Goal: Task Accomplishment & Management: Manage account settings

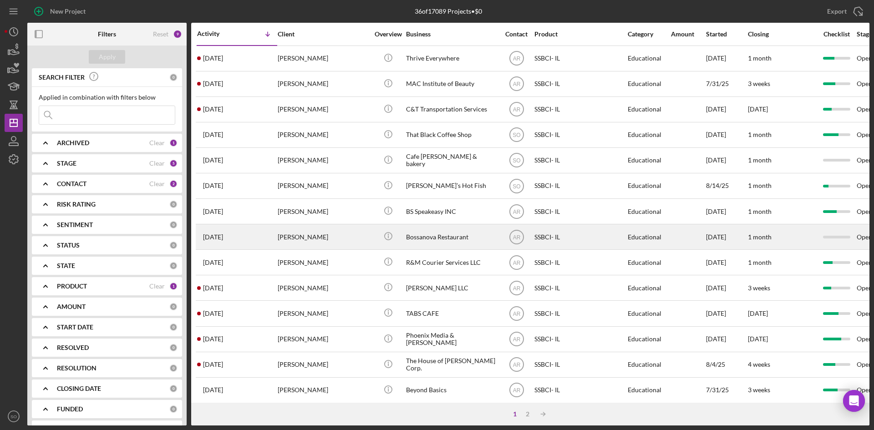
scroll to position [136, 0]
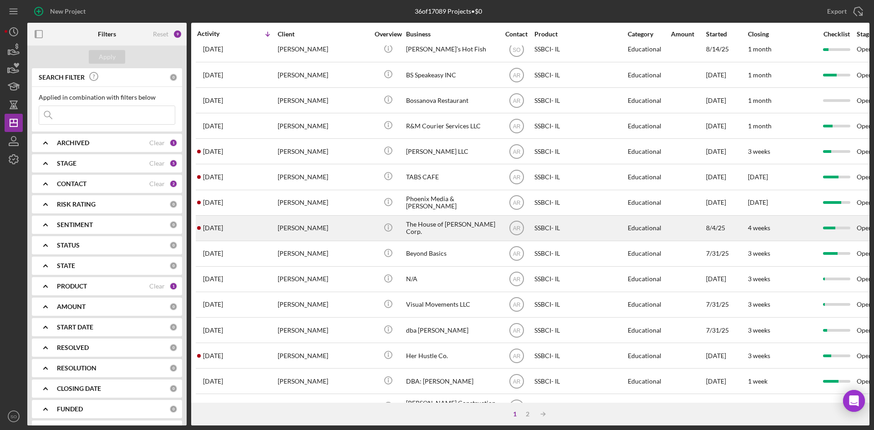
click at [273, 219] on div "2 weeks ago Natasha Patterson" at bounding box center [237, 228] width 80 height 24
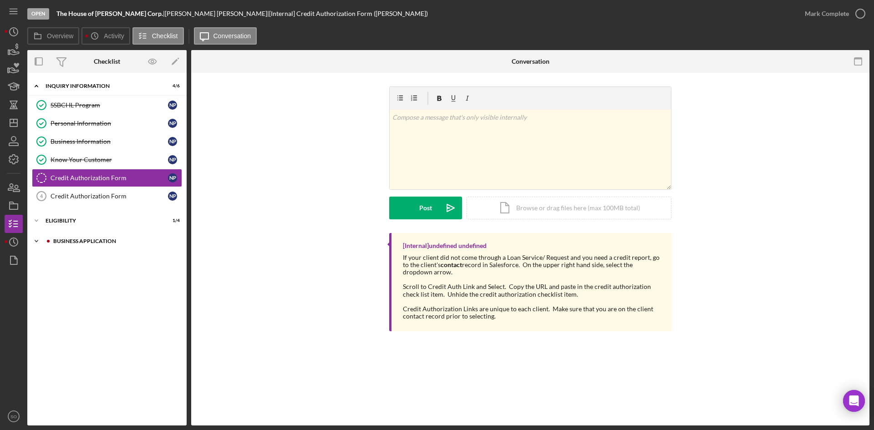
click at [66, 245] on div "Icon/Expander Business Application 1 / 3" at bounding box center [106, 241] width 159 height 18
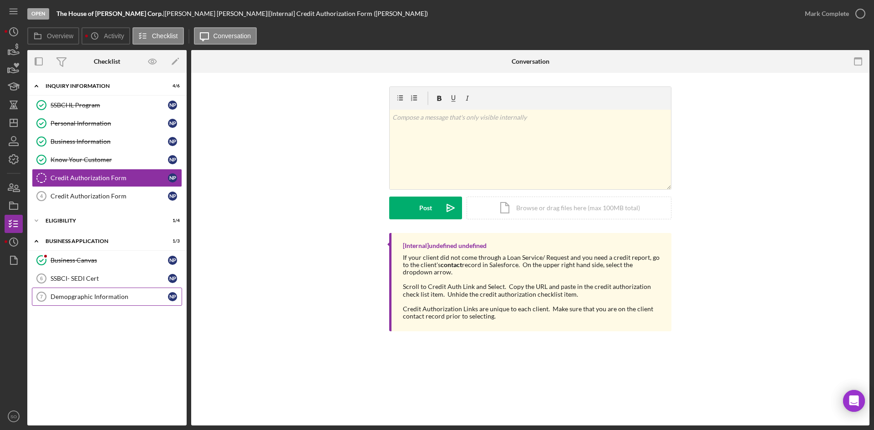
click at [60, 298] on div "Demopgraphic Information" at bounding box center [109, 296] width 117 height 7
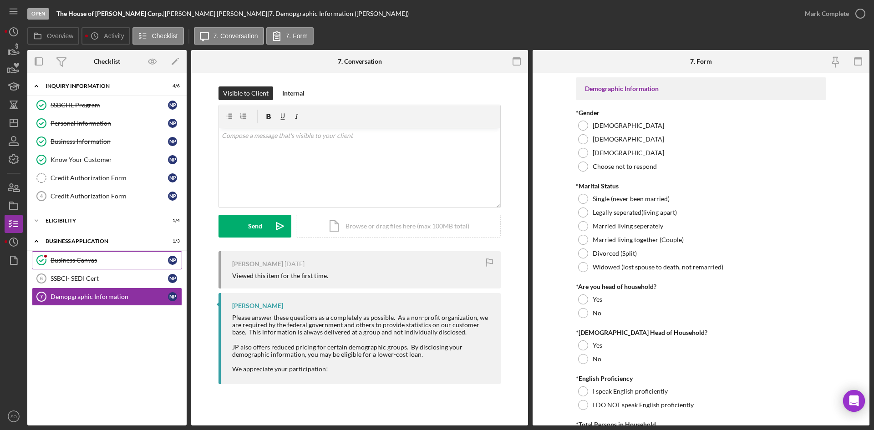
click at [73, 260] on div "Business Canvas" at bounding box center [109, 260] width 117 height 7
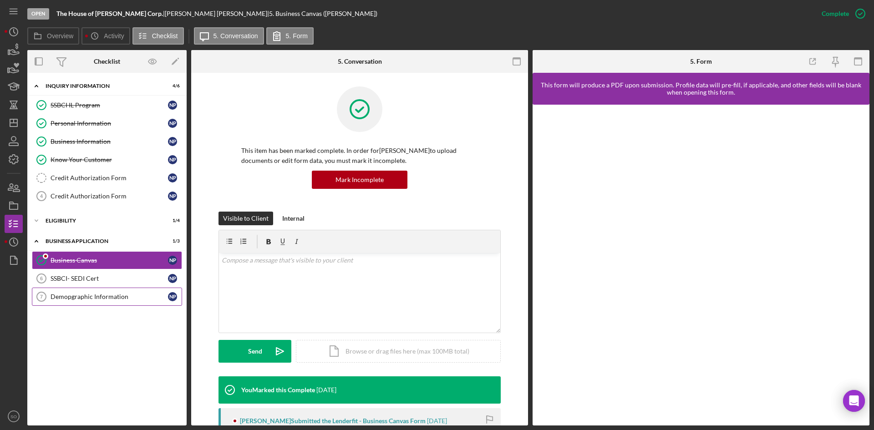
click at [73, 302] on link "Demopgraphic Information 7 Demopgraphic Information N P" at bounding box center [107, 297] width 150 height 18
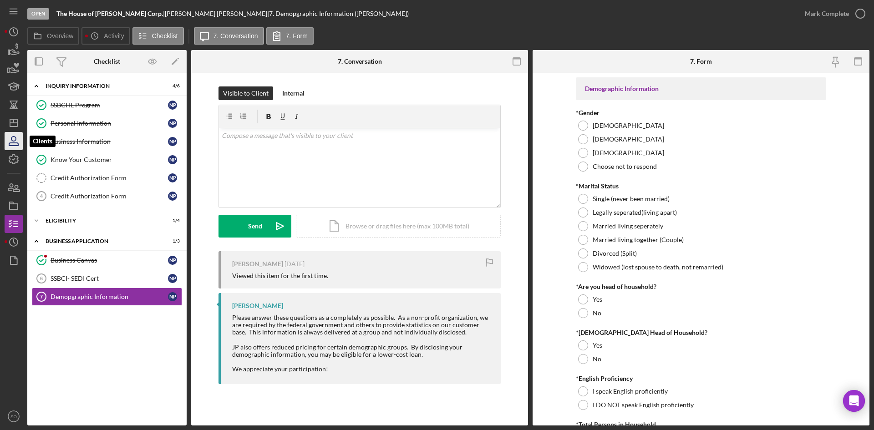
click at [14, 133] on icon "button" at bounding box center [13, 141] width 23 height 23
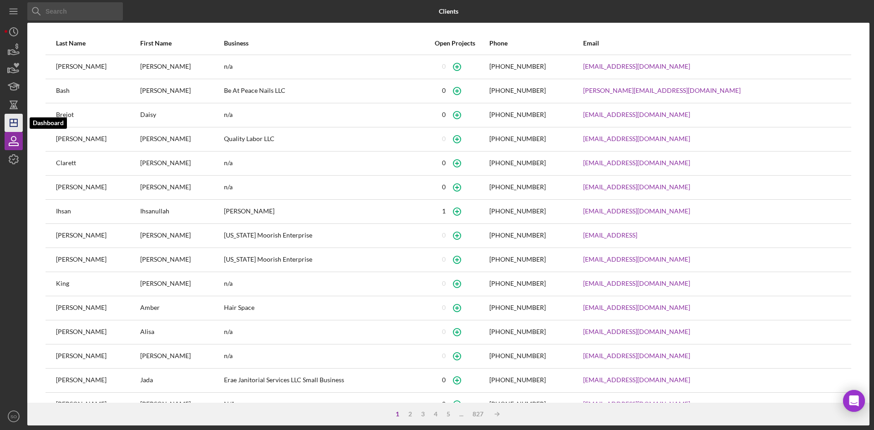
click at [13, 124] on icon "Icon/Dashboard" at bounding box center [13, 122] width 23 height 23
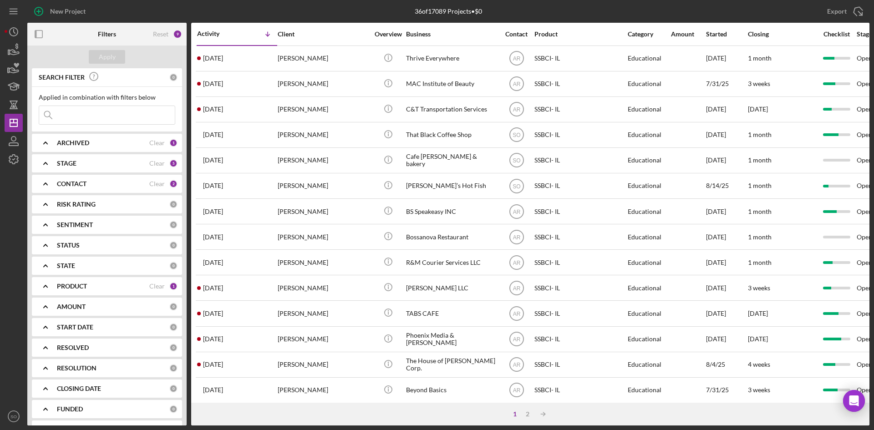
click at [85, 140] on b "ARCHIVED" at bounding box center [73, 142] width 32 height 7
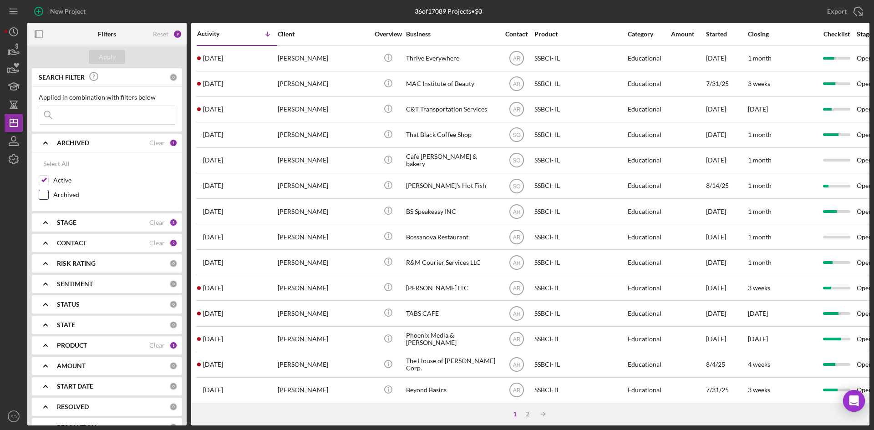
click at [43, 196] on input "Archived" at bounding box center [43, 194] width 9 height 9
checkbox input "true"
click at [71, 122] on input at bounding box center [107, 115] width 136 height 18
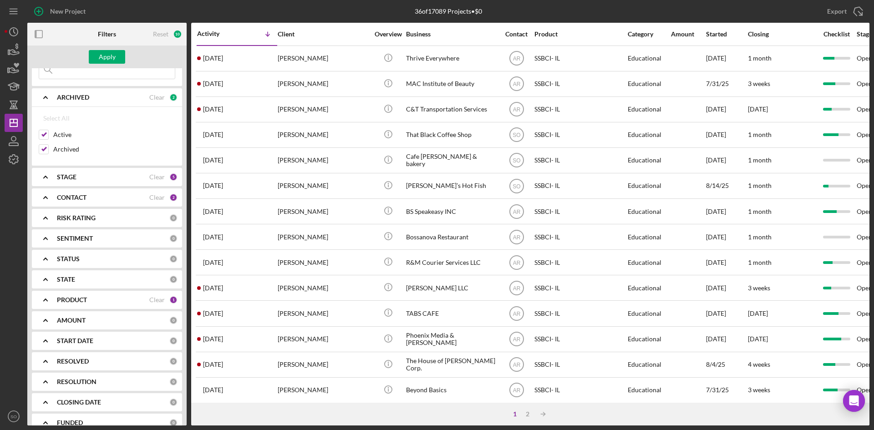
scroll to position [79, 0]
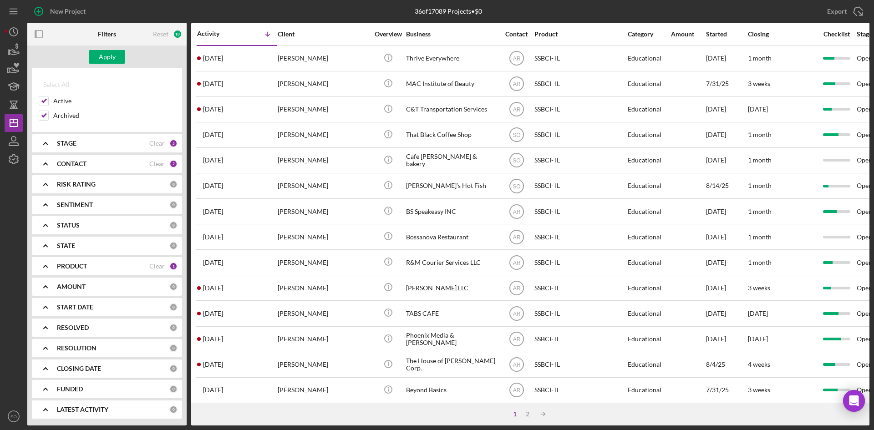
click at [73, 266] on b "PRODUCT" at bounding box center [72, 266] width 30 height 7
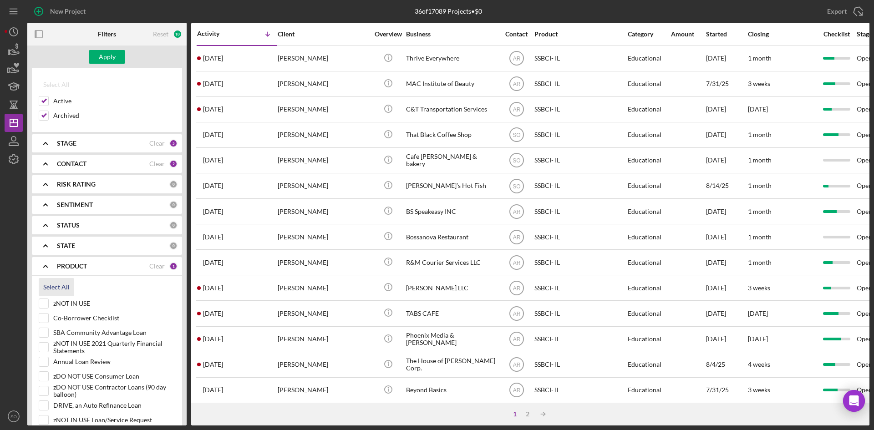
click at [57, 285] on div "Select All" at bounding box center [56, 287] width 26 height 18
checkbox input "true"
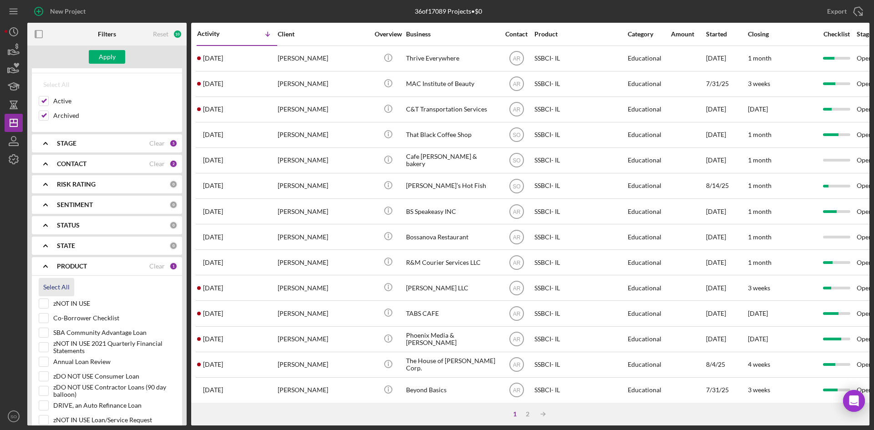
checkbox input "true"
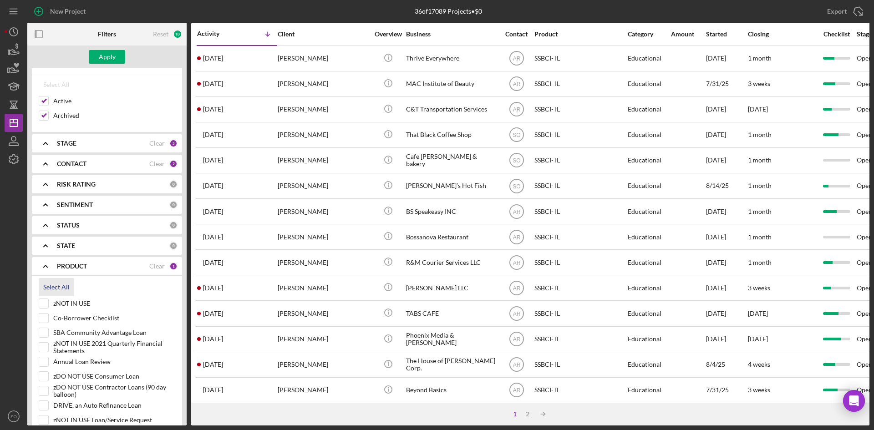
checkbox input "true"
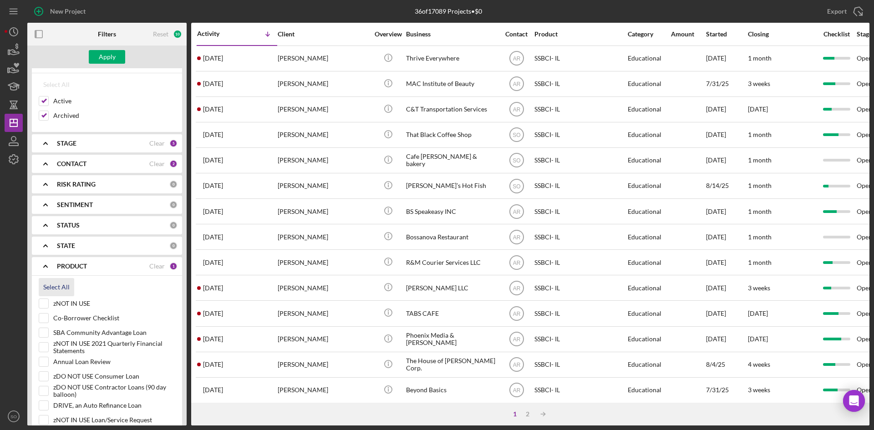
checkbox input "true"
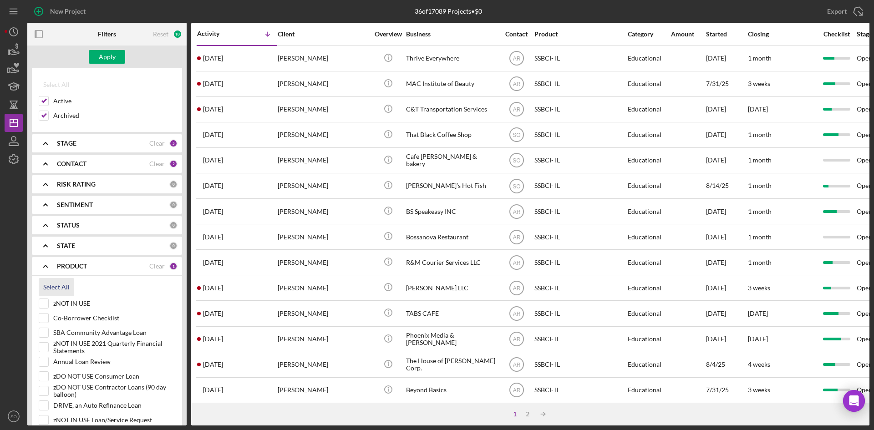
checkbox input "true"
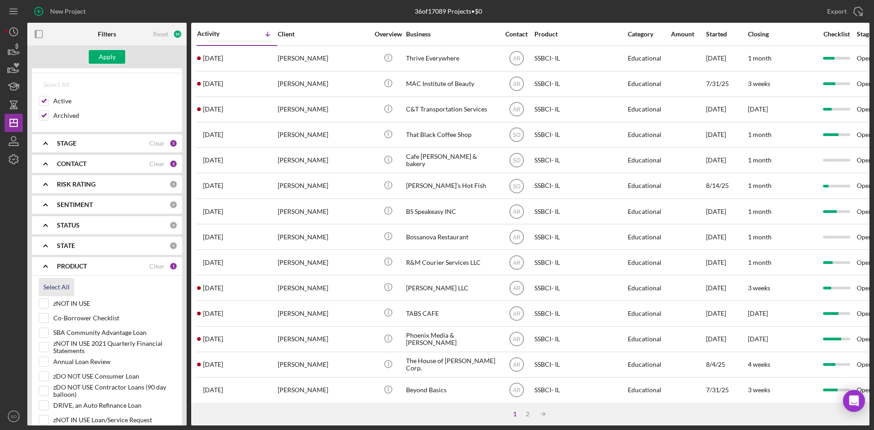
checkbox input "true"
click at [44, 303] on input "zNOT IN USE" at bounding box center [43, 303] width 9 height 9
checkbox input "false"
click at [43, 360] on input "Annual Loan Review" at bounding box center [43, 361] width 9 height 9
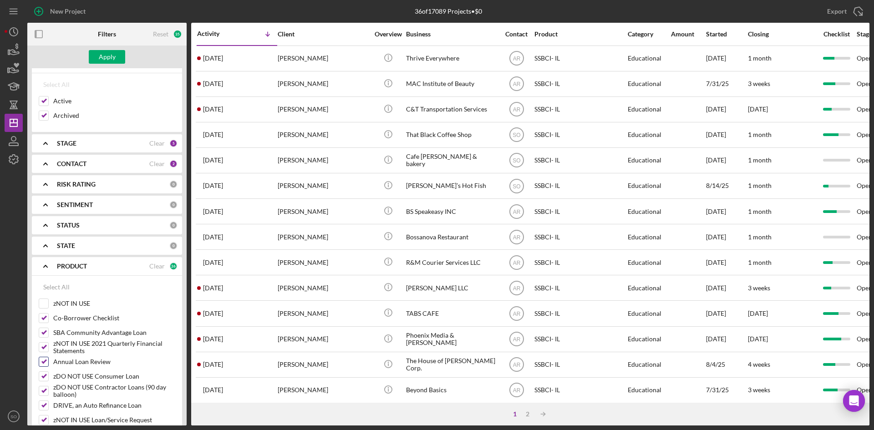
checkbox input "false"
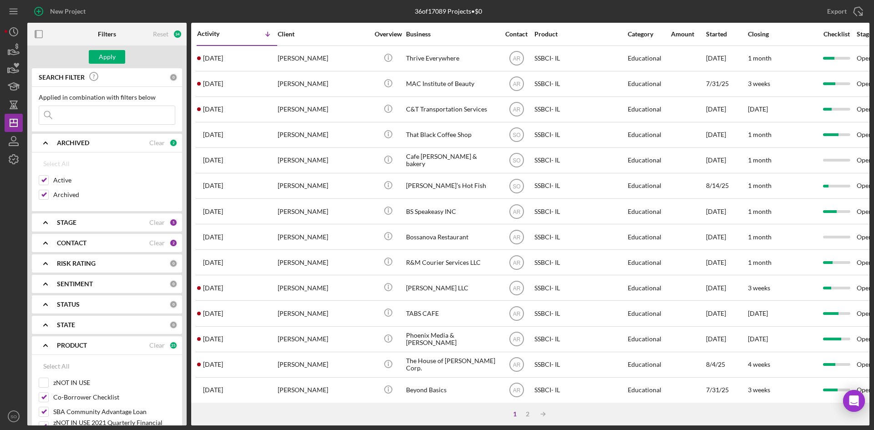
click at [98, 115] on input at bounding box center [107, 115] width 136 height 18
type input "joey"
click at [76, 242] on b "CONTACT" at bounding box center [72, 242] width 30 height 7
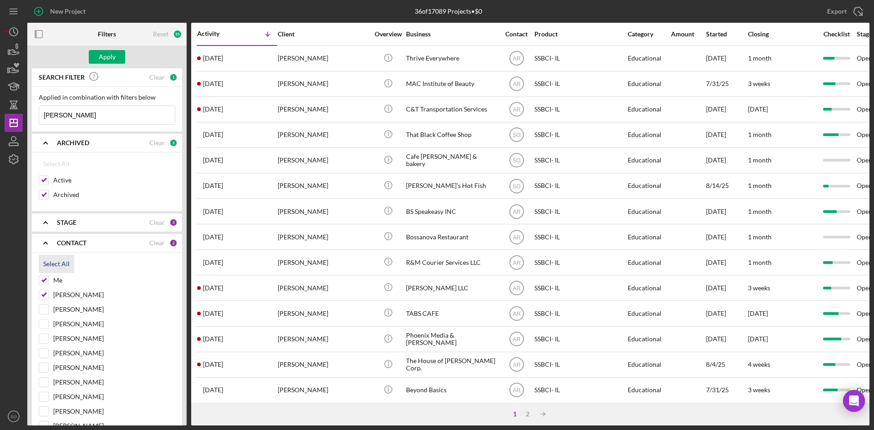
click at [56, 265] on div "Select All" at bounding box center [56, 264] width 26 height 18
checkbox input "true"
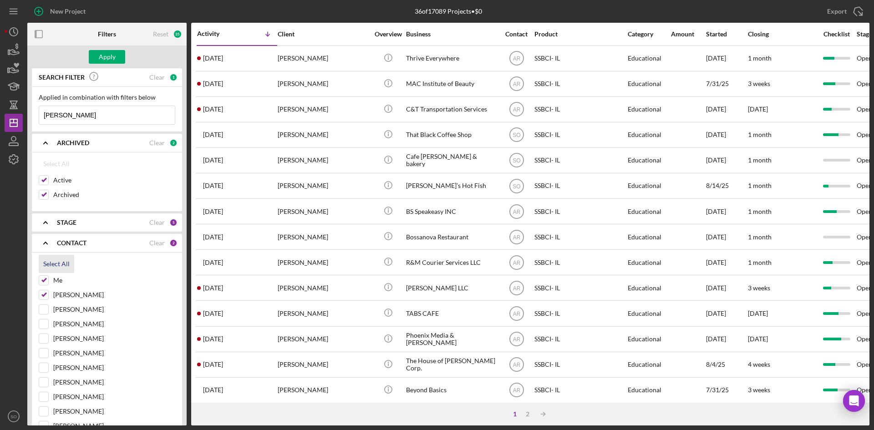
checkbox input "true"
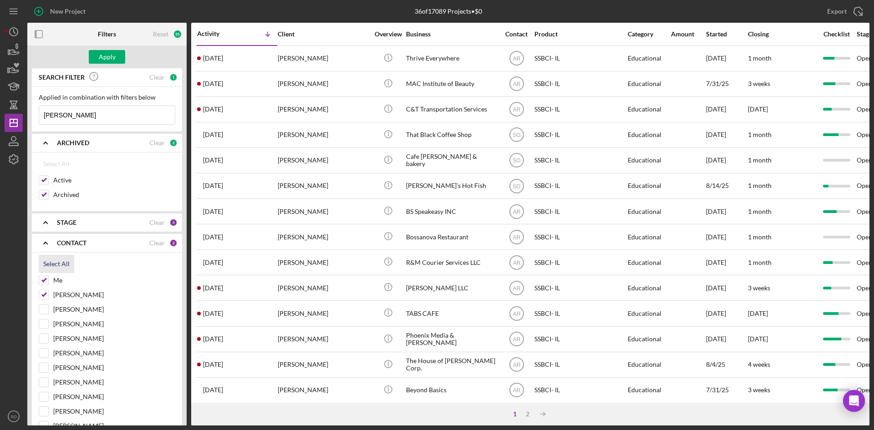
checkbox input "true"
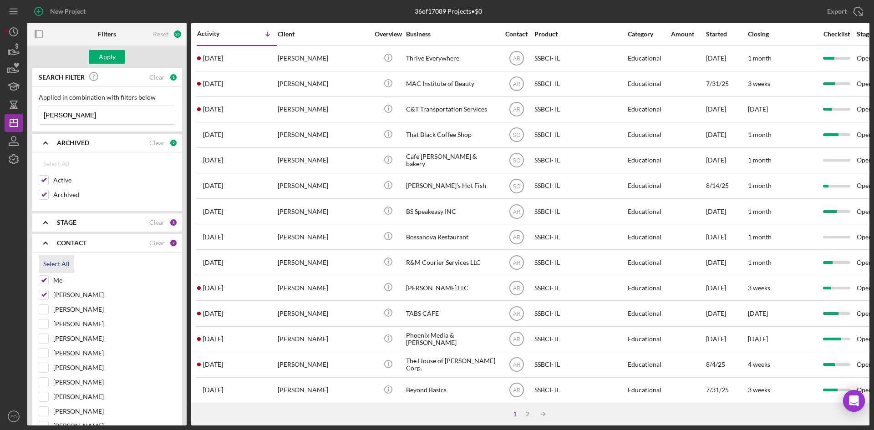
checkbox input "true"
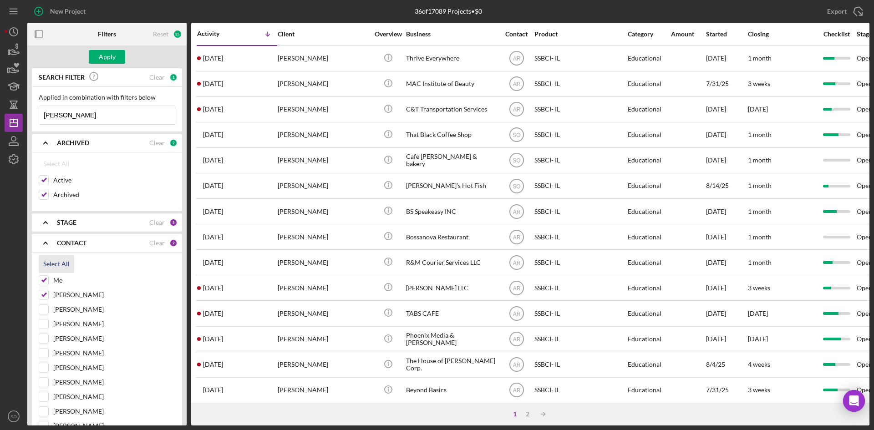
checkbox input "true"
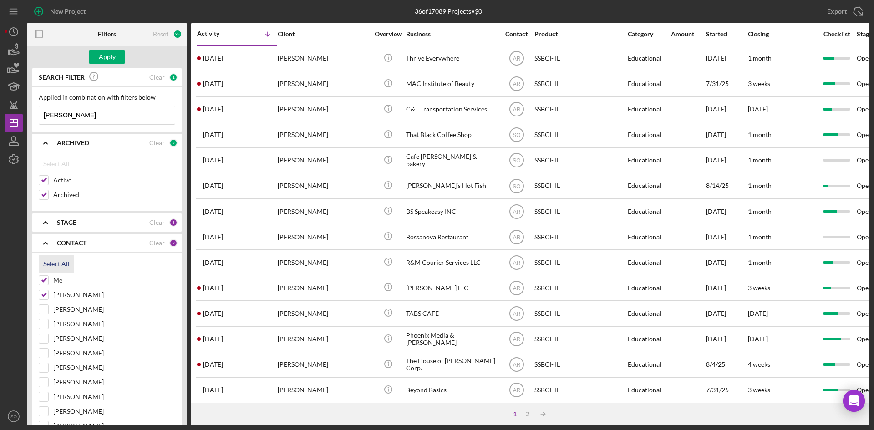
checkbox input "true"
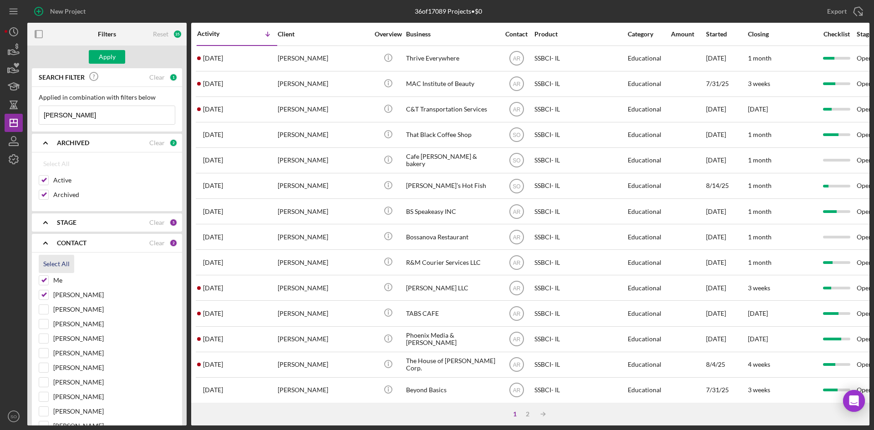
checkbox input "true"
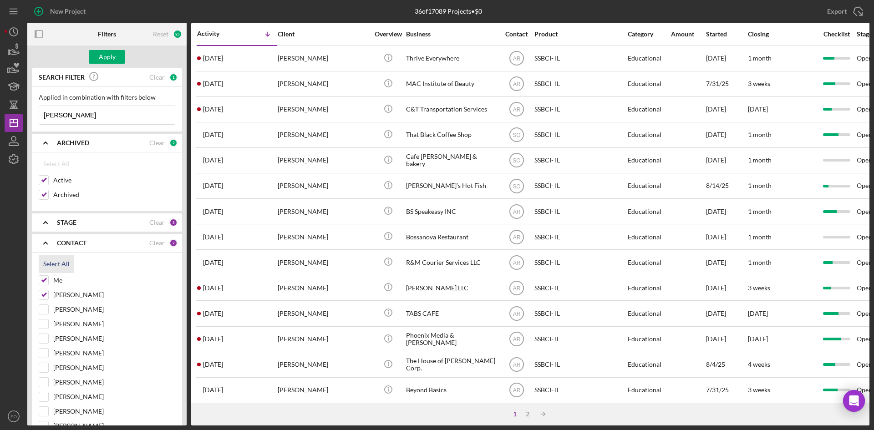
checkbox input "true"
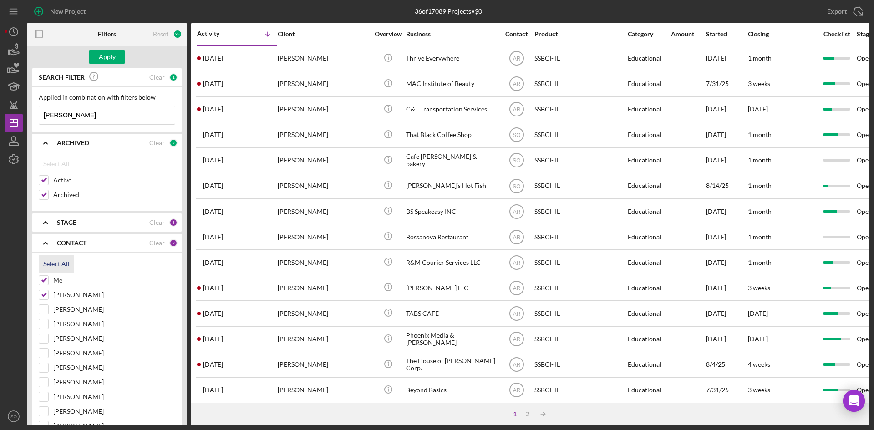
checkbox input "true"
click at [100, 55] on div "Apply" at bounding box center [107, 57] width 17 height 14
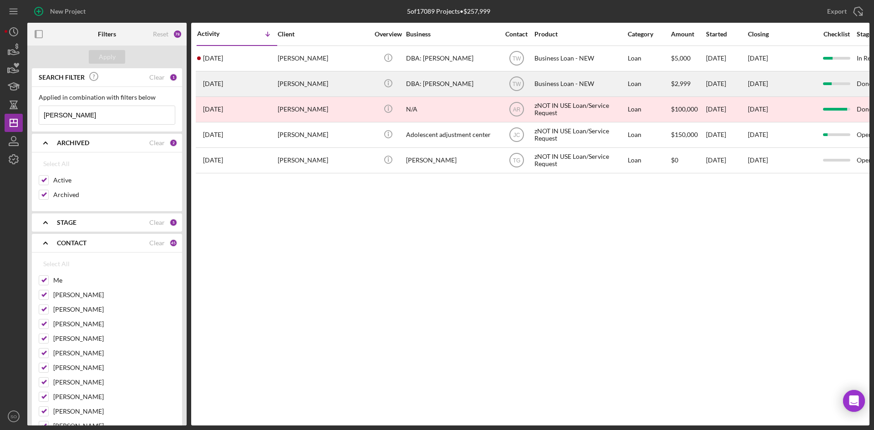
click at [275, 91] on div "1 year ago JOEY FARIAS" at bounding box center [237, 84] width 80 height 24
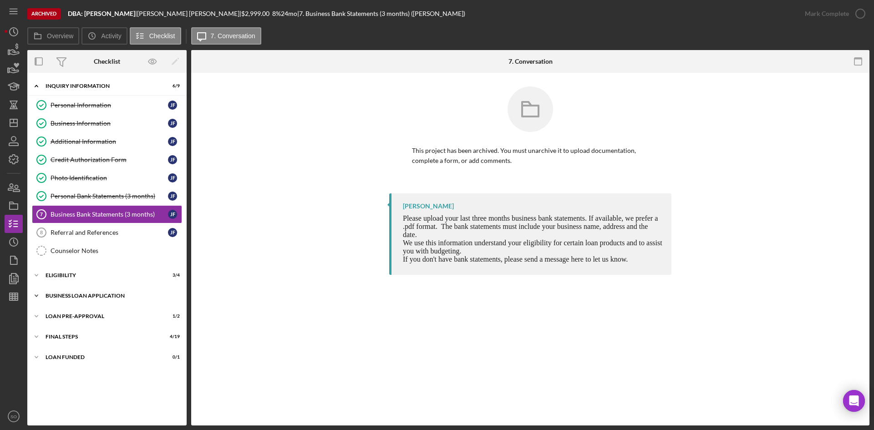
click at [100, 289] on div "Icon/Expander BUSINESS LOAN APPLICATION 5 / 24" at bounding box center [106, 296] width 159 height 18
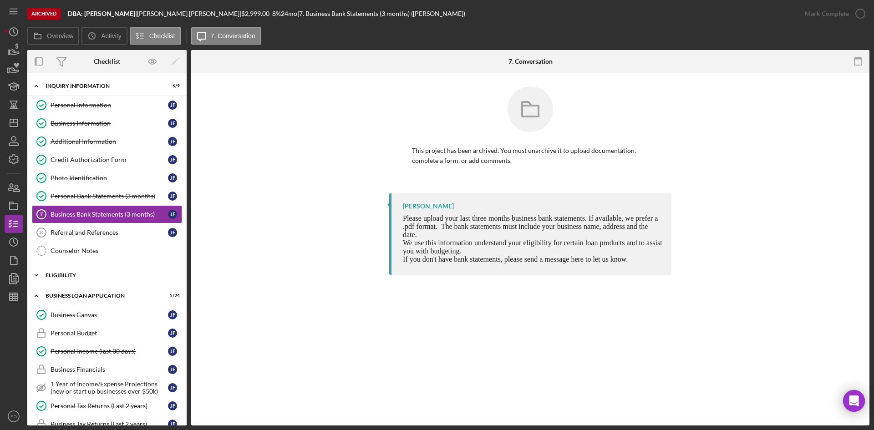
scroll to position [91, 0]
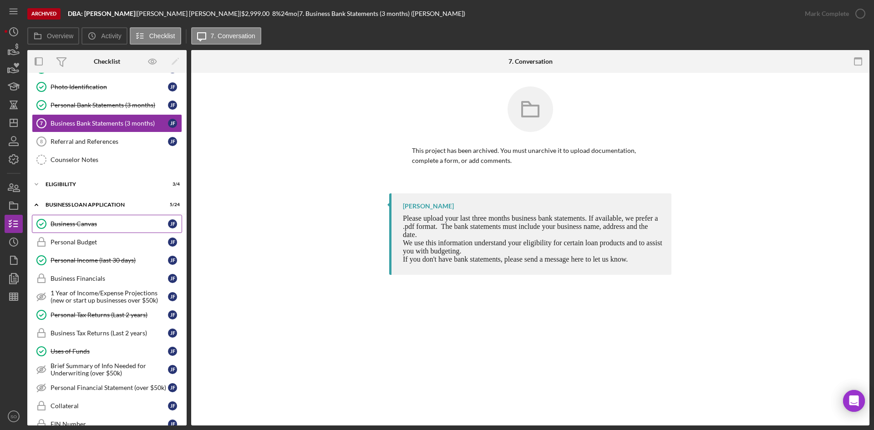
click at [86, 228] on link "Business Canvas Business Canvas J F" at bounding box center [107, 224] width 150 height 18
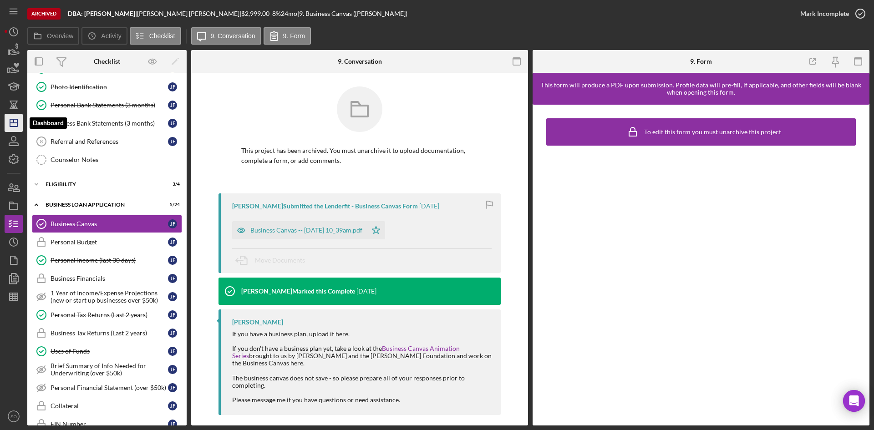
drag, startPoint x: 15, startPoint y: 120, endPoint x: 15, endPoint y: 115, distance: 5.5
click at [15, 120] on icon "Icon/Dashboard" at bounding box center [13, 122] width 23 height 23
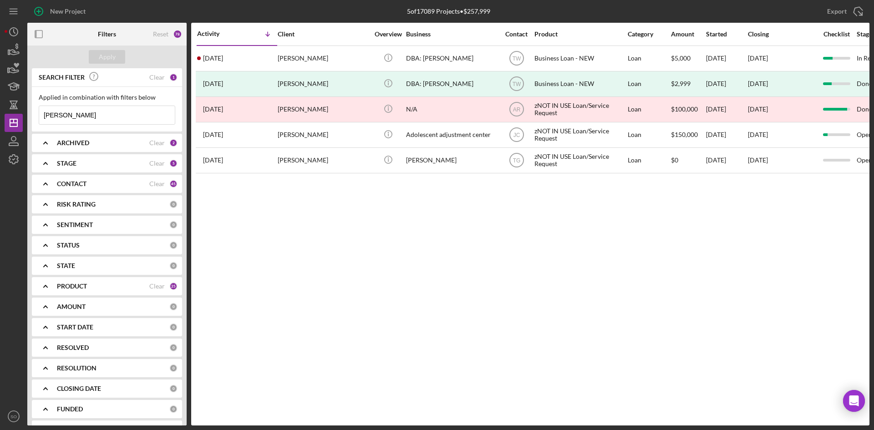
drag, startPoint x: 64, startPoint y: 116, endPoint x: 24, endPoint y: 116, distance: 39.6
click at [24, 116] on div "New Project 5 of 17089 Projects • $257,999 joey Export Icon/Export Filters Rese…" at bounding box center [437, 212] width 864 height 425
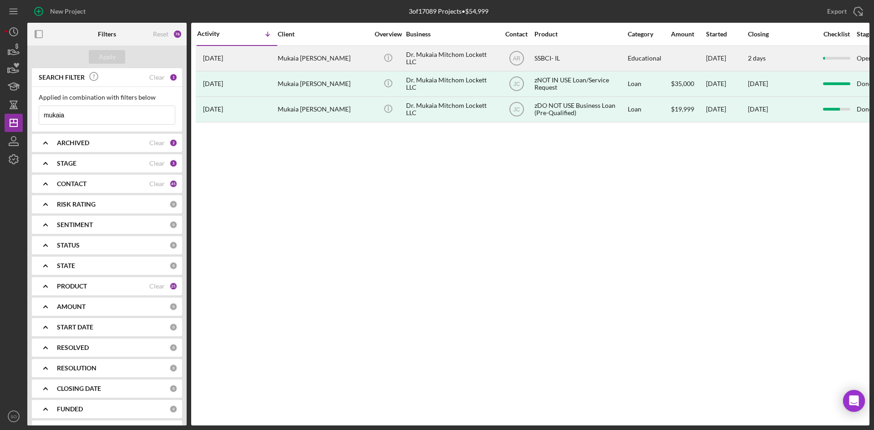
type input "mukaia"
click at [292, 55] on div "Mukaia Lockett" at bounding box center [323, 58] width 91 height 24
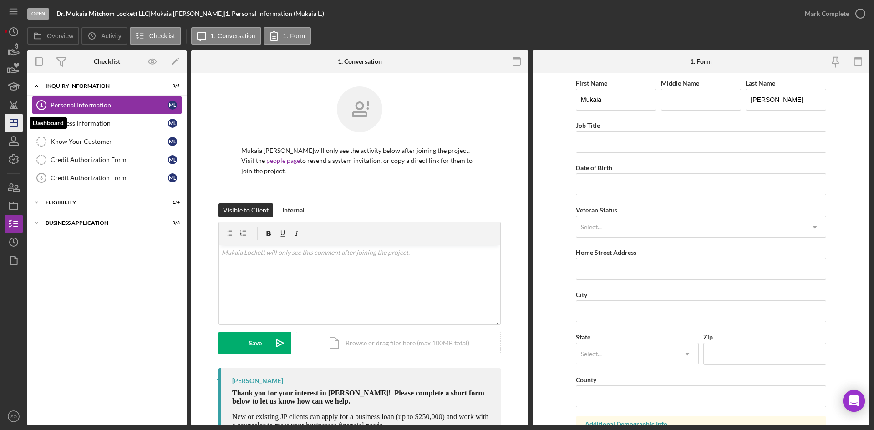
click at [10, 129] on icon "Icon/Dashboard" at bounding box center [13, 122] width 23 height 23
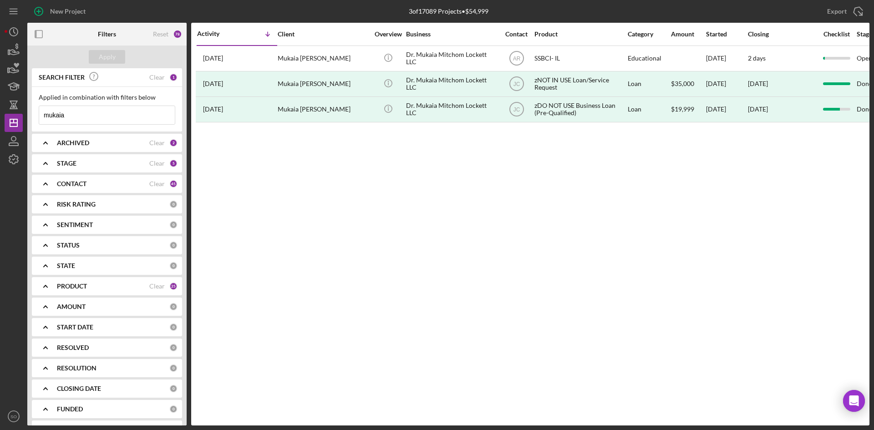
drag, startPoint x: -8, startPoint y: 111, endPoint x: -28, endPoint y: 111, distance: 20.5
click at [0, 111] on html "New Project 3 of 17089 Projects • $54,999 mukaia Export Icon/Export Filters Res…" at bounding box center [437, 215] width 874 height 430
click at [95, 146] on div "ARCHIVED" at bounding box center [103, 142] width 92 height 7
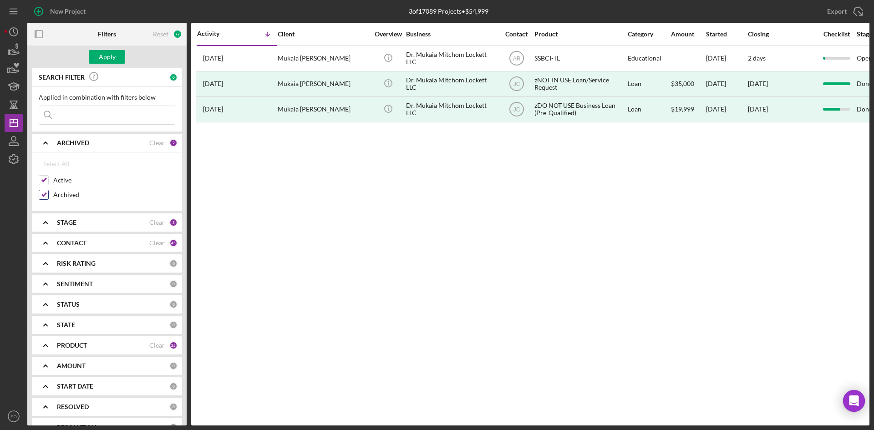
click at [42, 195] on input "Archived" at bounding box center [43, 194] width 9 height 9
checkbox input "false"
click at [68, 220] on b "STAGE" at bounding box center [67, 222] width 20 height 7
click at [81, 341] on div "CONTACT Clear 45" at bounding box center [117, 346] width 121 height 18
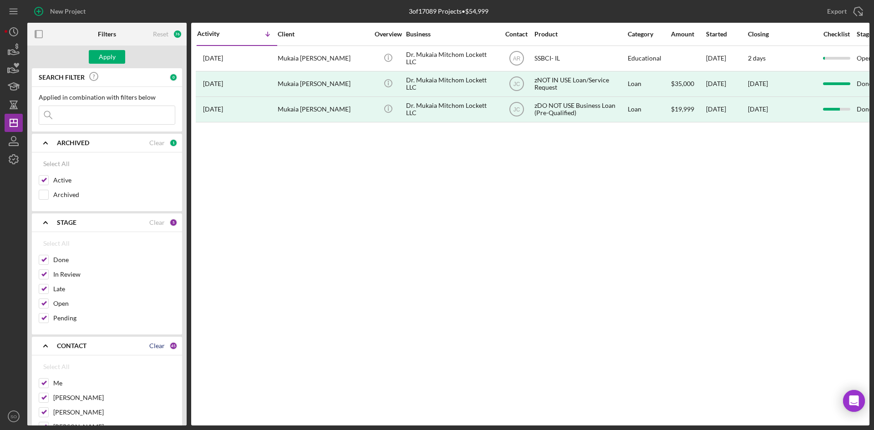
click at [149, 347] on div "Clear" at bounding box center [156, 345] width 15 height 7
checkbox input "false"
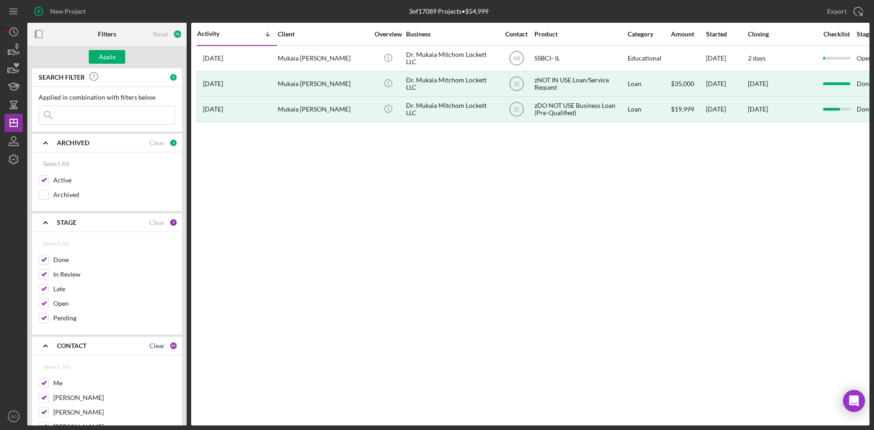
checkbox input "false"
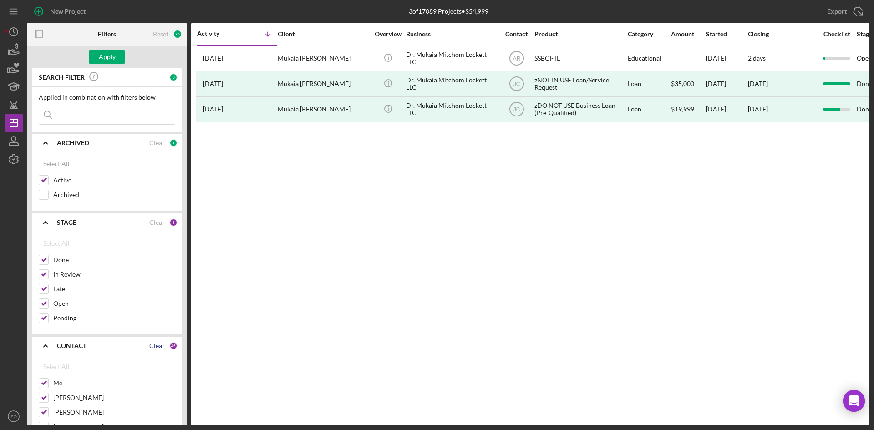
checkbox input "false"
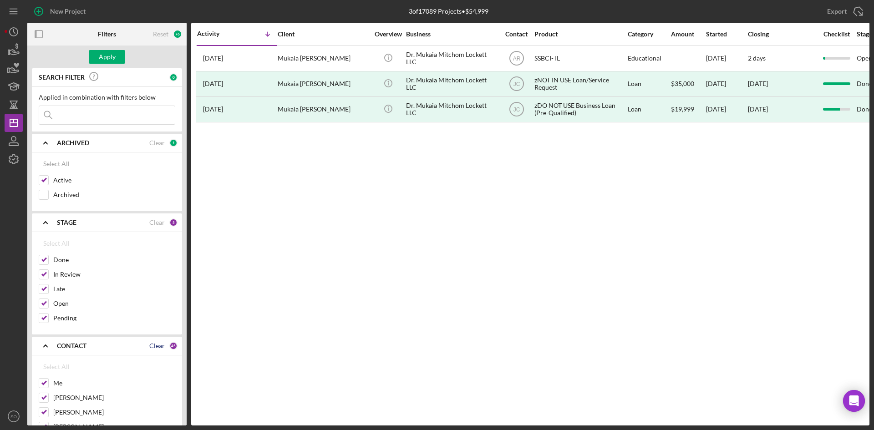
checkbox input "false"
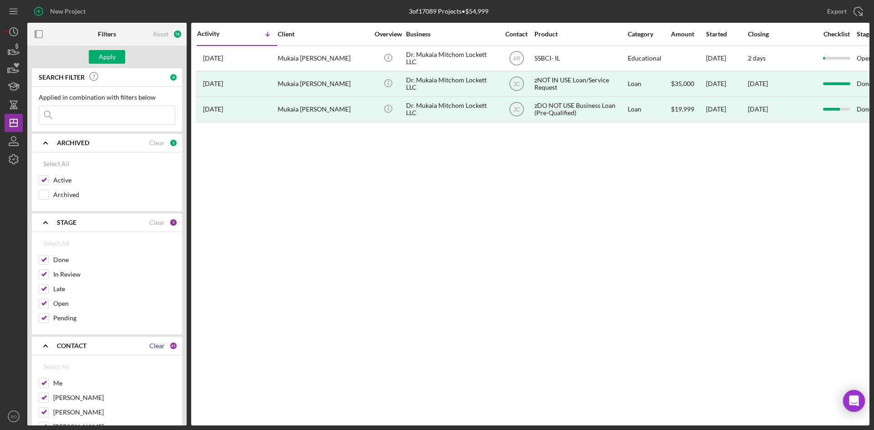
checkbox input "false"
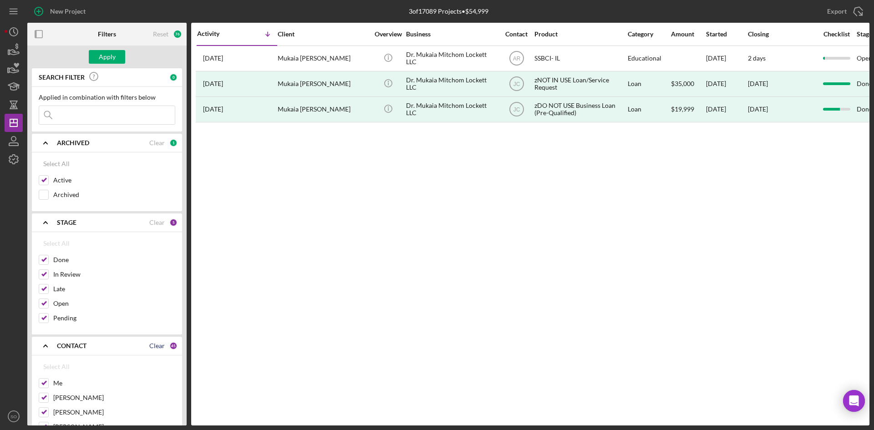
checkbox input "false"
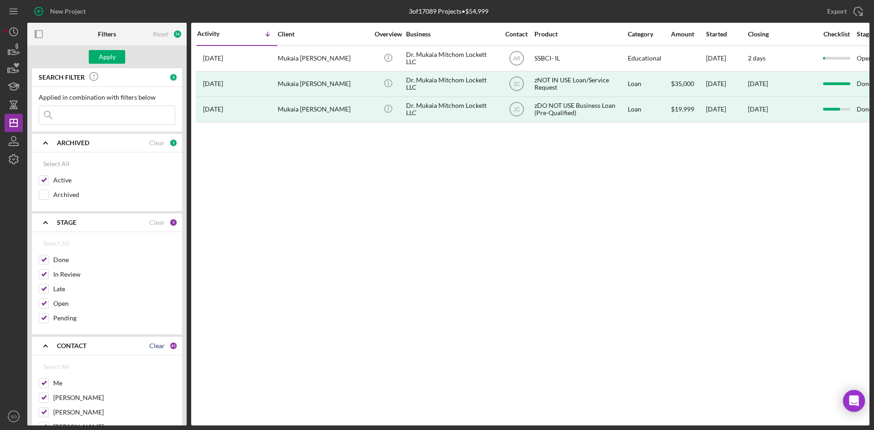
checkbox input "false"
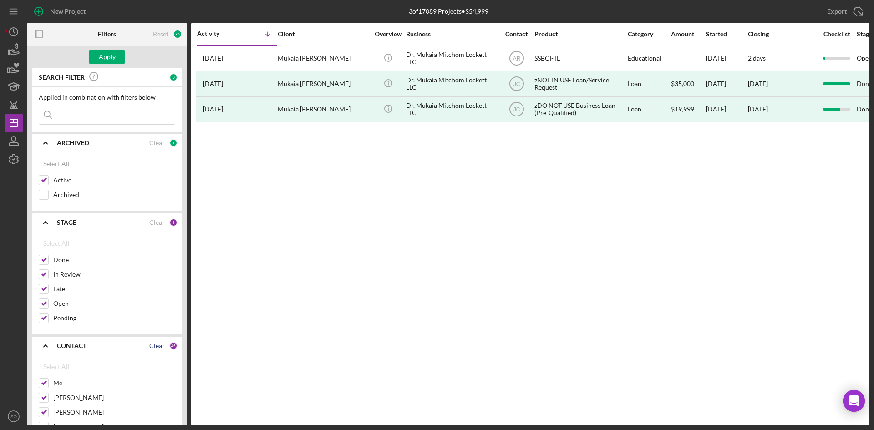
checkbox input "false"
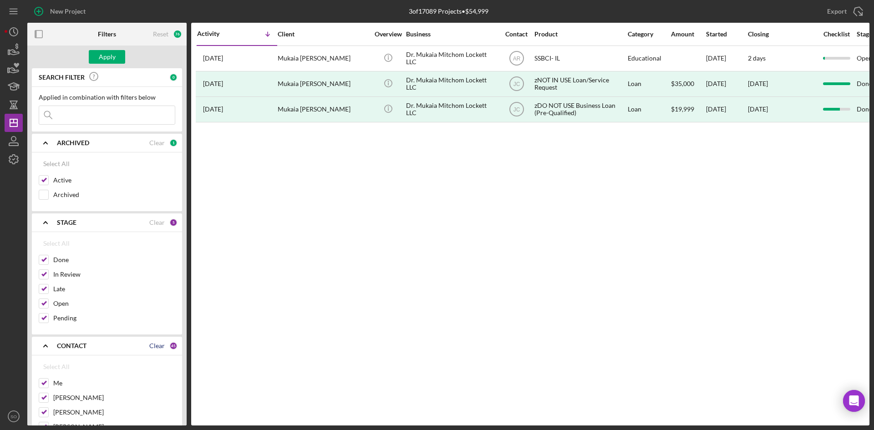
checkbox input "false"
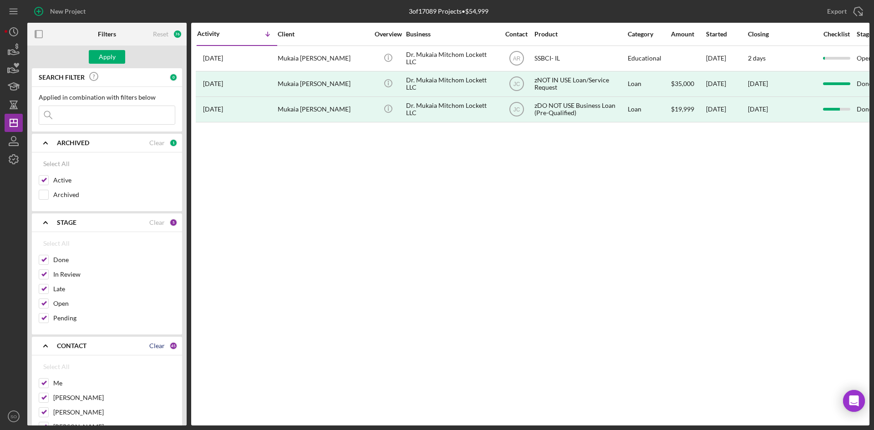
checkbox input "false"
click at [40, 384] on input "Me" at bounding box center [43, 383] width 9 height 9
checkbox input "true"
click at [43, 398] on input "Aida Richardson" at bounding box center [43, 397] width 9 height 9
checkbox input "true"
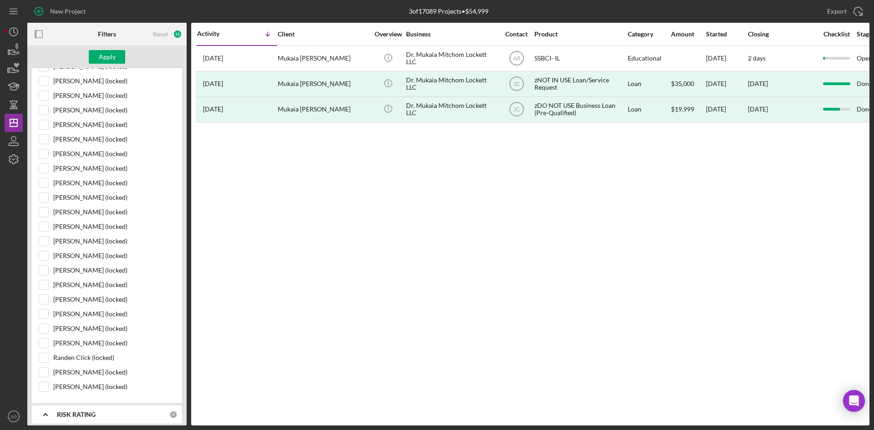
scroll to position [773, 0]
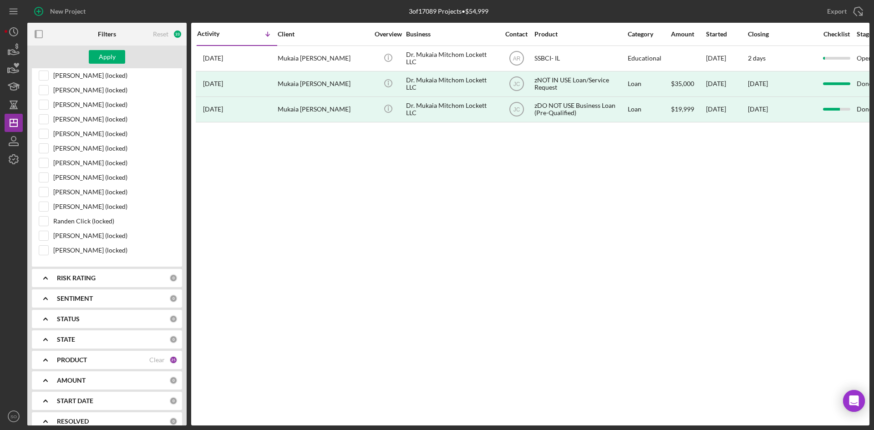
click at [59, 368] on div "PRODUCT Clear 25" at bounding box center [117, 360] width 121 height 18
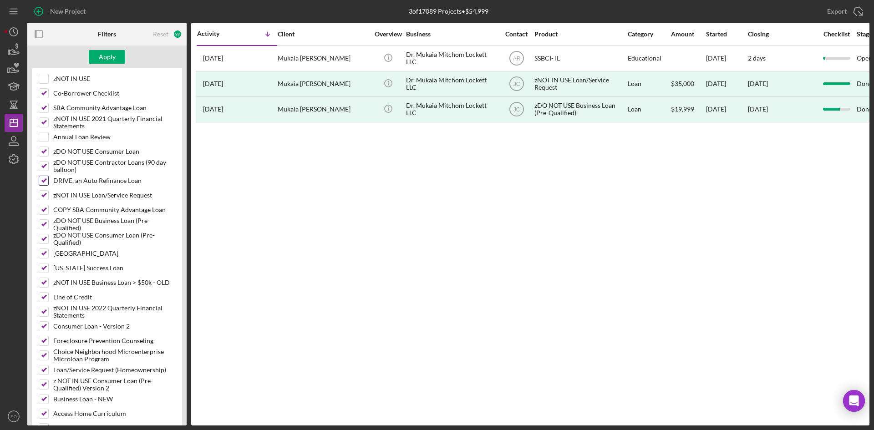
scroll to position [1290, 0]
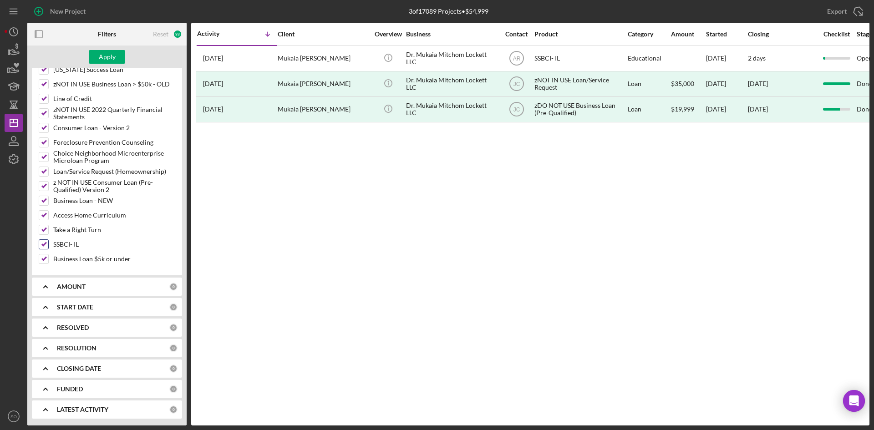
click at [46, 247] on input "SSBCI- IL" at bounding box center [43, 244] width 9 height 9
checkbox input "false"
click at [105, 54] on div "Apply" at bounding box center [107, 57] width 17 height 14
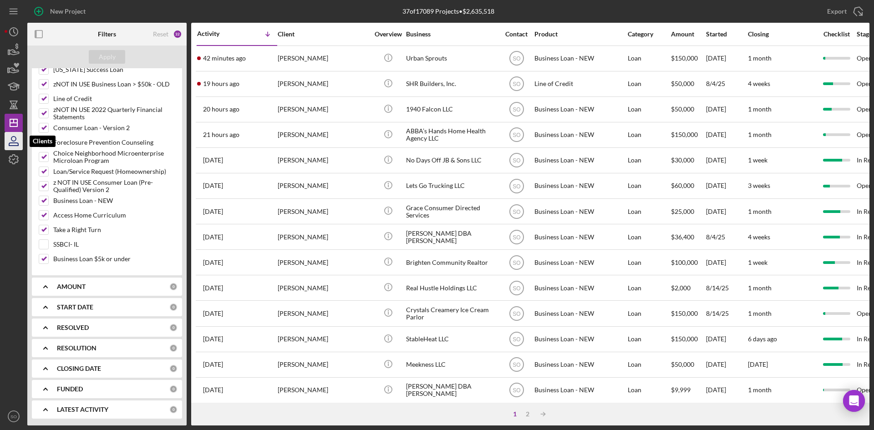
click at [15, 141] on icon "button" at bounding box center [13, 138] width 5 height 5
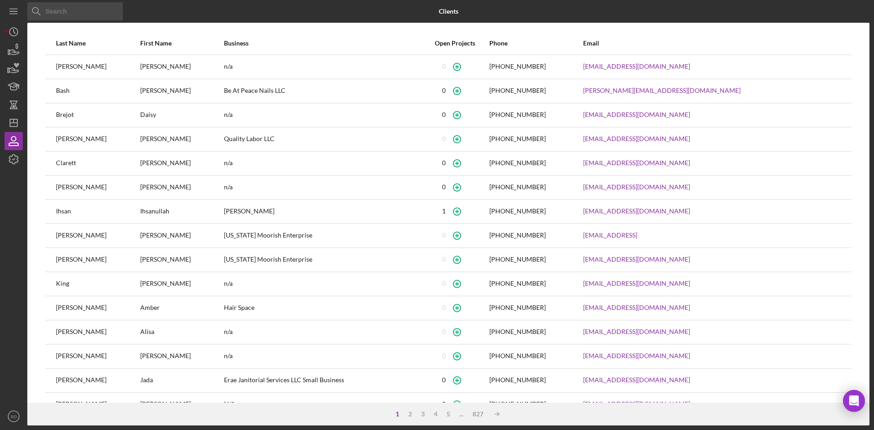
click at [83, 10] on input at bounding box center [75, 11] width 96 height 18
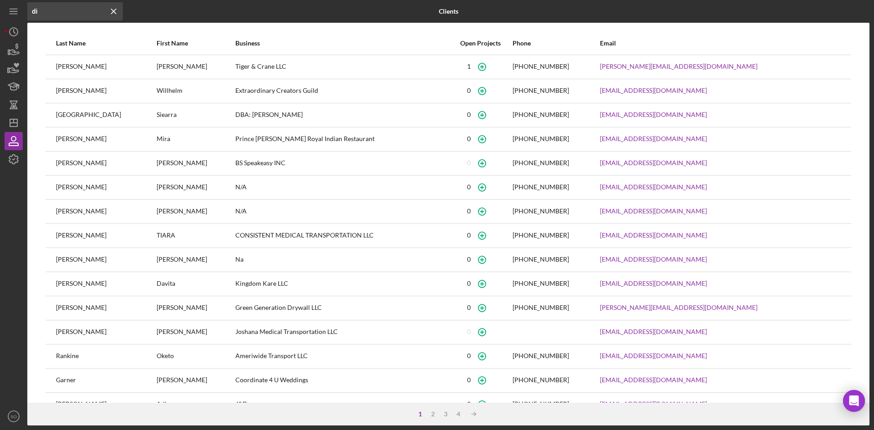
type input "d"
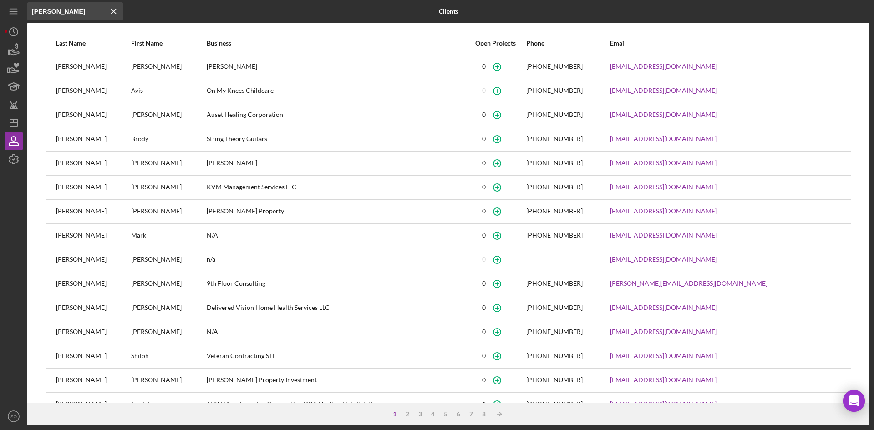
scroll to position [23, 0]
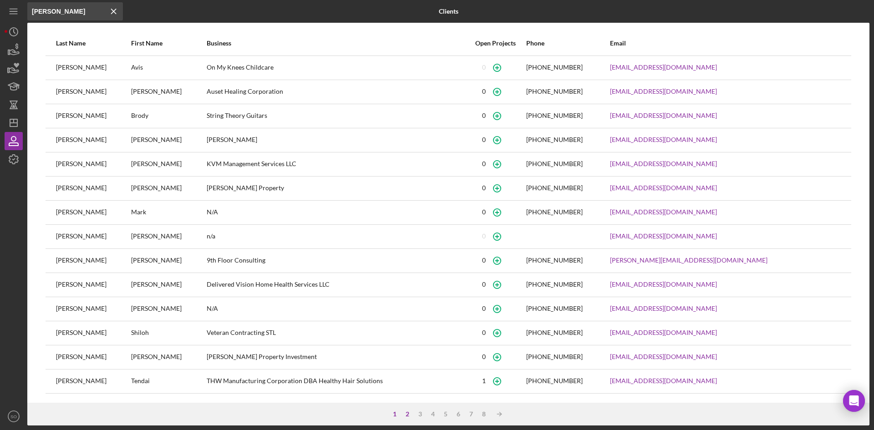
click at [406, 413] on div "2" at bounding box center [407, 413] width 13 height 7
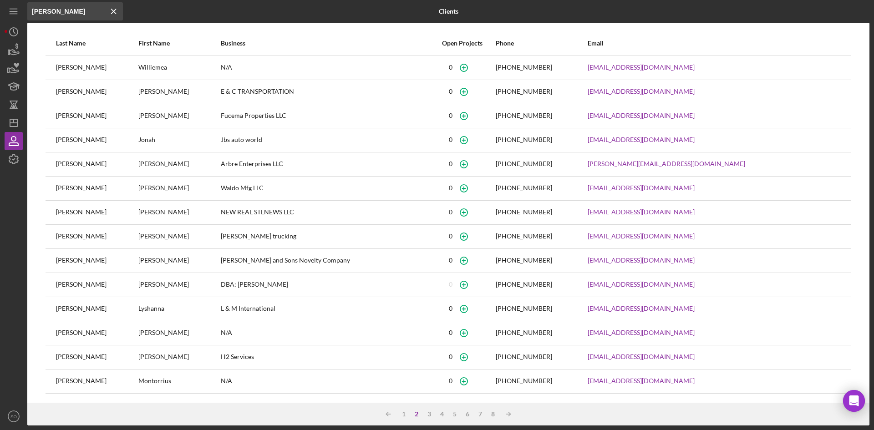
click at [405, 412] on div "1" at bounding box center [403, 413] width 13 height 7
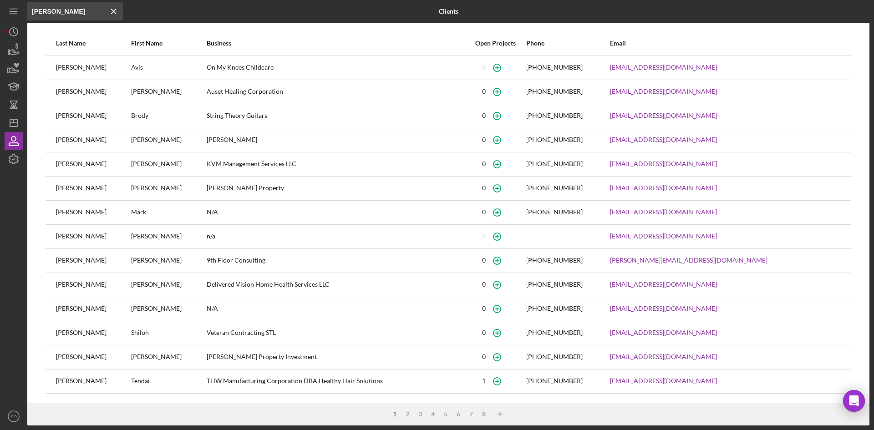
scroll to position [0, 0]
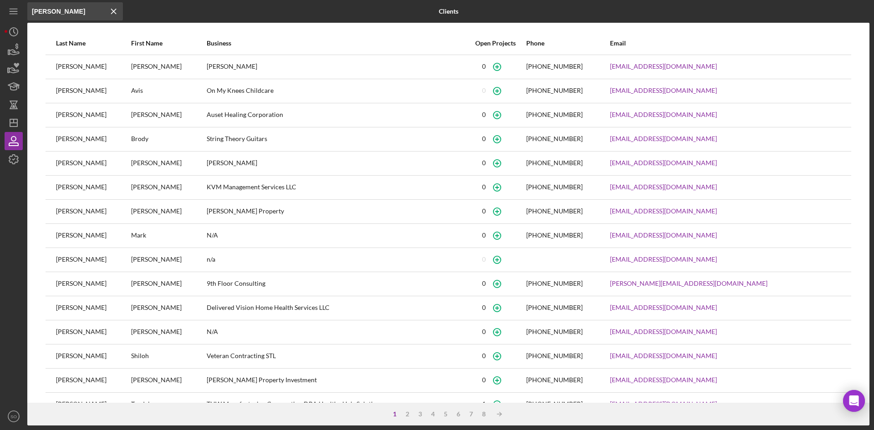
click at [60, 14] on input "morris" at bounding box center [75, 11] width 96 height 18
drag, startPoint x: 60, startPoint y: 14, endPoint x: 27, endPoint y: 10, distance: 33.0
click at [27, 10] on input "morris" at bounding box center [75, 11] width 96 height 18
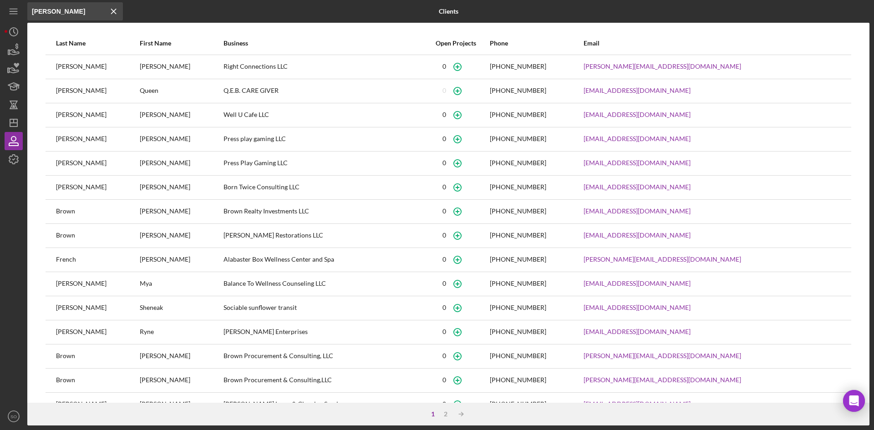
type input "bowens"
drag, startPoint x: 250, startPoint y: 109, endPoint x: 186, endPoint y: 115, distance: 64.5
click at [186, 115] on tr "BOWENS JAMES Well U Cafe LLC 0 (314) 706-1486 Jbezz92@gmail.com" at bounding box center [447, 115] width 805 height 24
copy tr "Well U Cafe LLC"
click at [468, 114] on icon "button" at bounding box center [457, 115] width 20 height 20
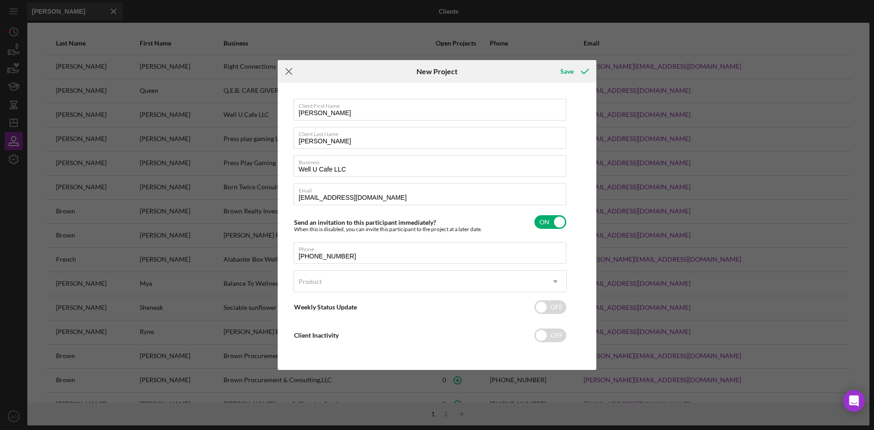
click at [290, 71] on icon "Icon/Menu Close" at bounding box center [289, 71] width 23 height 23
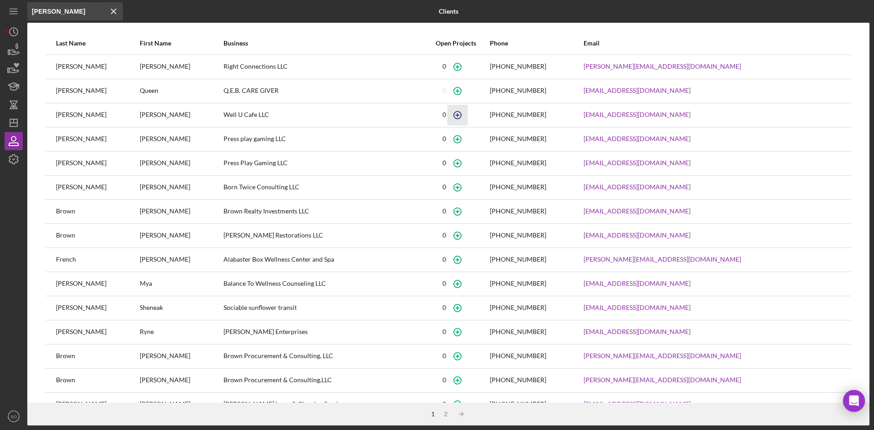
click at [461, 70] on circle "button" at bounding box center [457, 66] width 7 height 7
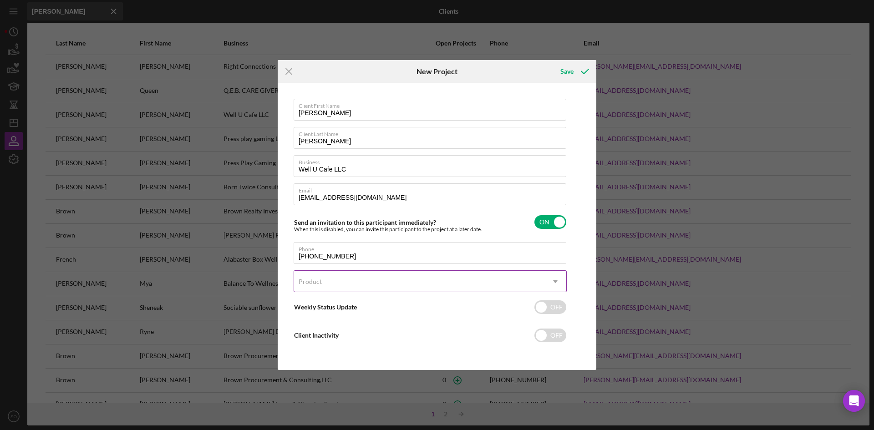
click at [331, 280] on div "Product" at bounding box center [419, 281] width 250 height 21
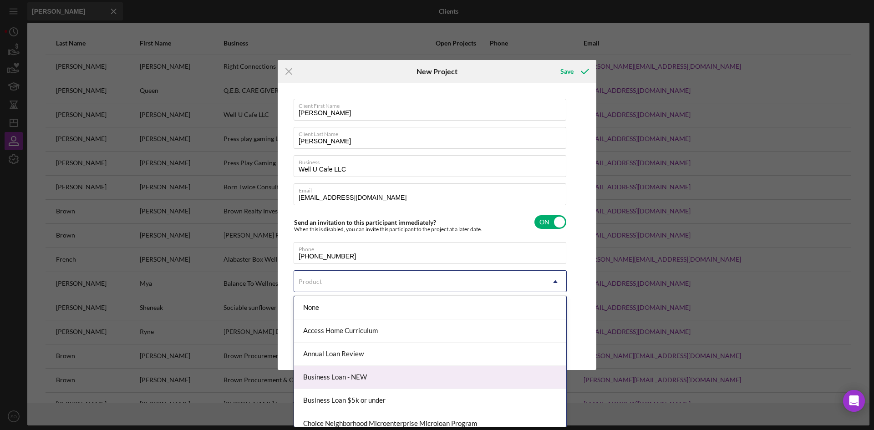
click at [338, 377] on div "Business Loan - NEW" at bounding box center [430, 377] width 272 height 23
checkbox input "true"
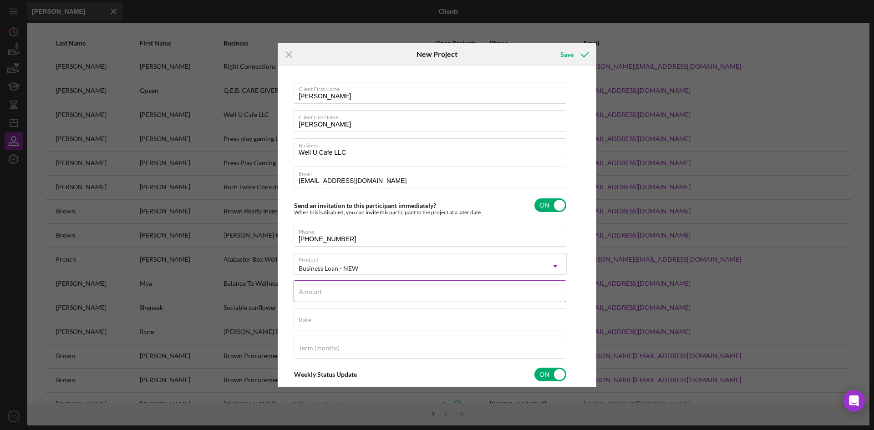
click at [344, 296] on input "Amount" at bounding box center [429, 291] width 273 height 22
type input "$50,000"
click at [339, 319] on div "Rate" at bounding box center [429, 319] width 273 height 23
type input "10.000%"
click at [309, 346] on label "Term (months)" at bounding box center [318, 347] width 41 height 7
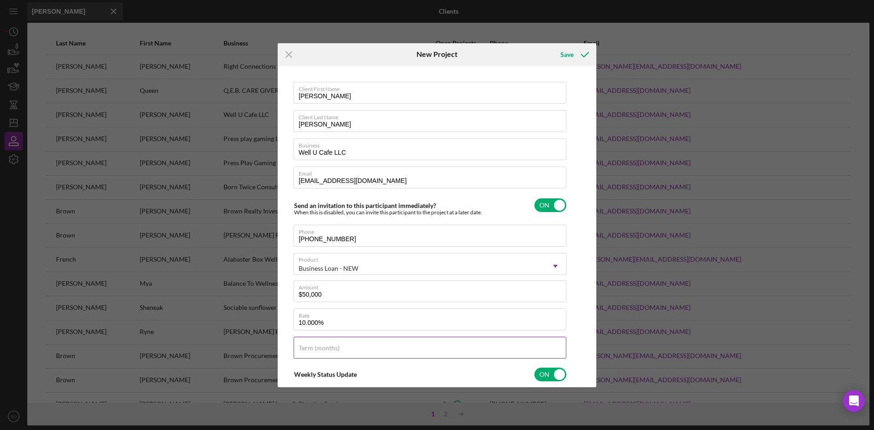
click at [309, 346] on input "Term (months)" at bounding box center [429, 348] width 273 height 22
drag, startPoint x: 313, startPoint y: 354, endPoint x: 273, endPoint y: 348, distance: 41.0
click at [273, 348] on div "Icon/Menu Close New Project Save Client First Name JAMES Client Last Name BOWEN…" at bounding box center [437, 215] width 874 height 430
click at [331, 352] on input "60" at bounding box center [429, 348] width 273 height 22
type input "60"
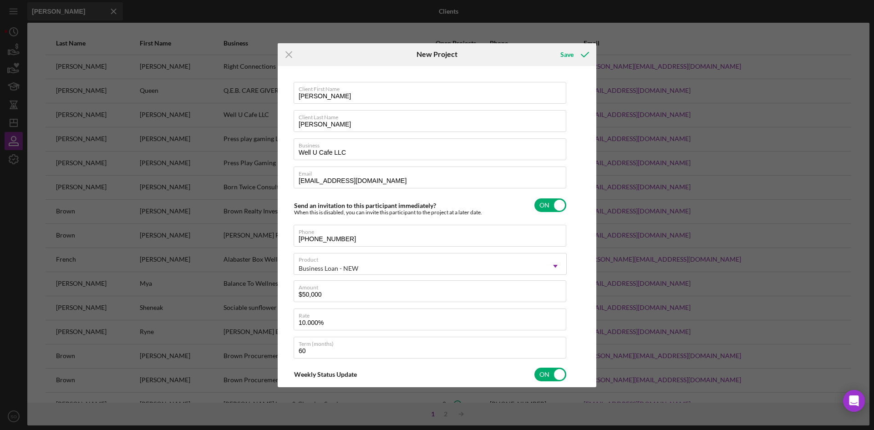
click at [296, 360] on div "Client First Name JAMES Client Last Name BOWENS Business Well U Cafe LLC Email …" at bounding box center [429, 300] width 273 height 437
click at [572, 58] on div "Save" at bounding box center [566, 54] width 13 height 18
checkbox input "false"
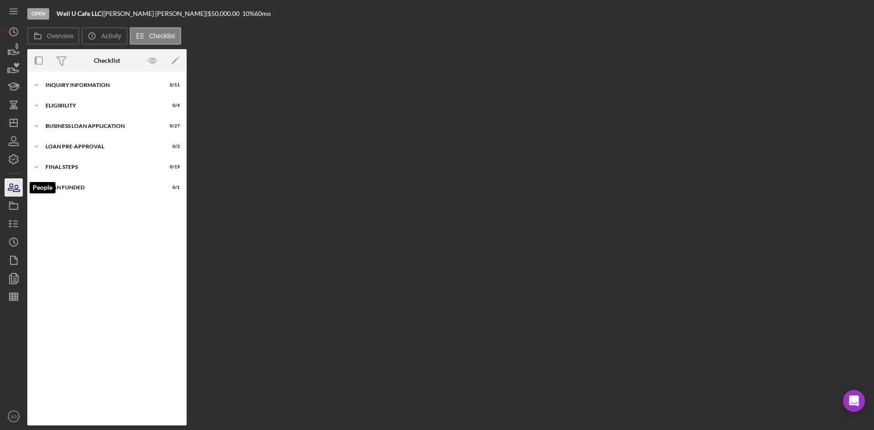
click at [15, 190] on icon "button" at bounding box center [16, 188] width 6 height 6
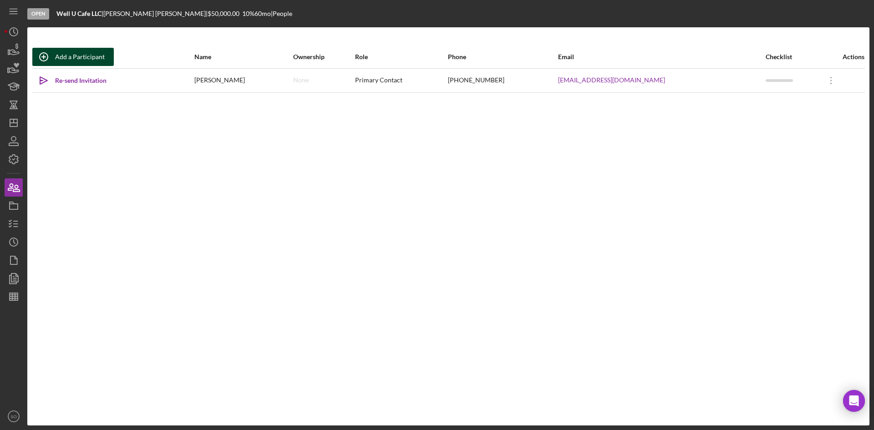
click at [71, 56] on div "Add a Participant" at bounding box center [80, 57] width 50 height 18
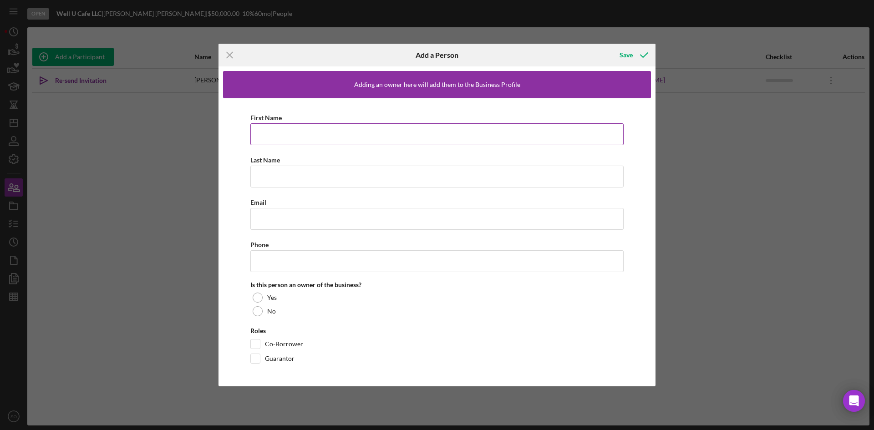
click at [259, 133] on input "First Name" at bounding box center [436, 134] width 373 height 22
type input "Diarra"
click at [259, 170] on input "Last Name" at bounding box center [436, 177] width 373 height 22
click at [262, 222] on input "Email" at bounding box center [436, 219] width 373 height 22
click at [266, 175] on input "MOrris" at bounding box center [436, 177] width 373 height 22
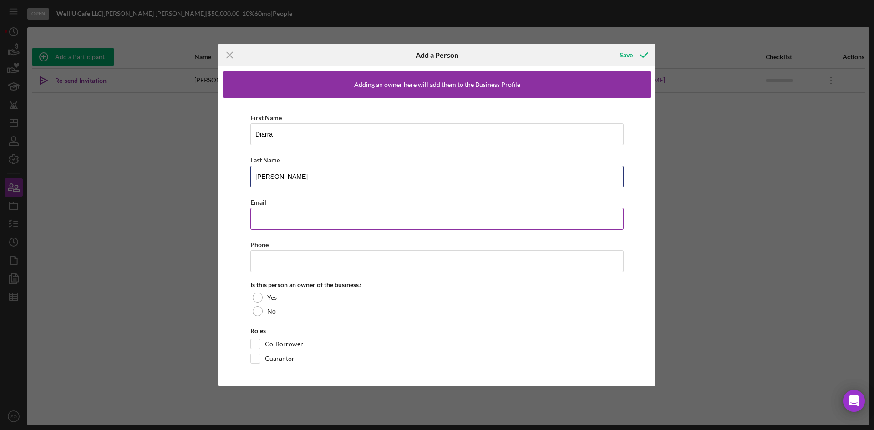
type input "[PERSON_NAME]"
click at [285, 224] on input "Email" at bounding box center [436, 219] width 373 height 22
click at [263, 219] on input "Email" at bounding box center [436, 219] width 373 height 22
paste input "[EMAIL_ADDRESS][DOMAIN_NAME]"
type input "[EMAIL_ADDRESS][DOMAIN_NAME]"
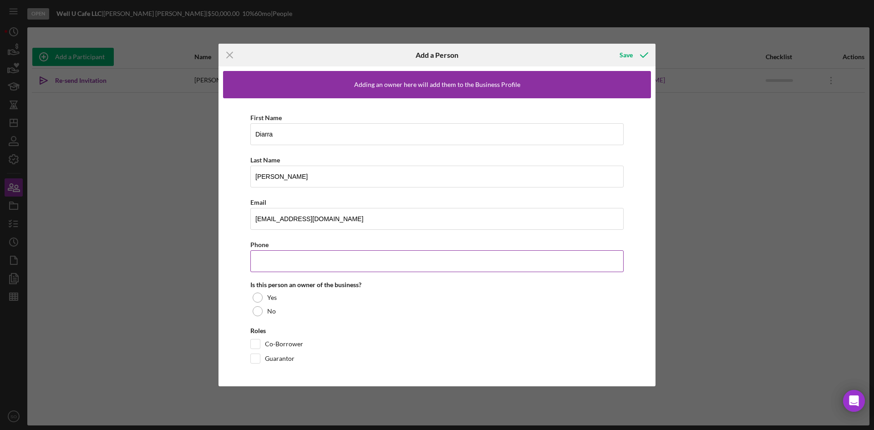
click at [278, 263] on input "Phone" at bounding box center [436, 261] width 373 height 22
click at [269, 255] on input "Phone" at bounding box center [436, 261] width 373 height 22
paste input "[PHONE_NUMBER]"
type input "[PHONE_NUMBER]"
click at [258, 298] on div at bounding box center [258, 298] width 10 height 10
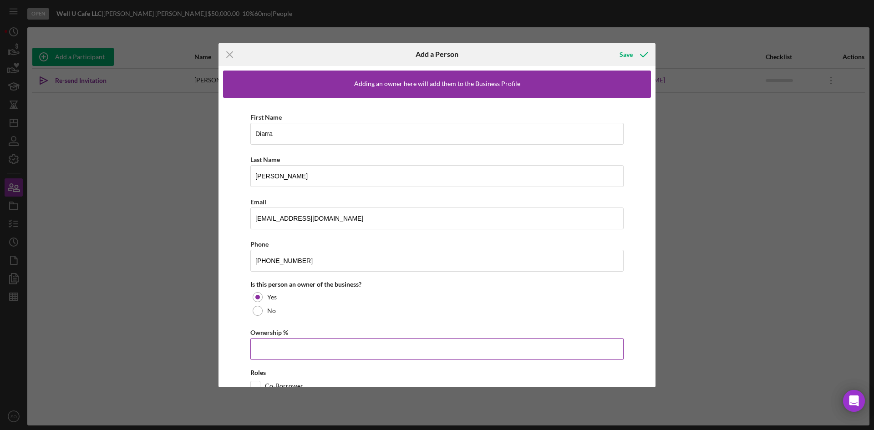
scroll to position [41, 0]
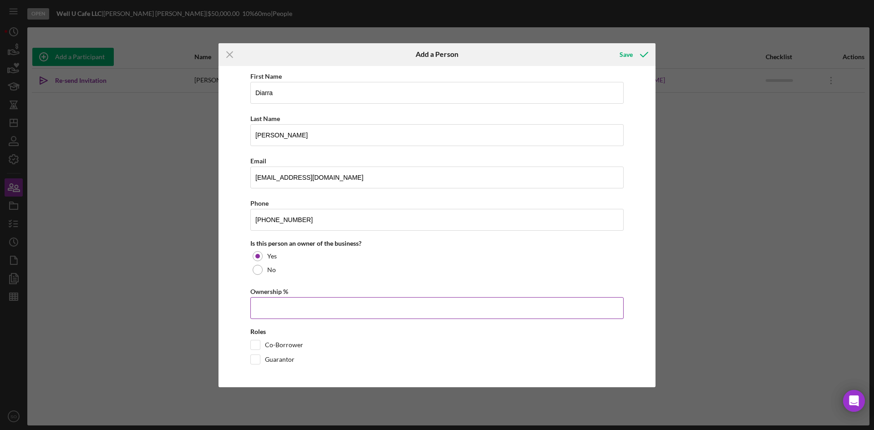
click at [274, 303] on input "Ownership %" at bounding box center [436, 308] width 373 height 22
type input "51.00%"
click at [254, 349] on input "Co-Borrower" at bounding box center [255, 344] width 9 height 9
checkbox input "true"
click at [636, 58] on icon "button" at bounding box center [643, 54] width 23 height 23
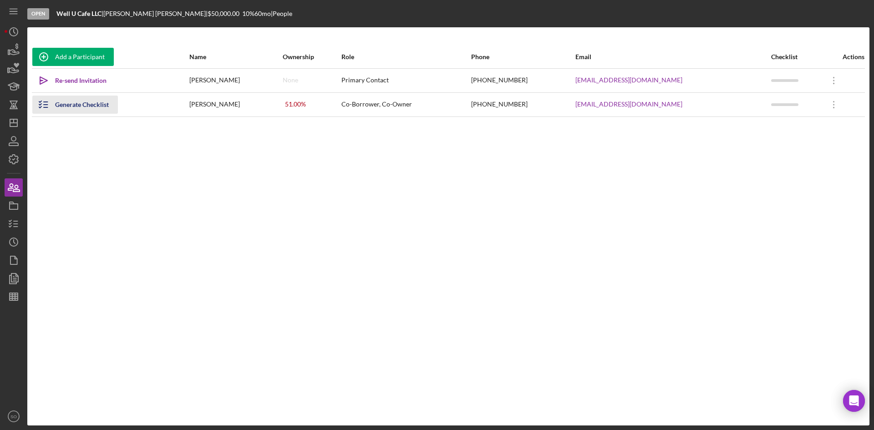
click at [67, 102] on div "Generate Checklist" at bounding box center [82, 105] width 54 height 18
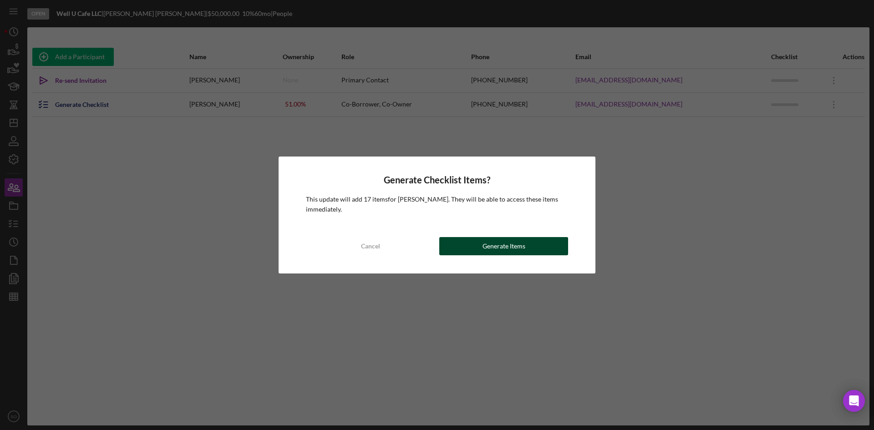
click at [512, 253] on div "Generate Items" at bounding box center [503, 246] width 43 height 18
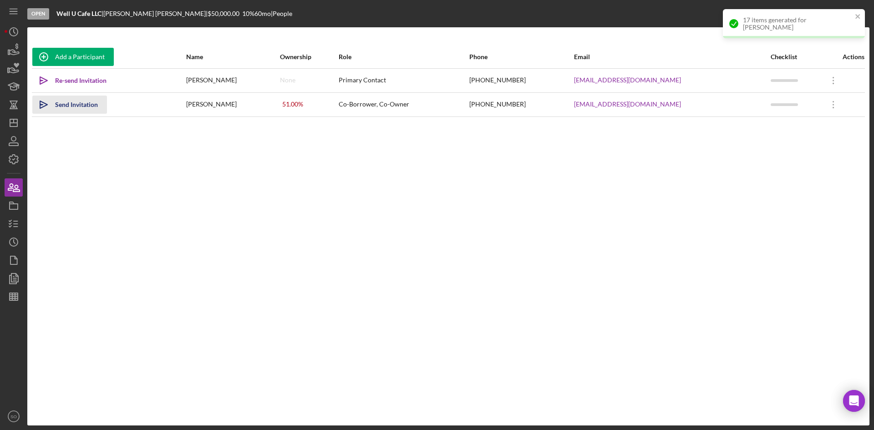
click at [54, 104] on icon "Icon/icon-invite-send" at bounding box center [43, 104] width 23 height 23
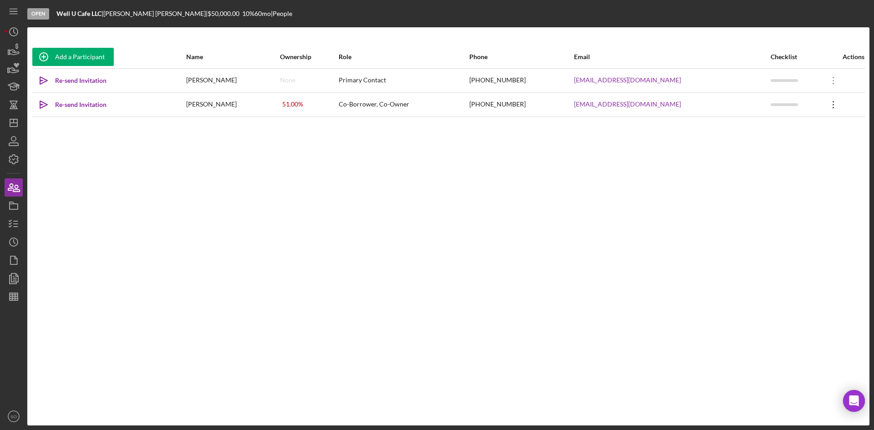
click at [824, 104] on icon "Icon/Overflow" at bounding box center [833, 104] width 23 height 23
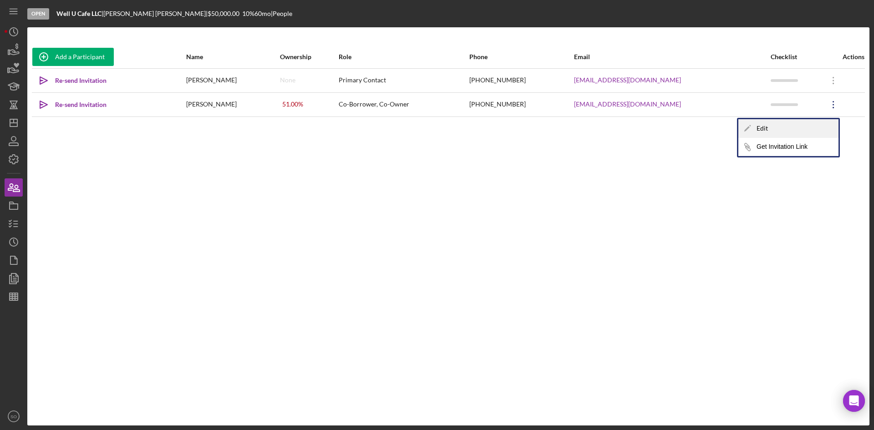
click at [781, 130] on div "Icon/Edit Edit" at bounding box center [788, 128] width 100 height 19
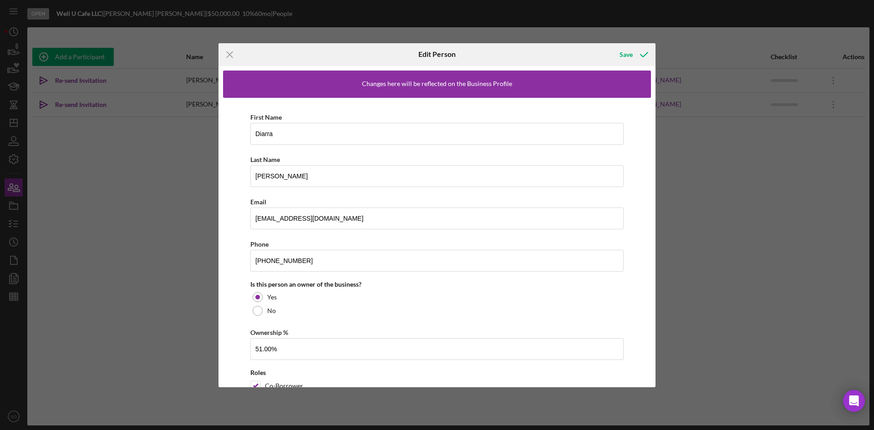
click at [229, 55] on line at bounding box center [230, 54] width 6 height 6
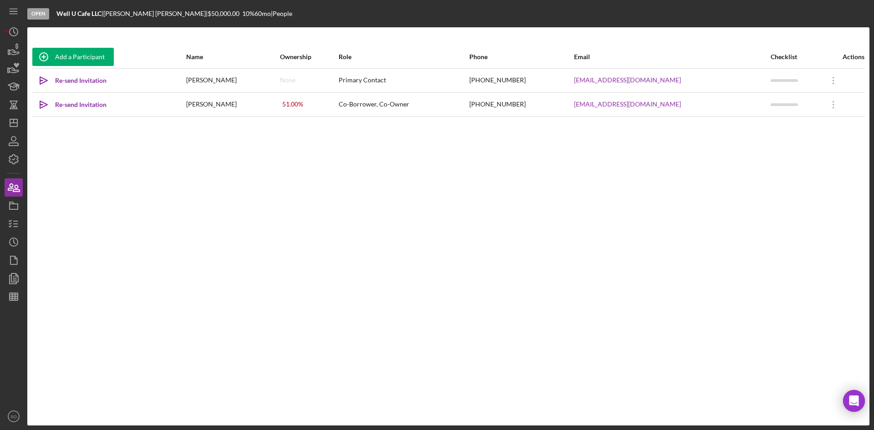
click at [154, 158] on div "Add a Participant Name Ownership Role Phone Email Checklist Actions Icon/icon-i…" at bounding box center [448, 226] width 842 height 362
click at [830, 101] on icon "Icon/Overflow" at bounding box center [833, 104] width 23 height 23
click at [825, 84] on icon "Icon/Overflow" at bounding box center [833, 80] width 23 height 23
click at [829, 182] on div "Add a Participant Name Ownership Role Phone Email Checklist Actions Icon/icon-i…" at bounding box center [448, 226] width 842 height 362
click at [827, 108] on icon "Icon/Overflow" at bounding box center [833, 104] width 23 height 23
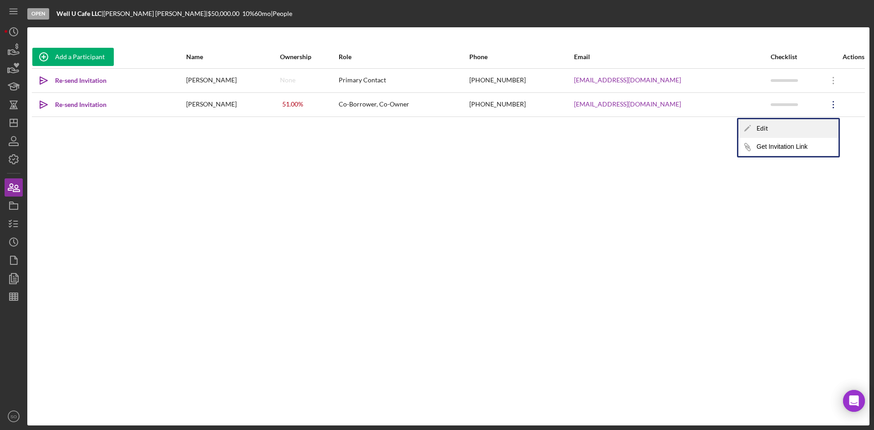
click at [790, 127] on div "Icon/Edit Edit" at bounding box center [788, 128] width 100 height 19
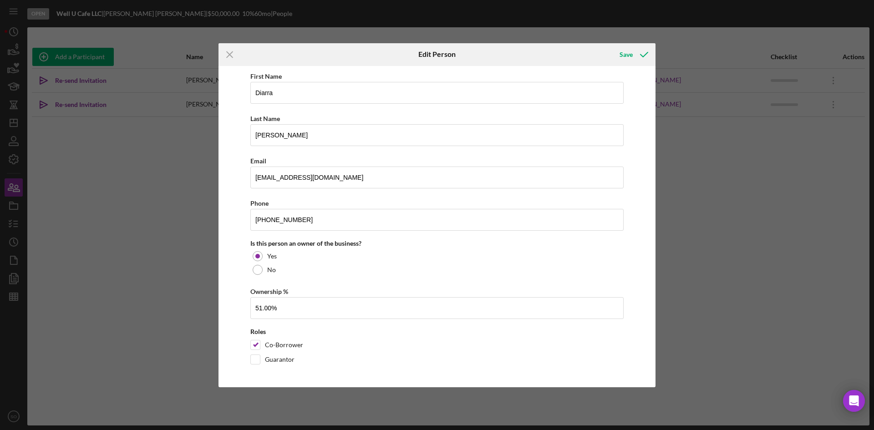
scroll to position [0, 0]
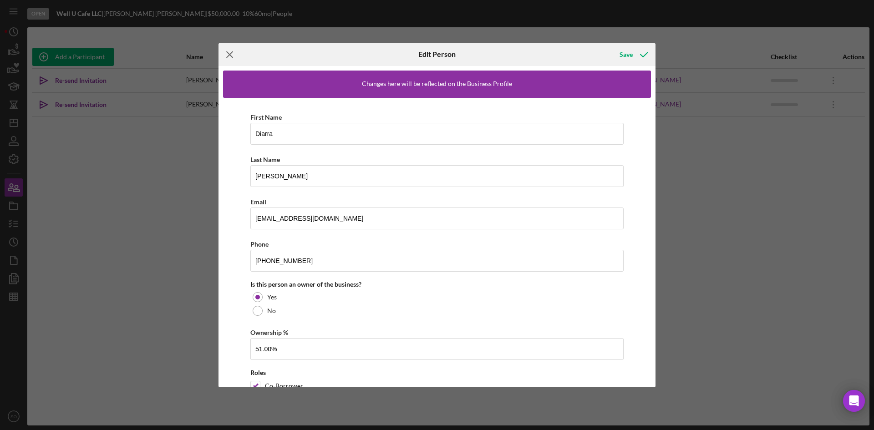
click at [230, 54] on line at bounding box center [230, 54] width 6 height 6
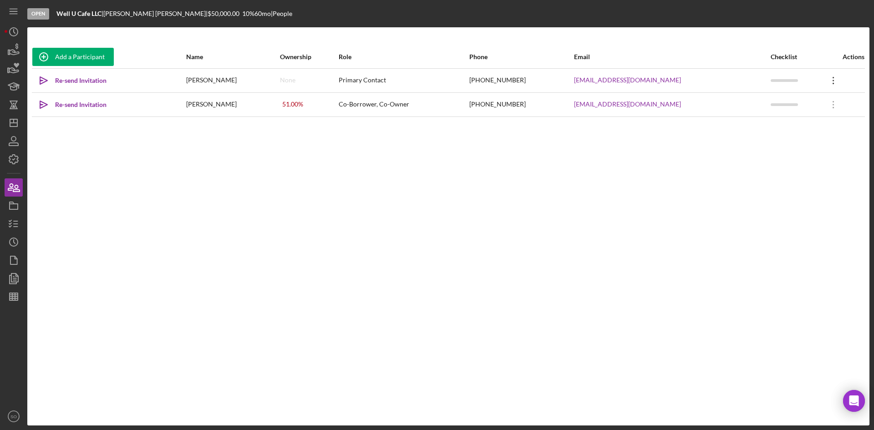
click at [832, 76] on icon "Icon/Overflow" at bounding box center [833, 80] width 23 height 23
click at [755, 106] on div "Icon/Edit Edit" at bounding box center [782, 104] width 100 height 19
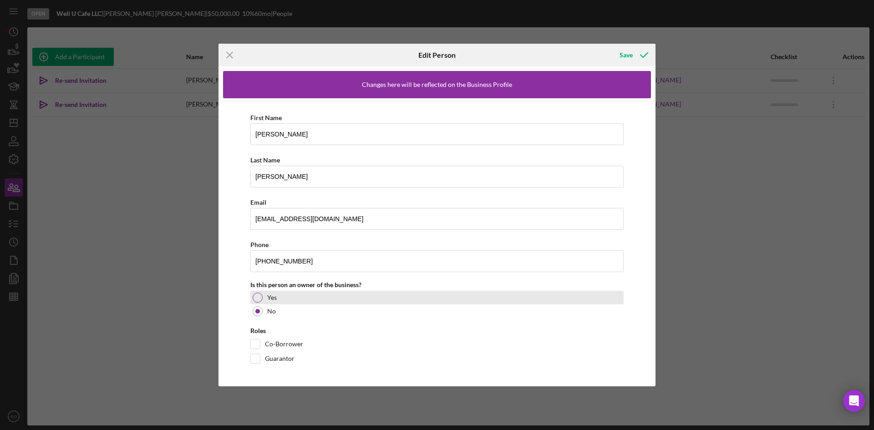
click at [257, 296] on div at bounding box center [258, 298] width 10 height 10
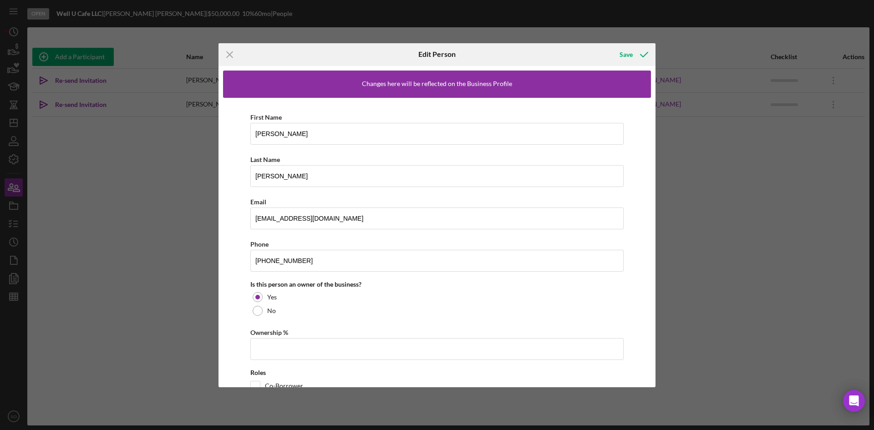
scroll to position [41, 0]
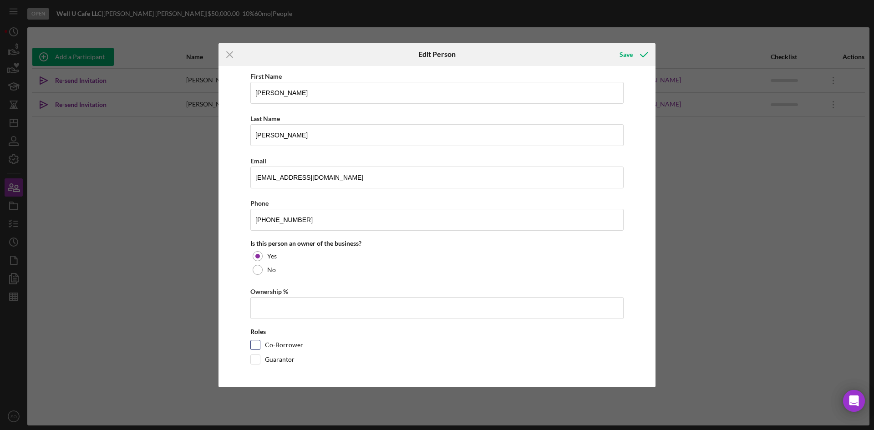
drag, startPoint x: 255, startPoint y: 344, endPoint x: 266, endPoint y: 322, distance: 25.0
click at [255, 343] on input "Co-Borrower" at bounding box center [255, 344] width 9 height 9
checkbox input "true"
click at [271, 298] on input "Ownership %" at bounding box center [436, 308] width 373 height 22
type input "49.00%"
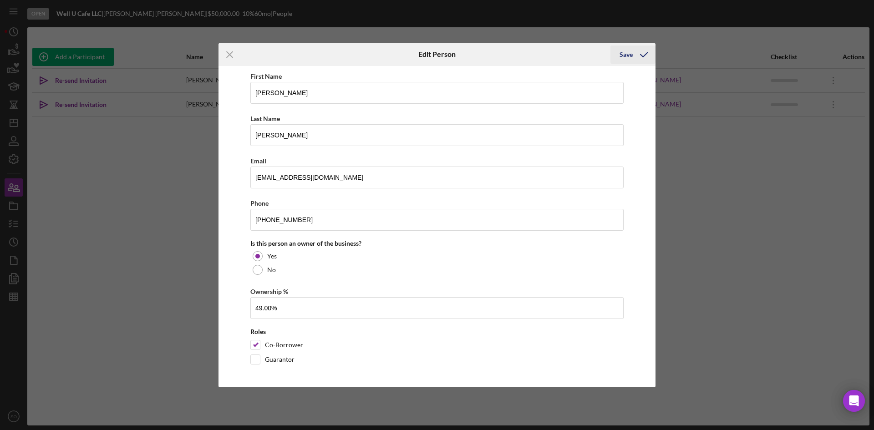
click at [641, 50] on icon "button" at bounding box center [643, 54] width 23 height 23
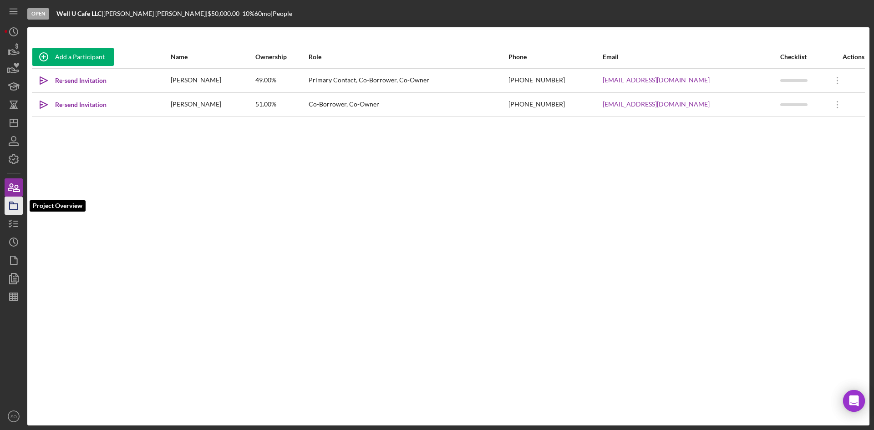
click at [17, 210] on icon "button" at bounding box center [13, 205] width 23 height 23
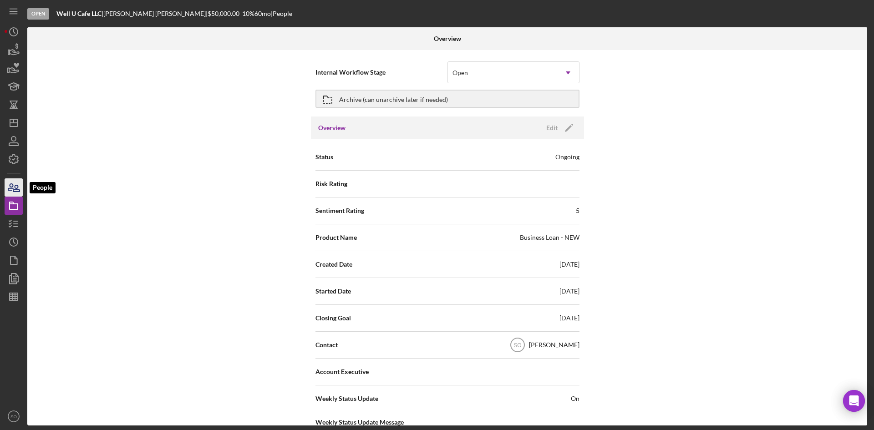
click at [14, 191] on icon "button" at bounding box center [13, 187] width 23 height 23
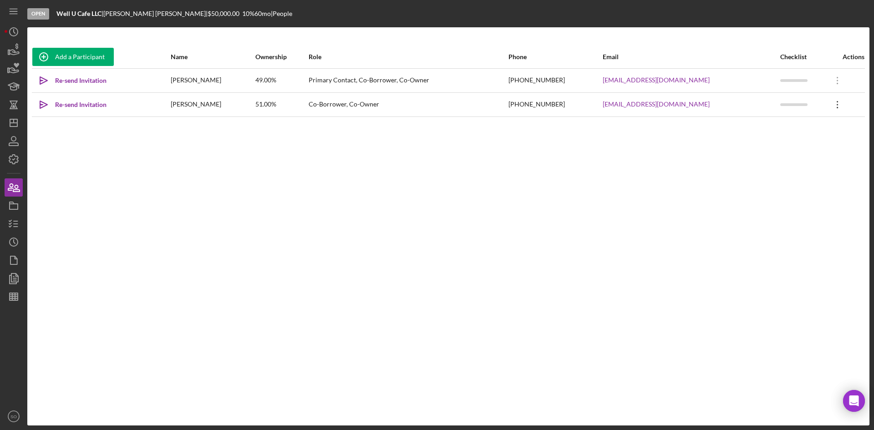
click at [833, 103] on icon "Icon/Overflow" at bounding box center [837, 104] width 23 height 23
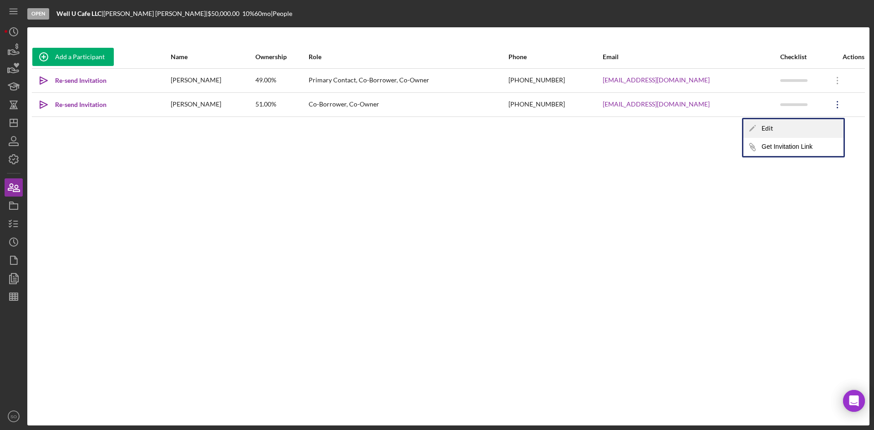
click at [784, 133] on div "Icon/Edit Edit" at bounding box center [793, 128] width 100 height 19
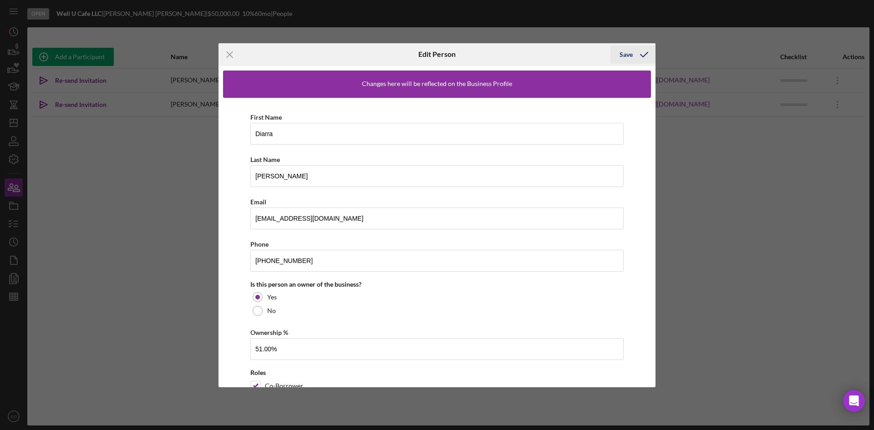
click at [629, 59] on div "Save" at bounding box center [625, 54] width 13 height 18
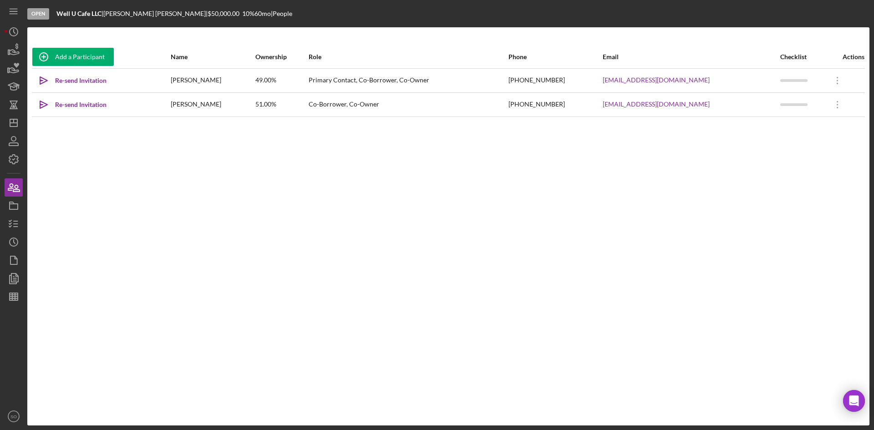
click at [232, 60] on div "Name" at bounding box center [213, 56] width 84 height 7
click at [285, 57] on div "Ownership" at bounding box center [281, 56] width 52 height 7
click at [365, 57] on div "Role" at bounding box center [424, 56] width 192 height 7
click at [601, 204] on div "Add a Participant Name Ownership Icon/Table Sort Arrow Role Phone Email Checkli…" at bounding box center [448, 226] width 842 height 362
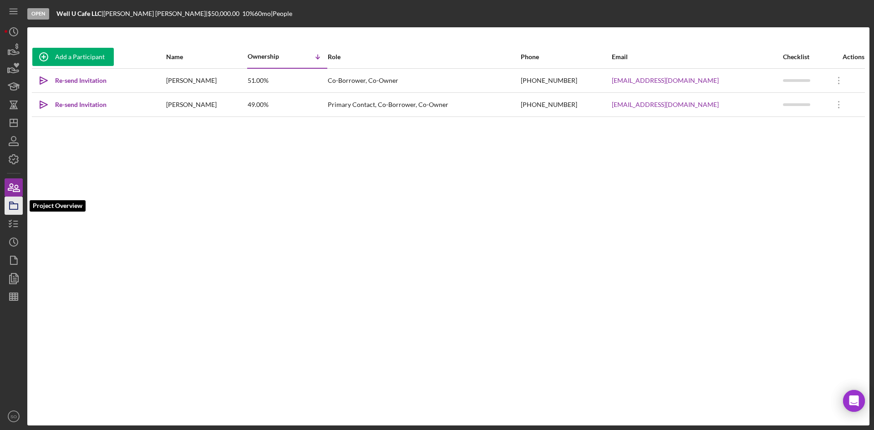
click at [10, 208] on rect "button" at bounding box center [14, 206] width 8 height 5
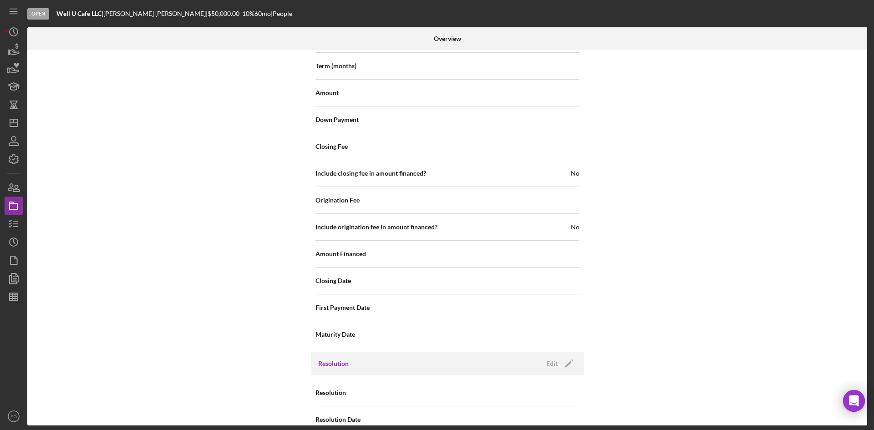
scroll to position [926, 0]
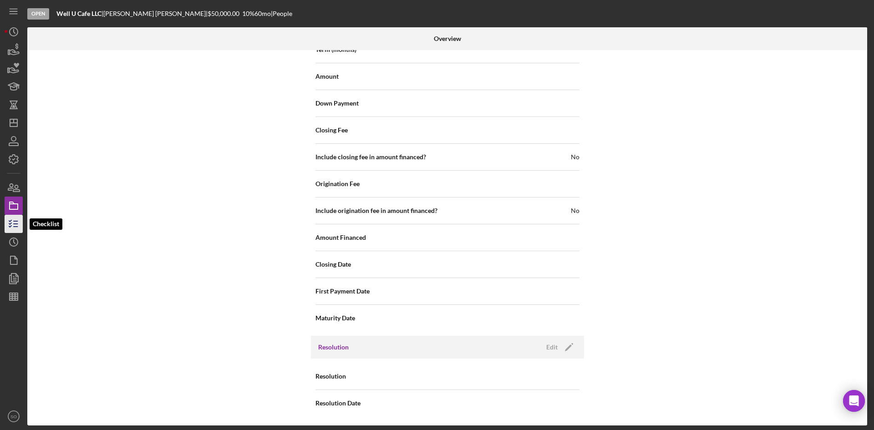
click at [18, 221] on icon "button" at bounding box center [13, 223] width 23 height 23
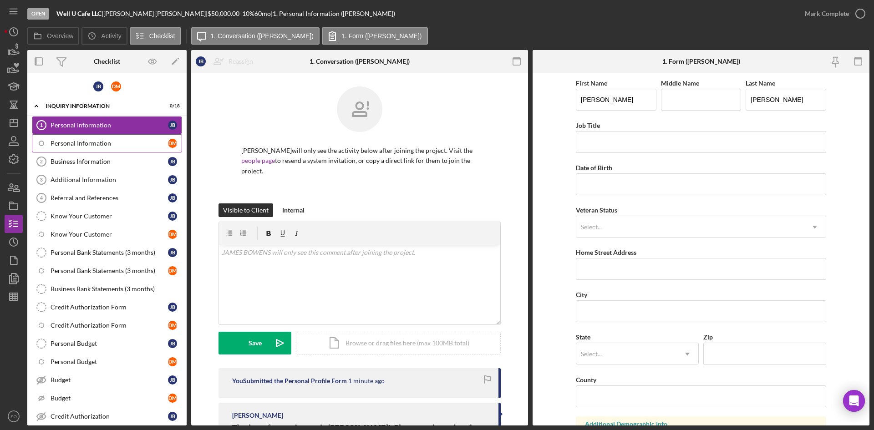
click at [141, 145] on div "Personal Information" at bounding box center [109, 143] width 117 height 7
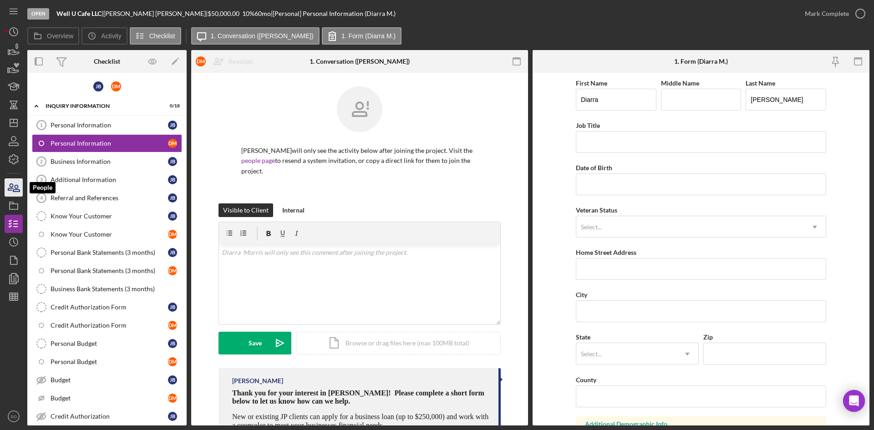
click at [17, 191] on icon "button" at bounding box center [13, 187] width 23 height 23
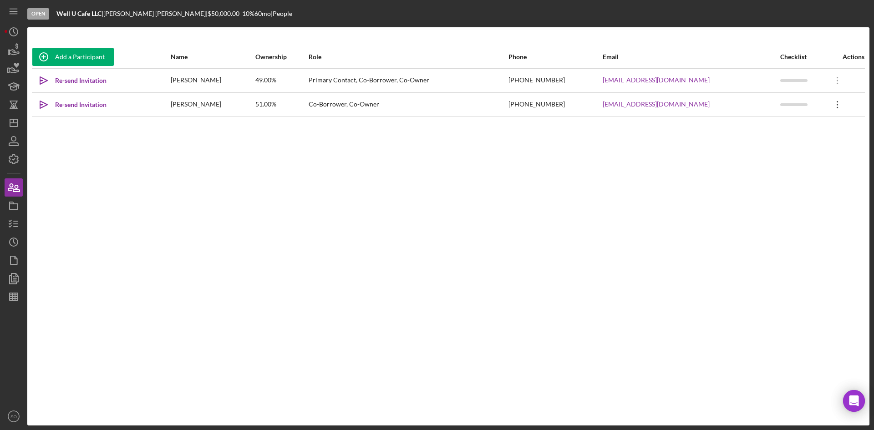
click at [832, 103] on icon "Icon/Overflow" at bounding box center [837, 104] width 23 height 23
click at [854, 56] on div "Actions" at bounding box center [845, 56] width 38 height 7
click at [824, 154] on div "Add a Participant Name Ownership Role Phone Email Checklist Actions Icon/icon-i…" at bounding box center [448, 226] width 842 height 362
click at [830, 101] on icon "Icon/Overflow" at bounding box center [837, 104] width 23 height 23
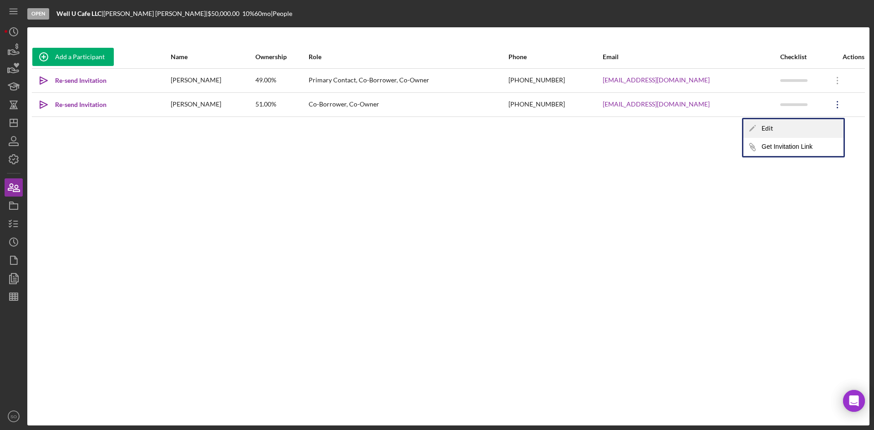
click at [768, 132] on div "Icon/Edit Edit" at bounding box center [793, 128] width 100 height 19
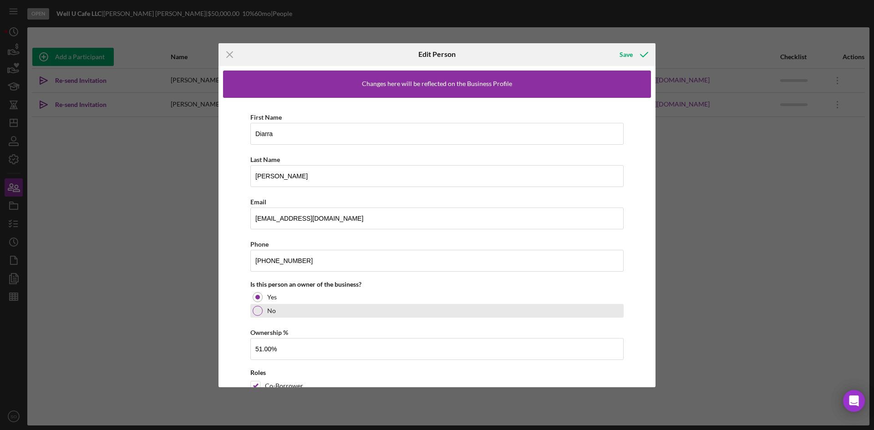
scroll to position [41, 0]
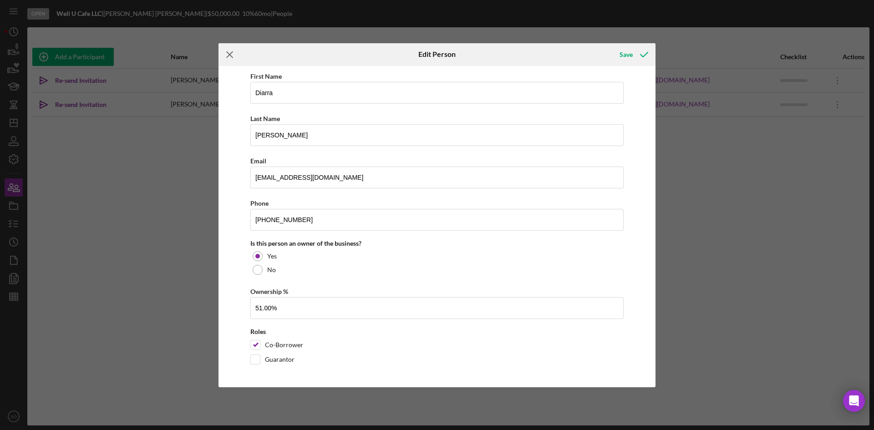
click at [233, 54] on icon "Icon/Menu Close" at bounding box center [229, 54] width 23 height 23
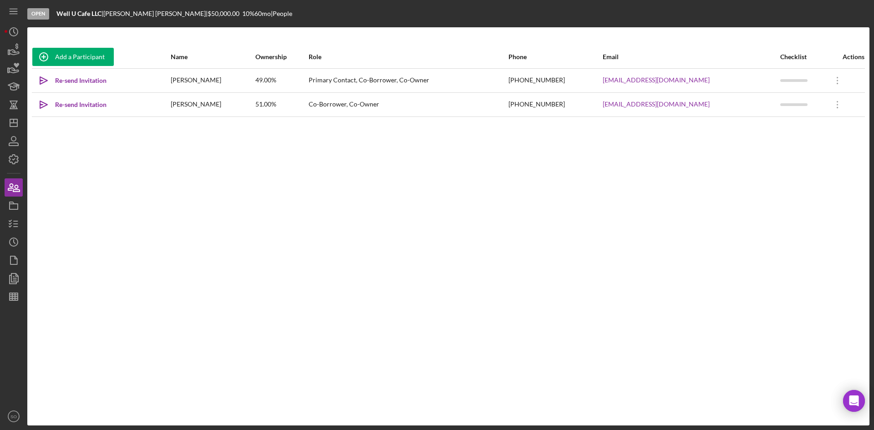
click at [161, 240] on div "Add a Participant Name Ownership Role Phone Email Checklist Actions Icon/icon-i…" at bounding box center [448, 226] width 842 height 362
click at [6, 127] on icon "Icon/Dashboard" at bounding box center [13, 122] width 23 height 23
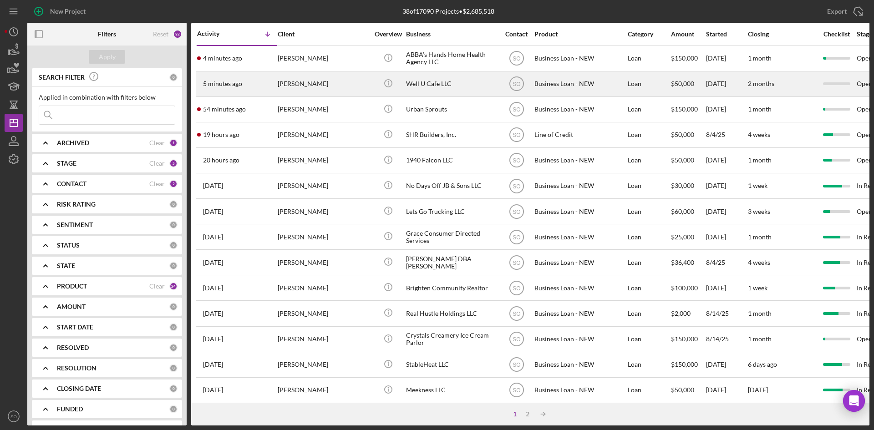
click at [258, 86] on div "5 minutes ago JAMES BOWENS" at bounding box center [237, 84] width 80 height 24
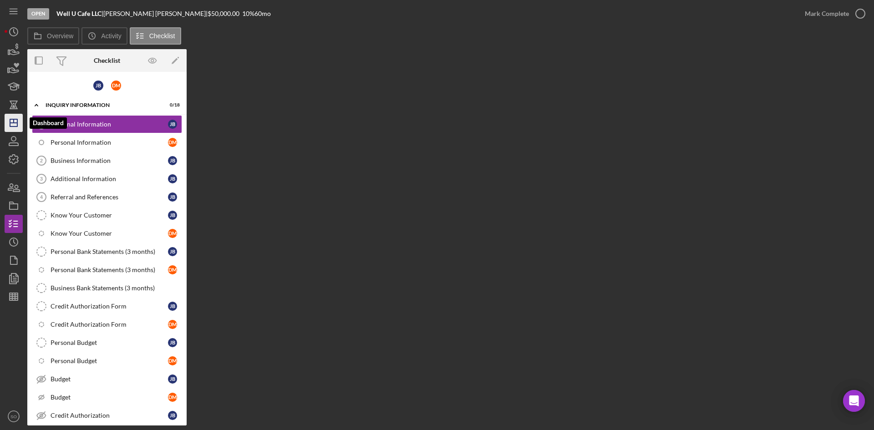
click at [11, 120] on polygon "button" at bounding box center [13, 122] width 7 height 7
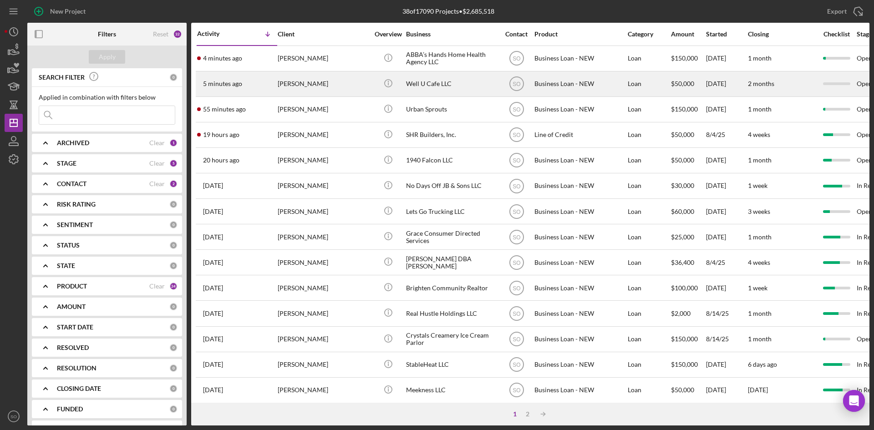
click at [259, 89] on div "5 minutes ago JAMES BOWENS" at bounding box center [237, 84] width 80 height 24
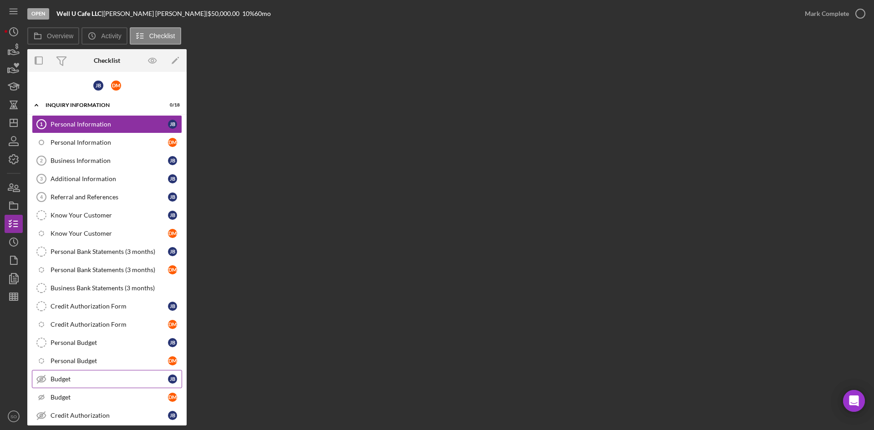
scroll to position [129, 0]
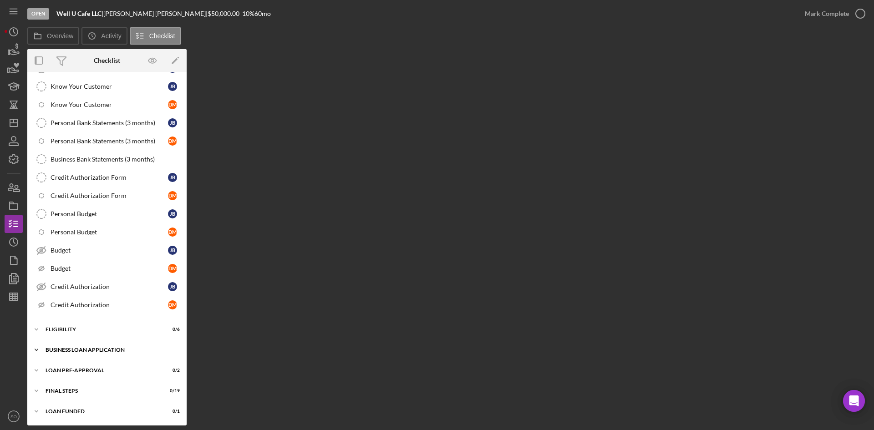
click at [63, 355] on div "Icon/Expander BUSINESS LOAN APPLICATION 0 / 35" at bounding box center [106, 350] width 159 height 18
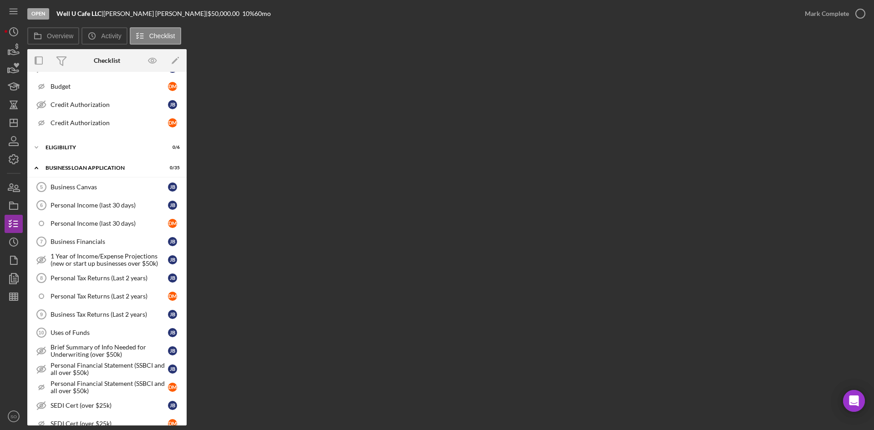
scroll to position [402, 0]
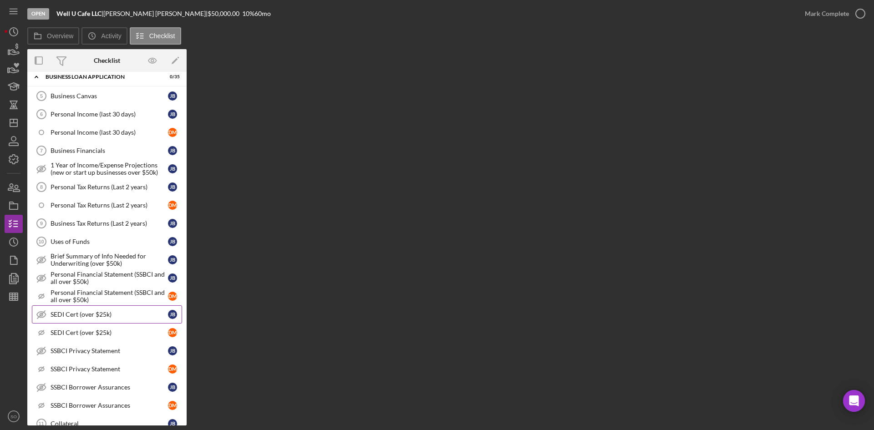
click at [82, 311] on div "SEDI Cert (over $25k)" at bounding box center [109, 314] width 117 height 7
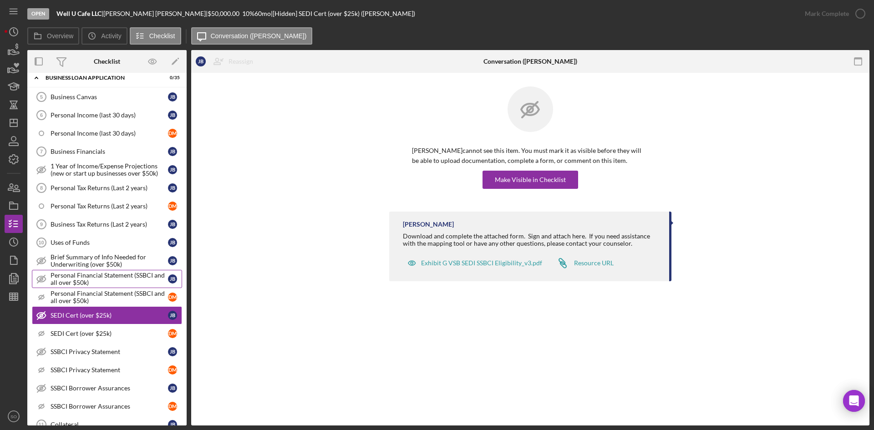
click at [87, 283] on div "Personal Financial Statement (SSBCI and all over $50k)" at bounding box center [109, 279] width 117 height 15
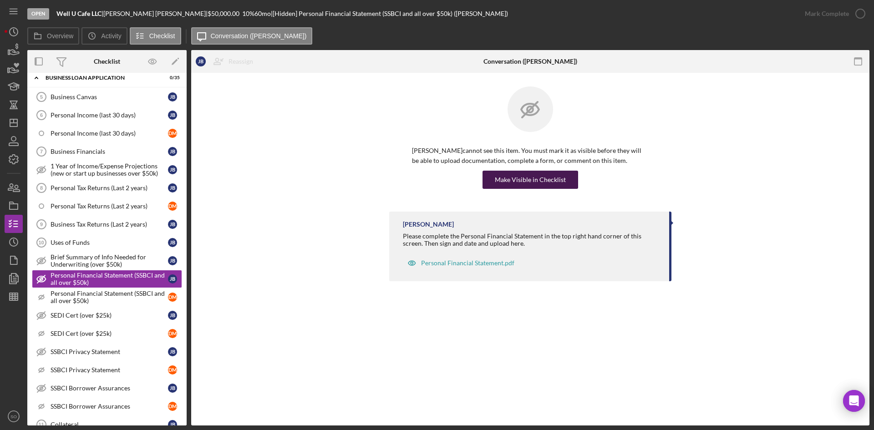
click at [543, 177] on div "Make Visible in Checklist" at bounding box center [530, 180] width 71 height 18
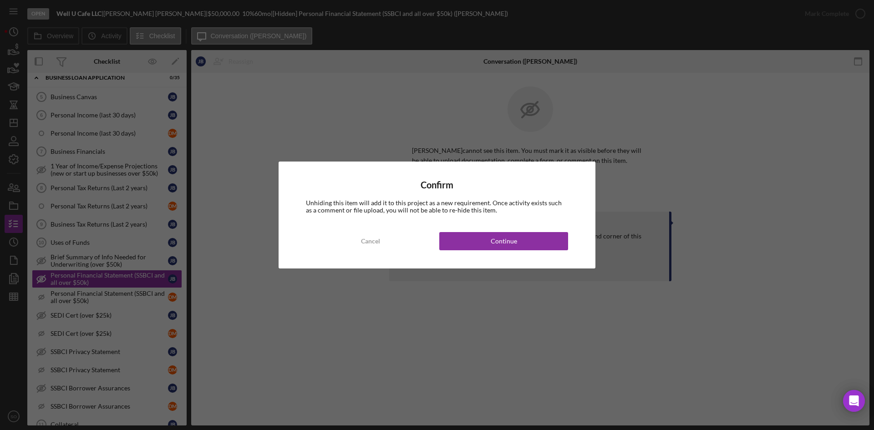
click at [512, 228] on div "Confirm Unhiding this item will add it to this project as a new requirement. On…" at bounding box center [436, 215] width 317 height 107
click at [508, 237] on div "Continue" at bounding box center [503, 241] width 26 height 18
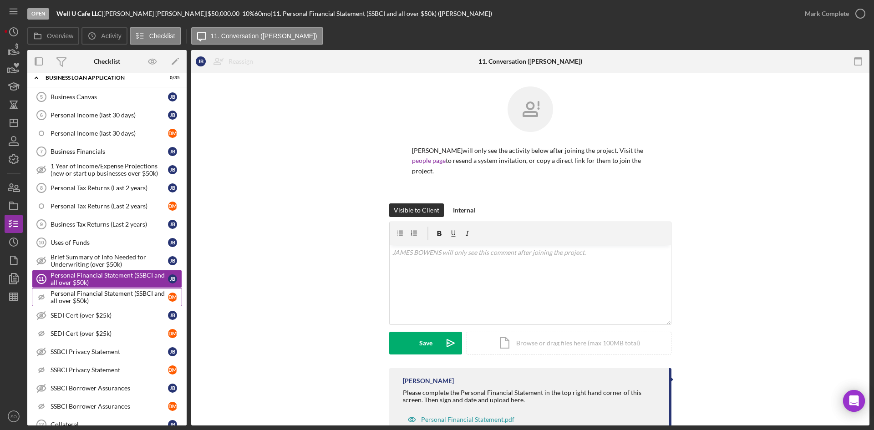
click at [91, 301] on div "Personal Financial Statement (SSBCI and all over $50k)" at bounding box center [109, 297] width 117 height 15
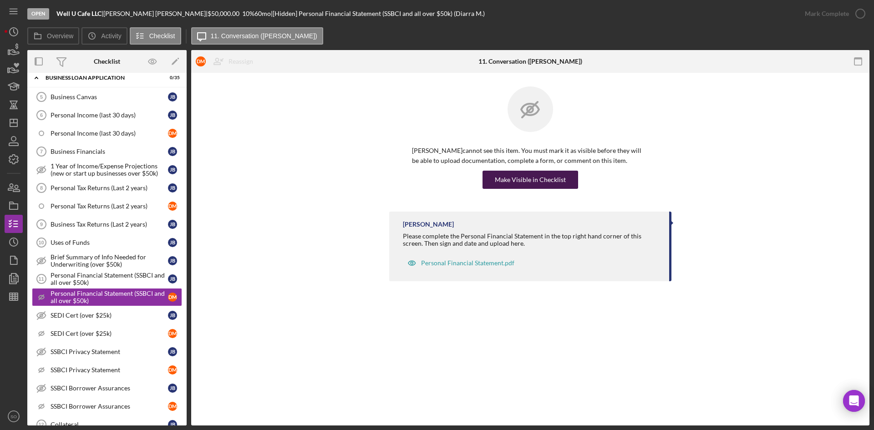
click at [515, 181] on div "Make Visible in Checklist" at bounding box center [530, 180] width 71 height 18
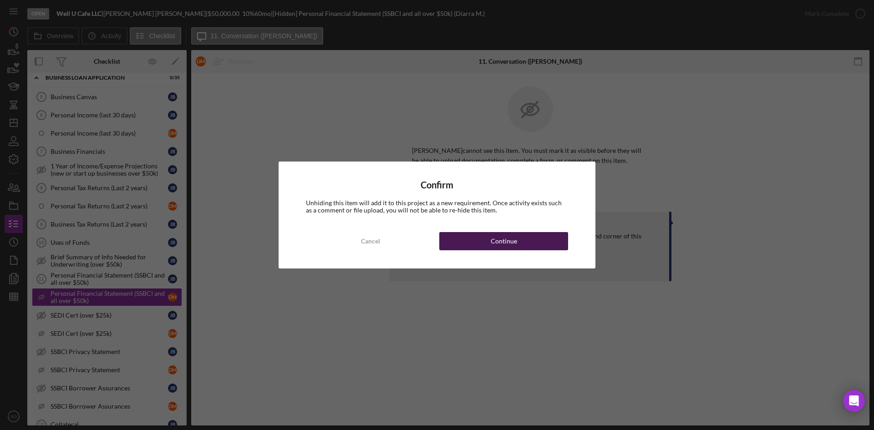
click at [526, 240] on button "Continue" at bounding box center [503, 241] width 129 height 18
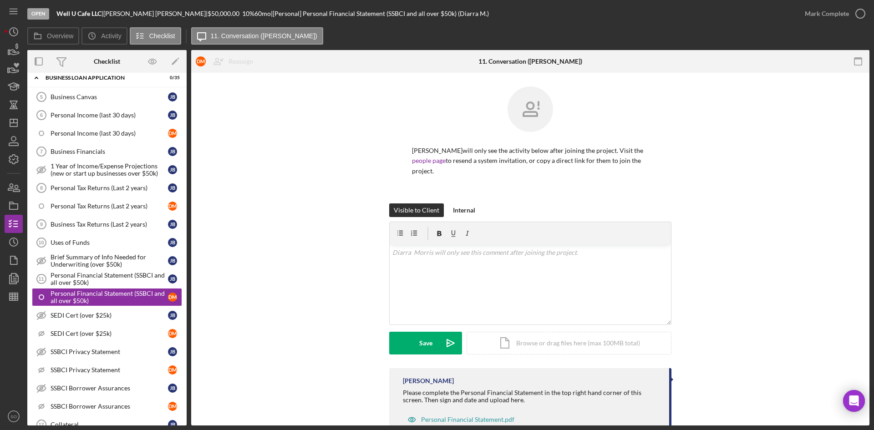
click at [72, 315] on div "SEDI Cert (over $25k)" at bounding box center [109, 315] width 117 height 7
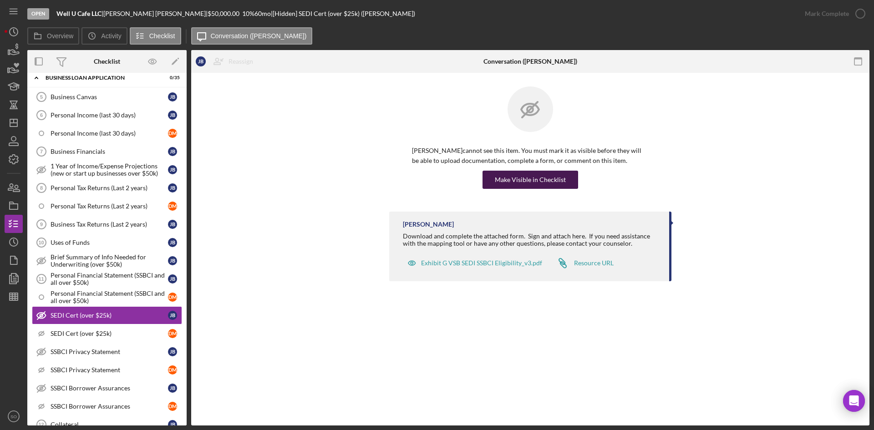
click at [522, 184] on div "Make Visible in Checklist" at bounding box center [530, 180] width 71 height 18
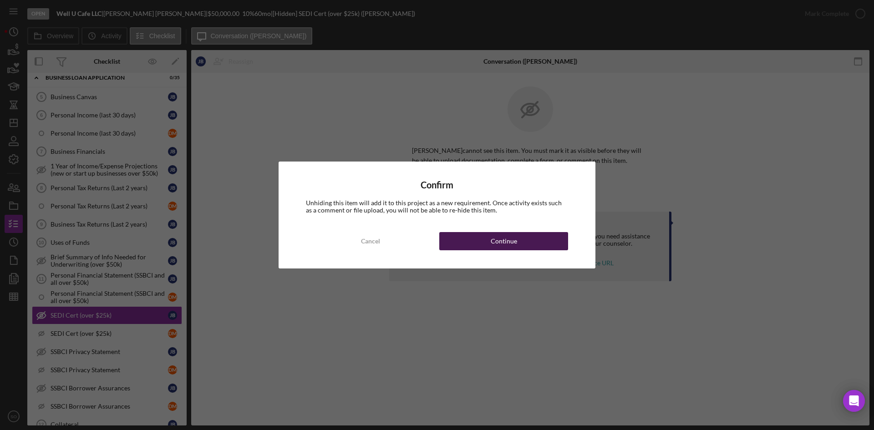
click at [497, 241] on div "Continue" at bounding box center [503, 241] width 26 height 18
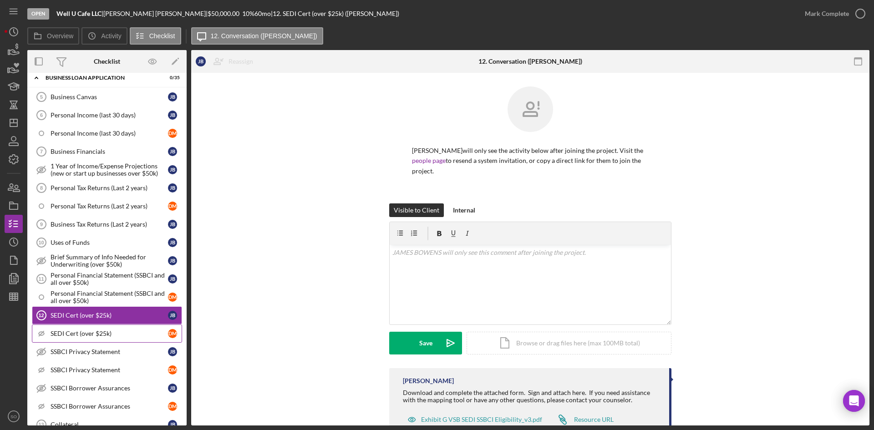
click at [90, 330] on div "SEDI Cert (over $25k)" at bounding box center [109, 333] width 117 height 7
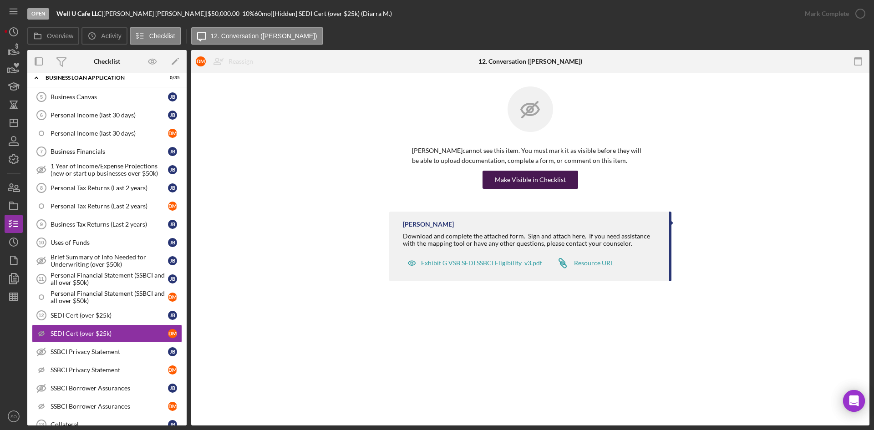
click at [508, 181] on div "Make Visible in Checklist" at bounding box center [530, 180] width 71 height 18
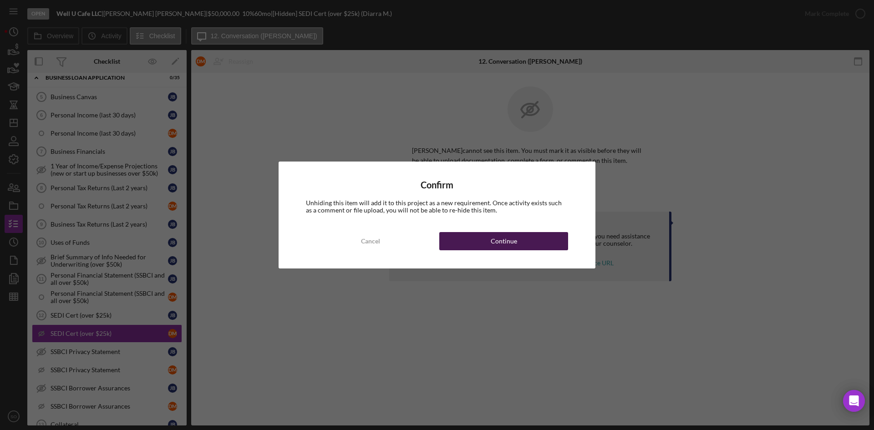
click at [507, 236] on div "Continue" at bounding box center [503, 241] width 26 height 18
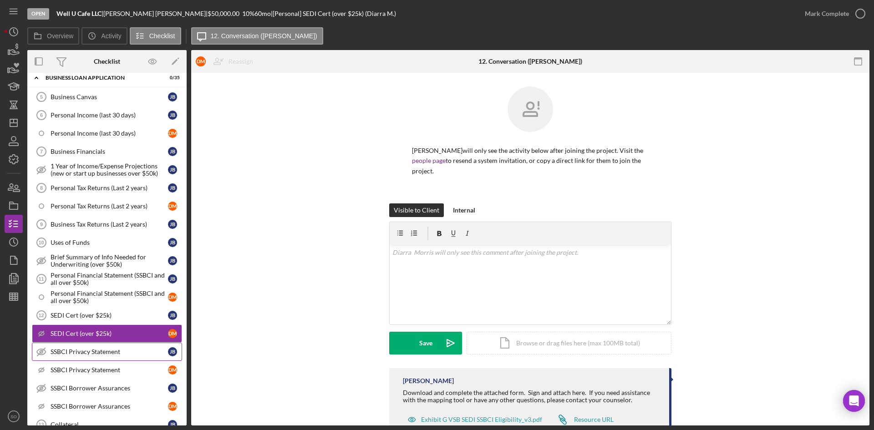
click at [106, 349] on div "SSBCI Privacy Statement" at bounding box center [109, 351] width 117 height 7
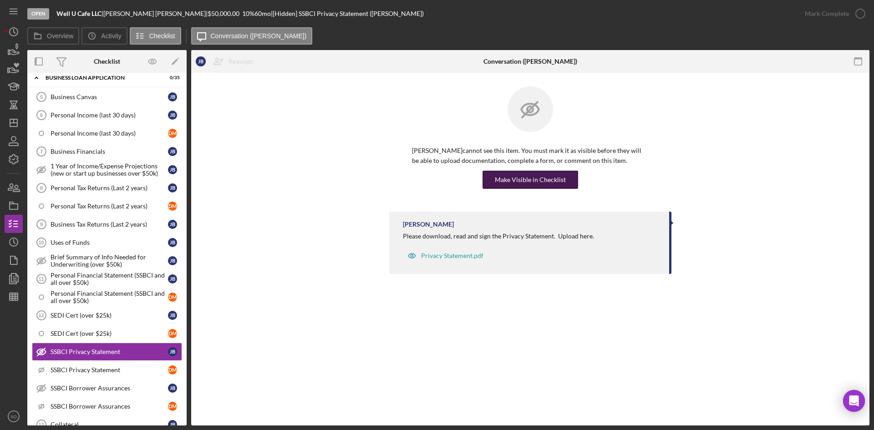
click at [501, 179] on div "Make Visible in Checklist" at bounding box center [530, 180] width 71 height 18
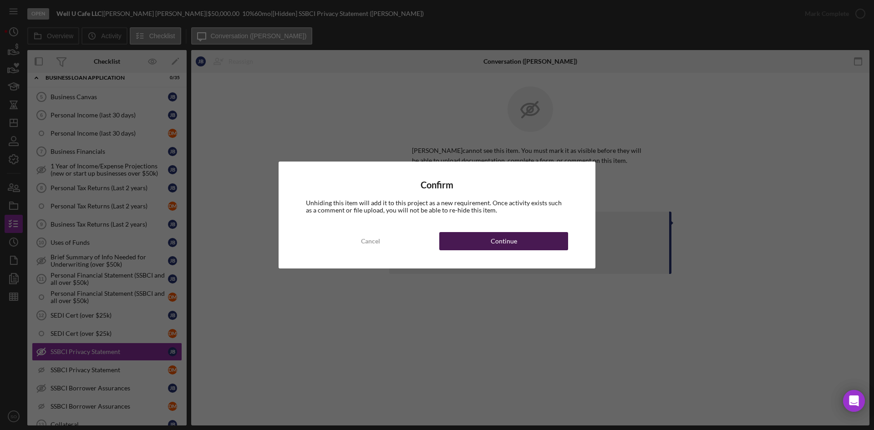
click at [517, 242] on button "Continue" at bounding box center [503, 241] width 129 height 18
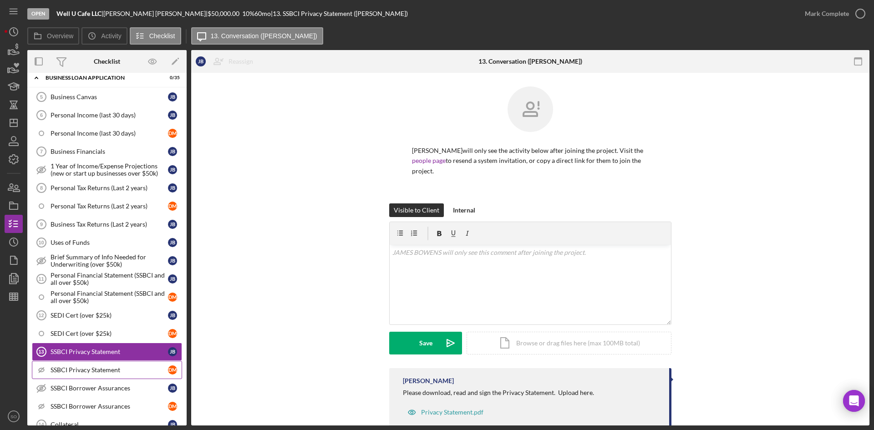
click at [64, 365] on link "Icon/Checklist Item Sub Hidden SSBCI Privacy Statement D M" at bounding box center [107, 370] width 150 height 18
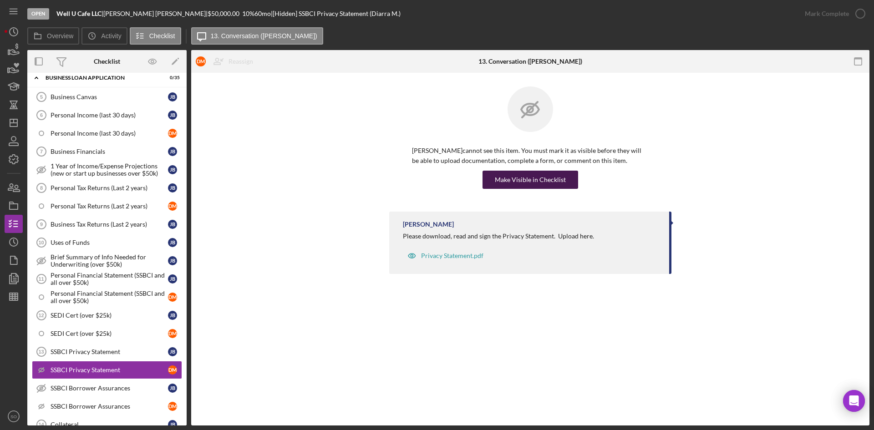
click at [529, 175] on div "Make Visible in Checklist" at bounding box center [530, 180] width 71 height 18
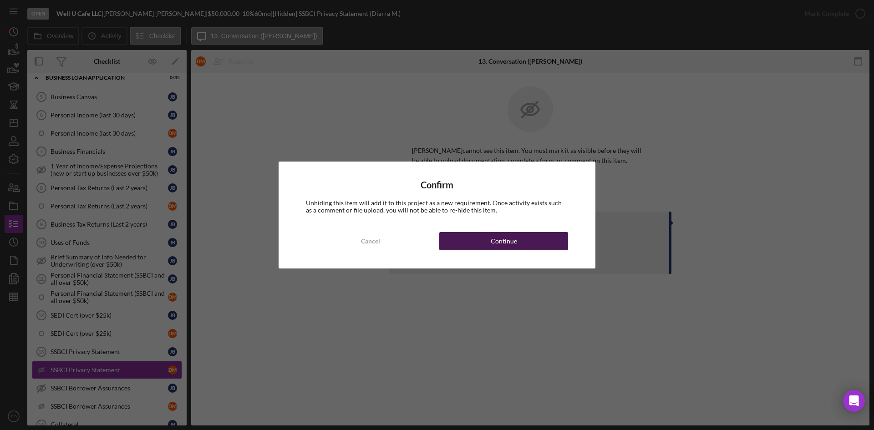
click at [491, 236] on div "Continue" at bounding box center [503, 241] width 26 height 18
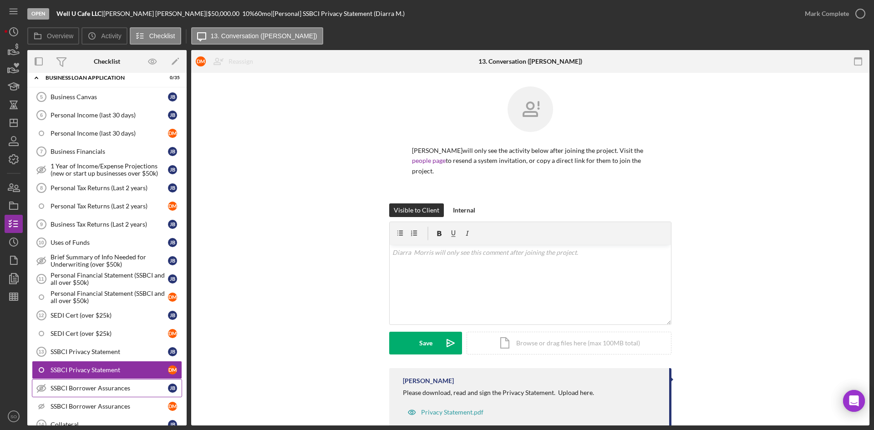
click at [125, 390] on div "SSBCI Borrower Assurances" at bounding box center [109, 387] width 117 height 7
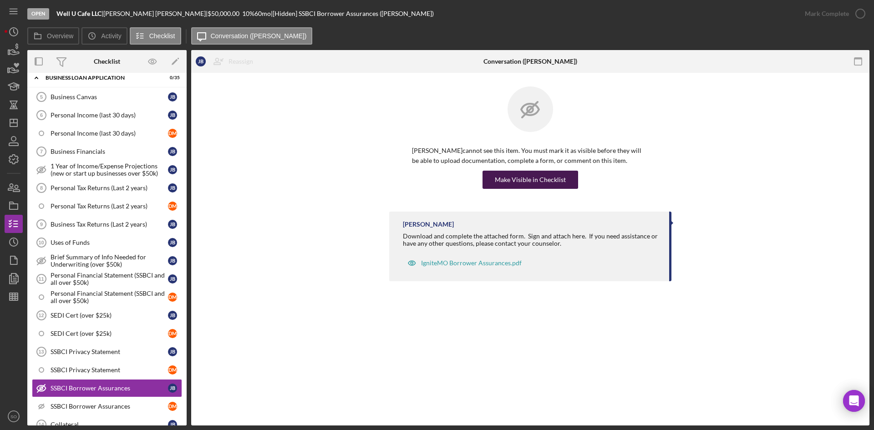
click at [492, 177] on button "Make Visible in Checklist" at bounding box center [530, 180] width 96 height 18
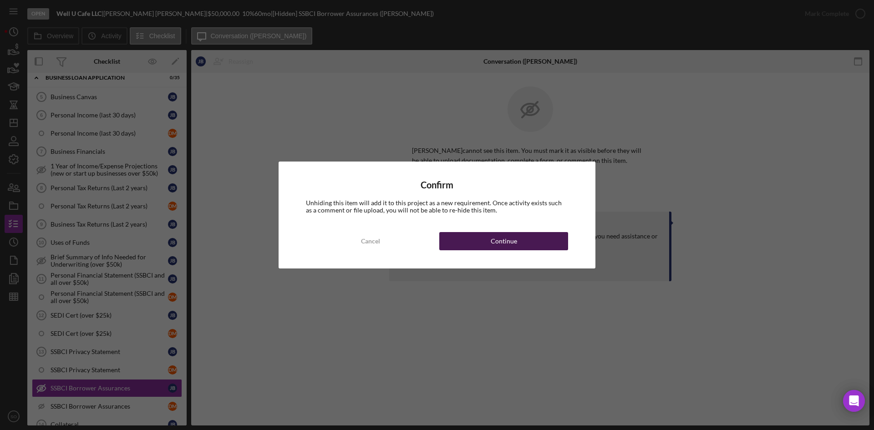
click at [484, 247] on button "Continue" at bounding box center [503, 241] width 129 height 18
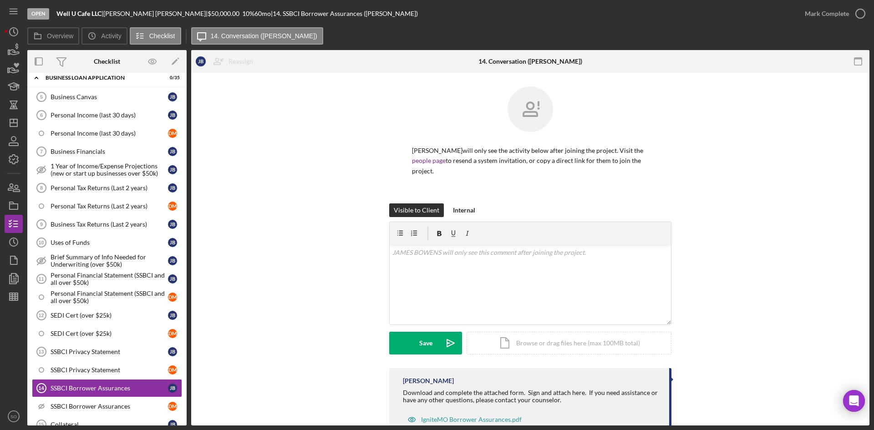
scroll to position [538, 0]
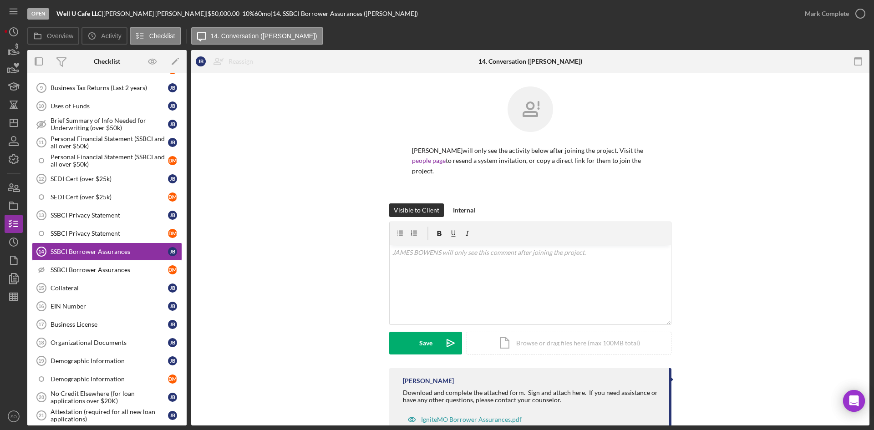
click at [86, 271] on div "SSBCI Borrower Assurances" at bounding box center [109, 269] width 117 height 7
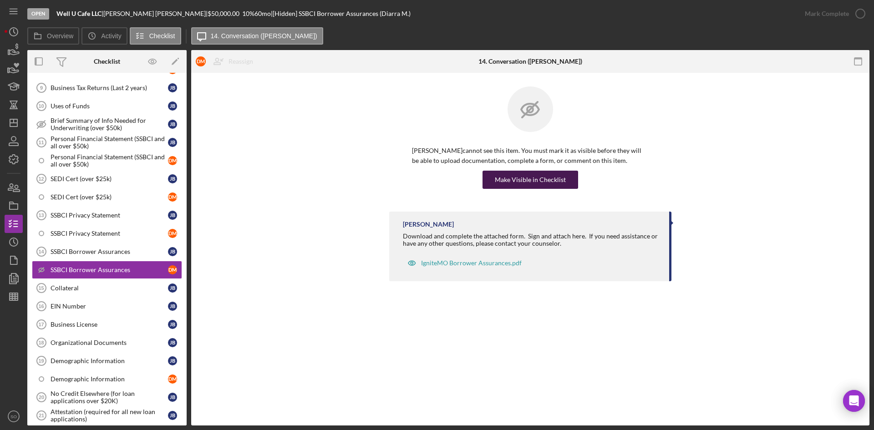
click at [517, 187] on div "Make Visible in Checklist" at bounding box center [530, 180] width 71 height 18
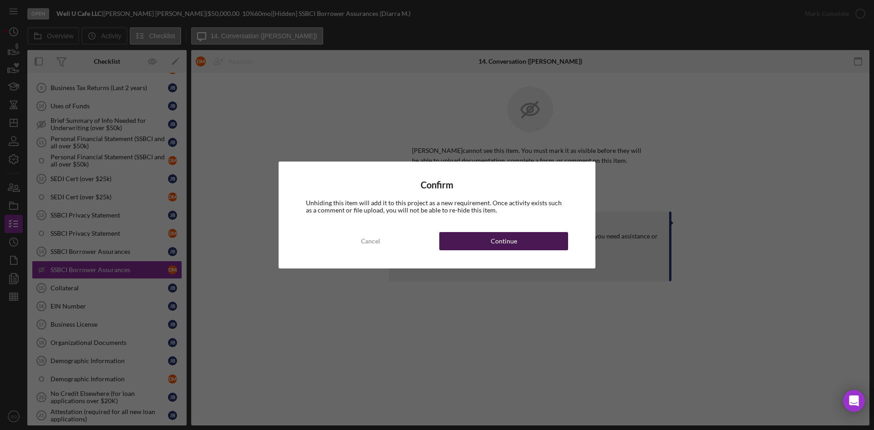
click at [490, 234] on button "Continue" at bounding box center [503, 241] width 129 height 18
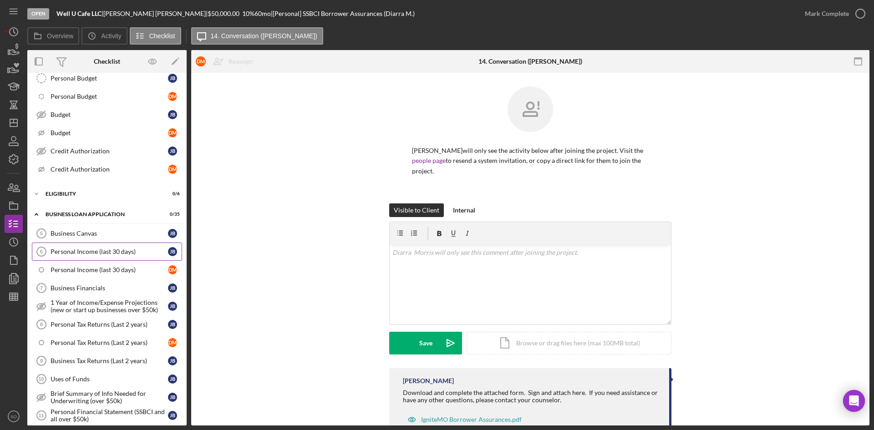
scroll to position [174, 0]
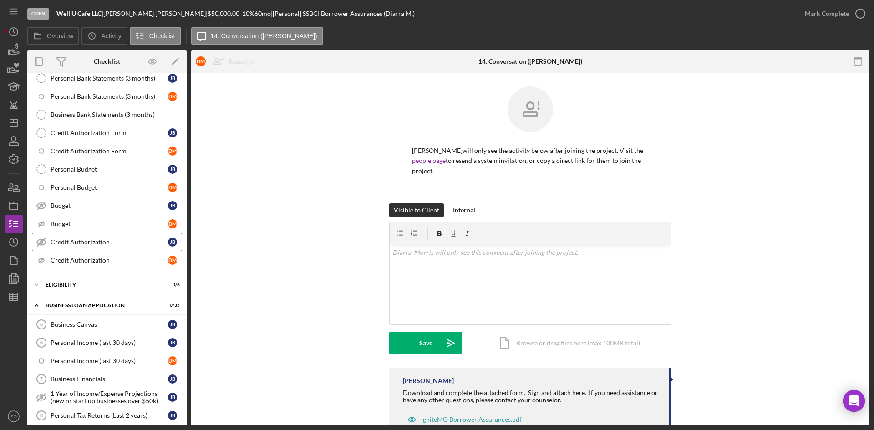
click at [78, 238] on div "Credit Authorization" at bounding box center [109, 241] width 117 height 7
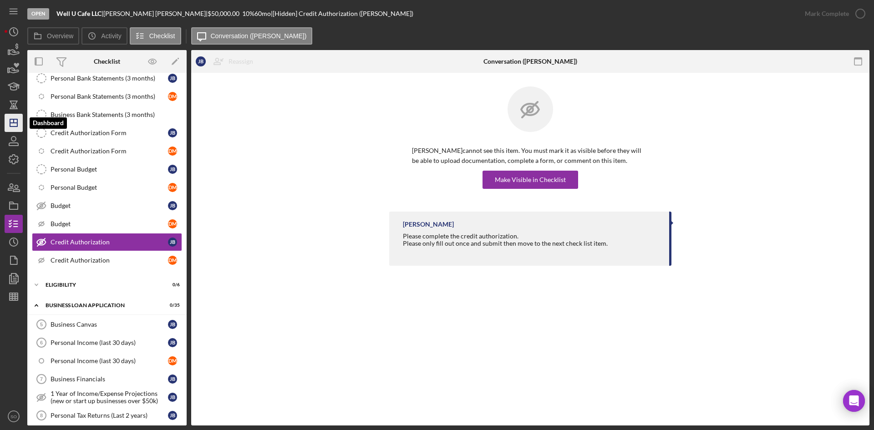
click at [13, 127] on icon "Icon/Dashboard" at bounding box center [13, 122] width 23 height 23
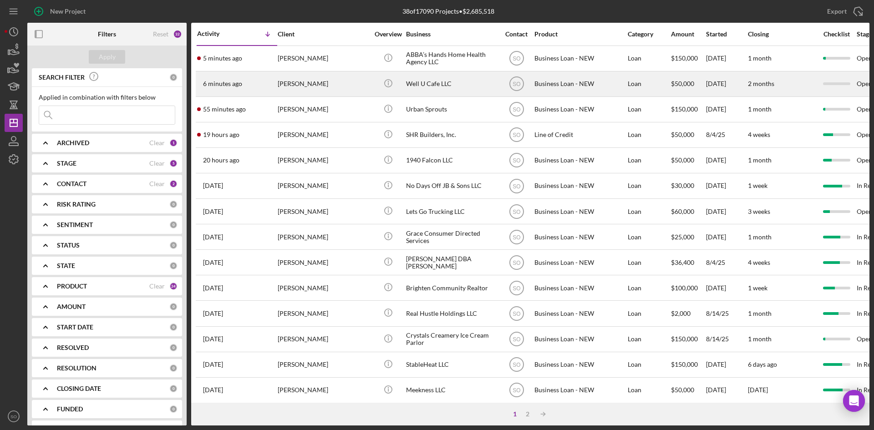
click at [265, 85] on div "6 minutes ago JAMES BOWENS" at bounding box center [237, 84] width 80 height 24
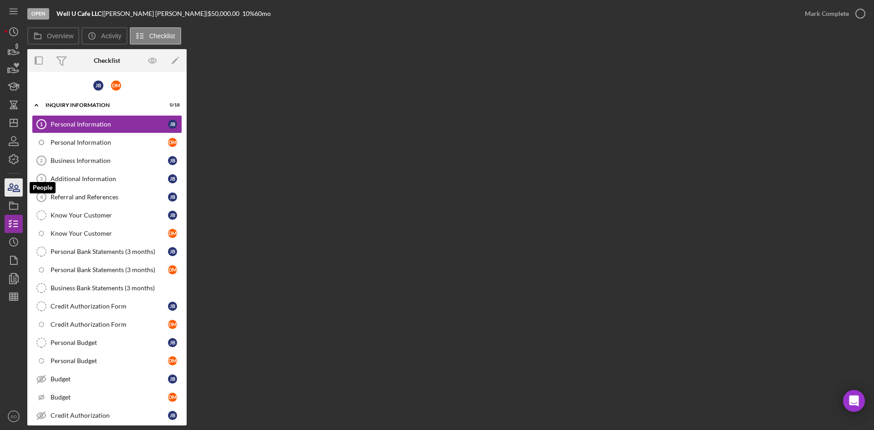
click at [11, 183] on icon "button" at bounding box center [13, 187] width 23 height 23
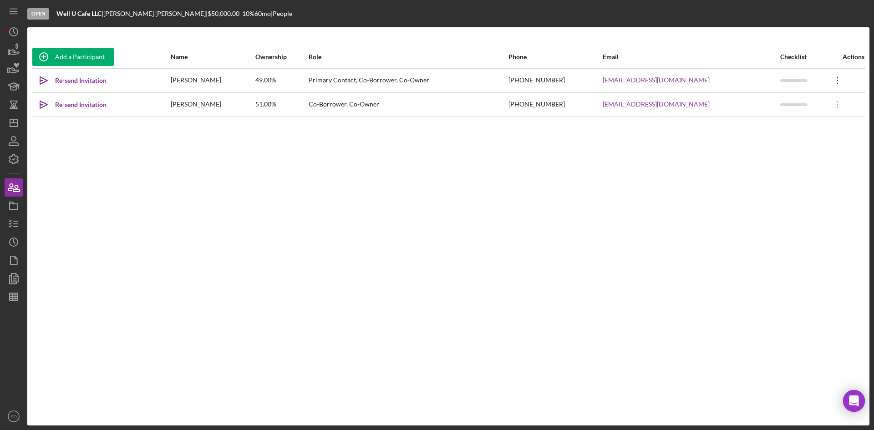
click at [834, 76] on icon "Icon/Overflow" at bounding box center [837, 80] width 23 height 23
click at [793, 102] on div "Icon/Edit Edit" at bounding box center [793, 104] width 100 height 19
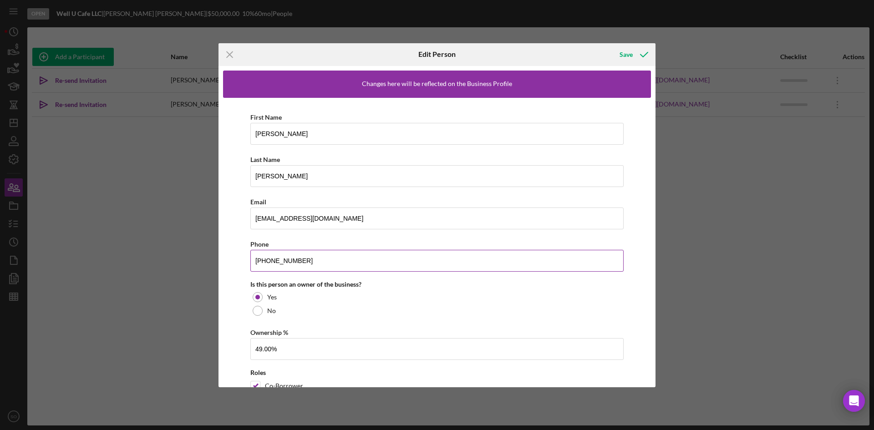
scroll to position [41, 0]
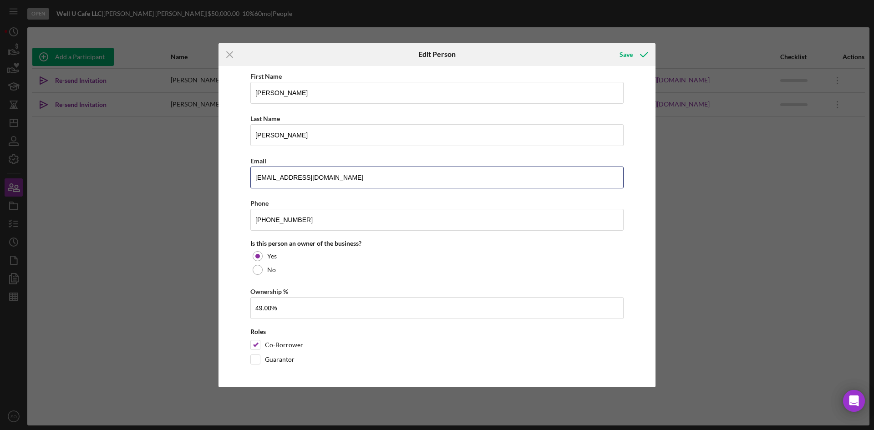
drag, startPoint x: 322, startPoint y: 181, endPoint x: 249, endPoint y: 180, distance: 73.3
click at [249, 180] on div "First Name [PERSON_NAME] Name [PERSON_NAME] Email [EMAIL_ADDRESS][DOMAIN_NAME] …" at bounding box center [437, 220] width 428 height 326
drag, startPoint x: 310, startPoint y: 224, endPoint x: 237, endPoint y: 218, distance: 73.0
click at [237, 218] on div "First Name [PERSON_NAME] Name [PERSON_NAME] Email [EMAIL_ADDRESS][DOMAIN_NAME] …" at bounding box center [437, 220] width 428 height 326
drag, startPoint x: 302, startPoint y: 136, endPoint x: 240, endPoint y: 136, distance: 61.9
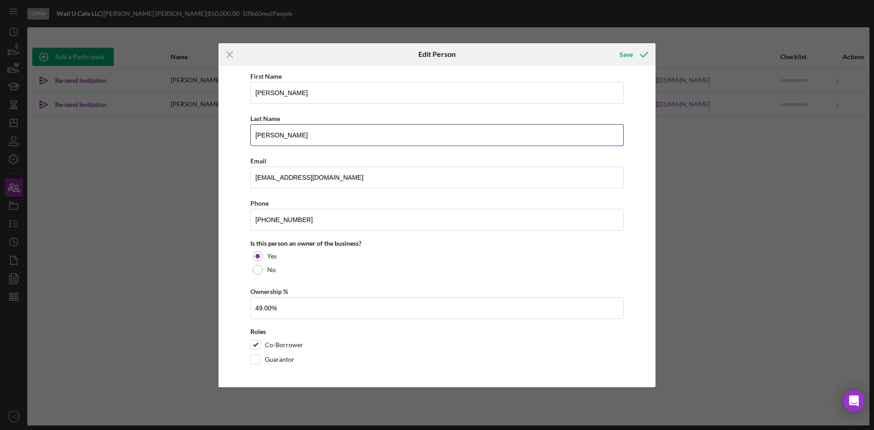
click at [240, 136] on div "First Name [PERSON_NAME] Name [PERSON_NAME] Email [EMAIL_ADDRESS][DOMAIN_NAME] …" at bounding box center [437, 220] width 428 height 326
drag, startPoint x: 303, startPoint y: 96, endPoint x: 242, endPoint y: 95, distance: 61.4
click at [242, 95] on div "First Name [PERSON_NAME] Name [PERSON_NAME] Email [EMAIL_ADDRESS][DOMAIN_NAME] …" at bounding box center [437, 220] width 428 height 326
click at [232, 55] on icon "Icon/Menu Close" at bounding box center [229, 54] width 23 height 23
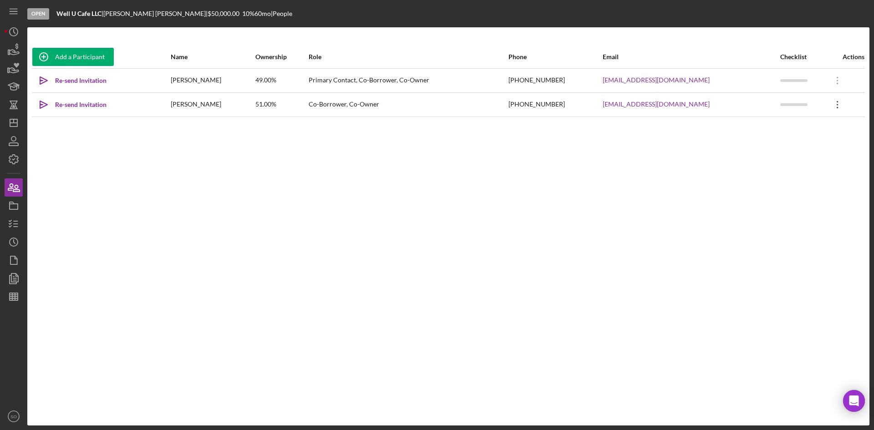
click at [834, 105] on icon "Icon/Overflow" at bounding box center [837, 104] width 23 height 23
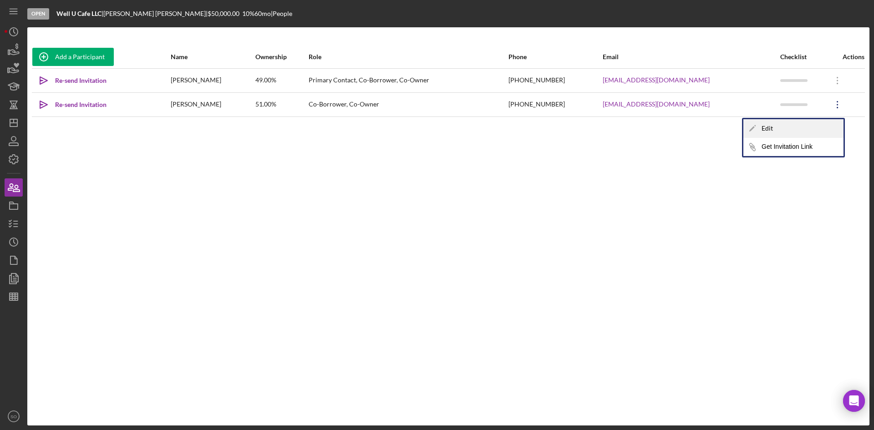
click at [786, 131] on div "Icon/Edit Edit" at bounding box center [793, 128] width 100 height 19
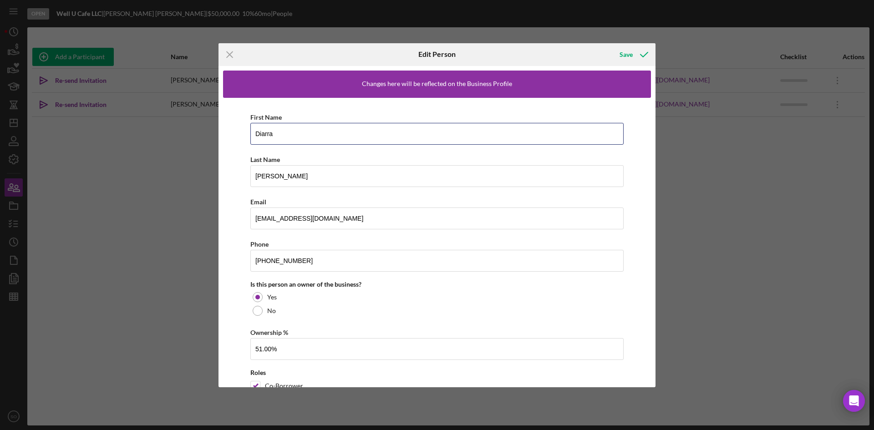
drag, startPoint x: 313, startPoint y: 142, endPoint x: 227, endPoint y: 139, distance: 86.0
click at [227, 139] on div "First Name Diarra Last Name [PERSON_NAME] Email [EMAIL_ADDRESS][DOMAIN_NAME] Ph…" at bounding box center [437, 261] width 428 height 326
drag, startPoint x: 300, startPoint y: 173, endPoint x: 246, endPoint y: 180, distance: 54.1
click at [246, 180] on div "First Name Diarra Last Name [PERSON_NAME] Email [EMAIL_ADDRESS][DOMAIN_NAME] Ph…" at bounding box center [437, 261] width 428 height 326
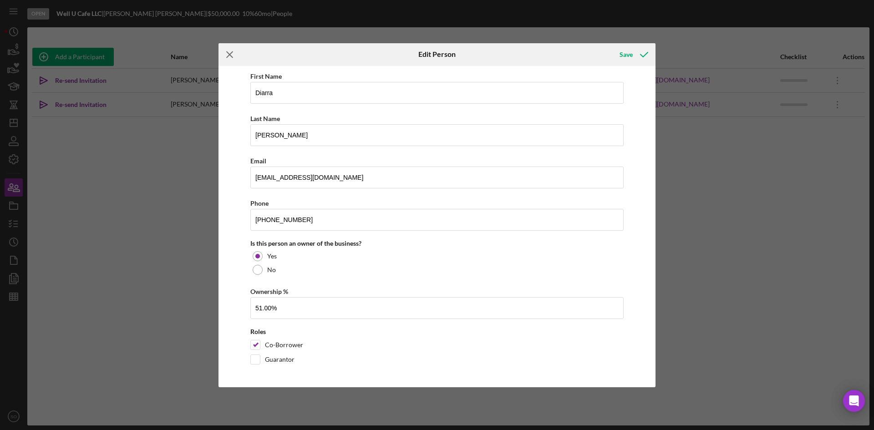
click at [228, 54] on line at bounding box center [230, 54] width 6 height 6
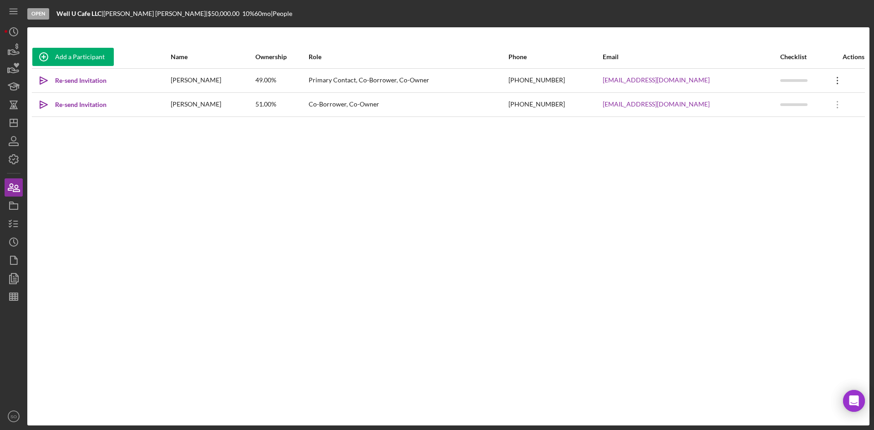
click at [837, 82] on icon "Icon/Overflow" at bounding box center [837, 80] width 23 height 23
click at [784, 103] on div "Icon/Edit Edit" at bounding box center [793, 104] width 100 height 19
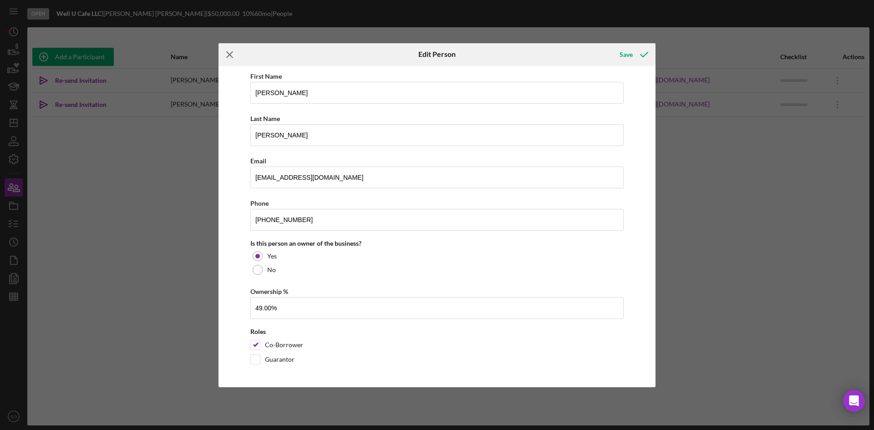
click at [227, 55] on icon "Icon/Menu Close" at bounding box center [229, 54] width 23 height 23
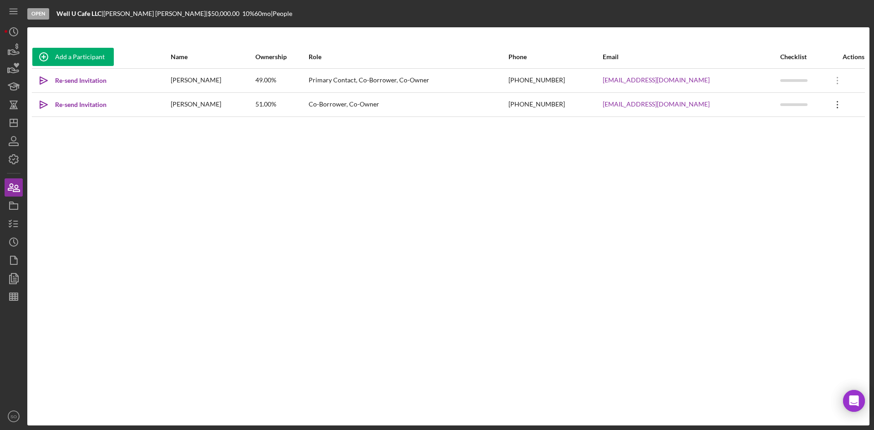
click at [833, 107] on icon "Icon/Overflow" at bounding box center [837, 104] width 23 height 23
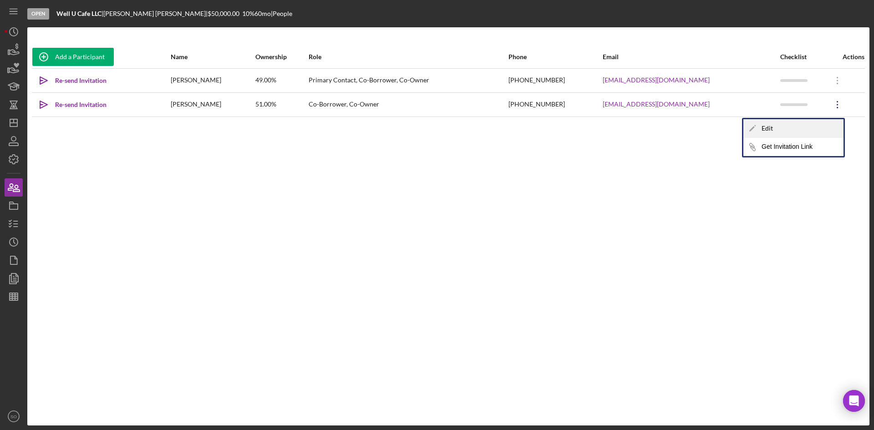
click at [793, 132] on div "Icon/Edit Edit" at bounding box center [793, 128] width 100 height 19
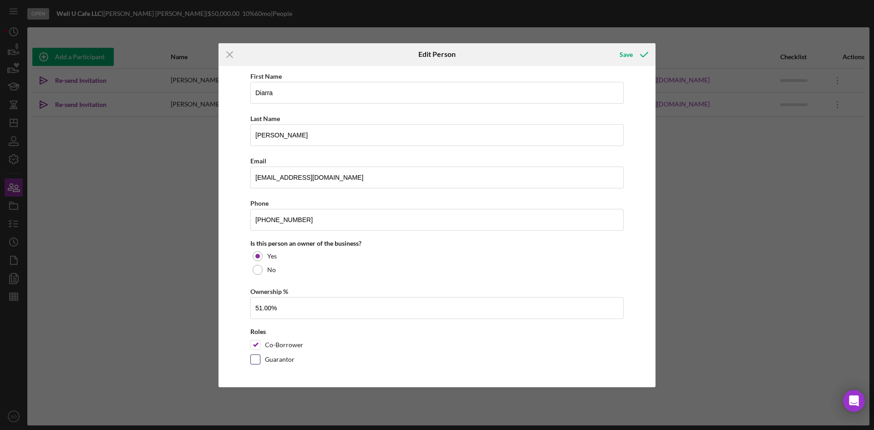
click at [258, 359] on input "Guarantor" at bounding box center [255, 359] width 9 height 9
checkbox input "true"
click at [255, 343] on input "Co-Borrower" at bounding box center [255, 344] width 9 height 9
checkbox input "false"
click at [624, 56] on div "Save" at bounding box center [625, 54] width 13 height 18
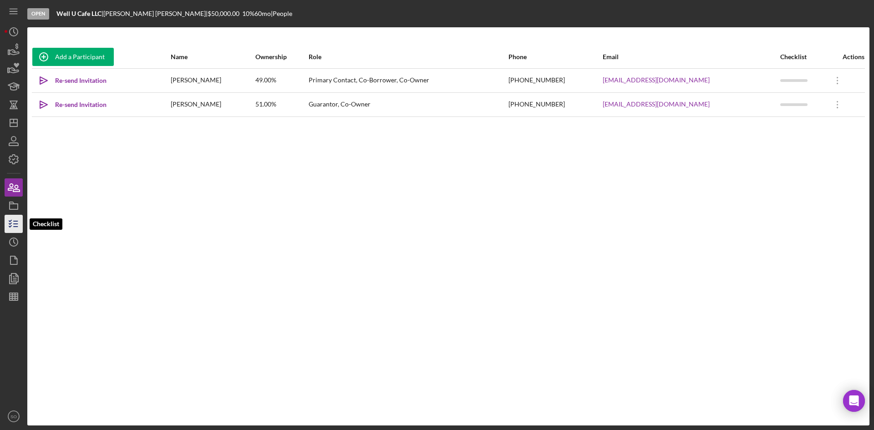
drag, startPoint x: 11, startPoint y: 222, endPoint x: 17, endPoint y: 222, distance: 5.5
click at [11, 222] on icon "button" at bounding box center [13, 223] width 23 height 23
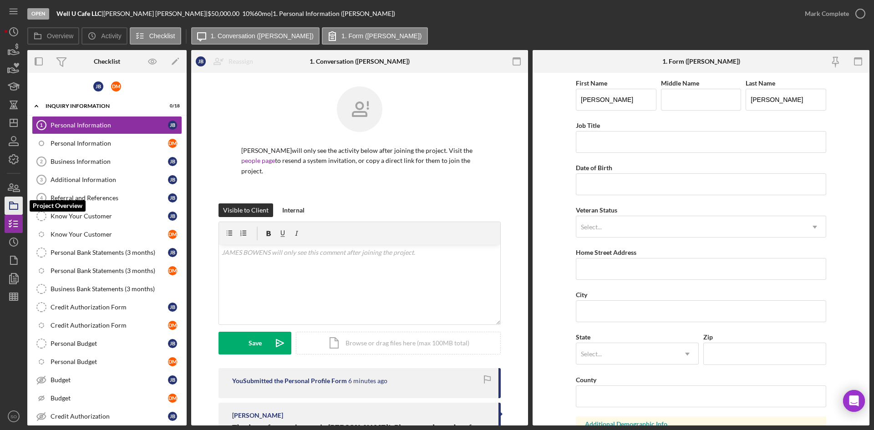
click at [12, 204] on polygon "button" at bounding box center [12, 203] width 5 height 2
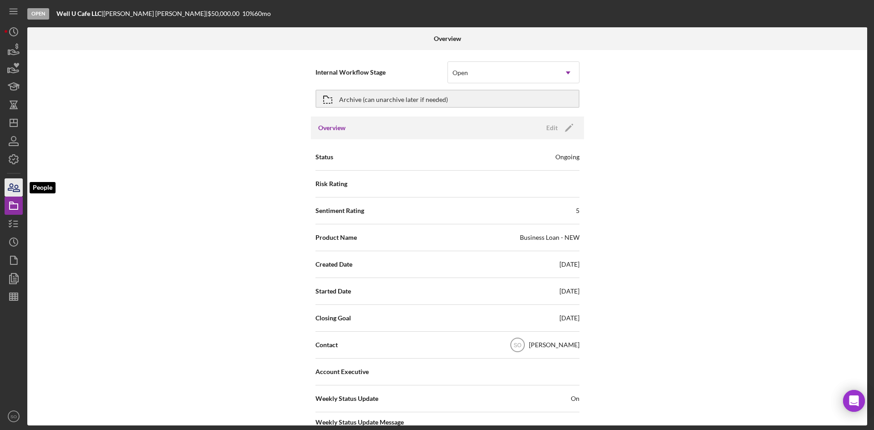
click at [12, 193] on icon "button" at bounding box center [13, 187] width 23 height 23
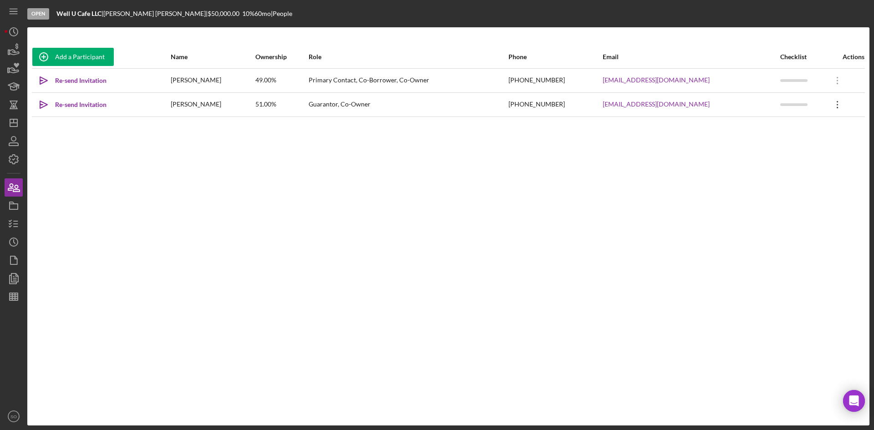
click at [834, 107] on icon "Icon/Overflow" at bounding box center [837, 104] width 23 height 23
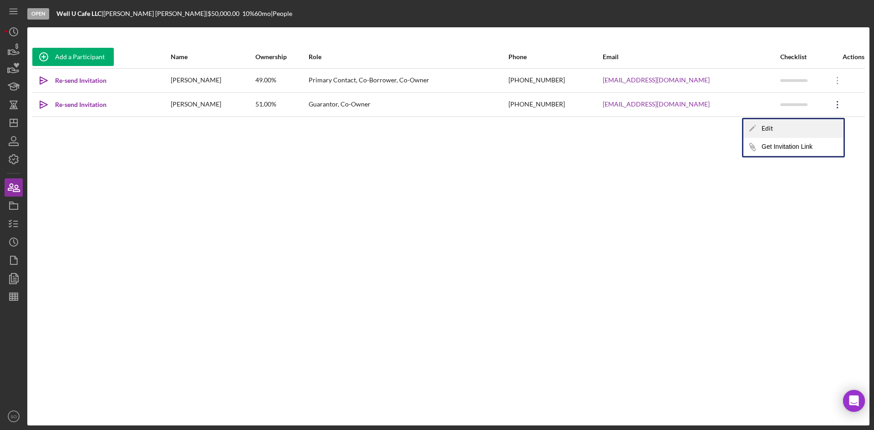
click at [756, 131] on icon "Icon/Edit" at bounding box center [752, 128] width 18 height 18
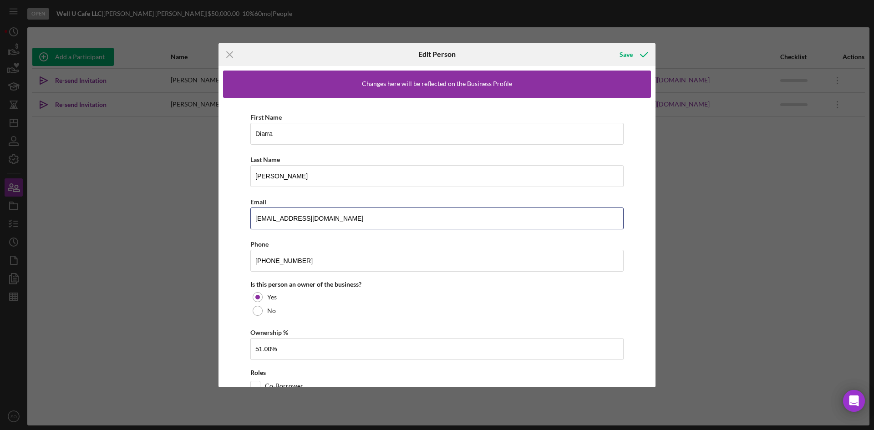
drag, startPoint x: 362, startPoint y: 217, endPoint x: 247, endPoint y: 220, distance: 115.1
click at [247, 220] on div "First Name Diarra Last Name [PERSON_NAME] Email [EMAIL_ADDRESS][DOMAIN_NAME] Ph…" at bounding box center [437, 261] width 428 height 326
drag, startPoint x: 315, startPoint y: 264, endPoint x: 226, endPoint y: 257, distance: 89.5
click at [226, 257] on div "First Name Diarra Last Name [PERSON_NAME] Email [EMAIL_ADDRESS][DOMAIN_NAME] Ph…" at bounding box center [437, 261] width 428 height 326
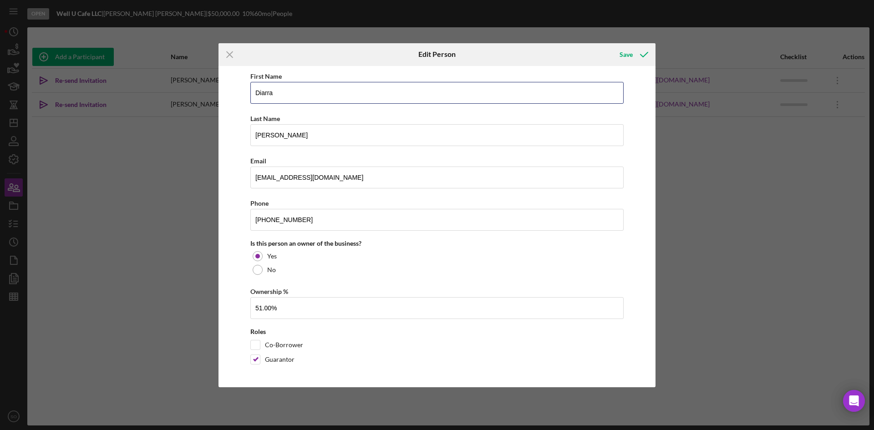
drag, startPoint x: 285, startPoint y: 96, endPoint x: 247, endPoint y: 94, distance: 38.3
click at [247, 94] on div "First Name Diarra Last Name [PERSON_NAME] Email [EMAIL_ADDRESS][DOMAIN_NAME] Ph…" at bounding box center [437, 220] width 428 height 326
type input "[PERSON_NAME]"
drag, startPoint x: 282, startPoint y: 137, endPoint x: 243, endPoint y: 136, distance: 38.2
click at [243, 136] on div "First Name [PERSON_NAME] Name [PERSON_NAME] Email [EMAIL_ADDRESS][DOMAIN_NAME] …" at bounding box center [437, 220] width 428 height 326
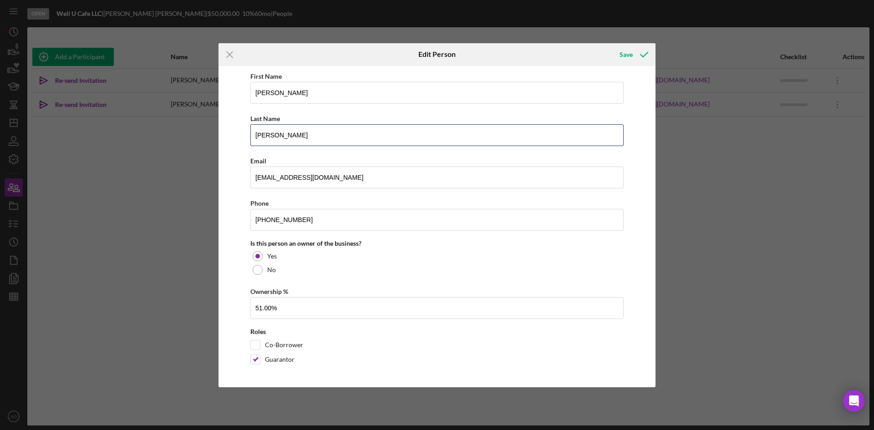
type input "[PERSON_NAME]"
drag, startPoint x: 342, startPoint y: 178, endPoint x: 238, endPoint y: 181, distance: 103.3
click at [238, 181] on div "First Name [PERSON_NAME] Name [PERSON_NAME] Email [EMAIL_ADDRESS][DOMAIN_NAME] …" at bounding box center [437, 220] width 428 height 326
paste input "Jbezz92"
type input "[EMAIL_ADDRESS][DOMAIN_NAME]"
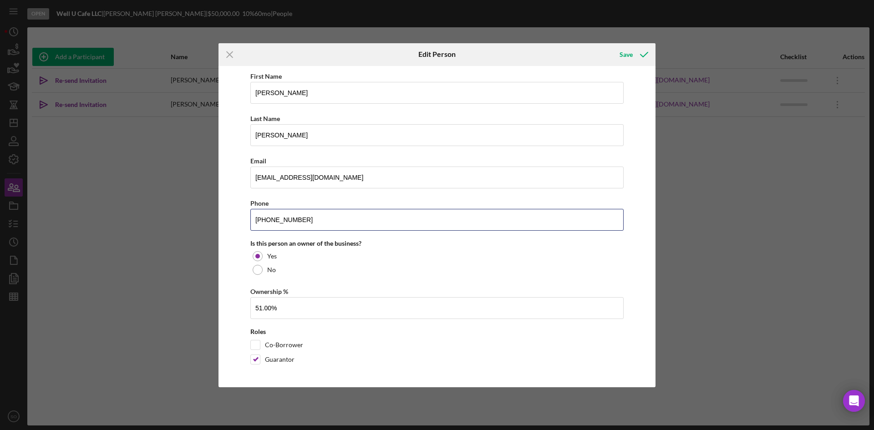
drag, startPoint x: 268, startPoint y: 220, endPoint x: 244, endPoint y: 220, distance: 24.1
click at [244, 220] on div "First Name [PERSON_NAME] Name [PERSON_NAME] Email [EMAIL_ADDRESS][DOMAIN_NAME] …" at bounding box center [437, 220] width 428 height 326
paste input "486"
type input "[PHONE_NUMBER]"
click at [254, 346] on input "Co-Borrower" at bounding box center [255, 344] width 9 height 9
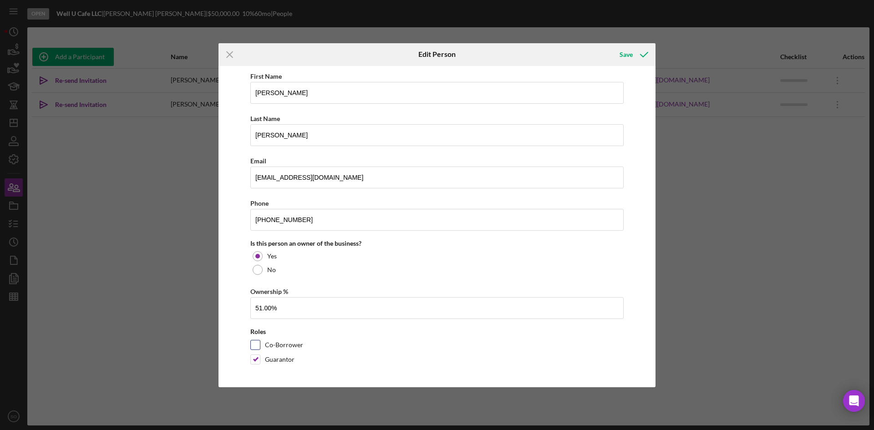
checkbox input "true"
click at [255, 359] on input "Guarantor" at bounding box center [255, 359] width 9 height 9
checkbox input "false"
click at [627, 56] on div "Save" at bounding box center [625, 54] width 13 height 18
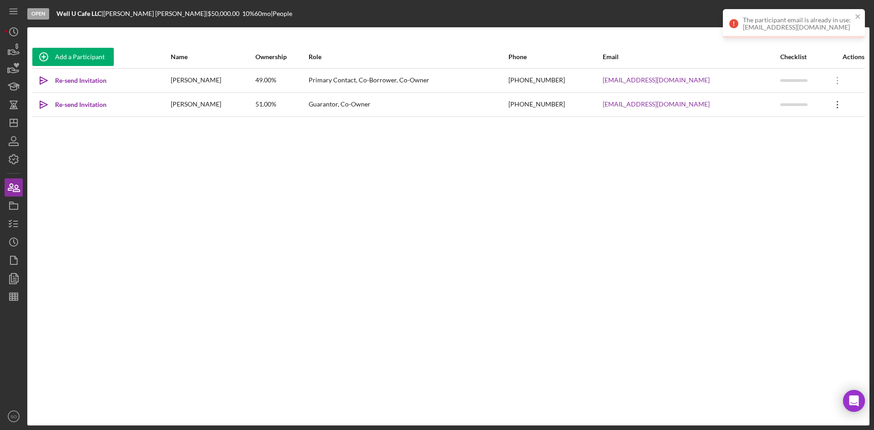
click at [834, 106] on icon "Icon/Overflow" at bounding box center [837, 104] width 23 height 23
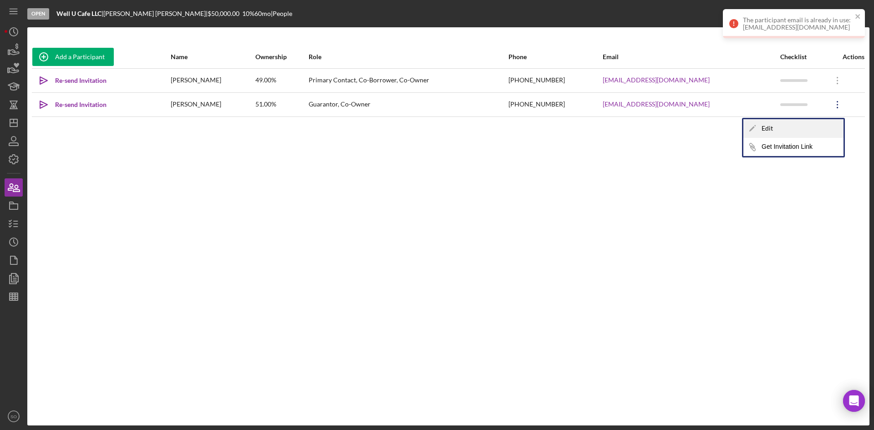
click at [808, 133] on div "Icon/Edit Edit" at bounding box center [793, 128] width 100 height 19
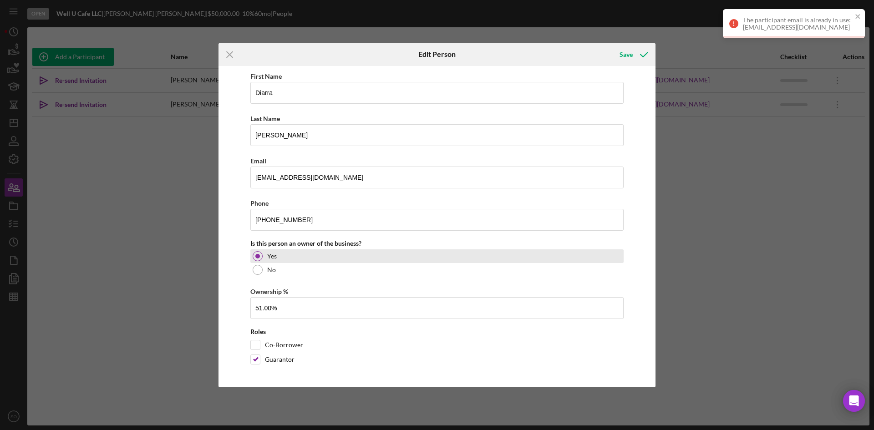
scroll to position [0, 0]
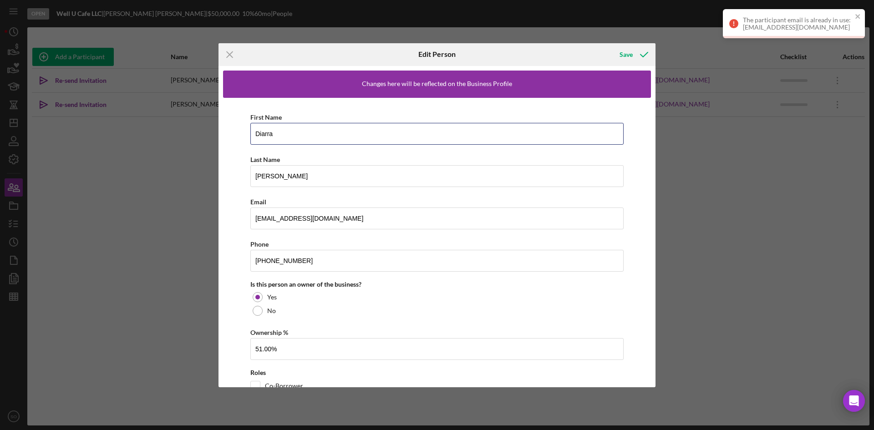
drag, startPoint x: 281, startPoint y: 135, endPoint x: 245, endPoint y: 136, distance: 36.4
click at [245, 136] on div "First Name Diarra Last Name [PERSON_NAME] Email [EMAIL_ADDRESS][DOMAIN_NAME] Ph…" at bounding box center [437, 261] width 428 height 326
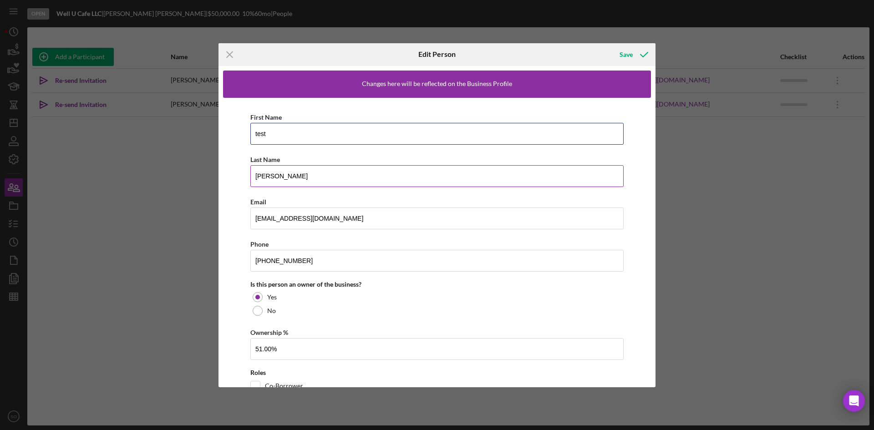
type input "test"
drag, startPoint x: 278, startPoint y: 176, endPoint x: 240, endPoint y: 177, distance: 37.4
click at [240, 177] on div "First Name test Last Name [PERSON_NAME] Email [EMAIL_ADDRESS][DOMAIN_NAME] Phon…" at bounding box center [437, 261] width 428 height 326
type input "test"
drag, startPoint x: 337, startPoint y: 222, endPoint x: 231, endPoint y: 222, distance: 105.6
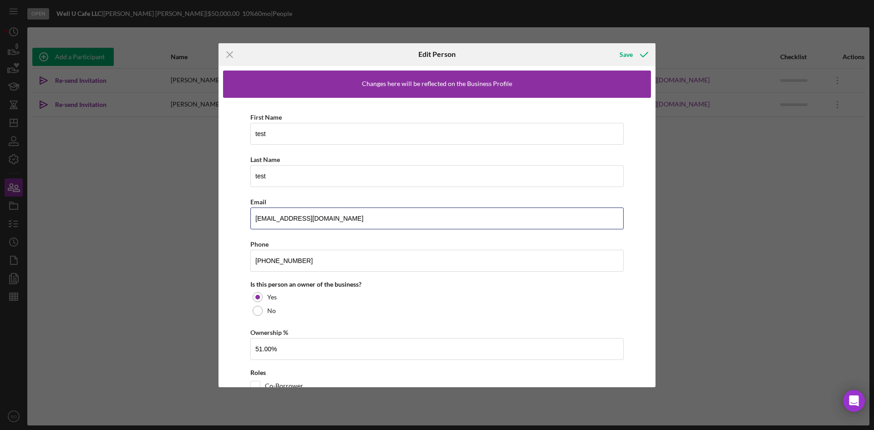
click at [231, 222] on div "First Name test Last Name test Email [EMAIL_ADDRESS][DOMAIN_NAME] Phone [PHONE_…" at bounding box center [437, 261] width 428 height 326
type input "[EMAIL_ADDRESS][DOMAIN_NAME]"
drag, startPoint x: 307, startPoint y: 260, endPoint x: 245, endPoint y: 261, distance: 61.4
click at [245, 261] on div "First Name test Last Name test Email [EMAIL_ADDRESS][DOMAIN_NAME] Phone [PHONE_…" at bounding box center [437, 261] width 428 height 326
click at [628, 54] on div "Save" at bounding box center [625, 54] width 13 height 18
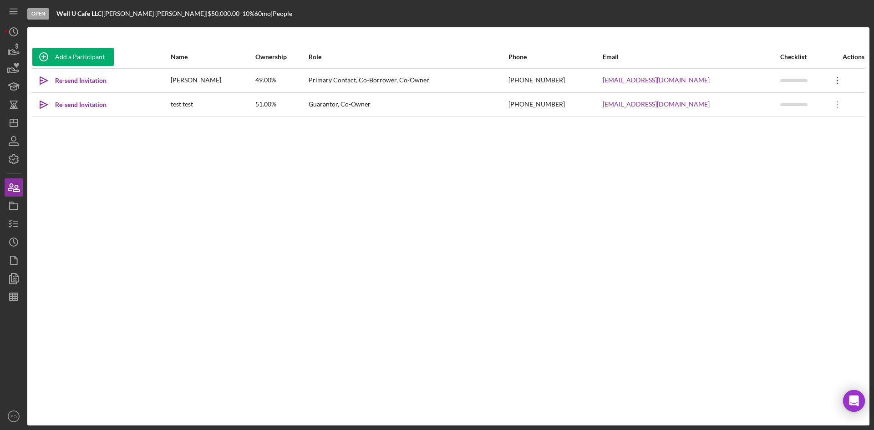
click at [832, 81] on icon "Icon/Overflow" at bounding box center [837, 80] width 23 height 23
click at [783, 105] on div "Icon/Edit Edit" at bounding box center [793, 104] width 100 height 19
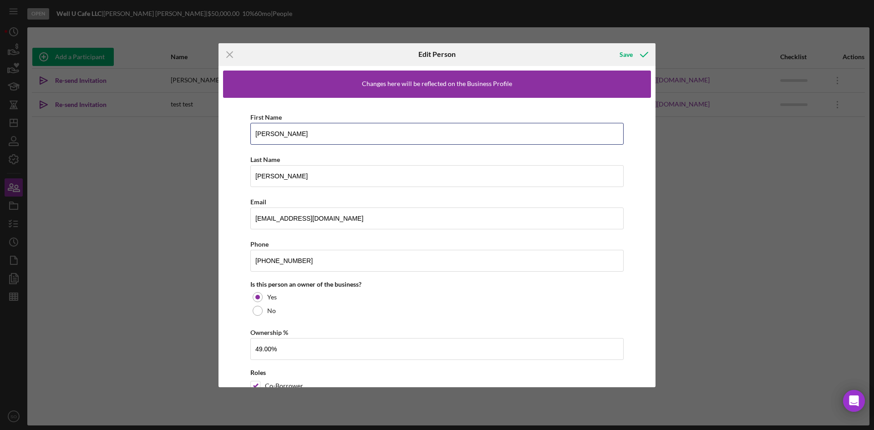
drag, startPoint x: 287, startPoint y: 135, endPoint x: 234, endPoint y: 136, distance: 53.2
click at [234, 136] on div "First Name [PERSON_NAME] Name [PERSON_NAME] Email [EMAIL_ADDRESS][DOMAIN_NAME] …" at bounding box center [437, 261] width 428 height 326
type input "Diara"
drag, startPoint x: 293, startPoint y: 180, endPoint x: 240, endPoint y: 180, distance: 53.7
click at [240, 180] on div "First Name [PERSON_NAME] Last Name [PERSON_NAME] Email [EMAIL_ADDRESS][DOMAIN_N…" at bounding box center [437, 261] width 428 height 326
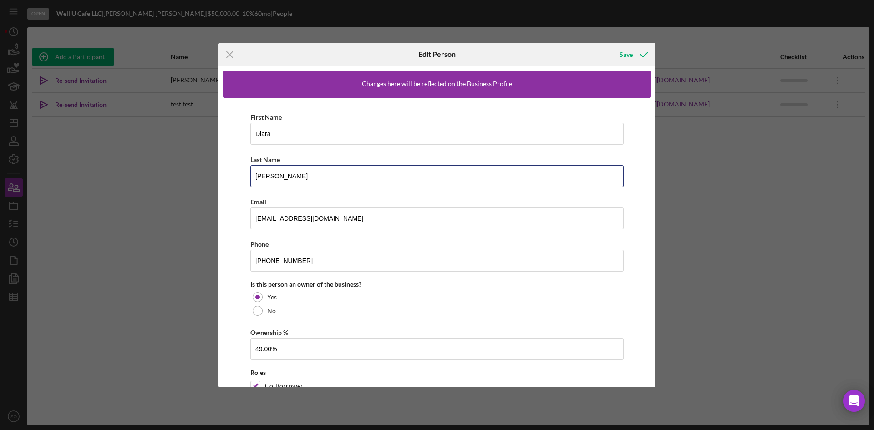
type input "[PERSON_NAME]"
drag, startPoint x: 328, startPoint y: 216, endPoint x: 230, endPoint y: 219, distance: 98.3
click at [230, 219] on div "First Name [PERSON_NAME] Last Name [PERSON_NAME] Email [EMAIL_ADDRESS][DOMAIN_N…" at bounding box center [437, 261] width 428 height 326
paste input "diarramorris1"
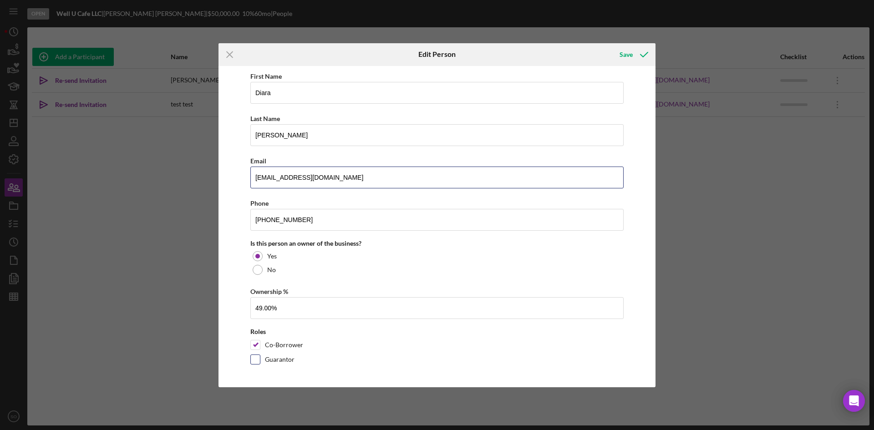
type input "[EMAIL_ADDRESS][DOMAIN_NAME]"
click at [253, 364] on input "Guarantor" at bounding box center [255, 359] width 9 height 9
checkbox input "true"
drag, startPoint x: 262, startPoint y: 306, endPoint x: 253, endPoint y: 306, distance: 9.6
click at [253, 306] on input "49.00%" at bounding box center [436, 308] width 373 height 22
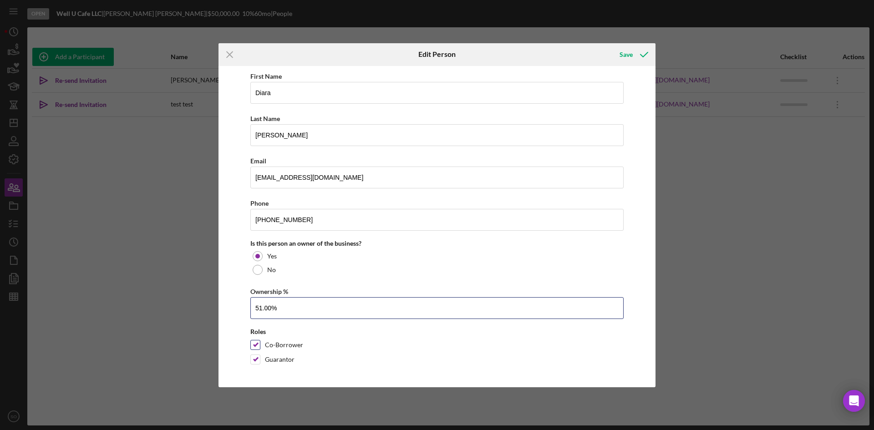
type input "51.00%"
click at [254, 344] on input "Co-Borrower" at bounding box center [255, 344] width 9 height 9
checkbox input "false"
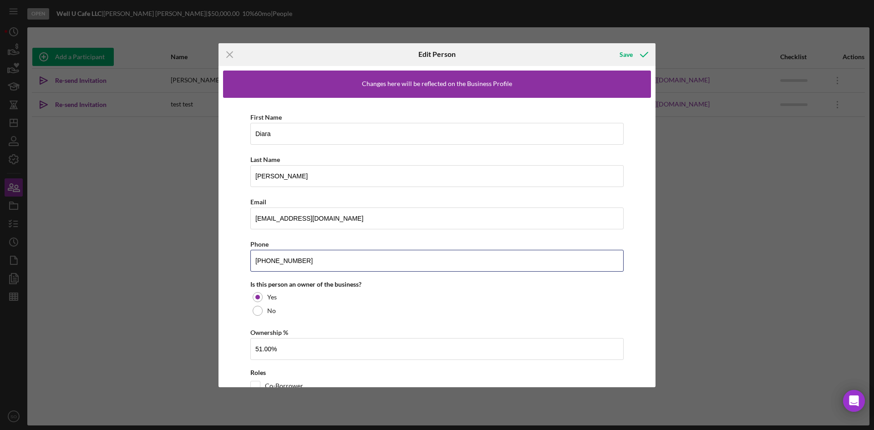
drag, startPoint x: 327, startPoint y: 259, endPoint x: 240, endPoint y: 262, distance: 87.0
click at [240, 262] on div "First Name [PERSON_NAME] Last Name [PERSON_NAME] Email [EMAIL_ADDRESS][DOMAIN_N…" at bounding box center [437, 261] width 428 height 326
paste input "514"
type input "[PHONE_NUMBER]"
click at [631, 49] on div "Save" at bounding box center [625, 54] width 13 height 18
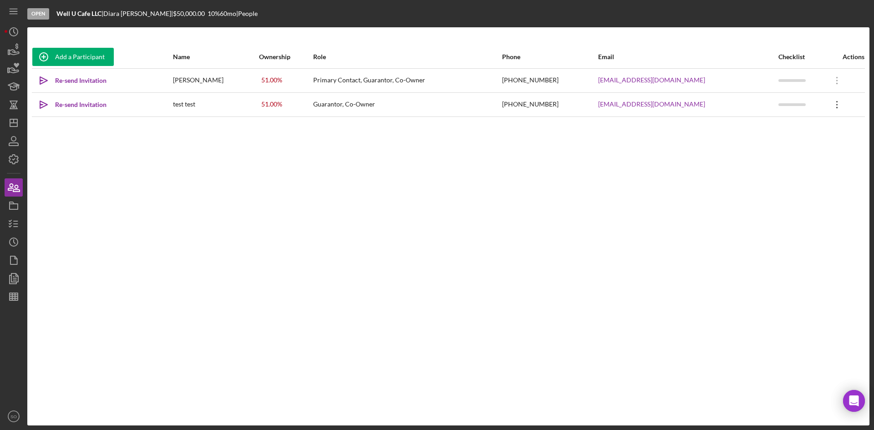
click at [836, 84] on icon at bounding box center [836, 80] width 1 height 7
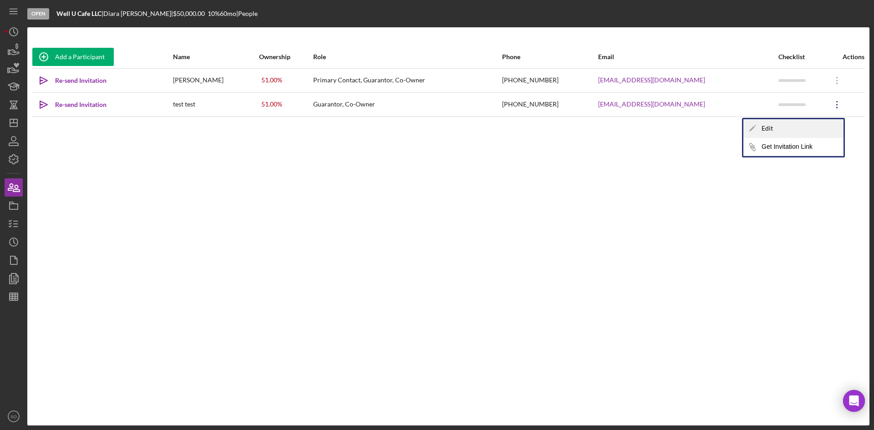
click at [797, 124] on div "Icon/Edit Edit" at bounding box center [793, 128] width 100 height 19
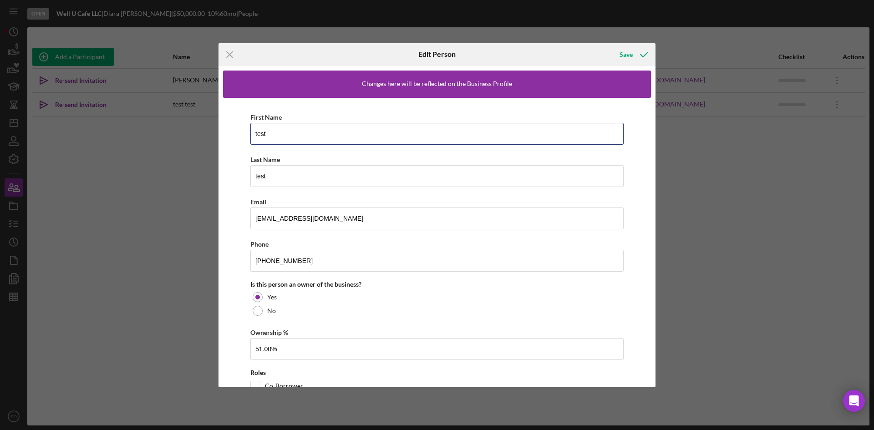
drag, startPoint x: 313, startPoint y: 136, endPoint x: 221, endPoint y: 137, distance: 91.5
click at [221, 137] on div "Changes here will be reflected on the Business Profile First Name test Last Nam…" at bounding box center [436, 226] width 437 height 321
paste input "[PERSON_NAME]"
type input "[PERSON_NAME]"
drag, startPoint x: 307, startPoint y: 170, endPoint x: 225, endPoint y: 171, distance: 82.3
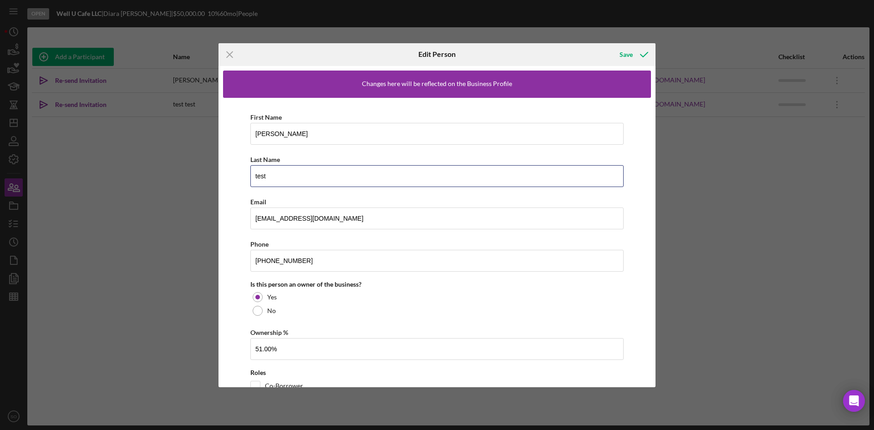
click at [225, 171] on div "First Name [PERSON_NAME] Name test Email [EMAIL_ADDRESS][DOMAIN_NAME] Phone [PH…" at bounding box center [437, 261] width 428 height 326
paste input "[PERSON_NAME]"
type input "[PERSON_NAME]"
click at [354, 260] on input "[PHONE_NUMBER]" at bounding box center [436, 261] width 373 height 22
drag, startPoint x: 358, startPoint y: 221, endPoint x: 207, endPoint y: 218, distance: 151.1
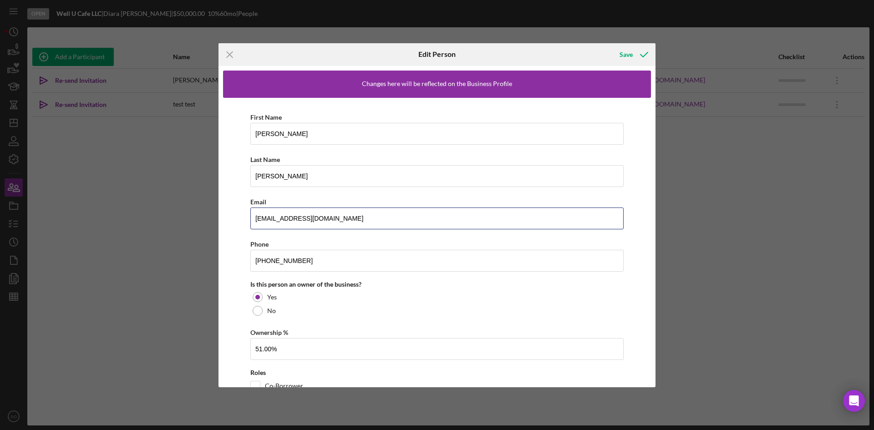
click at [207, 218] on div "Icon/Menu Close Edit Person Save Changes here will be reflected on the Business…" at bounding box center [437, 215] width 874 height 430
paste input "Jbezz92"
type input "[EMAIL_ADDRESS][DOMAIN_NAME]"
drag, startPoint x: 330, startPoint y: 261, endPoint x: 239, endPoint y: 262, distance: 90.5
click at [239, 262] on div "First Name [PERSON_NAME] Name [PERSON_NAME] Email [EMAIL_ADDRESS][DOMAIN_NAME] …" at bounding box center [437, 261] width 428 height 326
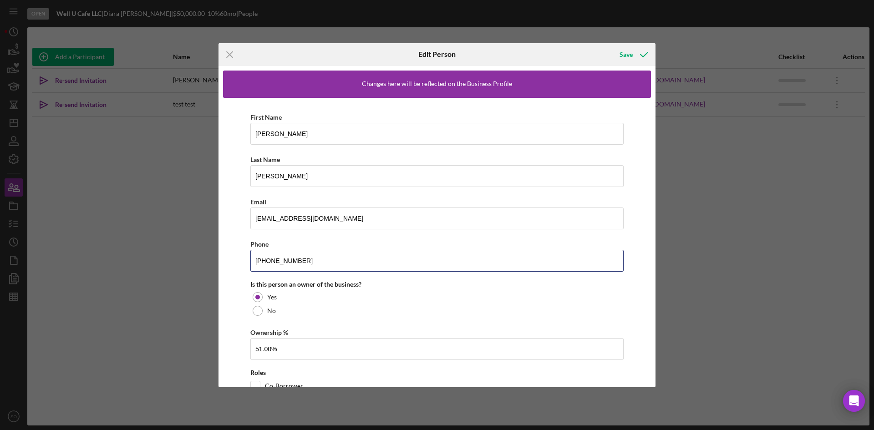
paste input "486"
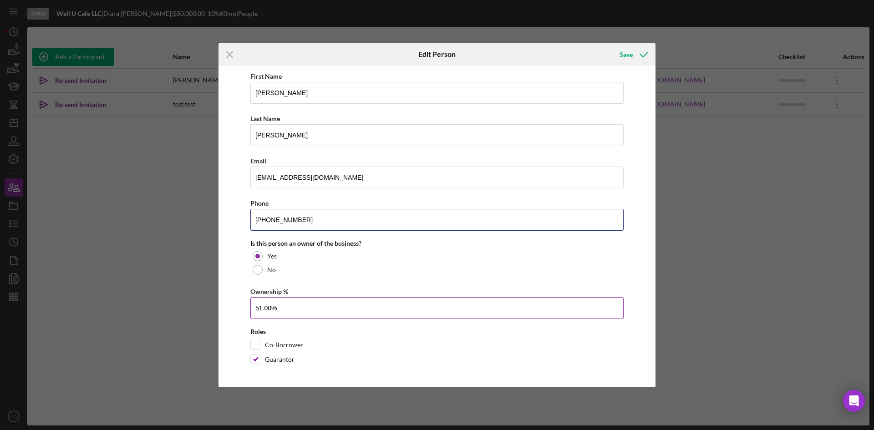
type input "[PHONE_NUMBER]"
drag, startPoint x: 261, startPoint y: 309, endPoint x: 253, endPoint y: 309, distance: 7.7
click at [253, 309] on input "51.00%" at bounding box center [436, 308] width 373 height 22
type input "49.00%"
click at [254, 340] on input "Co-Borrower" at bounding box center [255, 344] width 9 height 9
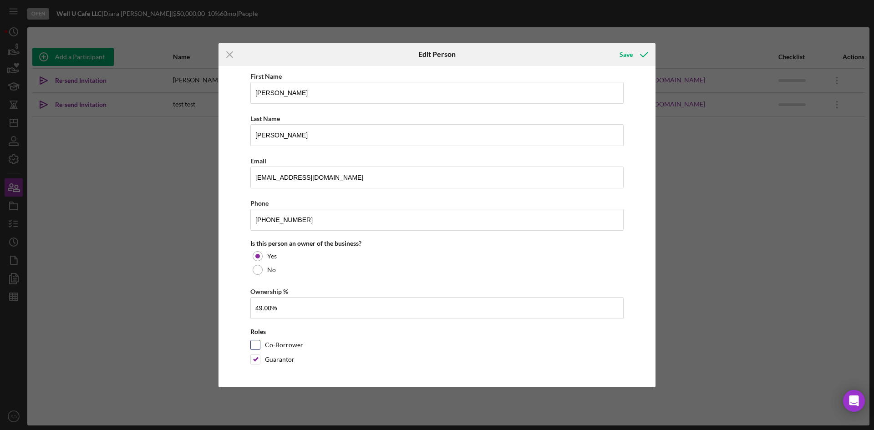
checkbox input "true"
click at [254, 358] on input "Guarantor" at bounding box center [255, 359] width 9 height 9
checkbox input "false"
click at [628, 59] on div "Save" at bounding box center [625, 54] width 13 height 18
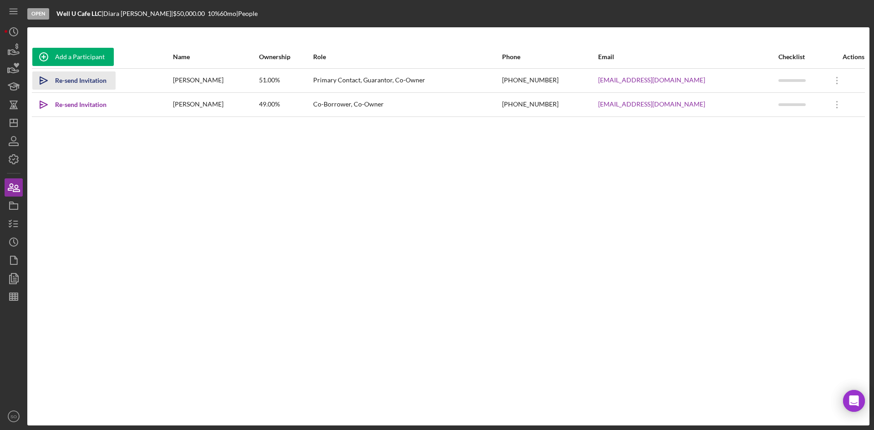
click at [72, 81] on div "Re-send Invitation" at bounding box center [80, 80] width 51 height 18
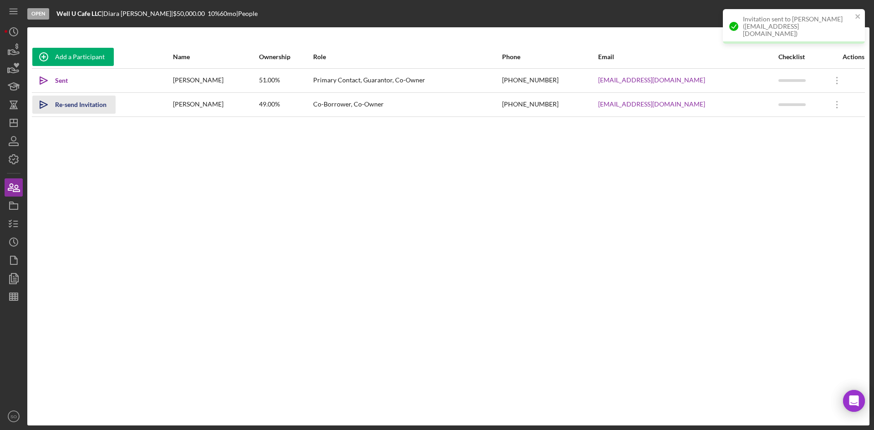
click at [71, 103] on div "Re-send Invitation" at bounding box center [80, 105] width 51 height 18
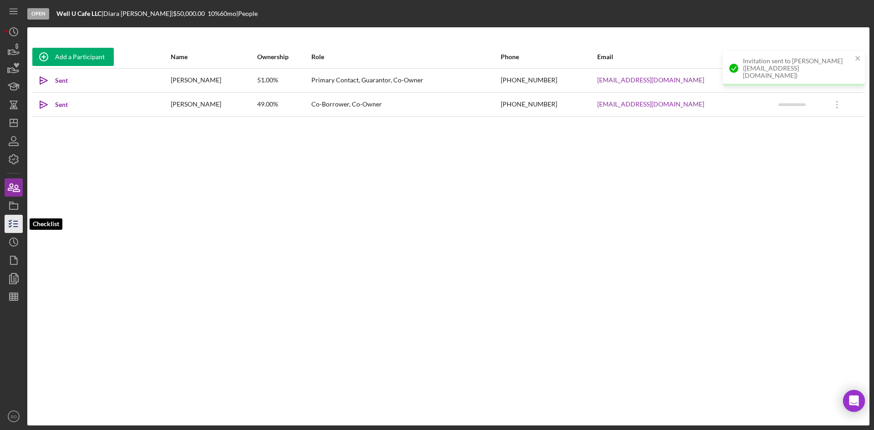
click at [10, 224] on polyline "button" at bounding box center [10, 223] width 2 height 1
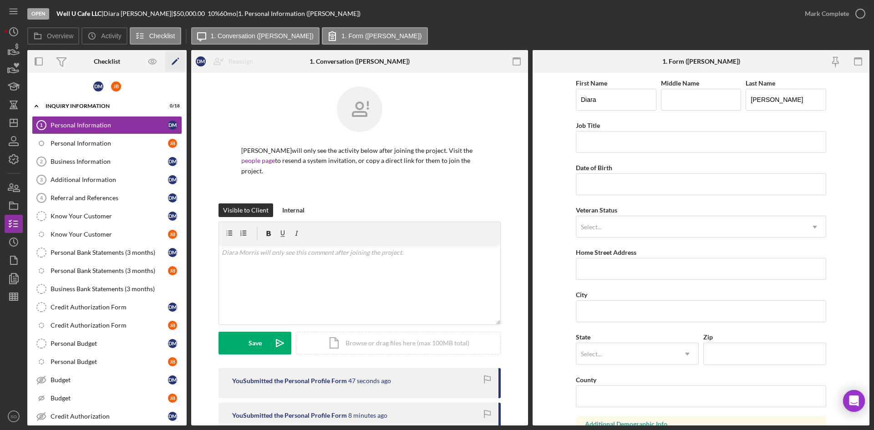
click at [174, 63] on polygon "button" at bounding box center [175, 62] width 6 height 6
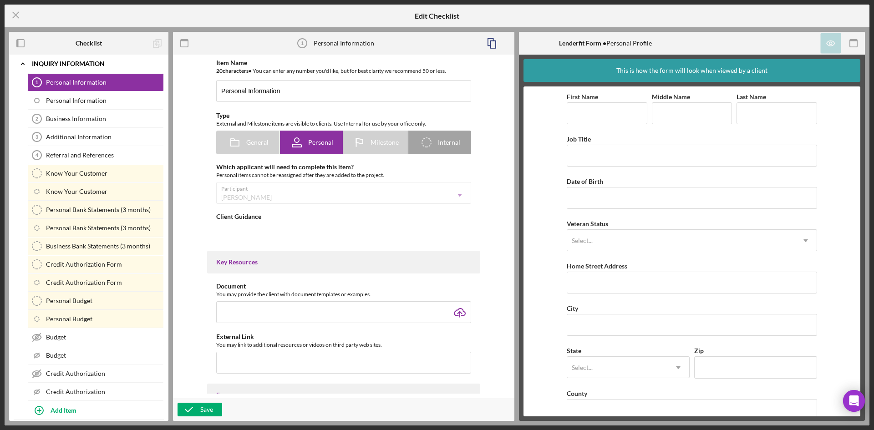
type textarea "<div> <p class="MsoNormal" style="margin-bottom: 0in; line-height: normal;"><st…"
type textarea "<div><span style="font-size: 11.0pt; line-height: 107%; font-family: 'Calibri',…"
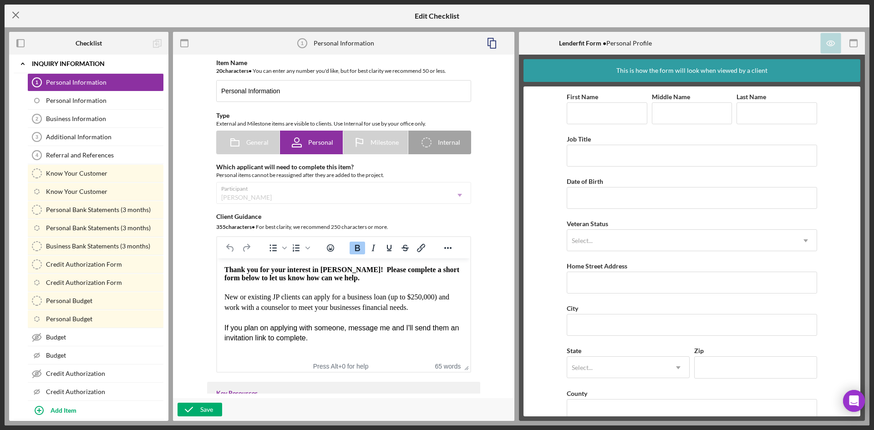
click at [16, 13] on icon "Icon/Menu Close" at bounding box center [16, 15] width 23 height 23
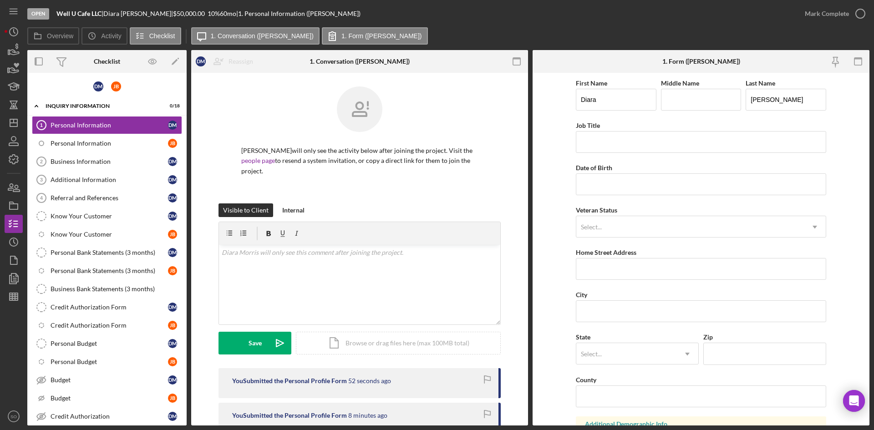
drag, startPoint x: 113, startPoint y: 90, endPoint x: 87, endPoint y: 89, distance: 25.9
click at [87, 89] on div "D M J B" at bounding box center [106, 86] width 159 height 18
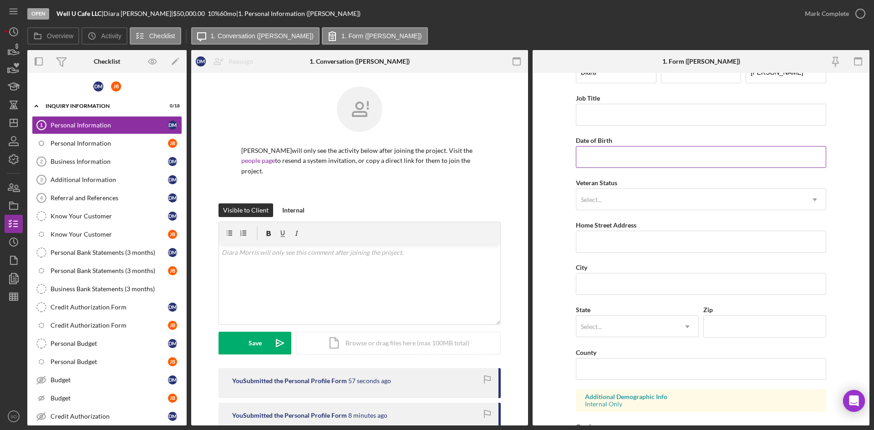
scroll to position [255, 0]
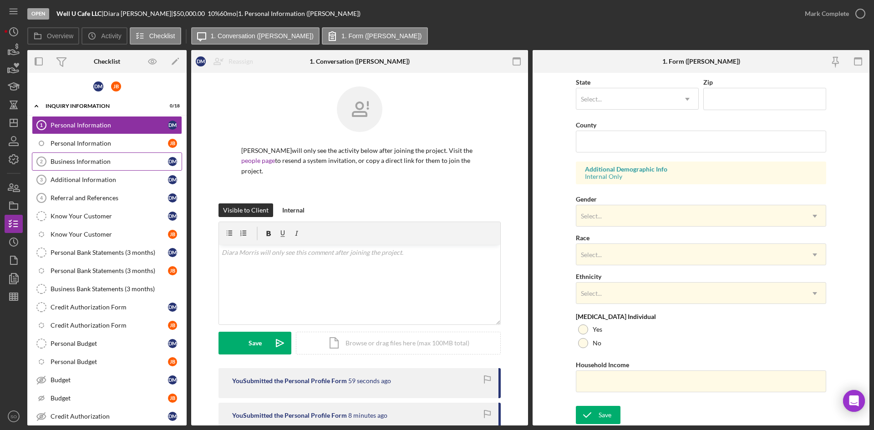
click at [90, 158] on div "Business Information" at bounding box center [109, 161] width 117 height 7
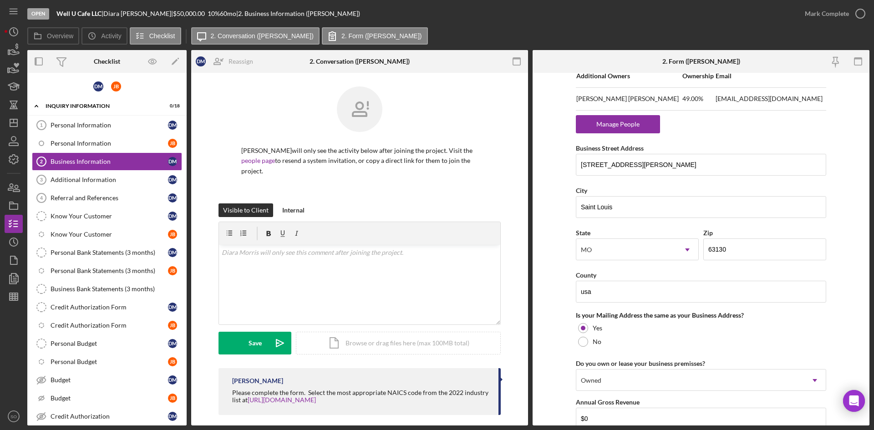
scroll to position [413, 0]
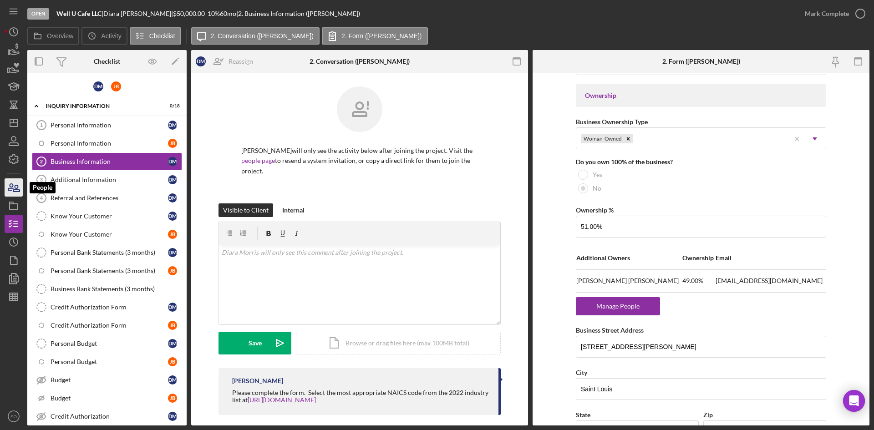
click at [20, 191] on icon "button" at bounding box center [16, 188] width 6 height 6
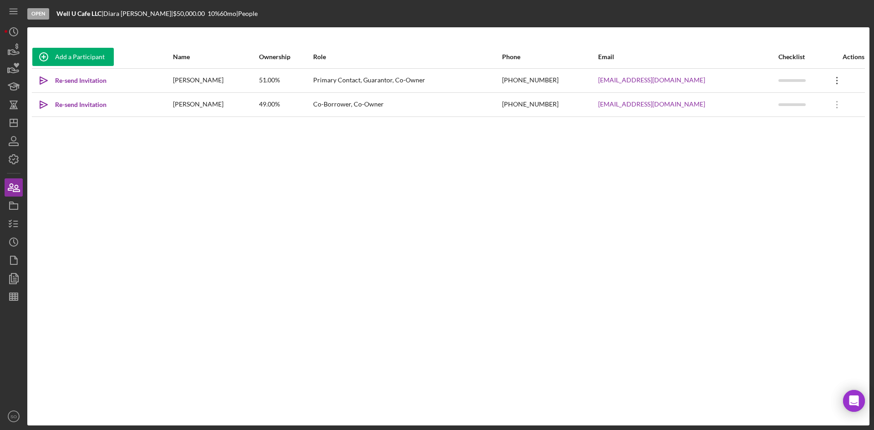
click at [832, 81] on icon "Icon/Overflow" at bounding box center [836, 80] width 23 height 23
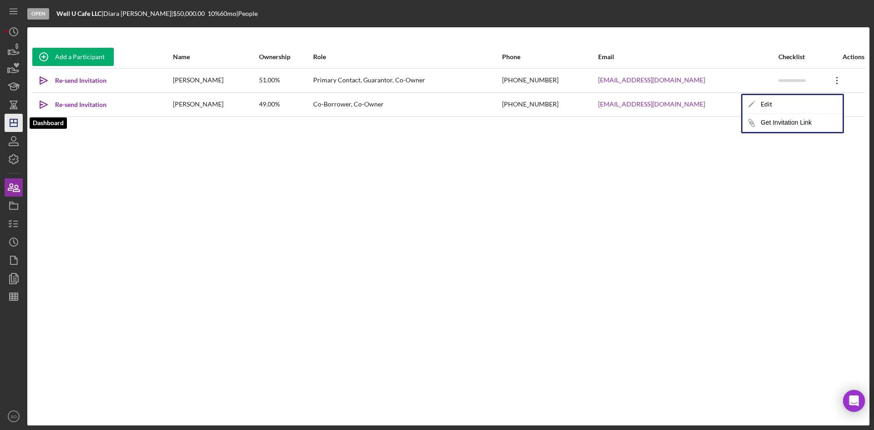
click at [10, 124] on polygon "button" at bounding box center [13, 122] width 7 height 7
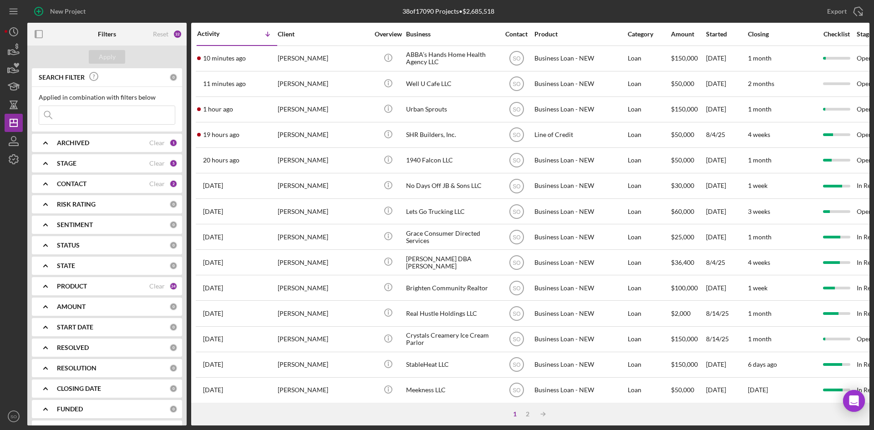
click at [83, 120] on input at bounding box center [107, 115] width 136 height 18
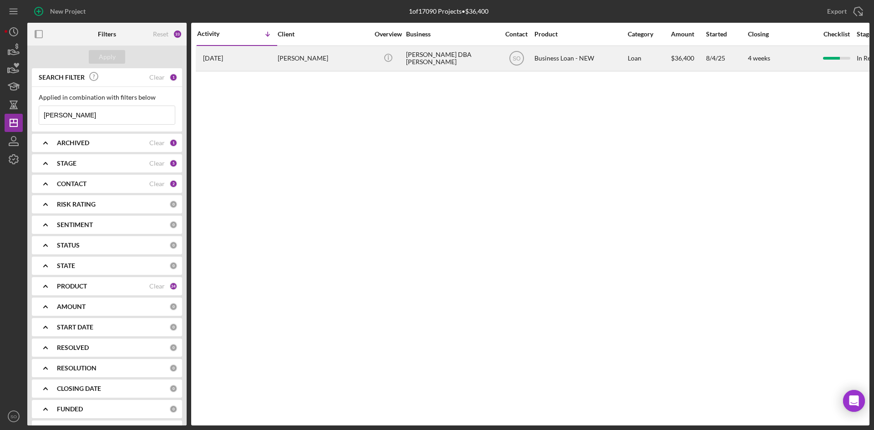
type input "mandi gray"
click at [324, 60] on div "Mandi Gray" at bounding box center [323, 58] width 91 height 24
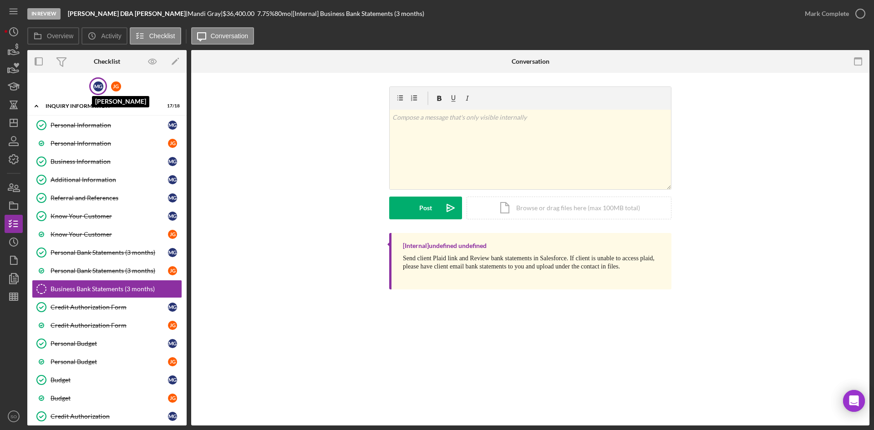
click at [100, 87] on div "M G" at bounding box center [98, 86] width 10 height 10
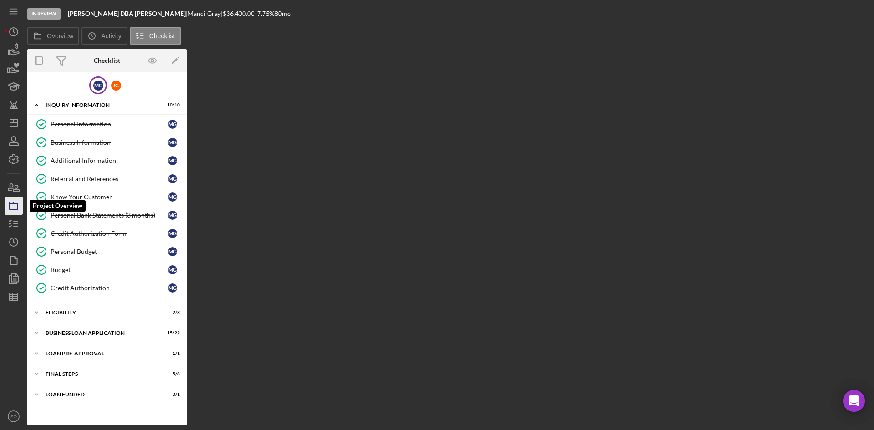
click at [14, 199] on icon "button" at bounding box center [13, 205] width 23 height 23
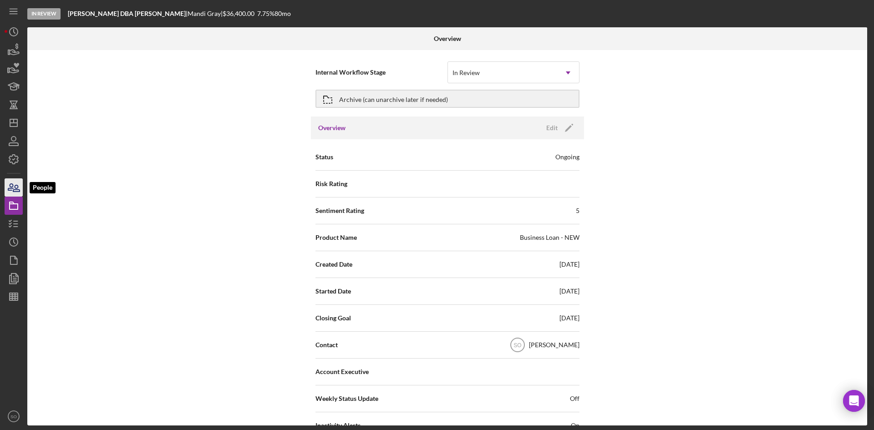
click at [15, 188] on icon "button" at bounding box center [13, 187] width 23 height 23
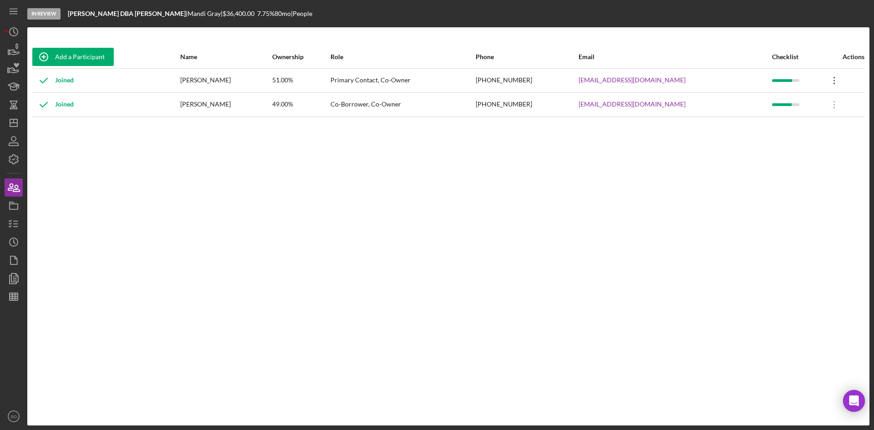
click at [826, 81] on icon "Icon/Overflow" at bounding box center [834, 80] width 23 height 23
click at [801, 103] on div "Icon/Edit Edit" at bounding box center [786, 104] width 100 height 19
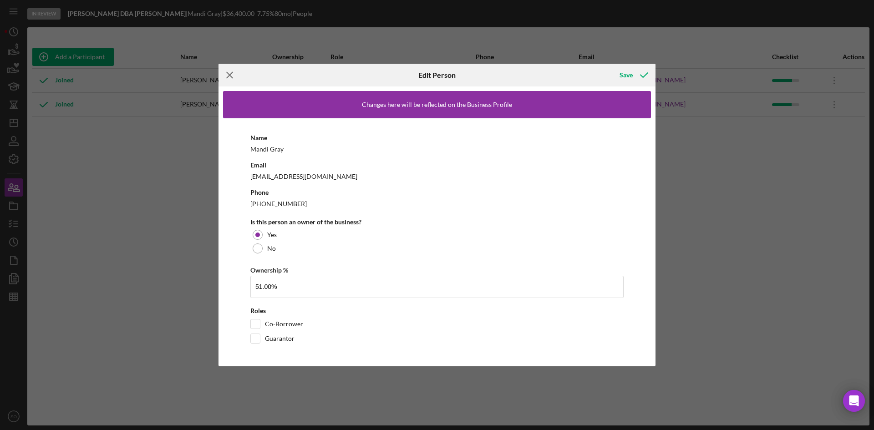
click at [231, 75] on icon "Icon/Menu Close" at bounding box center [229, 75] width 23 height 23
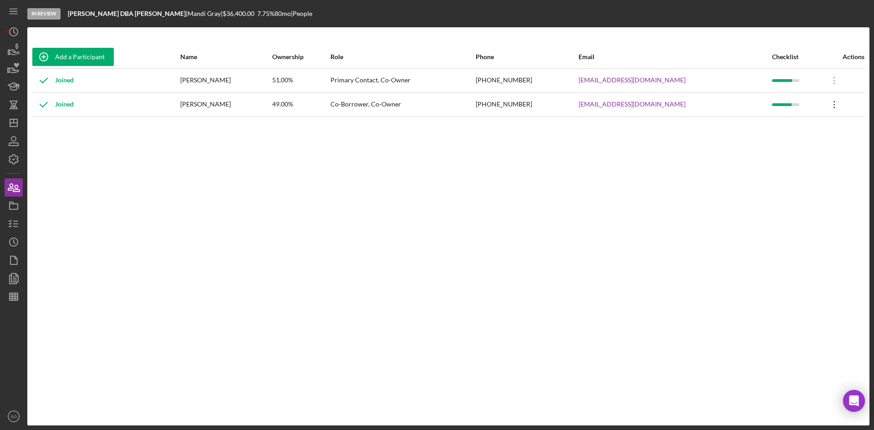
click at [823, 107] on icon "Icon/Overflow" at bounding box center [834, 104] width 23 height 23
click at [242, 226] on div "Add a Participant Name Ownership Role Phone Email Checklist Actions Joined Mand…" at bounding box center [448, 226] width 842 height 362
click at [12, 117] on icon "Icon/Dashboard" at bounding box center [13, 122] width 23 height 23
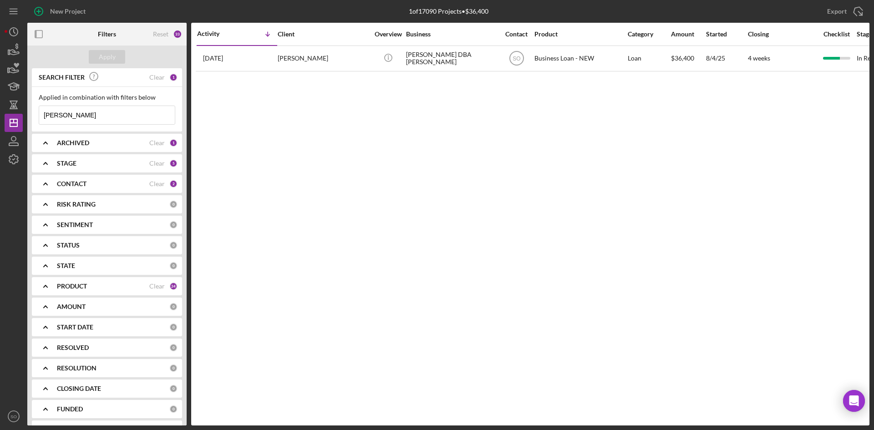
drag, startPoint x: 56, startPoint y: 117, endPoint x: -4, endPoint y: 115, distance: 60.5
click at [0, 115] on html "New Project 1 of 17090 Projects • $36,400 mandi gray Export Icon/Export Filters…" at bounding box center [437, 215] width 874 height 430
click at [298, 197] on div "Activity Icon/Table Sort Arrow Client Overview Business Contact Product Categor…" at bounding box center [530, 224] width 678 height 403
click at [118, 56] on button "Apply" at bounding box center [107, 57] width 36 height 14
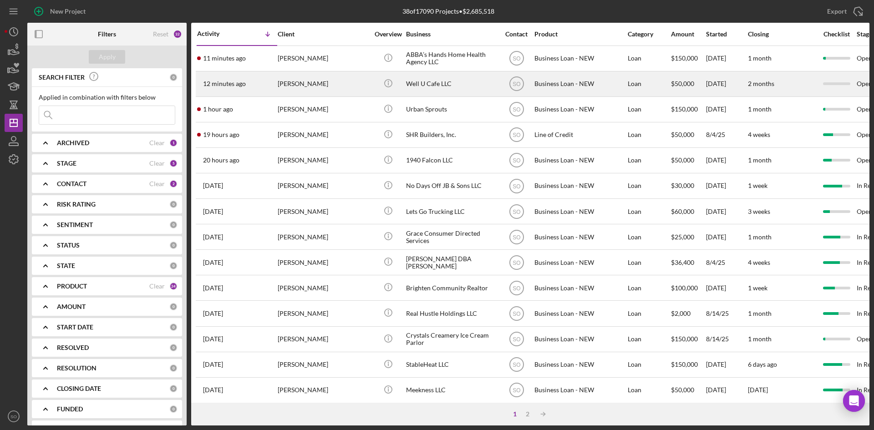
click at [376, 85] on div "Icon/Info" at bounding box center [388, 84] width 34 height 24
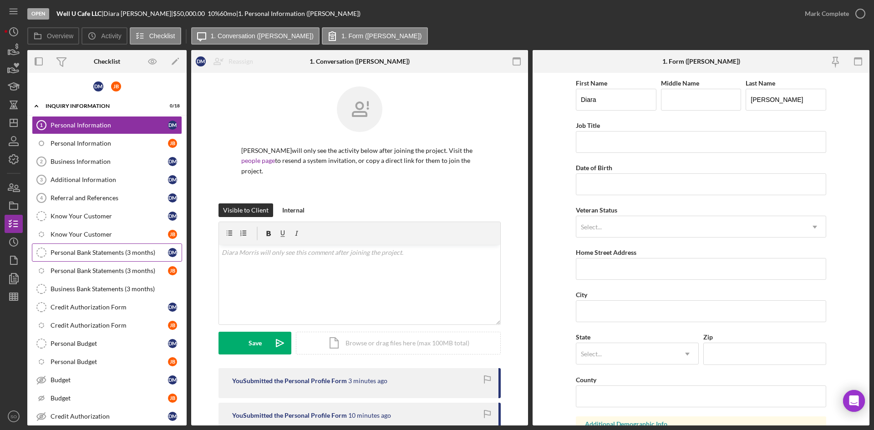
scroll to position [130, 0]
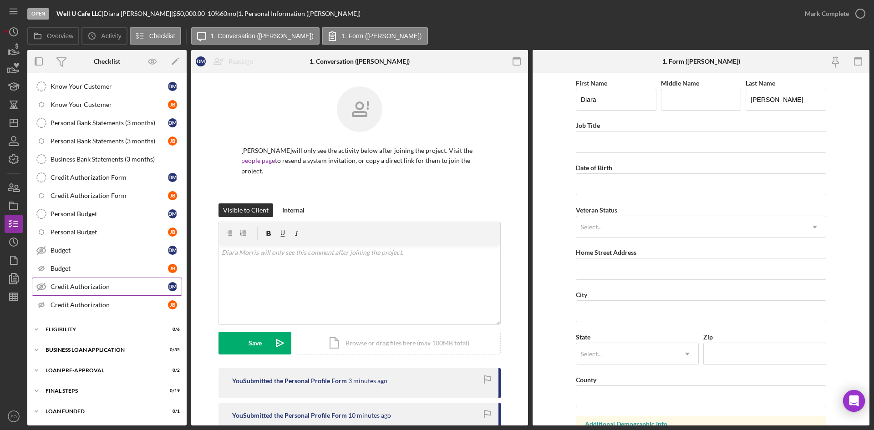
drag, startPoint x: 92, startPoint y: 290, endPoint x: 141, endPoint y: 283, distance: 49.2
click at [92, 290] on div "Credit Authorization" at bounding box center [109, 286] width 117 height 7
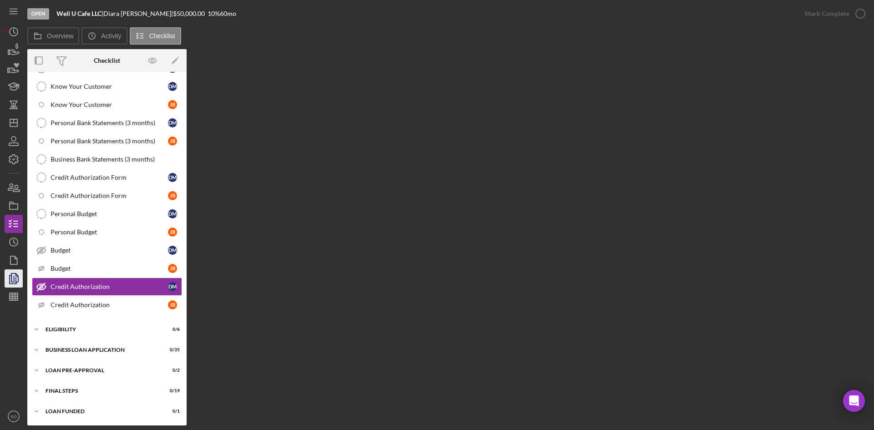
scroll to position [130, 0]
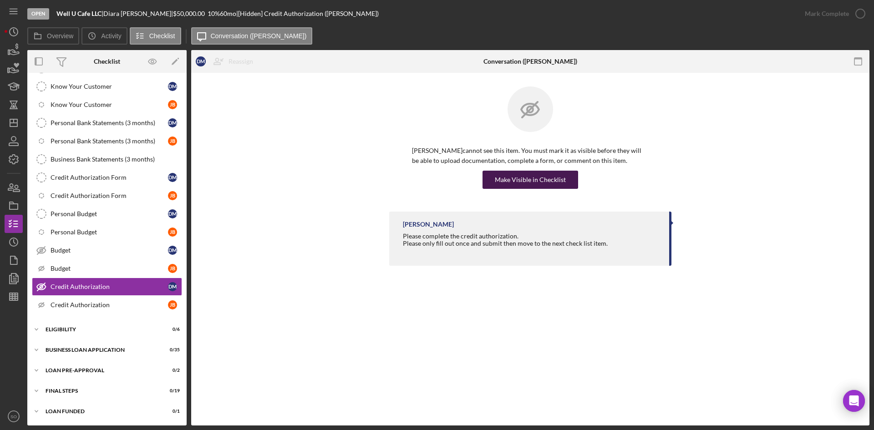
click at [515, 172] on div "Make Visible in Checklist" at bounding box center [530, 180] width 71 height 18
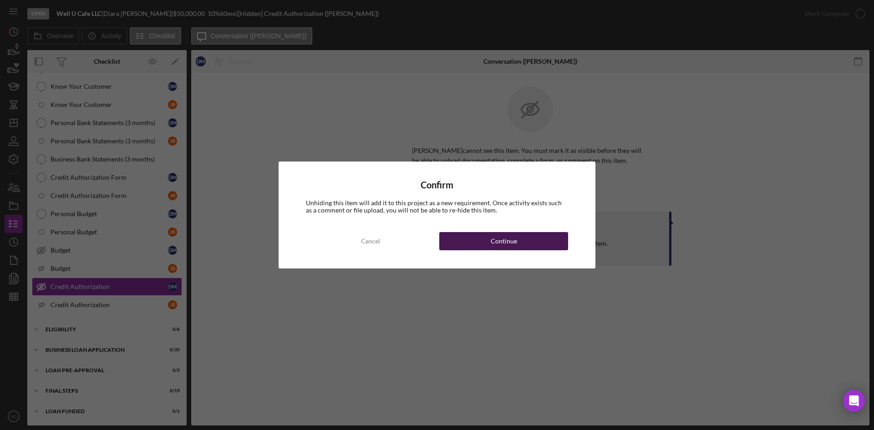
click at [472, 242] on button "Continue" at bounding box center [503, 241] width 129 height 18
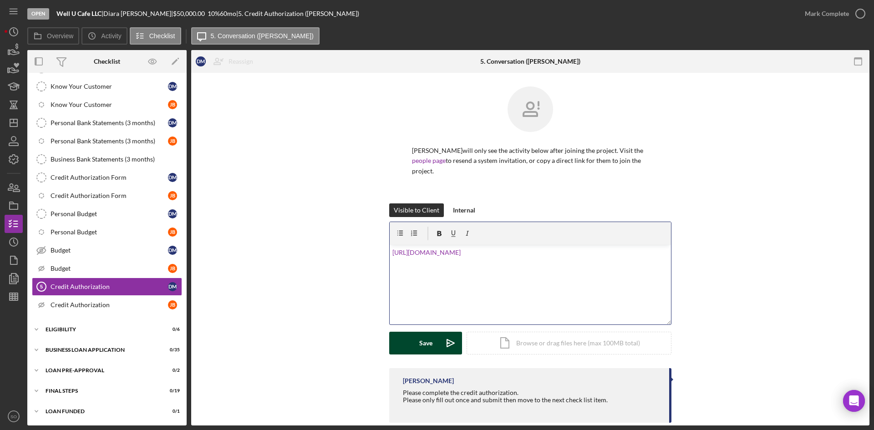
click at [429, 340] on div "Save" at bounding box center [425, 343] width 13 height 23
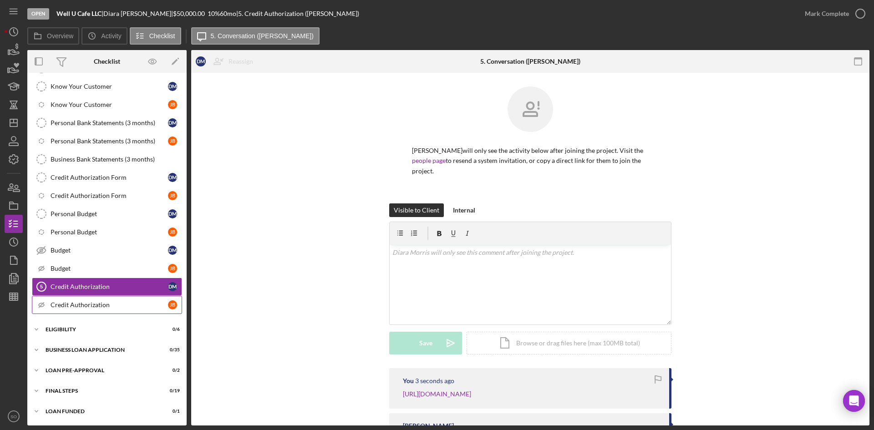
click at [96, 302] on div "Credit Authorization" at bounding box center [109, 304] width 117 height 7
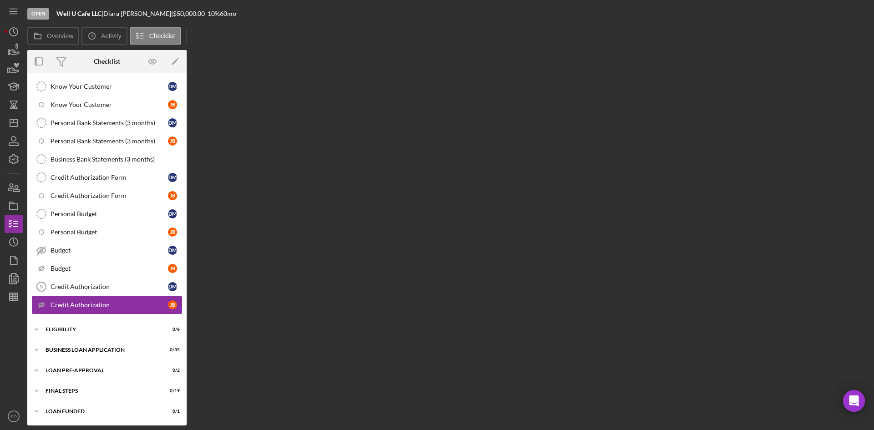
scroll to position [130, 0]
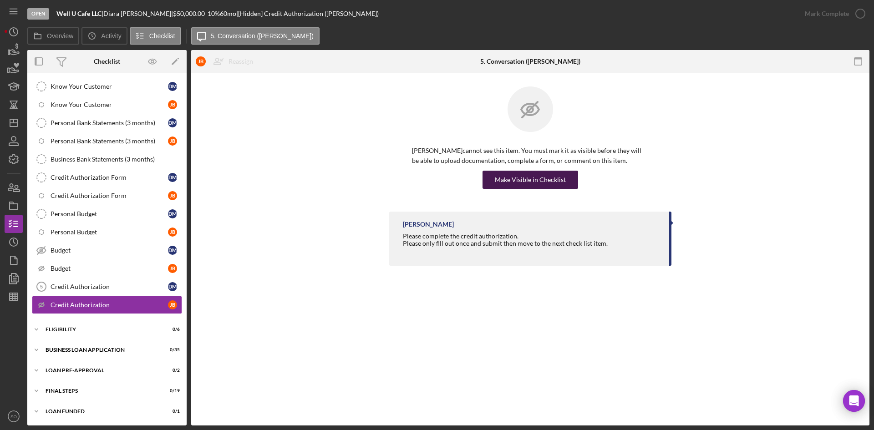
click at [535, 177] on div "Make Visible in Checklist" at bounding box center [530, 180] width 71 height 18
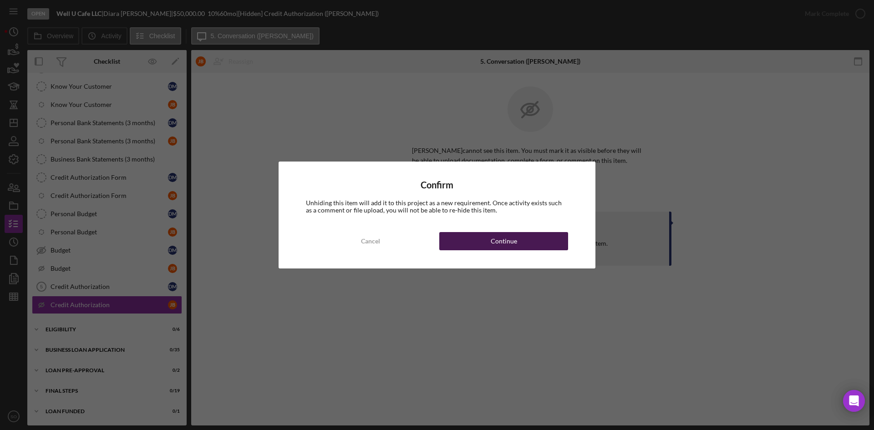
click at [514, 238] on div "Continue" at bounding box center [503, 241] width 26 height 18
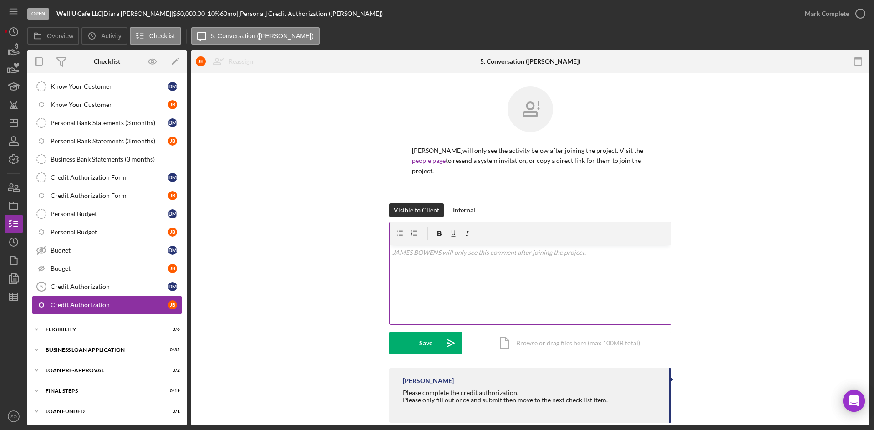
click at [484, 290] on div "v Color teal Color pink Remove color Add row above Add row below Add column bef…" at bounding box center [529, 285] width 281 height 80
click at [429, 349] on div "Save" at bounding box center [425, 343] width 13 height 23
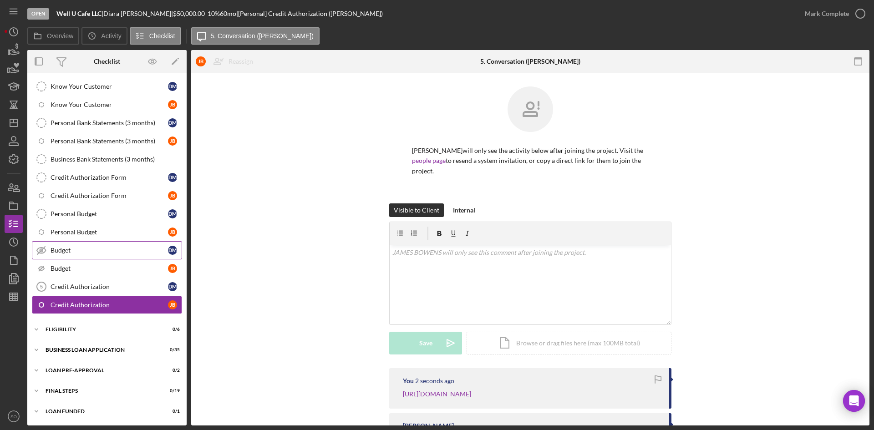
click at [86, 251] on div "Budget" at bounding box center [109, 250] width 117 height 7
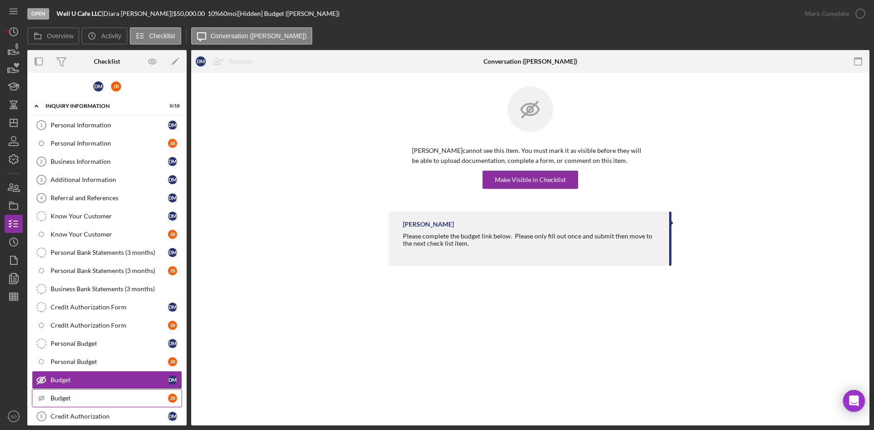
scroll to position [130, 0]
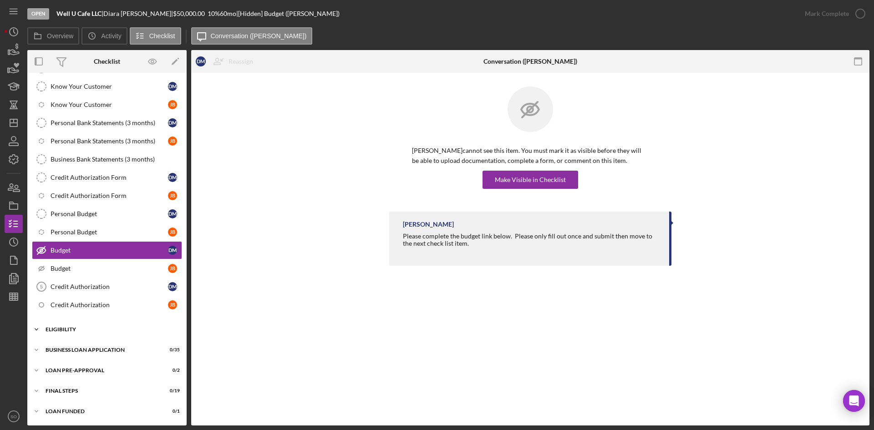
click at [97, 323] on div "Icon/Expander ELIGIBILITY 0 / 6" at bounding box center [106, 329] width 159 height 18
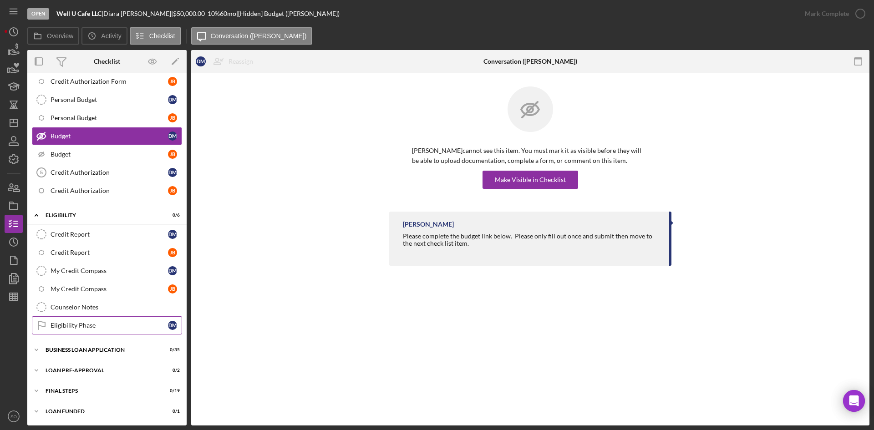
click at [87, 330] on link "Eligibility Phase Eligibility Phase D M" at bounding box center [107, 325] width 150 height 18
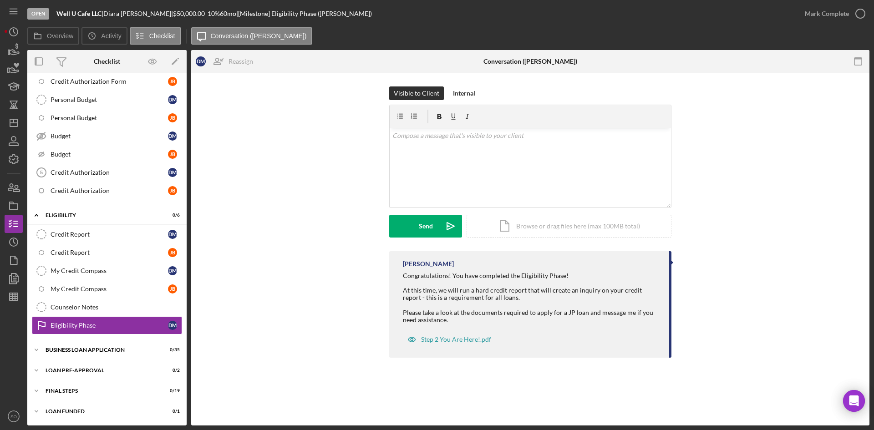
scroll to position [244, 0]
click at [845, 16] on div "Mark Complete" at bounding box center [826, 14] width 44 height 18
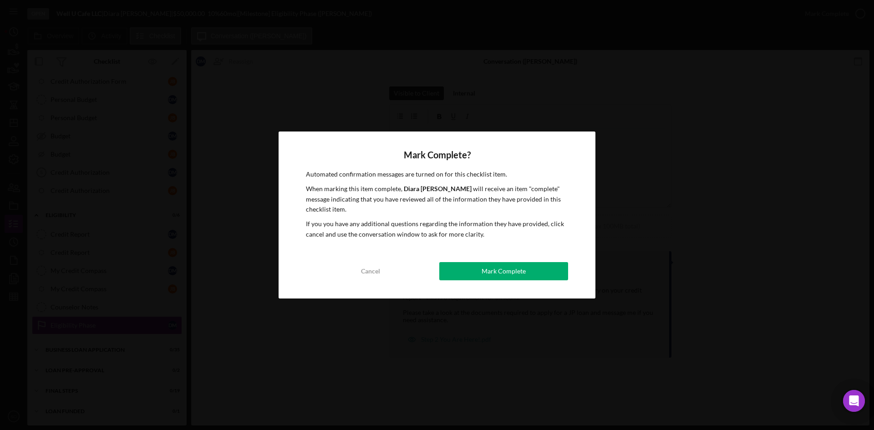
click at [457, 273] on button "Mark Complete" at bounding box center [503, 271] width 129 height 18
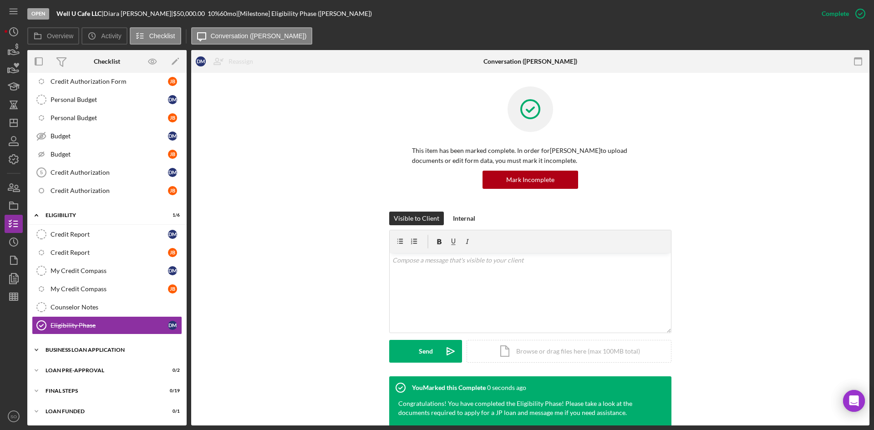
click at [84, 349] on div "BUSINESS LOAN APPLICATION" at bounding box center [110, 349] width 130 height 5
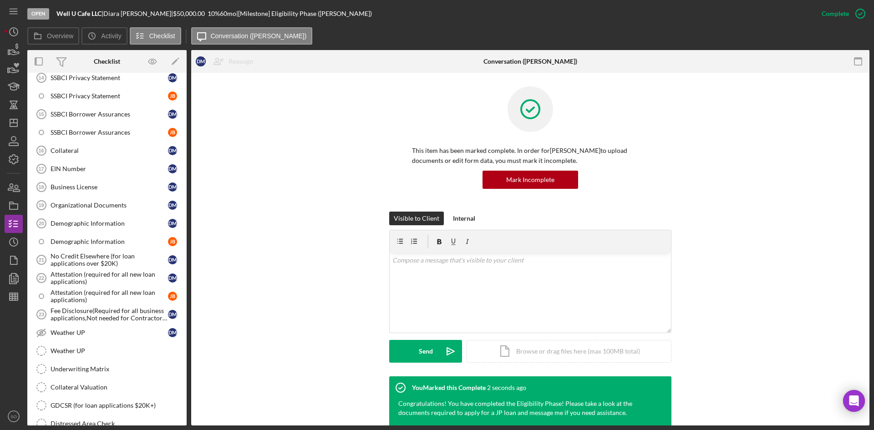
scroll to position [881, 0]
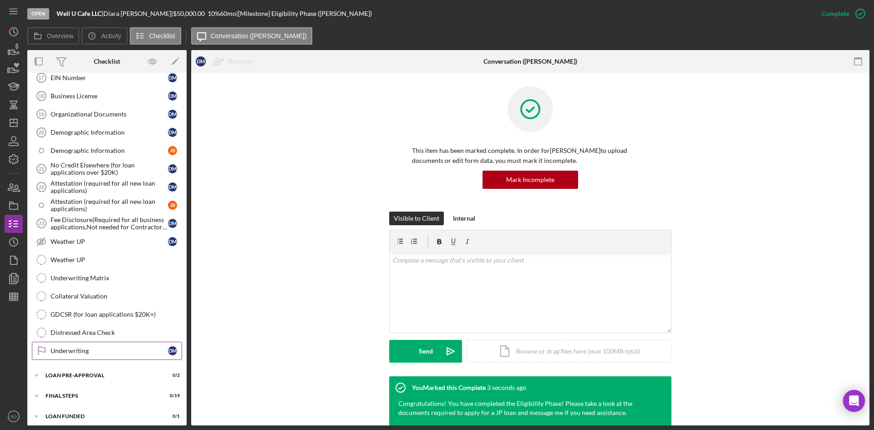
click at [85, 349] on div "Underwriting" at bounding box center [109, 350] width 117 height 7
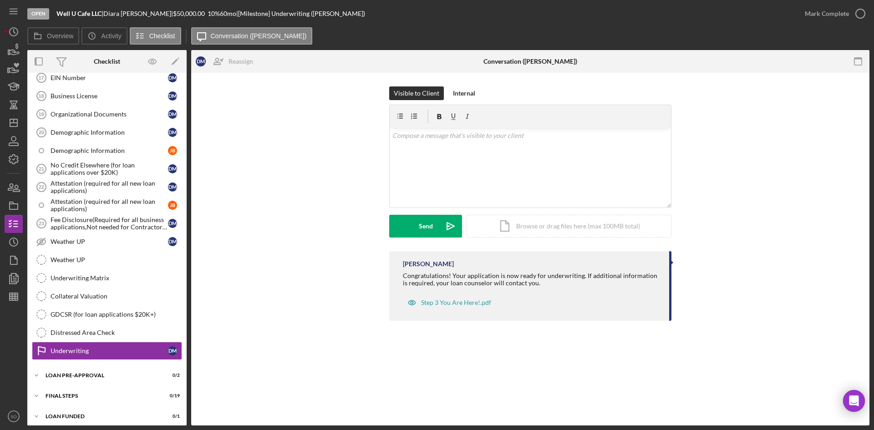
drag, startPoint x: 809, startPoint y: 15, endPoint x: 780, endPoint y: 25, distance: 30.8
click at [809, 16] on div "Mark Complete" at bounding box center [826, 14] width 44 height 18
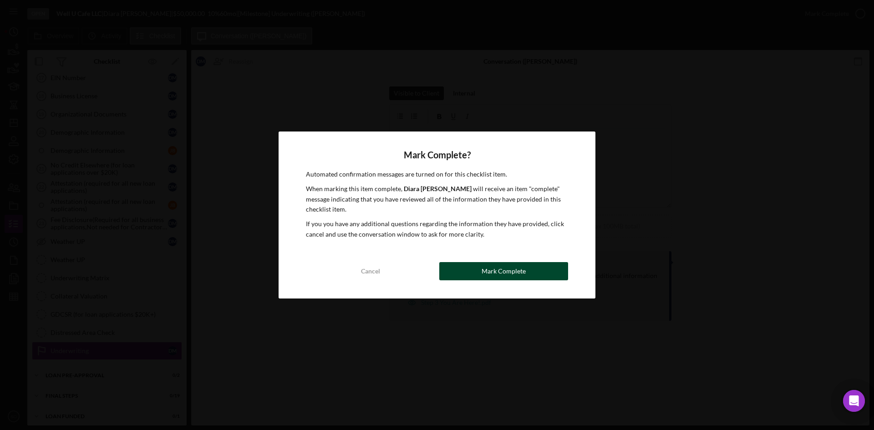
click at [502, 274] on div "Mark Complete" at bounding box center [503, 271] width 44 height 18
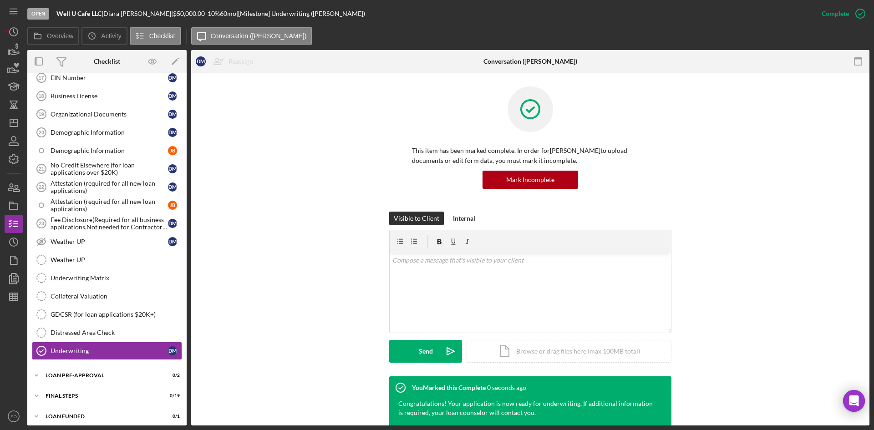
scroll to position [886, 0]
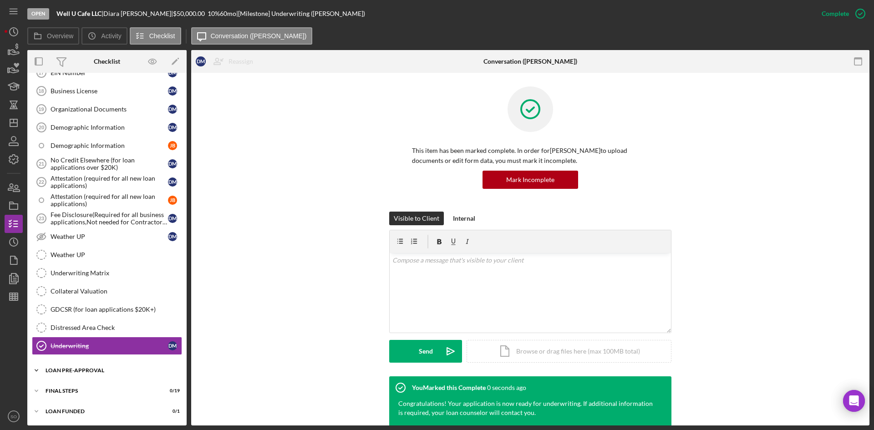
click at [96, 373] on div "LOAN PRE-APPROVAL" at bounding box center [110, 370] width 130 height 5
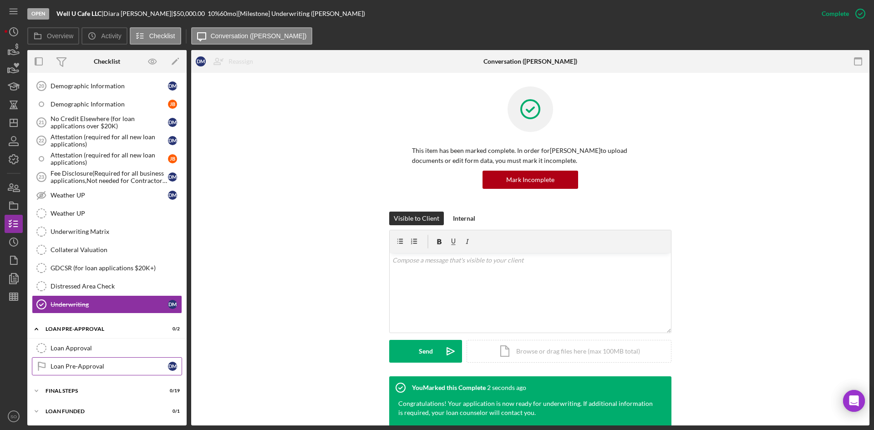
click at [91, 365] on div "Loan Pre-Approval" at bounding box center [109, 366] width 117 height 7
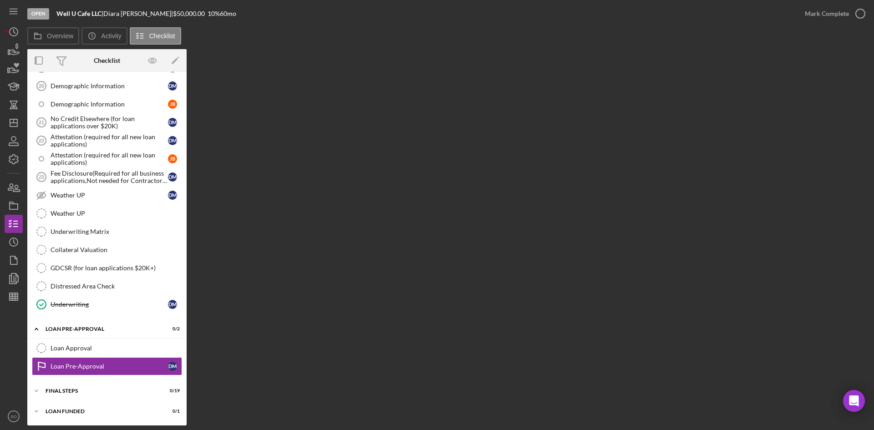
scroll to position [927, 0]
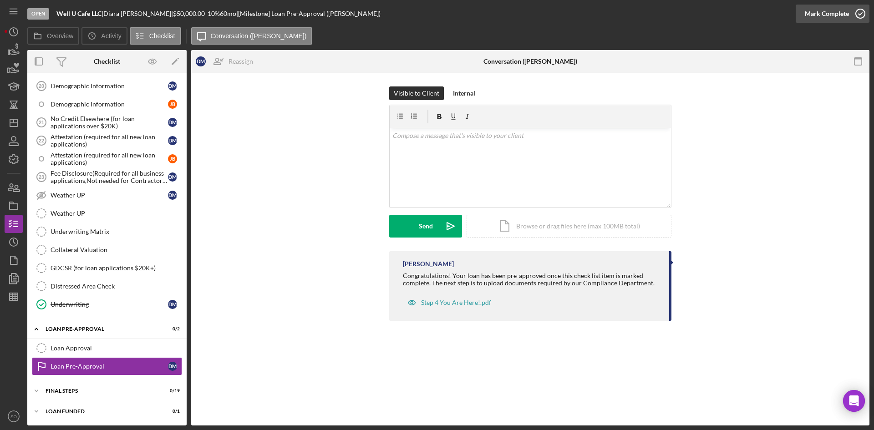
click at [841, 17] on div "Mark Complete" at bounding box center [826, 14] width 44 height 18
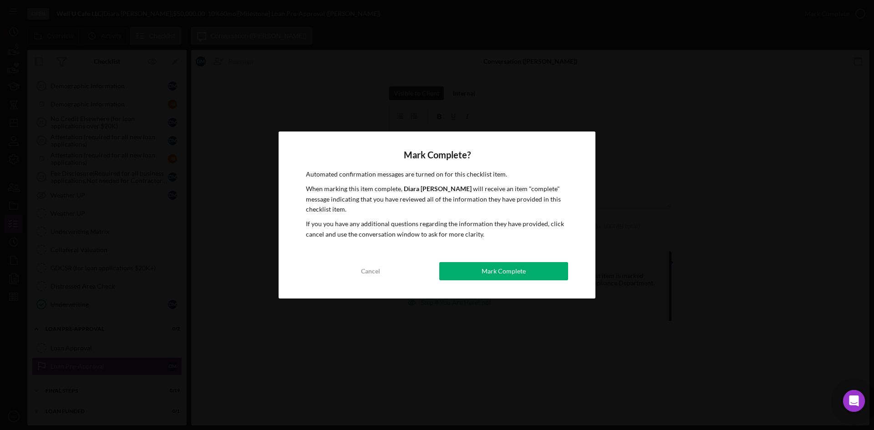
click at [505, 269] on div "Mark Complete" at bounding box center [503, 271] width 44 height 18
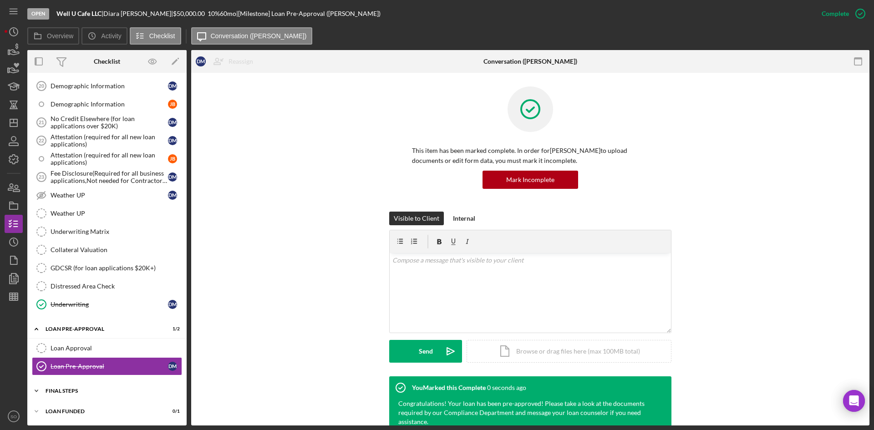
click at [79, 384] on div "Icon/Expander FINAL STEPS 0 / 19" at bounding box center [106, 391] width 159 height 18
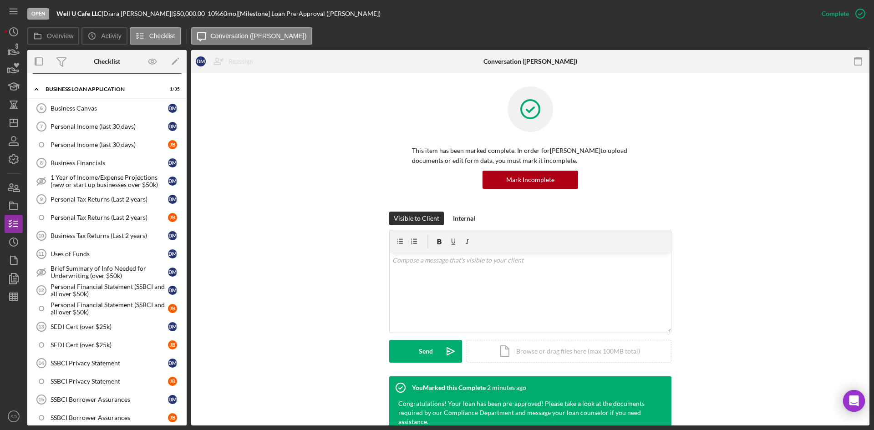
scroll to position [277, 0]
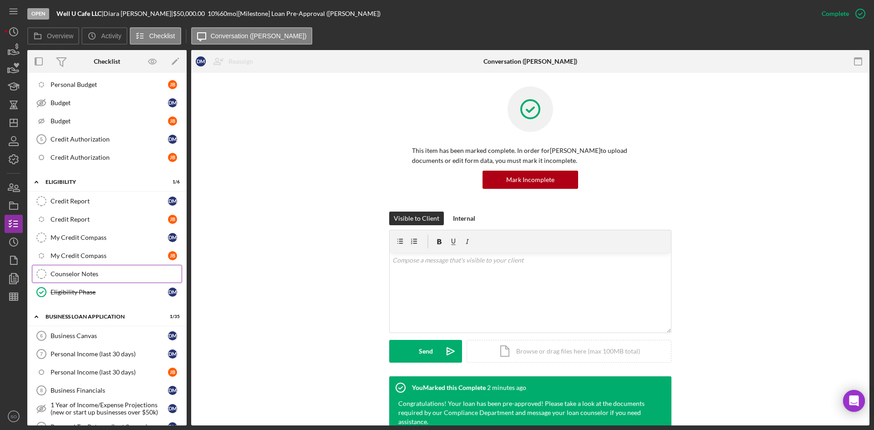
drag, startPoint x: 77, startPoint y: 265, endPoint x: 65, endPoint y: 265, distance: 12.3
click at [77, 265] on link "Counselor Notes Counselor Notes" at bounding box center [107, 274] width 150 height 18
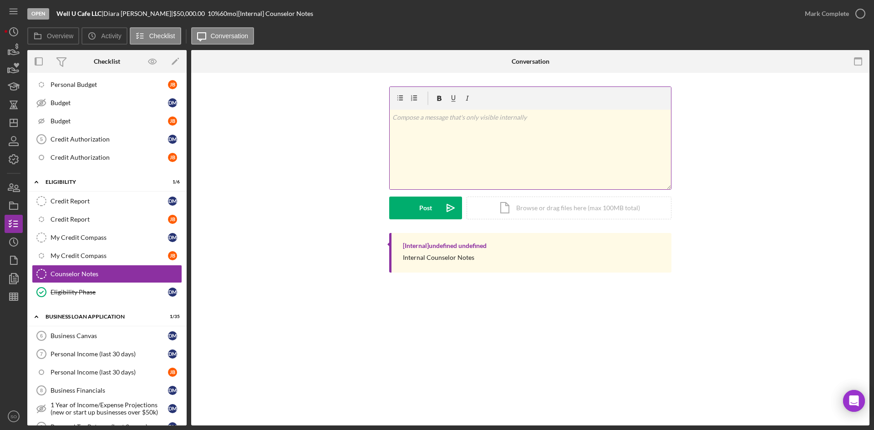
drag, startPoint x: 458, startPoint y: 142, endPoint x: 424, endPoint y: 134, distance: 35.4
click at [458, 142] on div "v Color teal Color pink Remove color Add row above Add row below Add column bef…" at bounding box center [529, 150] width 281 height 80
click at [434, 136] on div "v Color teal Color pink Remove color Add row above Add row below Add column bef…" at bounding box center [529, 150] width 281 height 80
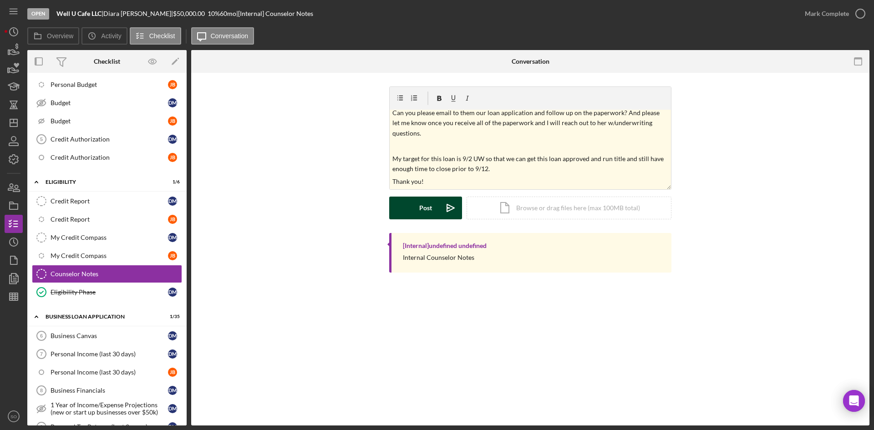
click at [416, 212] on button "Post Icon/icon-invite-send" at bounding box center [425, 208] width 73 height 23
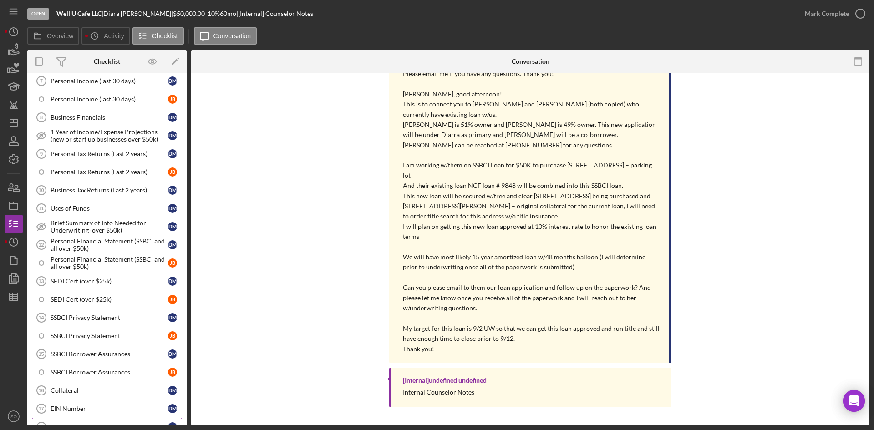
scroll to position [596, 0]
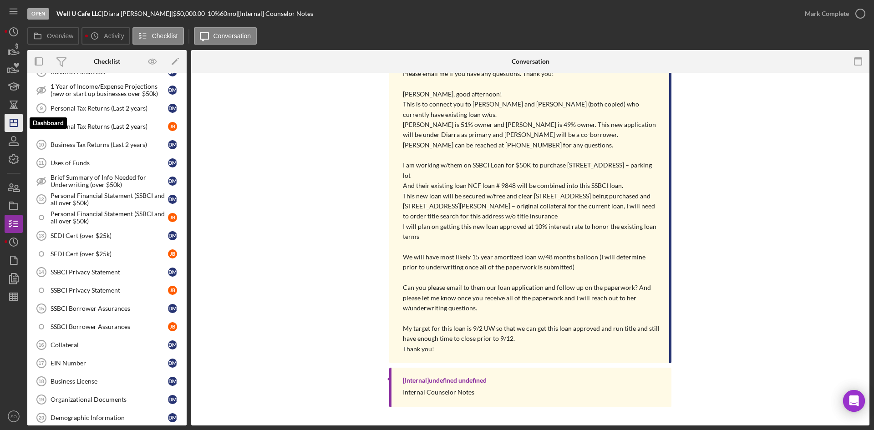
click at [9, 124] on icon "Icon/Dashboard" at bounding box center [13, 122] width 23 height 23
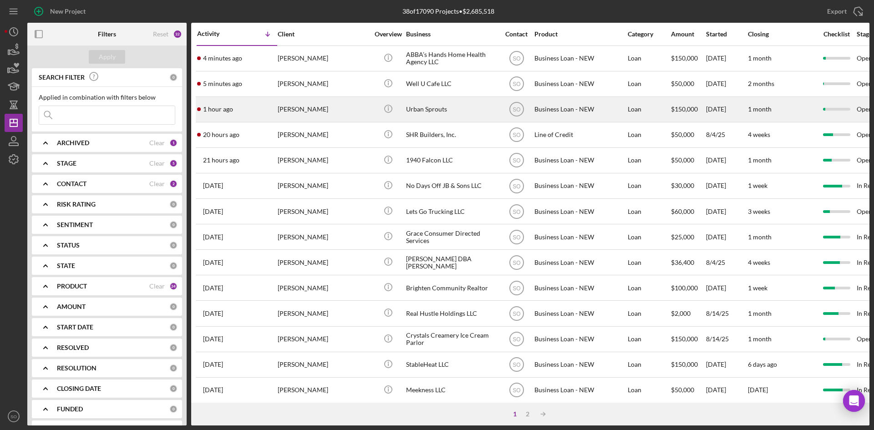
click at [254, 113] on div "1 hour ago Ellicia Lanier" at bounding box center [237, 109] width 80 height 24
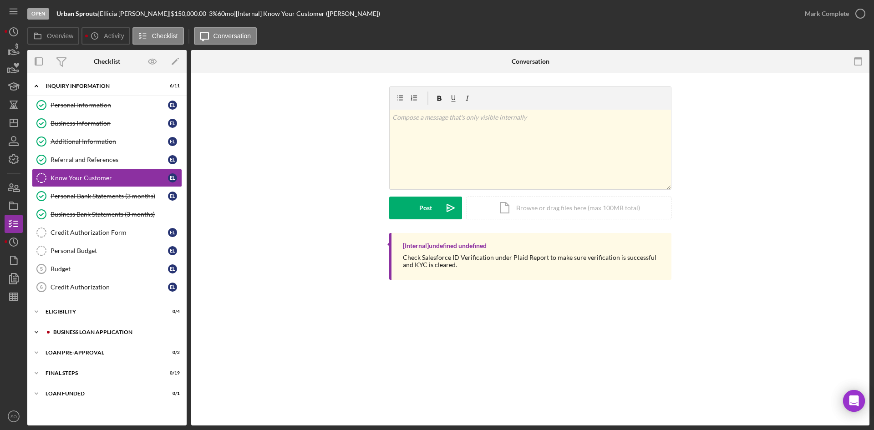
click at [61, 330] on div "BUSINESS LOAN APPLICATION" at bounding box center [114, 331] width 122 height 5
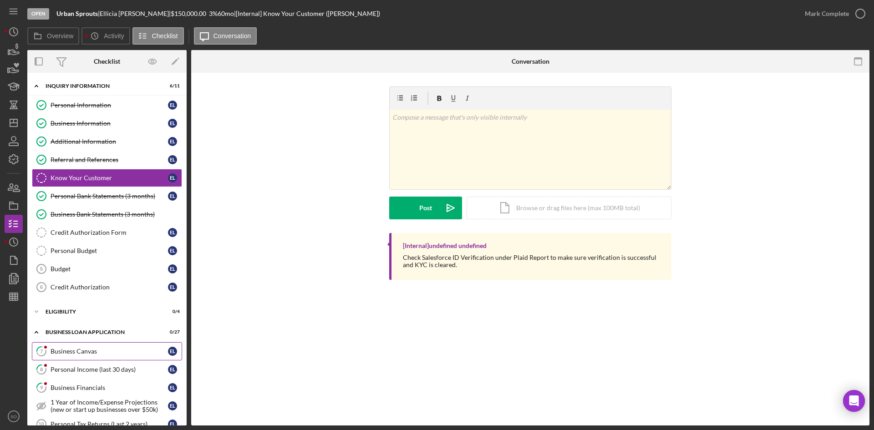
drag, startPoint x: 66, startPoint y: 344, endPoint x: 73, endPoint y: 344, distance: 7.3
click at [67, 344] on link "7 Business Canvas E L" at bounding box center [107, 351] width 150 height 18
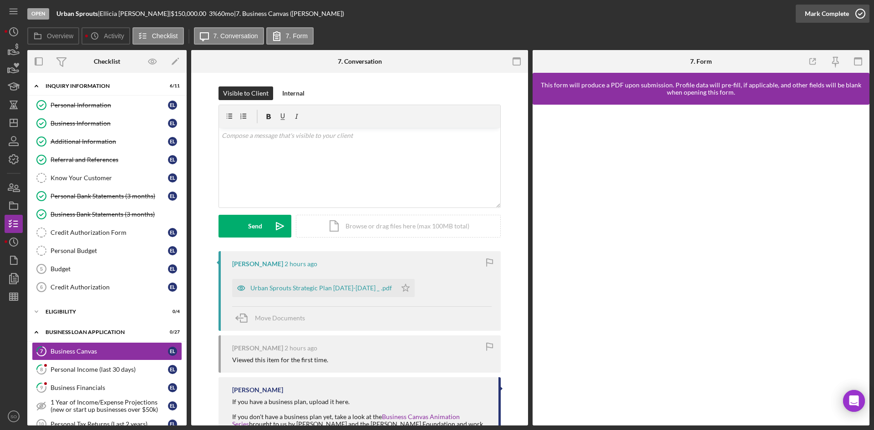
click at [838, 12] on div "Mark Complete" at bounding box center [826, 14] width 44 height 18
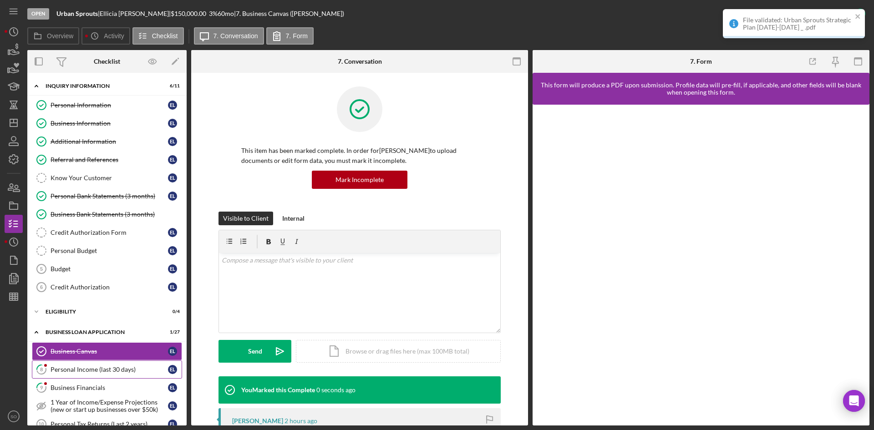
click at [60, 370] on div "Personal Income (last 30 days)" at bounding box center [109, 369] width 117 height 7
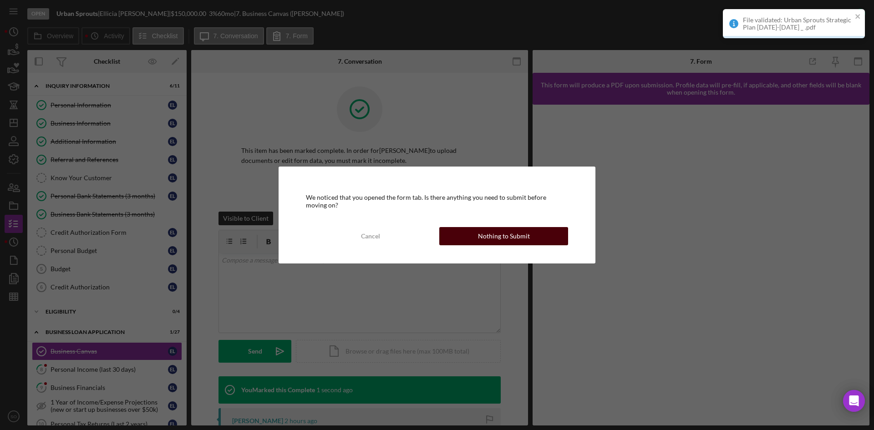
click at [505, 237] on div "Nothing to Submit" at bounding box center [504, 236] width 52 height 18
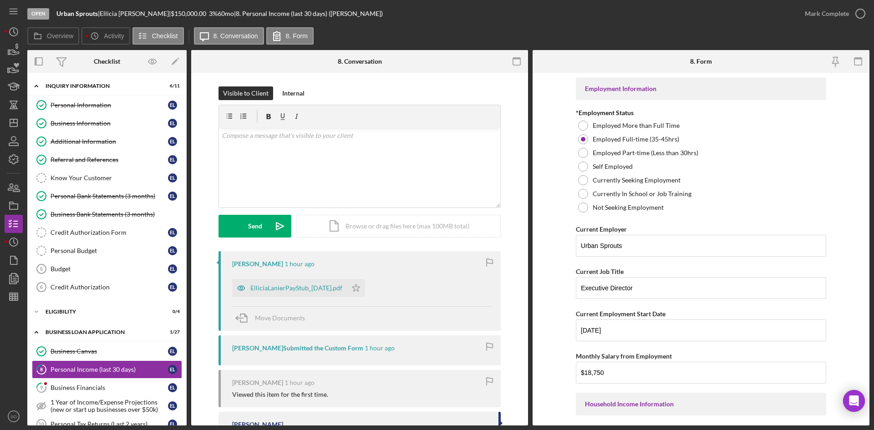
scroll to position [125, 0]
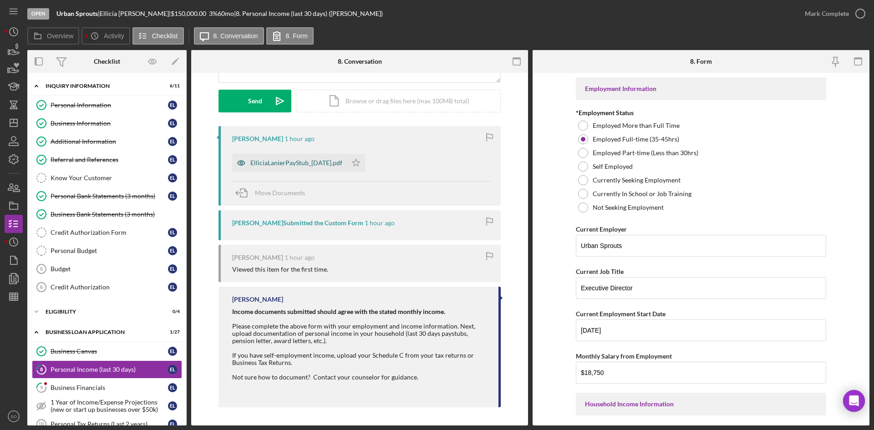
click at [285, 164] on div "ElliciaLanierPayStub_8.1.25.pdf" at bounding box center [296, 162] width 92 height 7
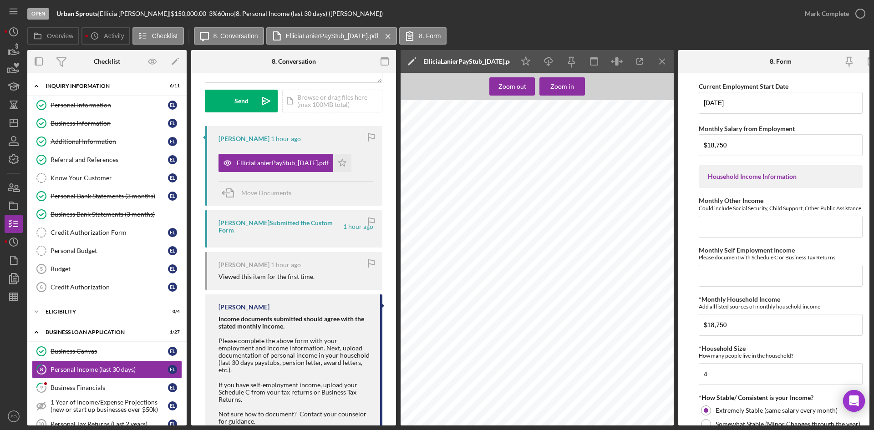
scroll to position [455, 0]
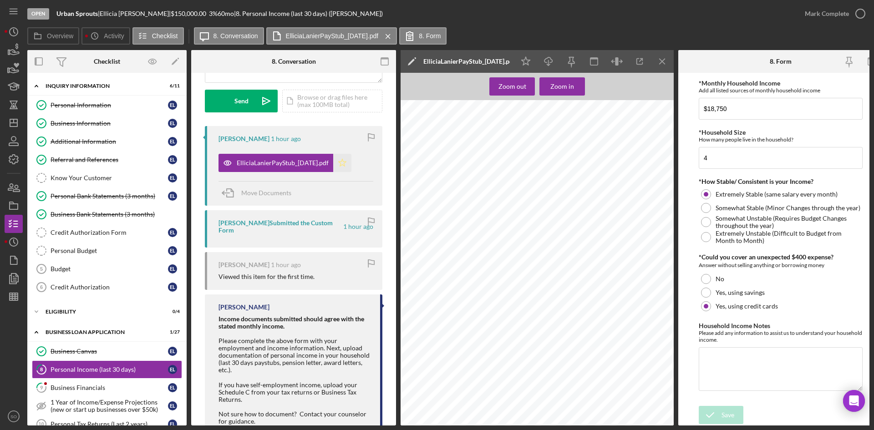
click at [338, 166] on polygon "button" at bounding box center [342, 162] width 8 height 7
click at [834, 15] on div "Mark Complete" at bounding box center [826, 14] width 44 height 18
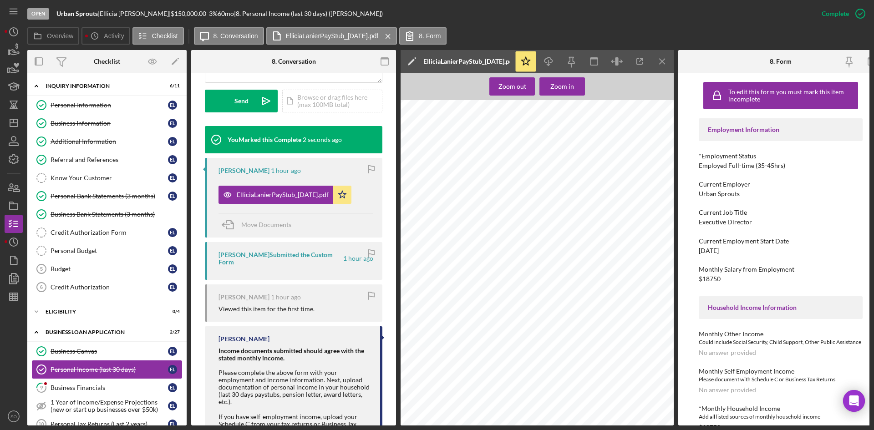
drag, startPoint x: 57, startPoint y: 391, endPoint x: 77, endPoint y: 375, distance: 25.7
click at [57, 391] on div "Business Financials" at bounding box center [109, 387] width 117 height 7
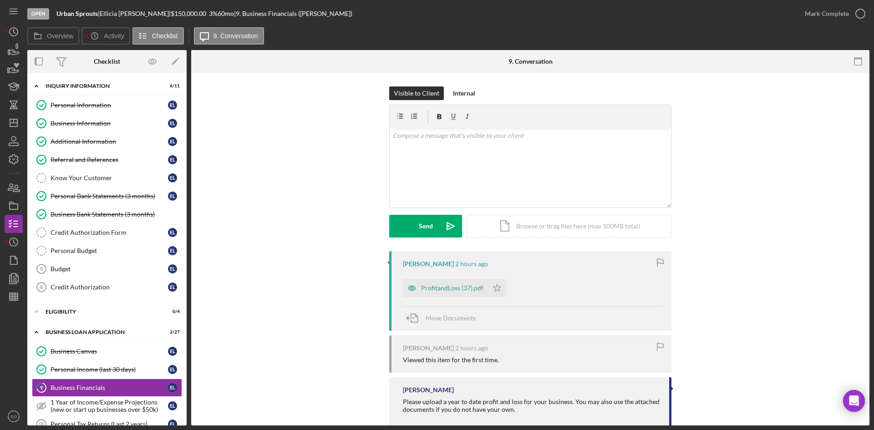
scroll to position [62, 0]
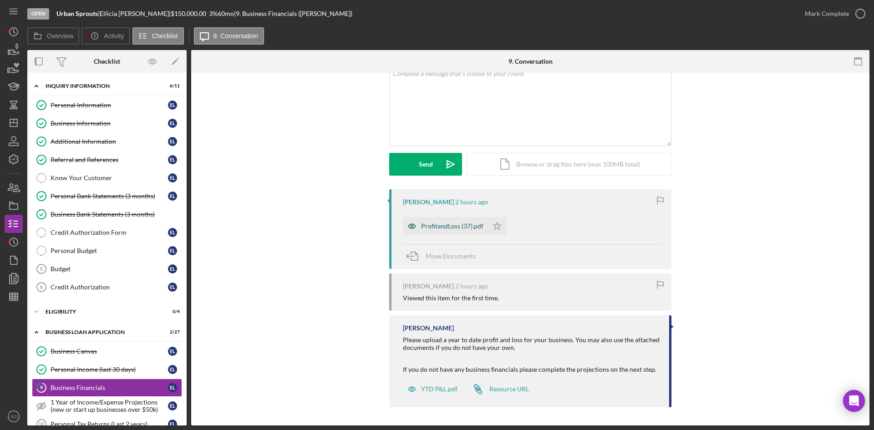
click at [438, 232] on div "ProfitandLoss (37).pdf" at bounding box center [445, 226] width 85 height 18
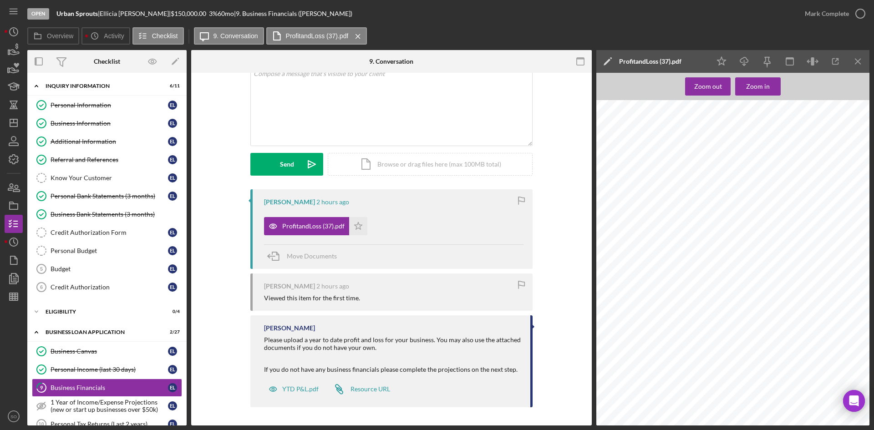
scroll to position [500, 0]
click at [845, 11] on div "Mark Complete" at bounding box center [826, 14] width 44 height 18
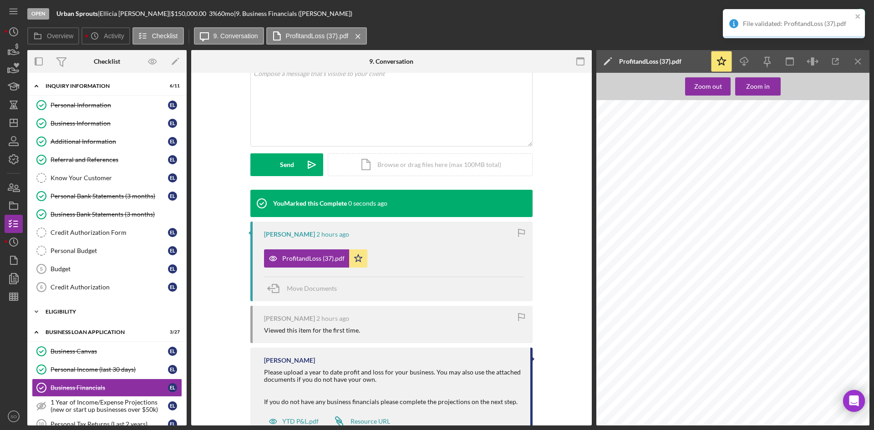
scroll to position [273, 0]
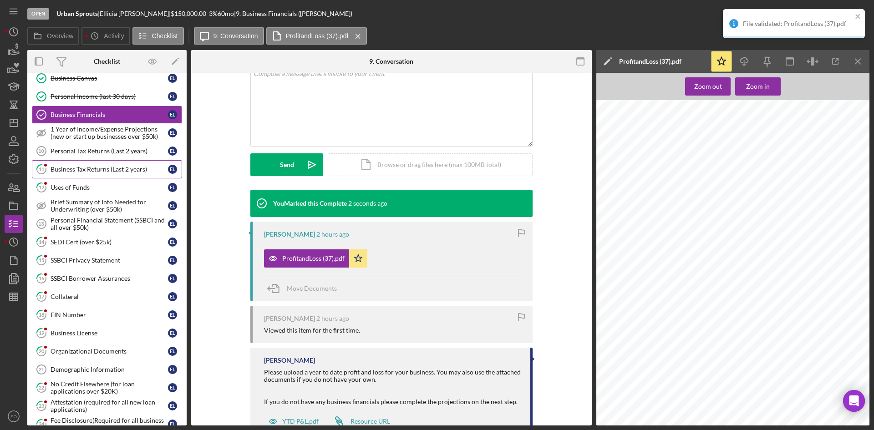
click at [71, 169] on div "Business Tax Returns (Last 2 years)" at bounding box center [109, 169] width 117 height 7
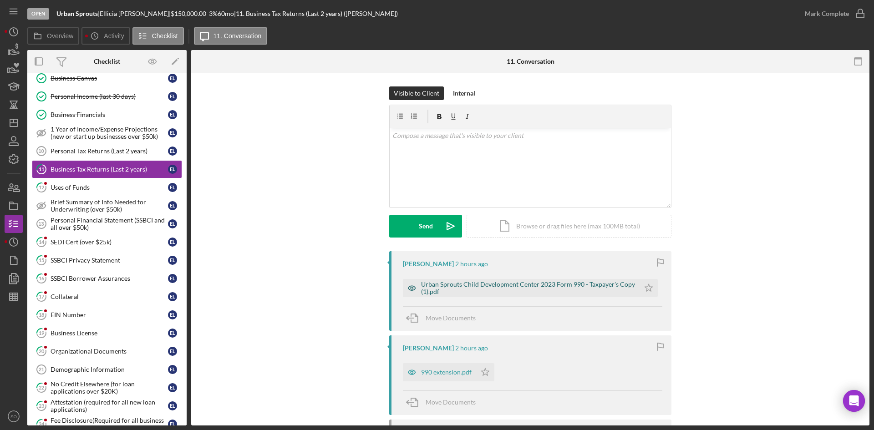
click at [444, 287] on div "Urban Sprouts Child Development Center 2023 Form 990 - Taxpayer's Copy (1).pdf" at bounding box center [528, 288] width 214 height 15
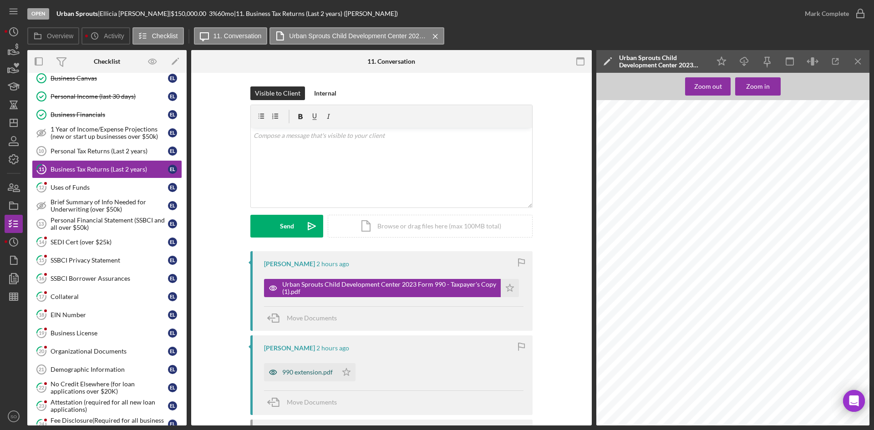
click at [313, 375] on div "990 extension.pdf" at bounding box center [307, 372] width 51 height 7
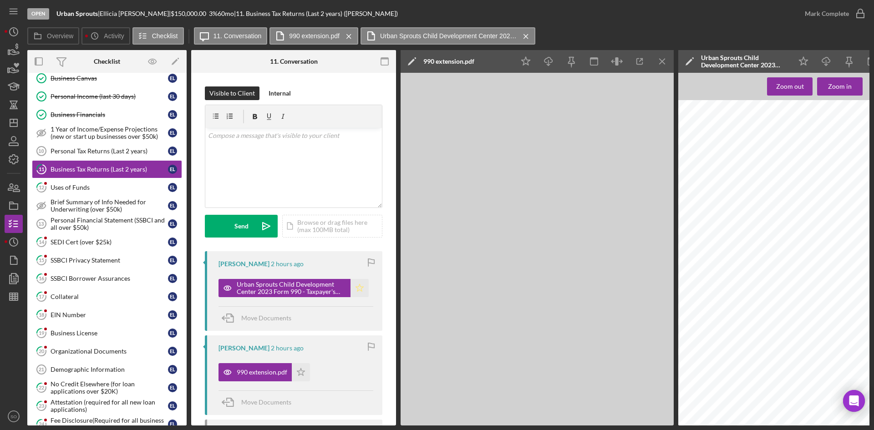
click at [356, 295] on icon "Icon/Star" at bounding box center [359, 288] width 18 height 18
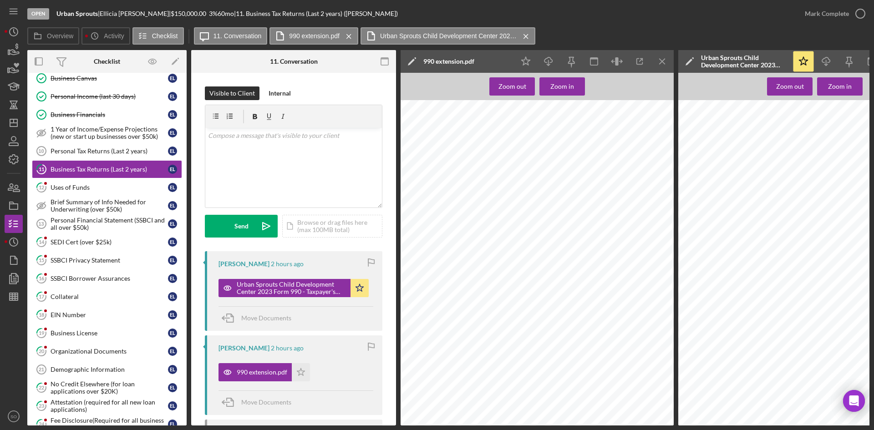
scroll to position [314, 0]
click at [300, 369] on polygon "button" at bounding box center [301, 371] width 8 height 7
click at [834, 10] on div "Mark Complete" at bounding box center [826, 14] width 44 height 18
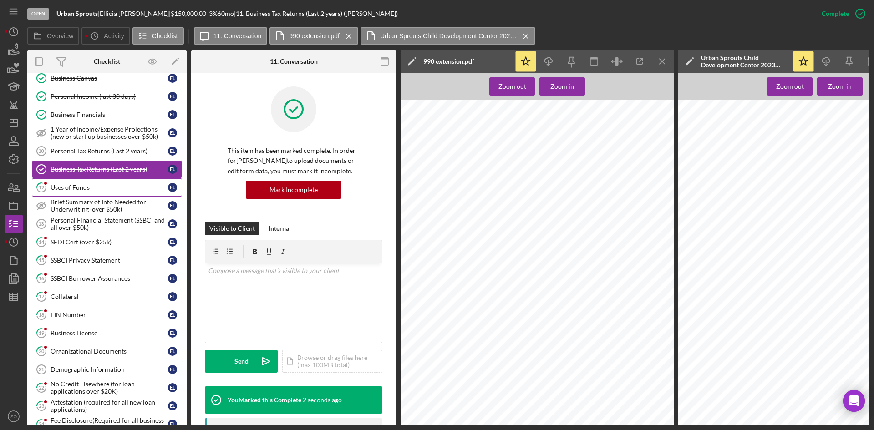
click at [102, 187] on div "Uses of Funds" at bounding box center [109, 187] width 117 height 7
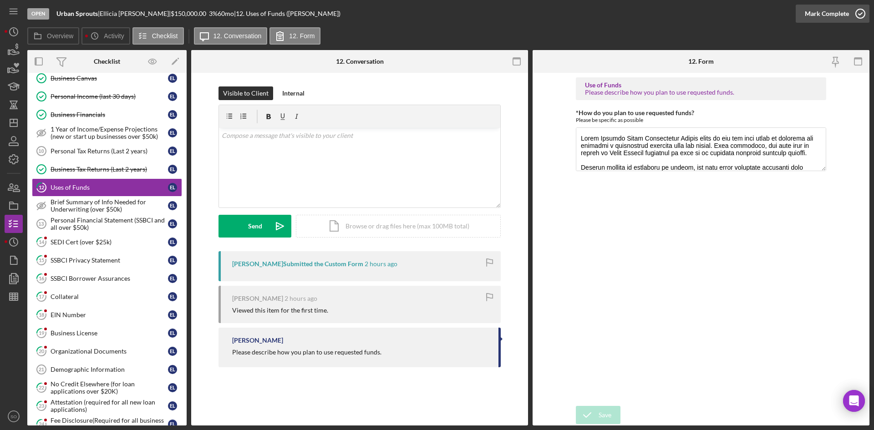
click at [820, 10] on div "Mark Complete" at bounding box center [826, 14] width 44 height 18
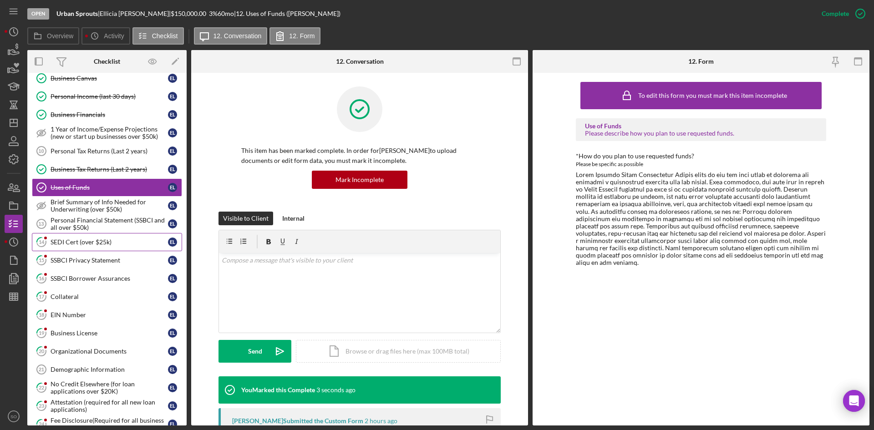
click at [90, 242] on div "SEDI Cert (over $25k)" at bounding box center [109, 241] width 117 height 7
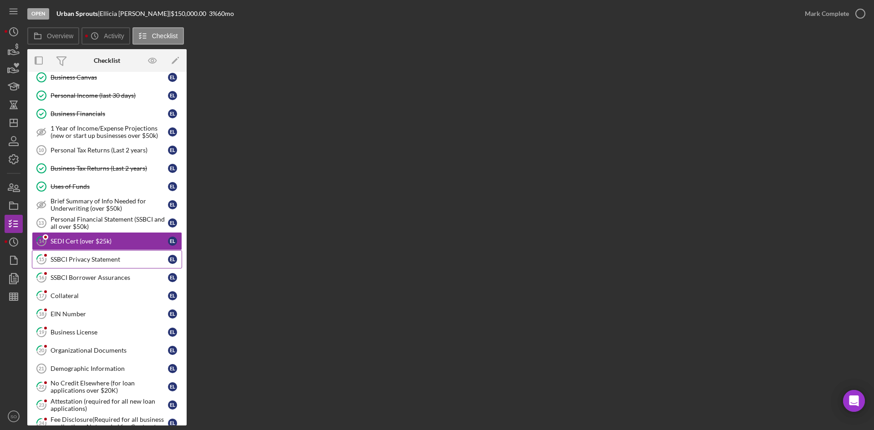
click at [74, 256] on div "SSBCI Privacy Statement" at bounding box center [109, 259] width 117 height 7
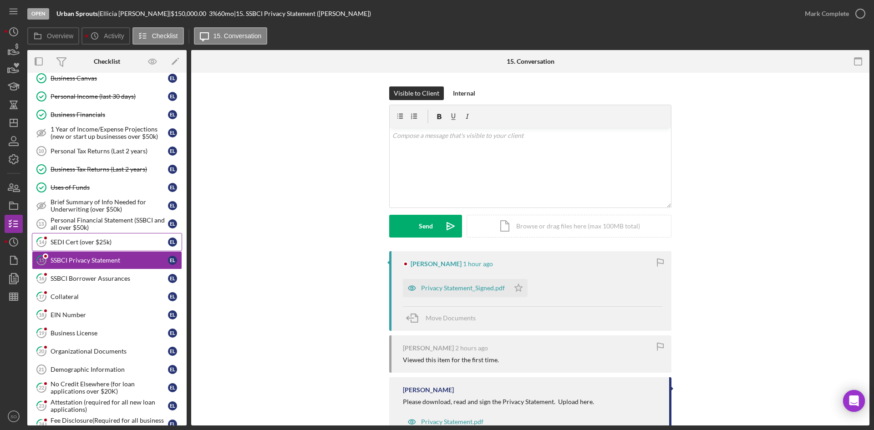
click at [77, 239] on div "SEDI Cert (over $25k)" at bounding box center [109, 241] width 117 height 7
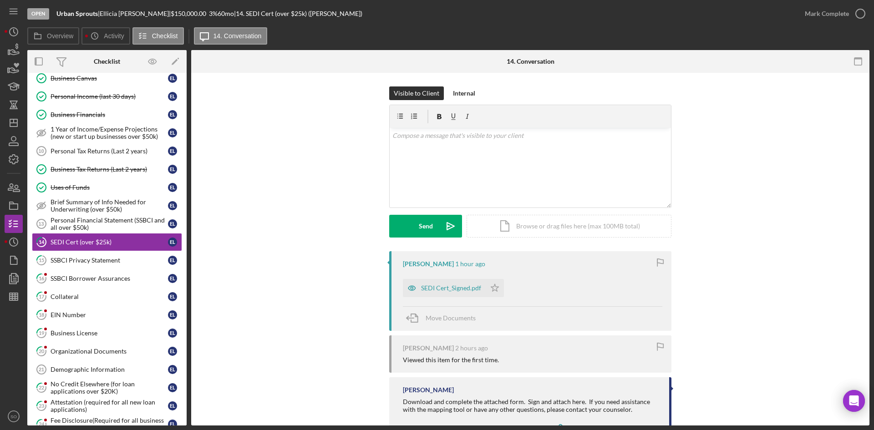
scroll to position [40, 0]
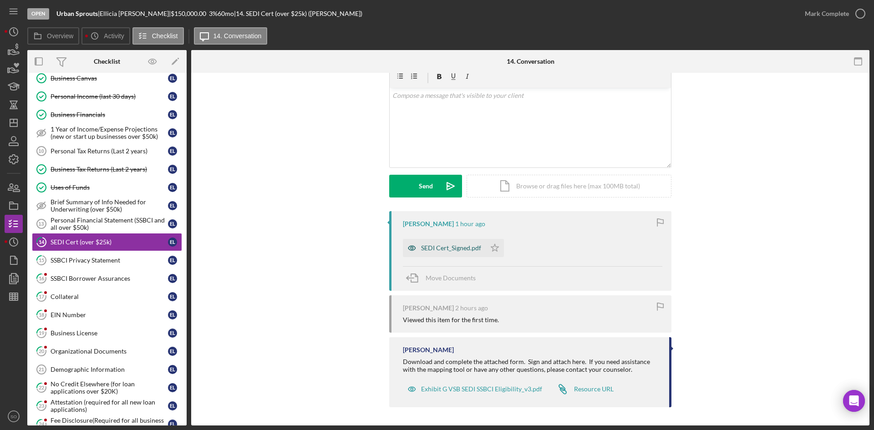
click at [433, 251] on div "SEDI Cert_Signed.pdf" at bounding box center [451, 247] width 60 height 7
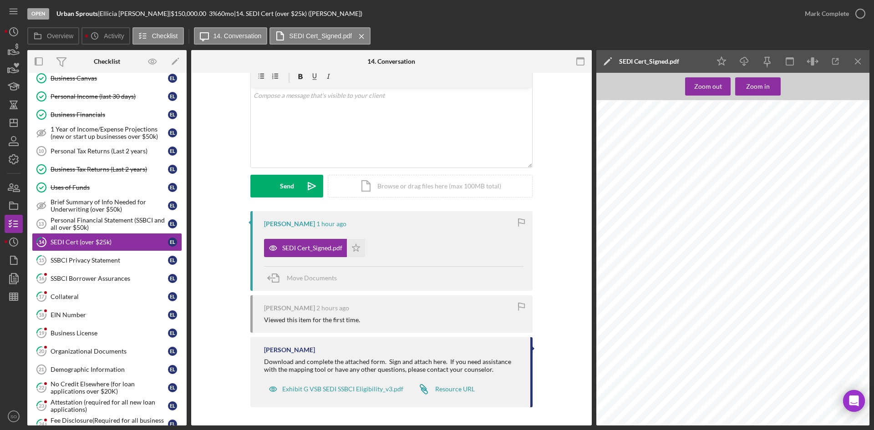
scroll to position [402, 0]
click at [332, 125] on div "v Color teal Color pink Remove color Add row above Add row below Add column bef…" at bounding box center [391, 128] width 281 height 80
click at [326, 99] on p "As per Aida's inital email" at bounding box center [391, 96] width 276 height 10
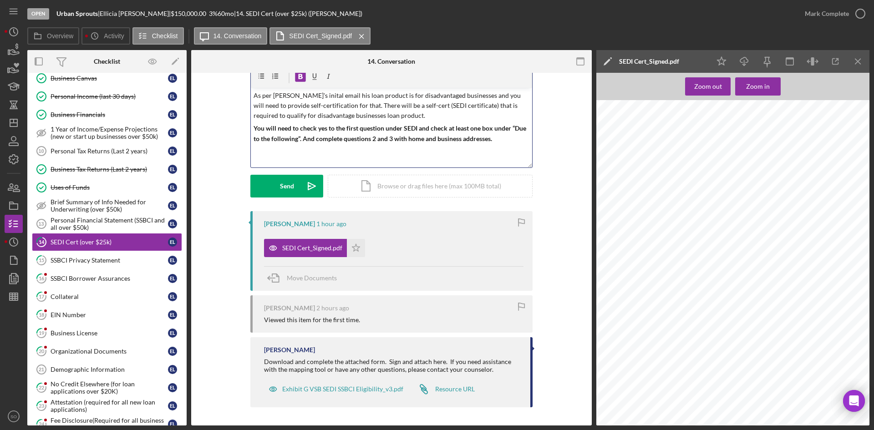
click at [318, 94] on p "As per Aida's inital email his loan product is for disadvantaged businesses and…" at bounding box center [391, 106] width 276 height 30
click at [321, 95] on p "As per Aida's inital email his loan product is for disadvantaged businesses and…" at bounding box center [391, 106] width 276 height 30
click at [401, 113] on p "As per Aida's inital email this loan product is for disadvantaged businesses an…" at bounding box center [391, 106] width 276 height 30
click at [280, 183] on div "Send" at bounding box center [287, 186] width 14 height 23
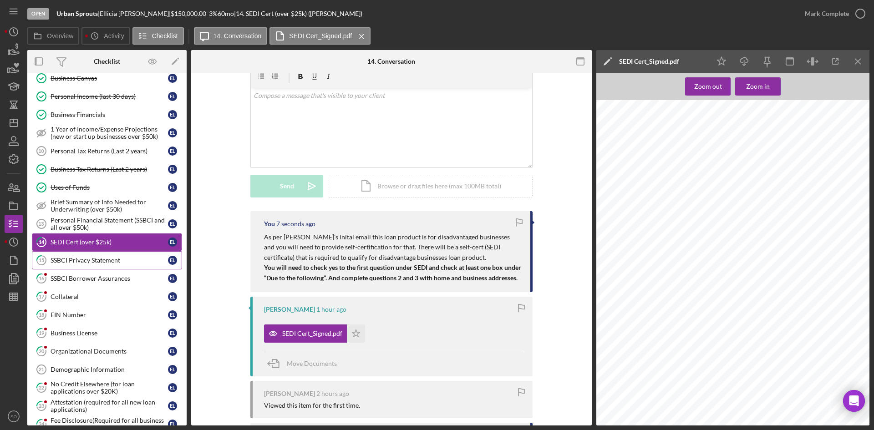
click at [81, 266] on link "15 SSBCI Privacy Statement E L" at bounding box center [107, 260] width 150 height 18
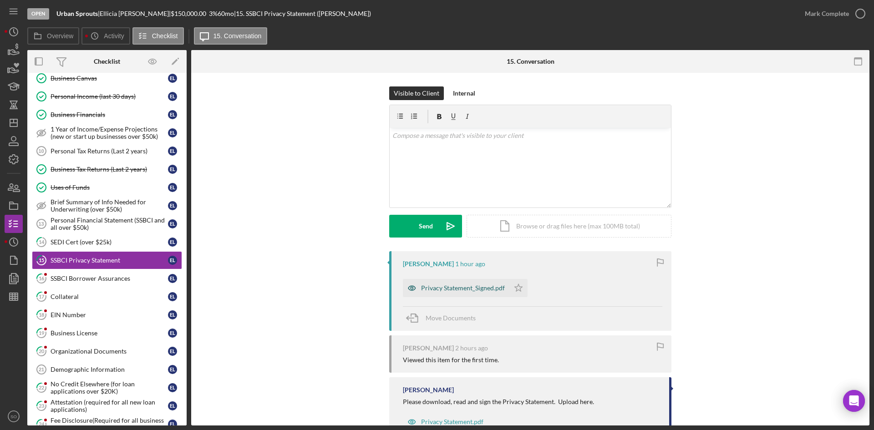
click at [423, 288] on div "Privacy Statement_Signed.pdf" at bounding box center [463, 287] width 84 height 7
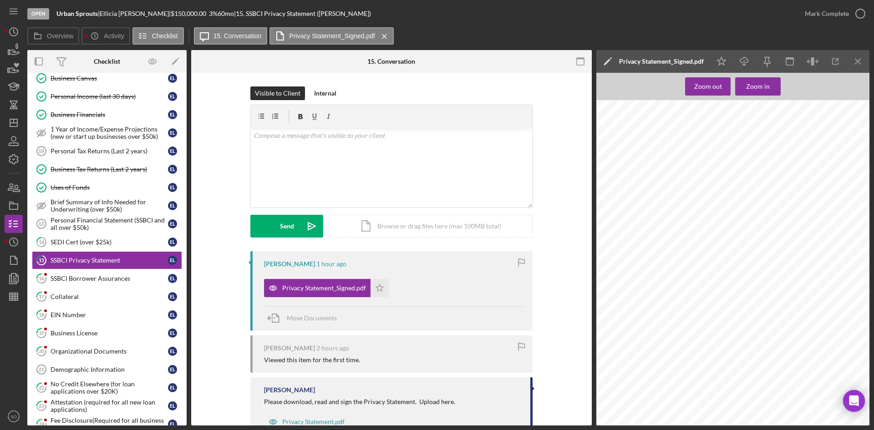
scroll to position [42, 0]
click at [814, 12] on div "Mark Complete" at bounding box center [826, 14] width 44 height 18
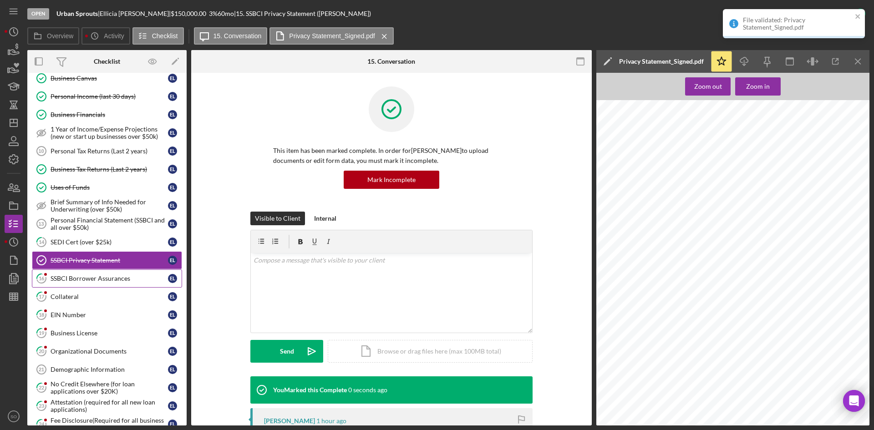
click at [88, 281] on div "SSBCI Borrower Assurances" at bounding box center [109, 278] width 117 height 7
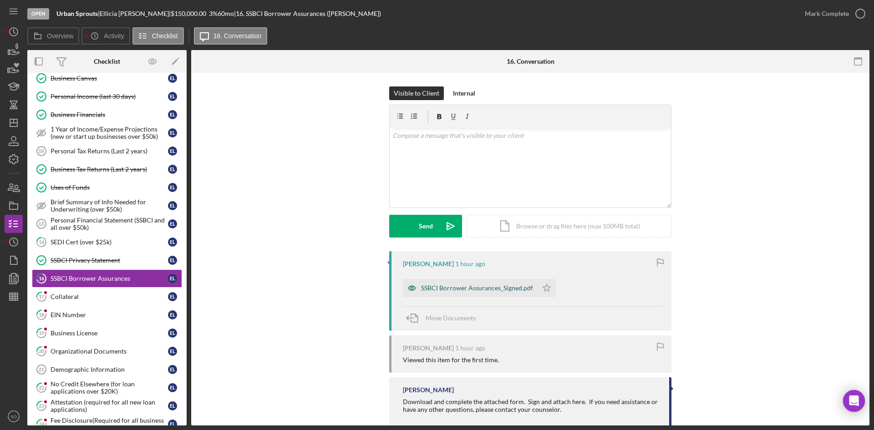
click at [457, 284] on div "SSBCI Borrower Assurances_Signed.pdf" at bounding box center [477, 287] width 112 height 7
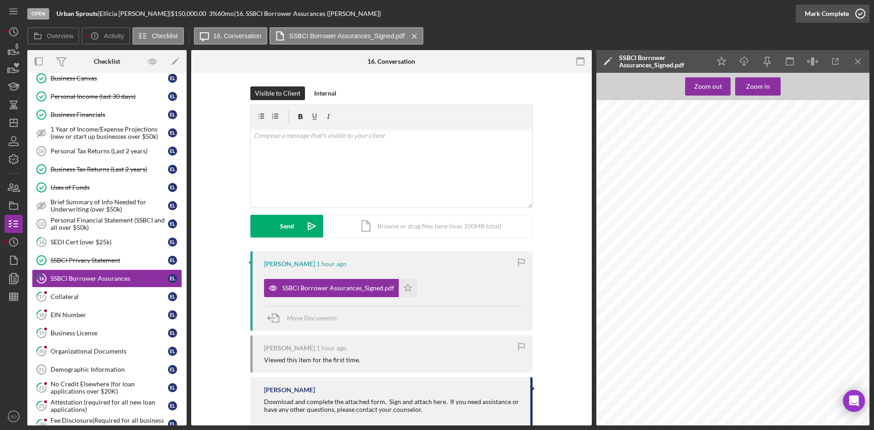
click at [844, 15] on div "Mark Complete" at bounding box center [826, 14] width 44 height 18
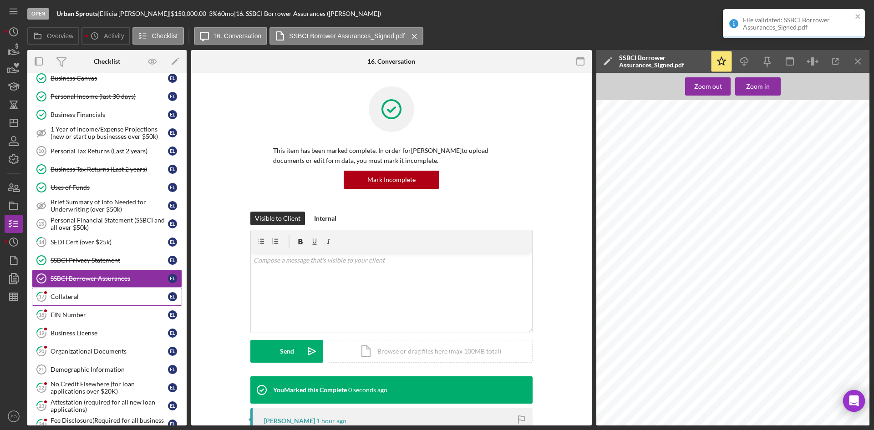
click at [92, 299] on div "Collateral" at bounding box center [109, 296] width 117 height 7
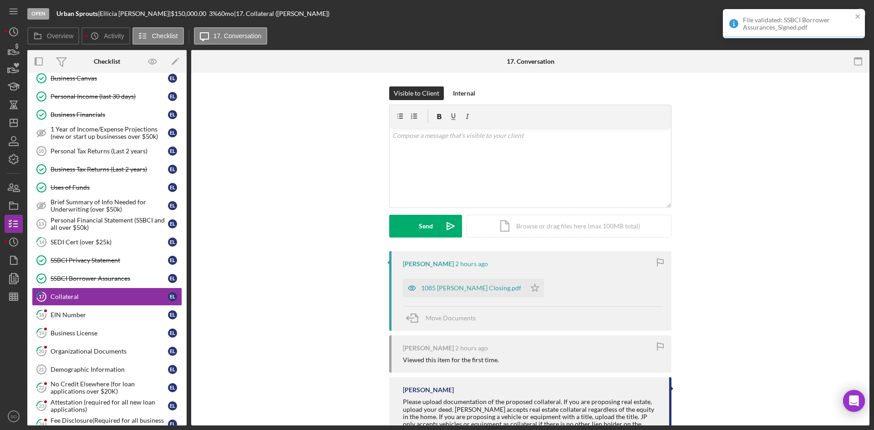
click at [453, 278] on div "1085 Ferguson Closing.pdf Icon/Star" at bounding box center [476, 285] width 146 height 23
click at [450, 288] on div "1085 Ferguson Closing.pdf" at bounding box center [471, 287] width 100 height 7
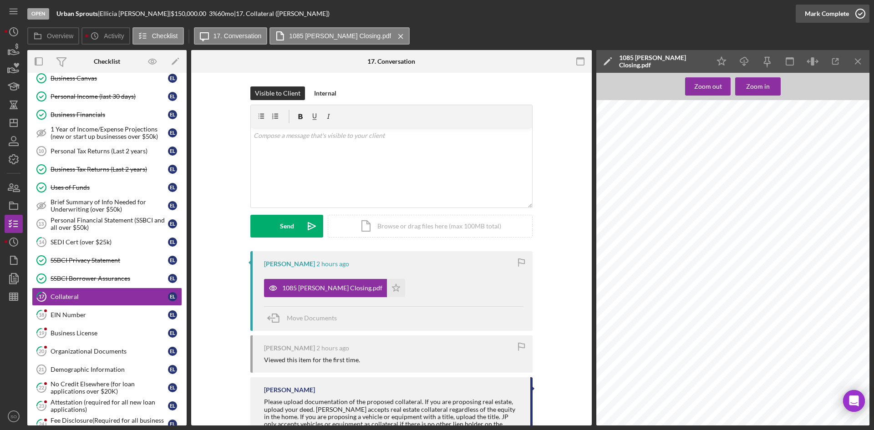
click at [849, 17] on icon "button" at bounding box center [860, 13] width 23 height 23
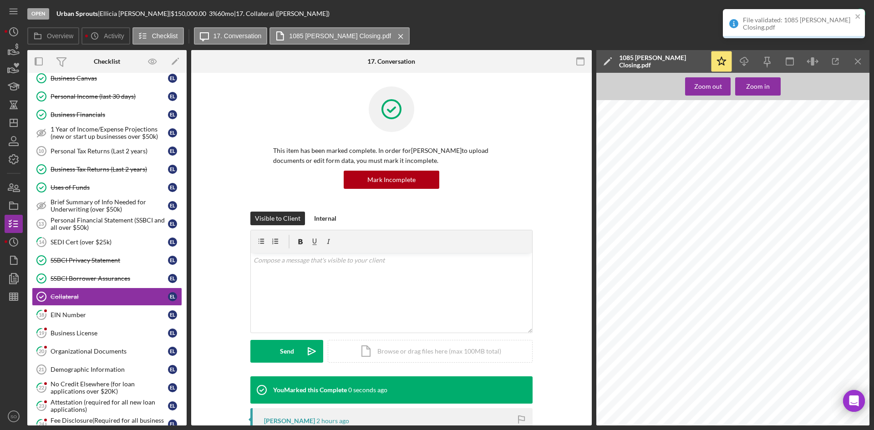
scroll to position [136, 0]
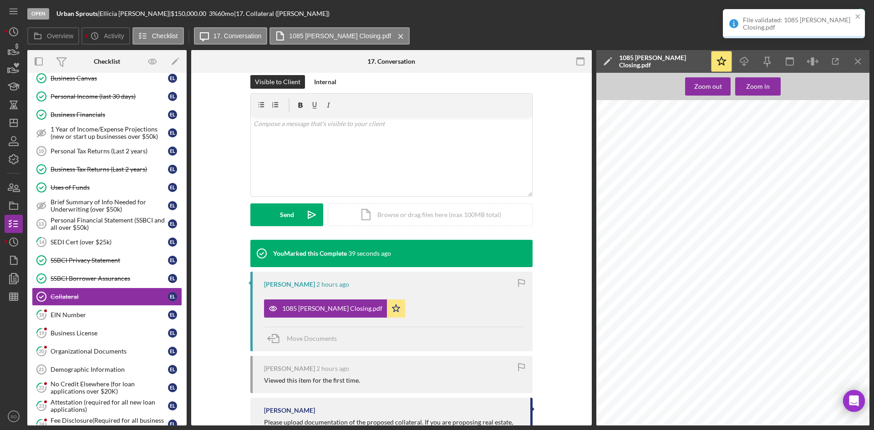
click at [556, 274] on div "You Marked this Complete 39 seconds ago Ellicia Lanier 2 hours ago 1085 Ferguso…" at bounding box center [391, 359] width 373 height 239
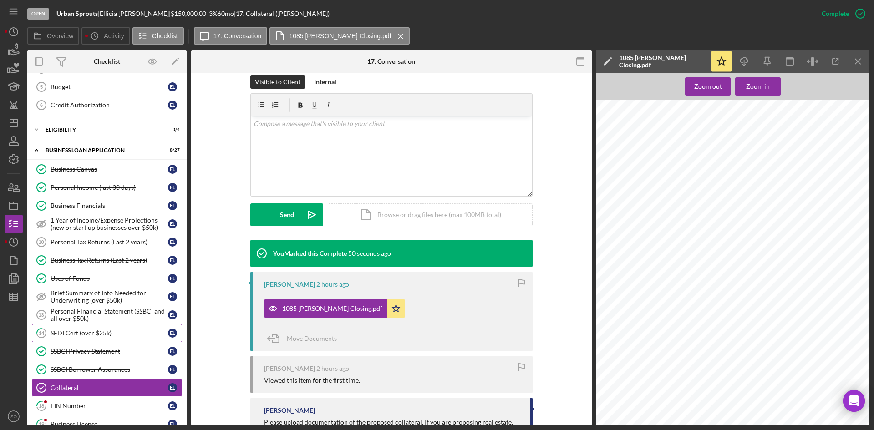
scroll to position [45, 0]
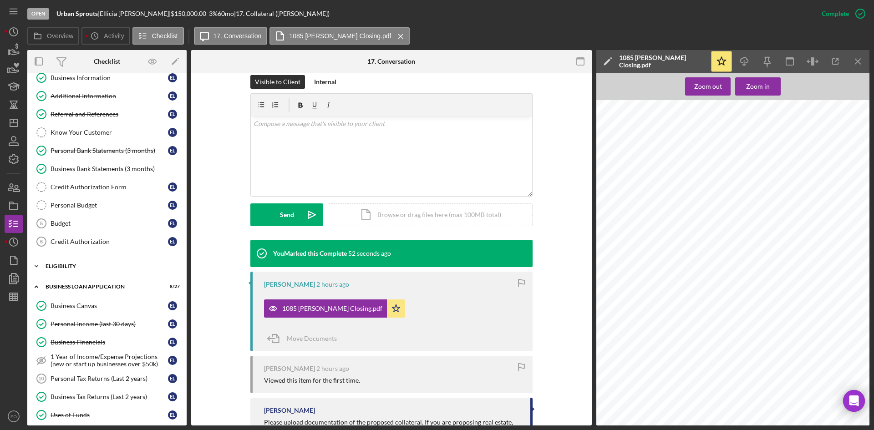
click at [76, 271] on div "Icon/Expander ELIGIBILITY 0 / 4" at bounding box center [106, 266] width 159 height 18
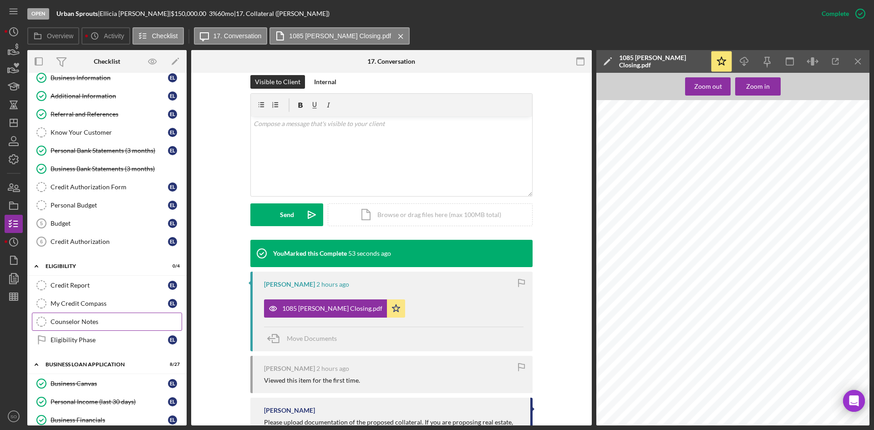
click at [89, 323] on div "Counselor Notes" at bounding box center [116, 321] width 131 height 7
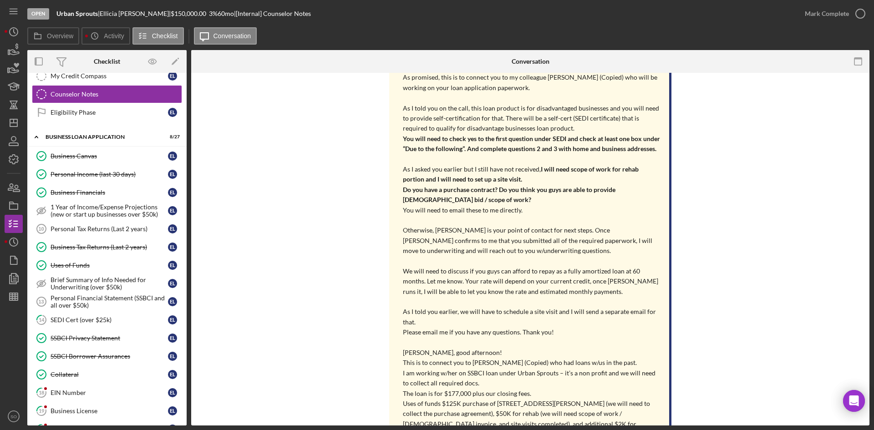
scroll to position [455, 0]
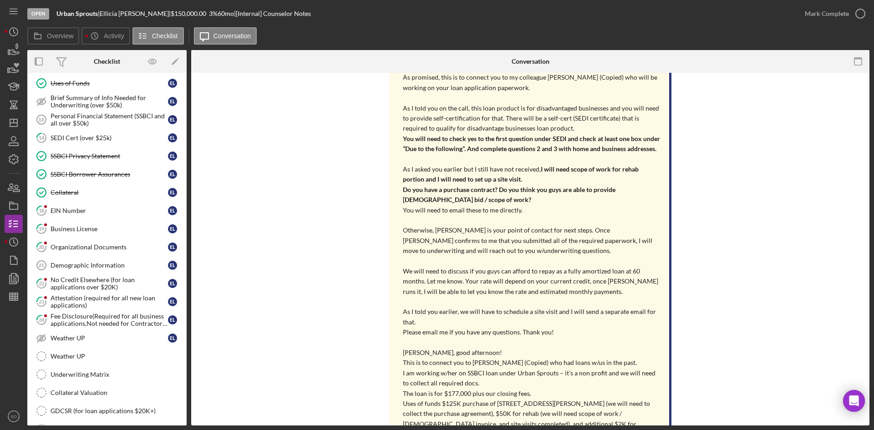
click at [71, 189] on div "Collateral" at bounding box center [109, 192] width 117 height 7
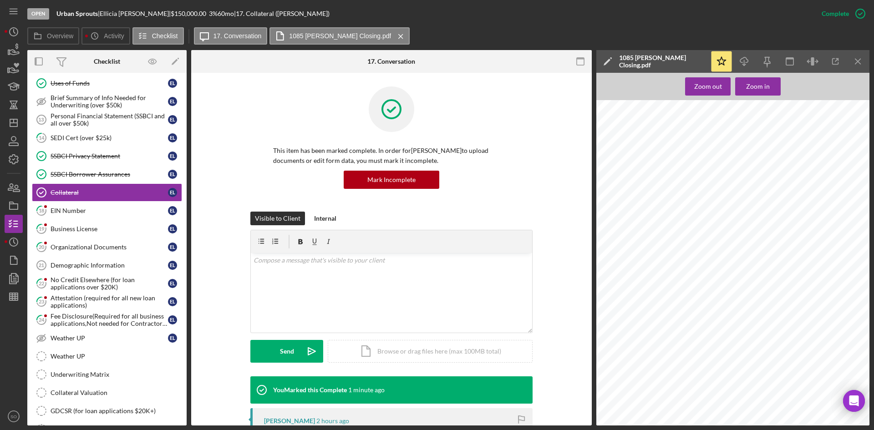
scroll to position [136, 0]
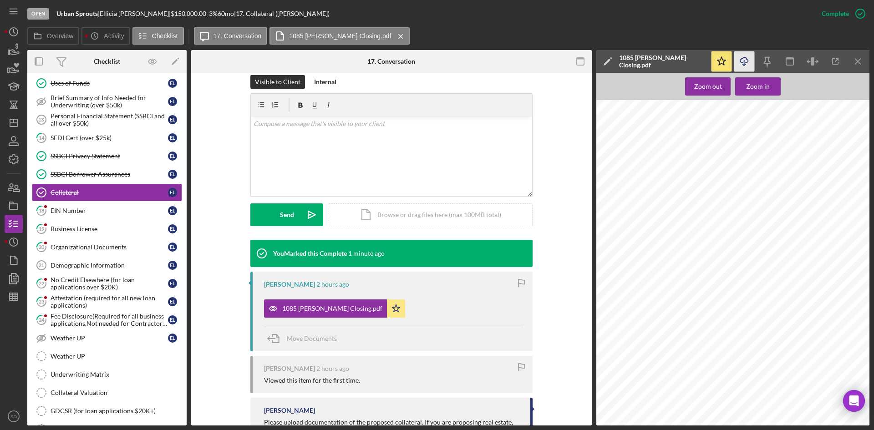
click at [739, 61] on icon "Icon/Download" at bounding box center [744, 61] width 20 height 20
click at [575, 16] on div "Open Urban Sprouts | Ellicia Lanier | $150,000.00 3 % 60 mo | 17. Collateral (E…" at bounding box center [419, 13] width 785 height 27
click at [592, 28] on div "Overview Icon/History Activity Checklist Icon/Message 17. Conversation 1085 Fer…" at bounding box center [448, 36] width 842 height 18
click at [84, 212] on div "EIN Number" at bounding box center [109, 210] width 117 height 7
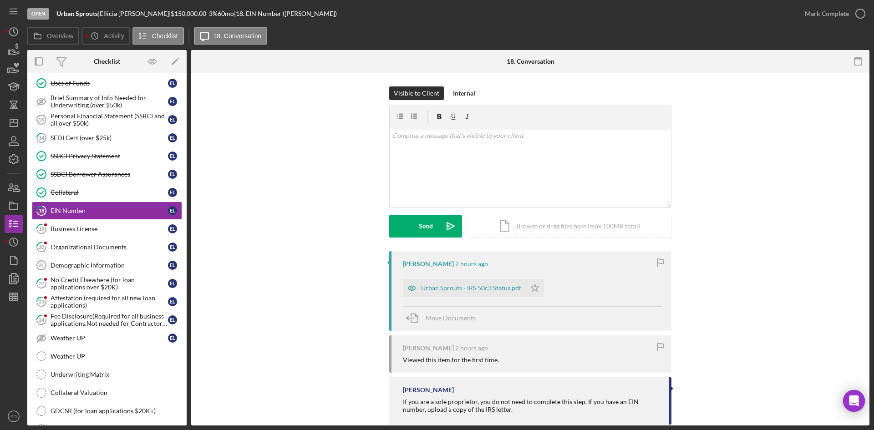
scroll to position [17, 0]
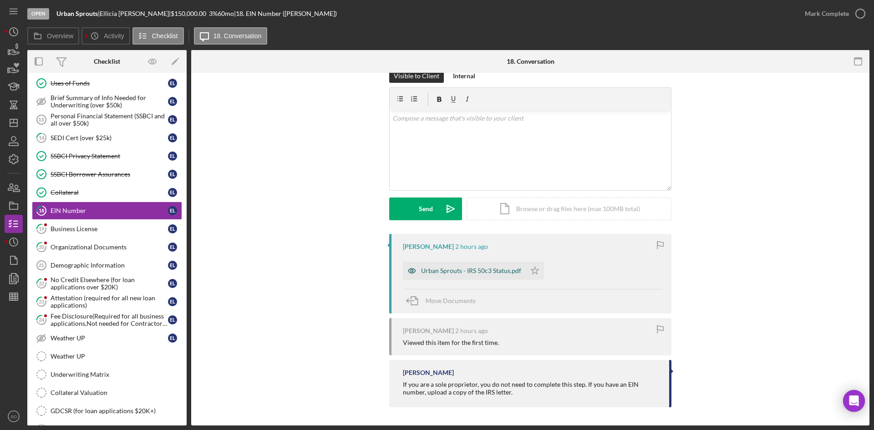
drag, startPoint x: 475, startPoint y: 274, endPoint x: 520, endPoint y: 247, distance: 52.8
click at [475, 274] on div "Urban Sprouts - IRS 50c3 Status.pdf" at bounding box center [471, 270] width 100 height 7
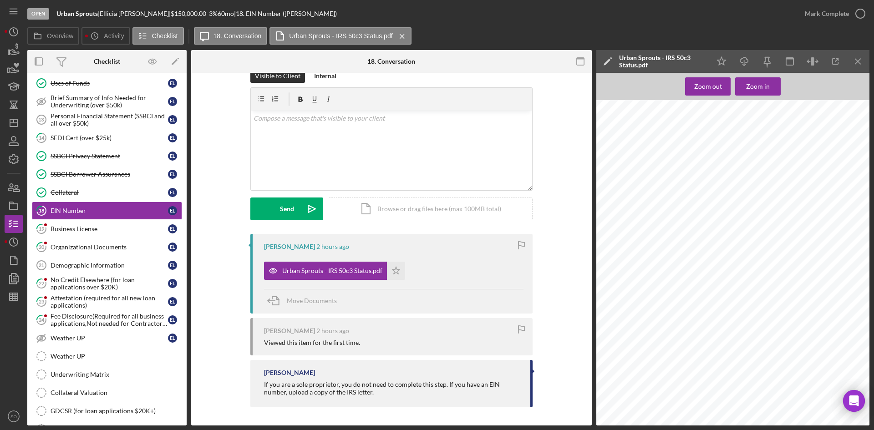
scroll to position [0, 0]
click at [867, 14] on icon "button" at bounding box center [860, 13] width 23 height 23
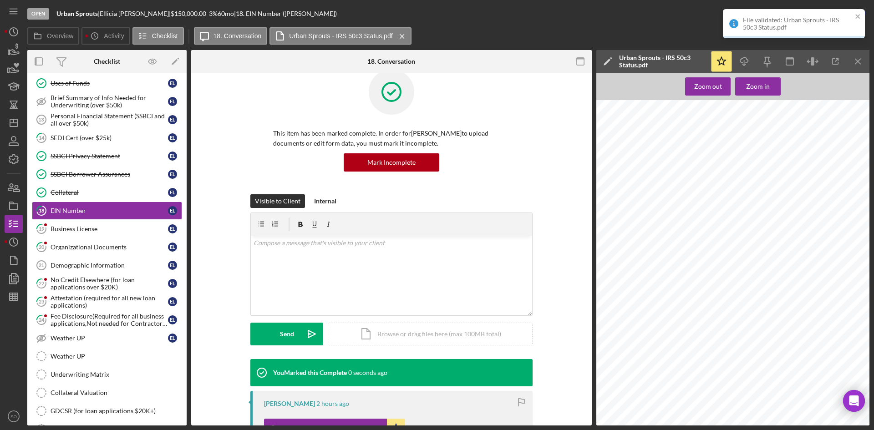
scroll to position [142, 0]
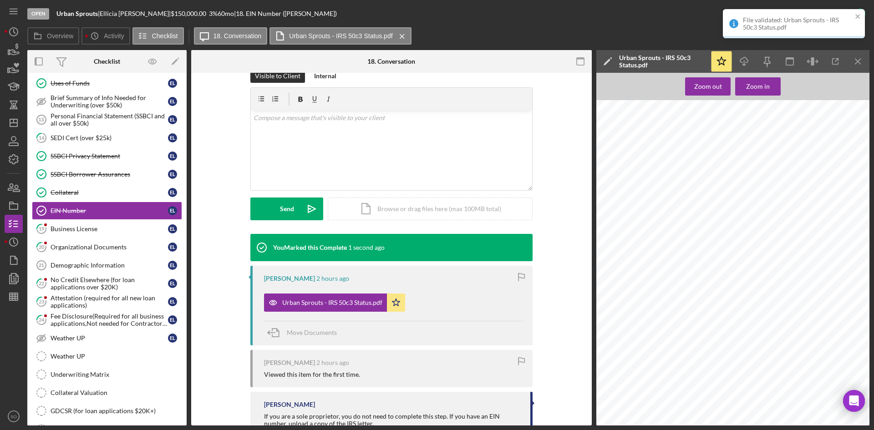
drag, startPoint x: 98, startPoint y: 231, endPoint x: 287, endPoint y: 212, distance: 189.8
click at [98, 231] on div "Business License" at bounding box center [109, 228] width 117 height 7
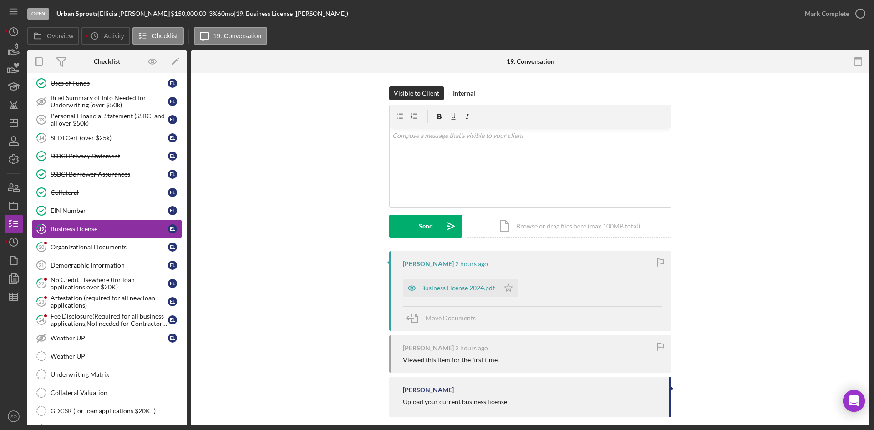
scroll to position [10, 0]
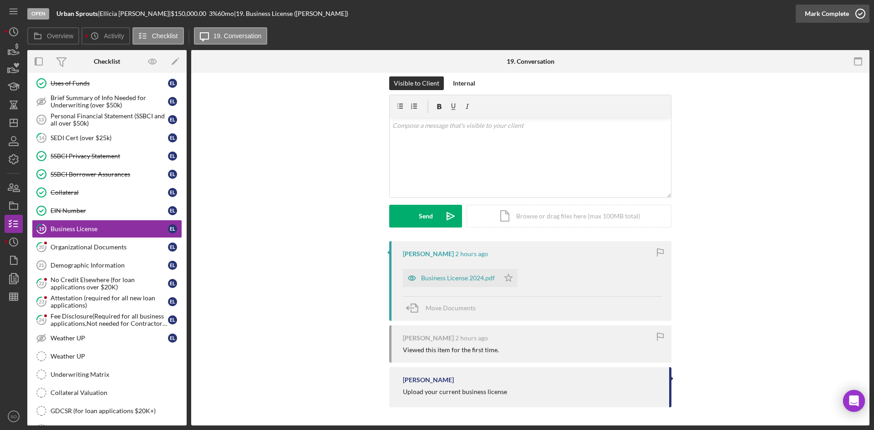
click at [826, 13] on div "Mark Complete" at bounding box center [826, 14] width 44 height 18
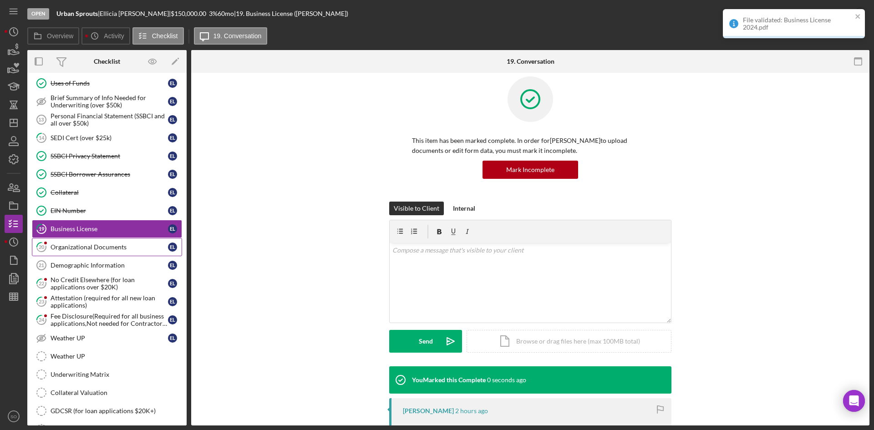
click at [76, 244] on div "Organizational Documents" at bounding box center [109, 246] width 117 height 7
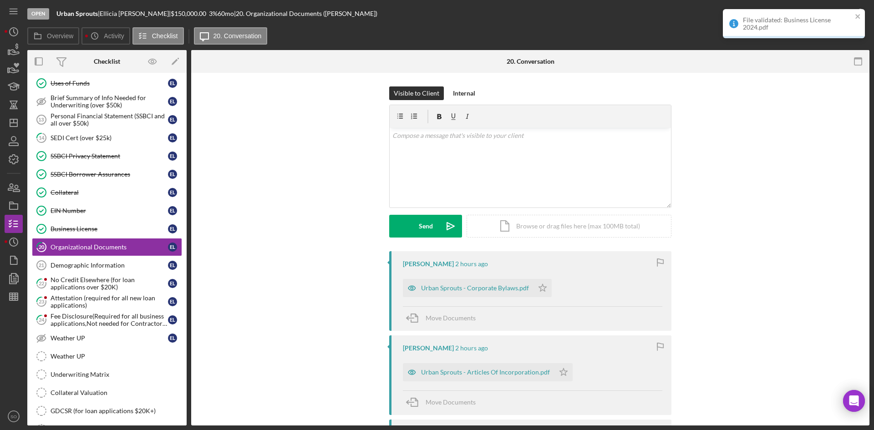
scroll to position [215, 0]
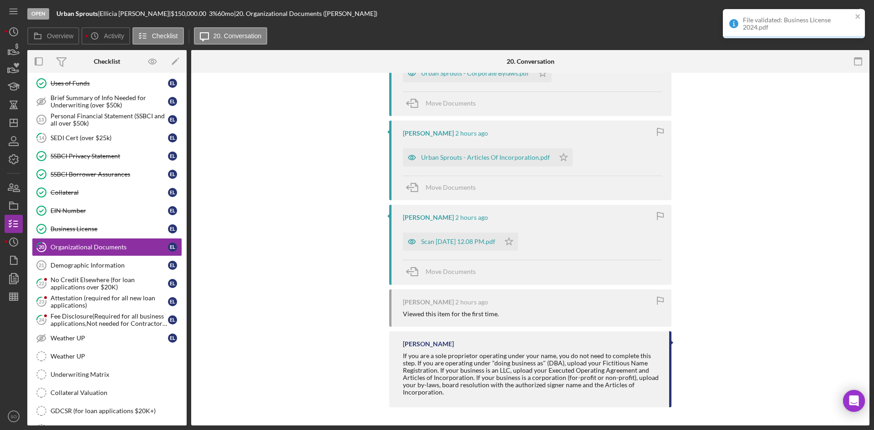
click at [447, 152] on div "Urban Sprouts - Articles Of Incorporation.pdf" at bounding box center [479, 157] width 152 height 18
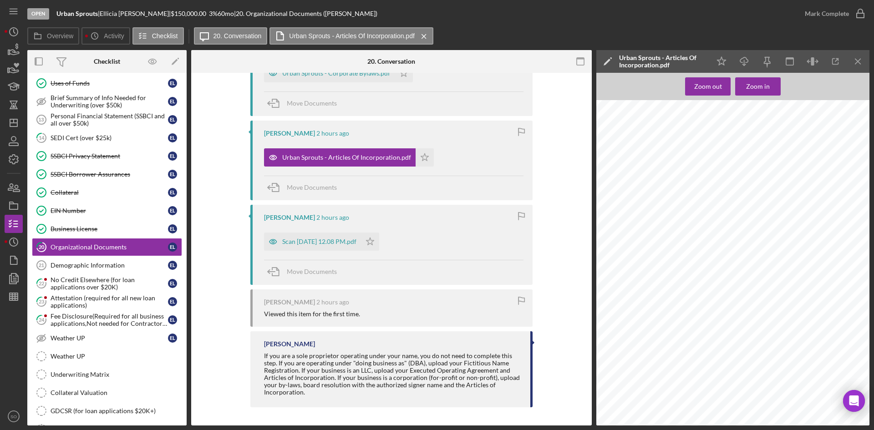
scroll to position [78, 0]
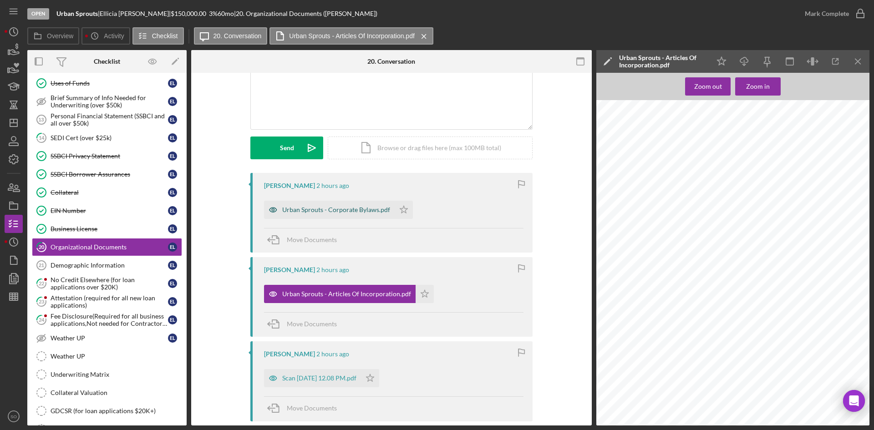
click at [307, 215] on div "Urban Sprouts - Corporate Bylaws.pdf" at bounding box center [329, 210] width 131 height 18
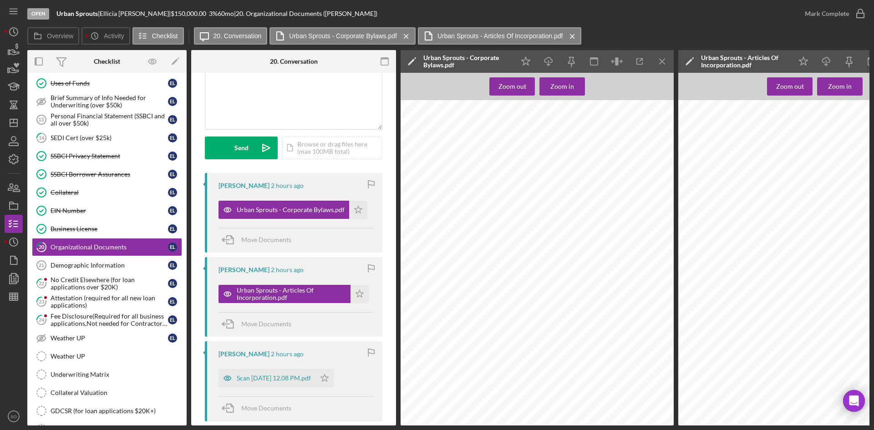
scroll to position [409, 0]
click at [278, 382] on div "Scan Aug 21, 2025 at 12.08 PM.pdf" at bounding box center [274, 377] width 74 height 7
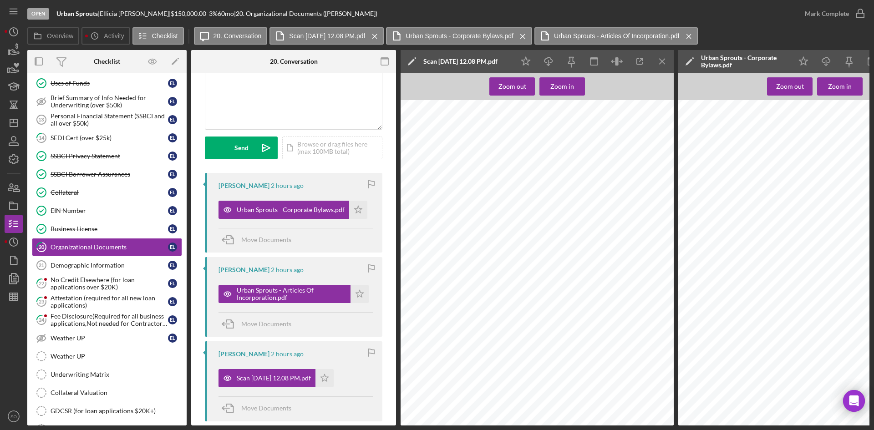
click at [357, 293] on icon "Icon/Star" at bounding box center [359, 294] width 18 height 18
click at [333, 374] on icon "Icon/Star" at bounding box center [324, 378] width 18 height 18
click at [355, 210] on icon "Icon/Star" at bounding box center [358, 210] width 18 height 18
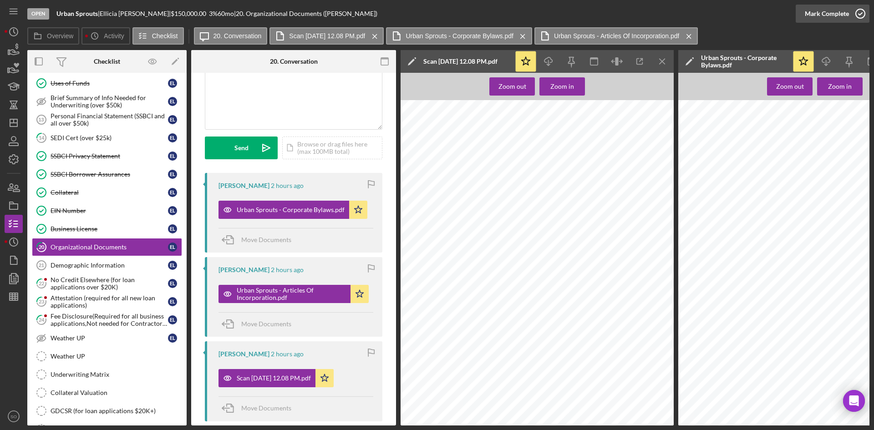
click at [847, 13] on div "Mark Complete" at bounding box center [826, 14] width 44 height 18
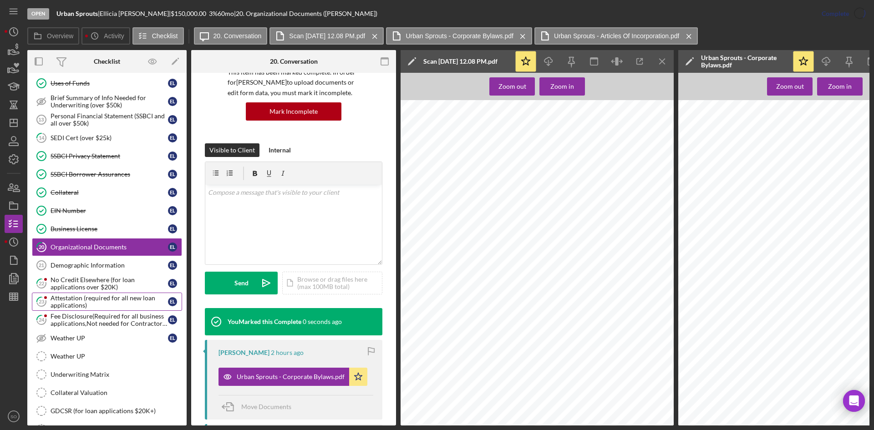
scroll to position [213, 0]
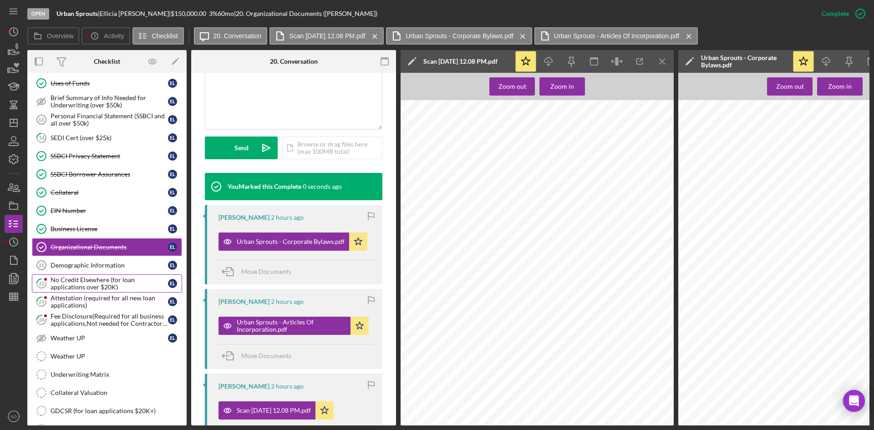
click at [76, 279] on div "No Credit Elsewhere (for loan applications over $20K)" at bounding box center [109, 283] width 117 height 15
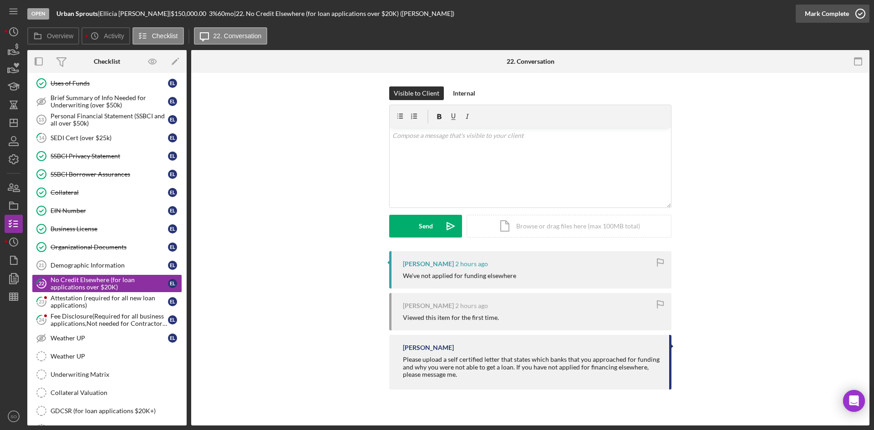
click at [847, 11] on div "Mark Complete" at bounding box center [826, 14] width 44 height 18
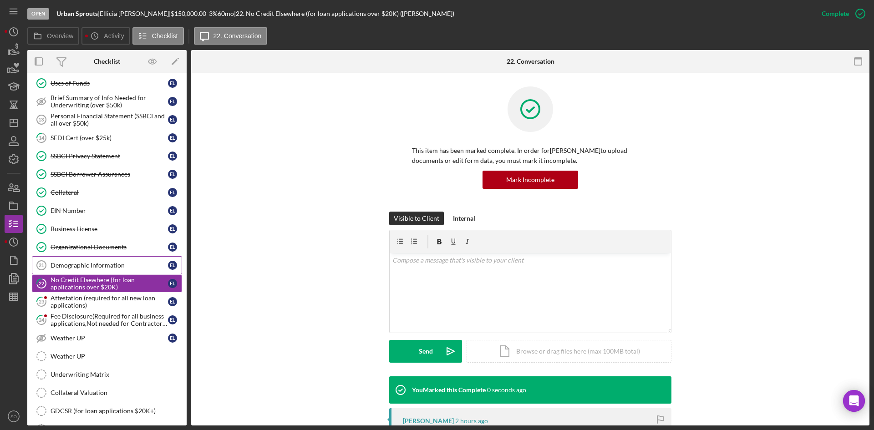
click at [79, 296] on div "Attestation (required for all new loan applications)" at bounding box center [109, 301] width 117 height 15
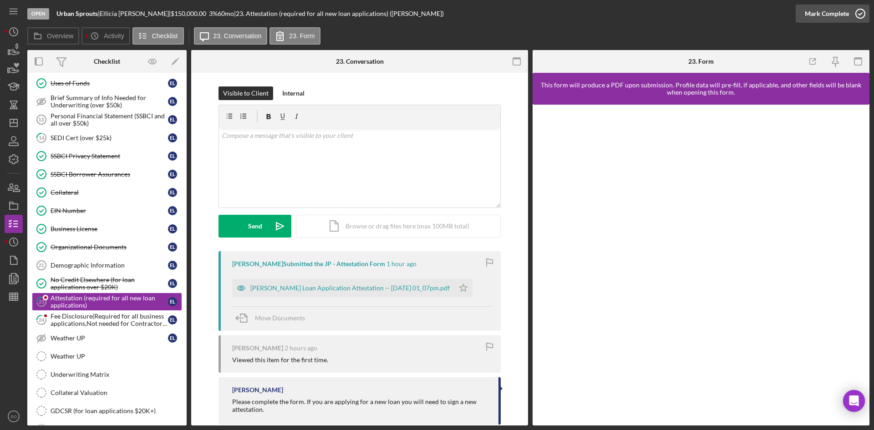
click at [830, 12] on div "Mark Complete" at bounding box center [826, 14] width 44 height 18
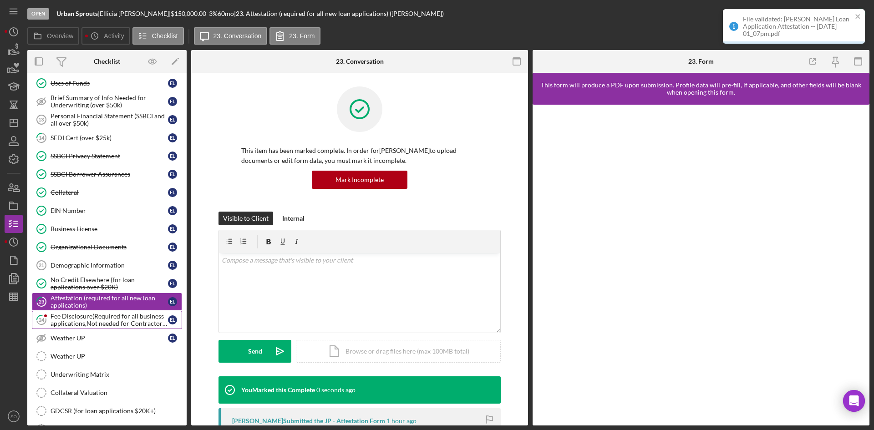
click at [103, 325] on div "Fee Disclosure(Required for all business applications,Not needed for Contractor…" at bounding box center [109, 320] width 117 height 15
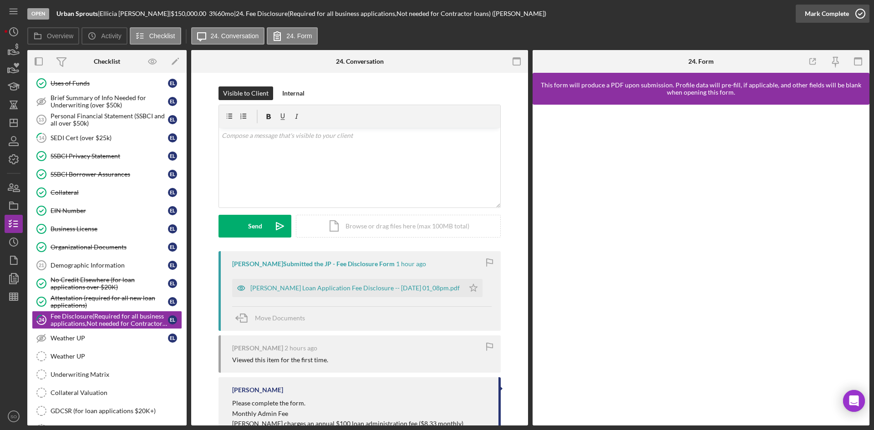
click at [846, 12] on div "Mark Complete" at bounding box center [826, 14] width 44 height 18
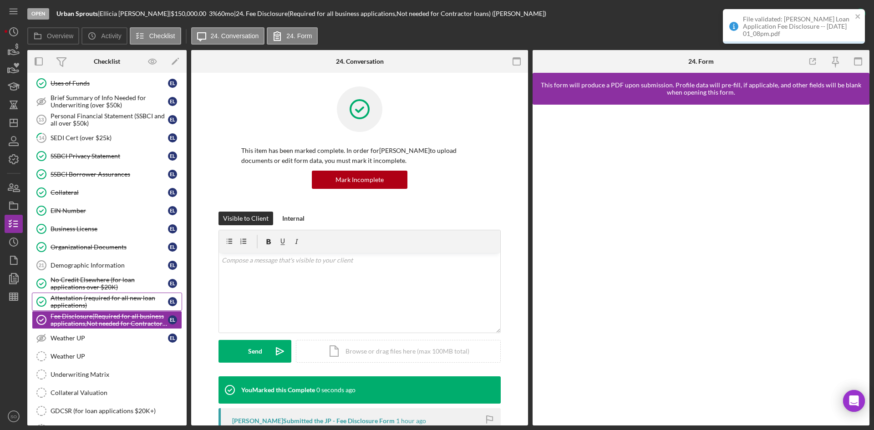
scroll to position [556, 0]
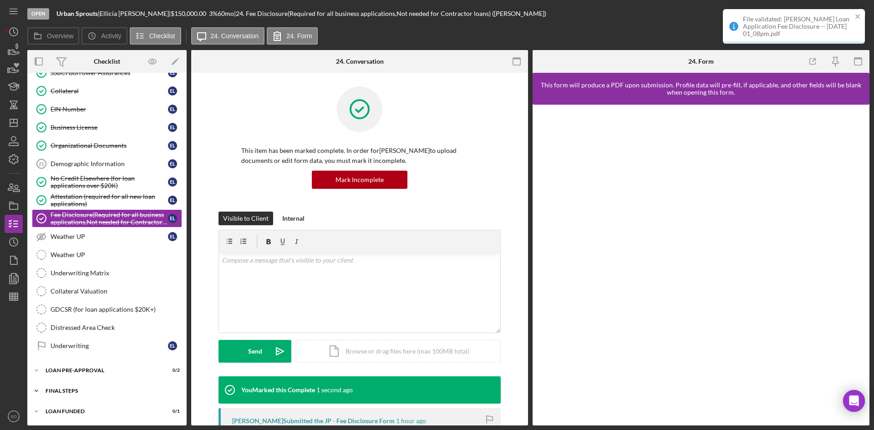
click at [84, 392] on div "FINAL STEPS" at bounding box center [110, 390] width 130 height 5
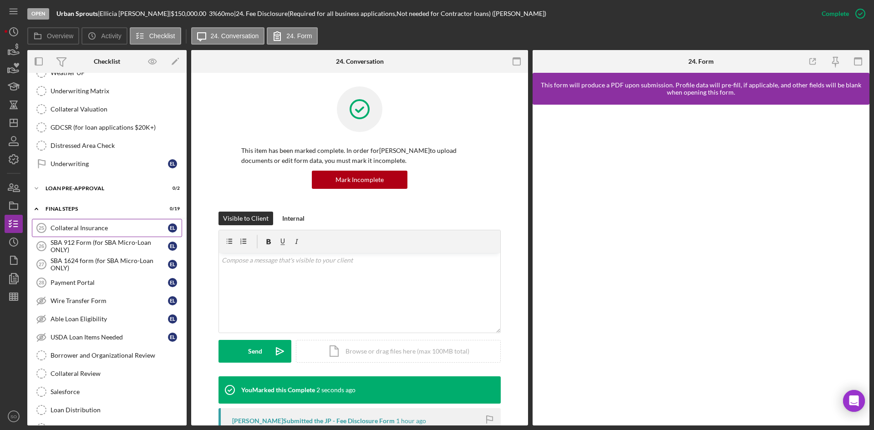
click at [111, 223] on link "Collateral Insurance 25 Collateral Insurance E L" at bounding box center [107, 228] width 150 height 18
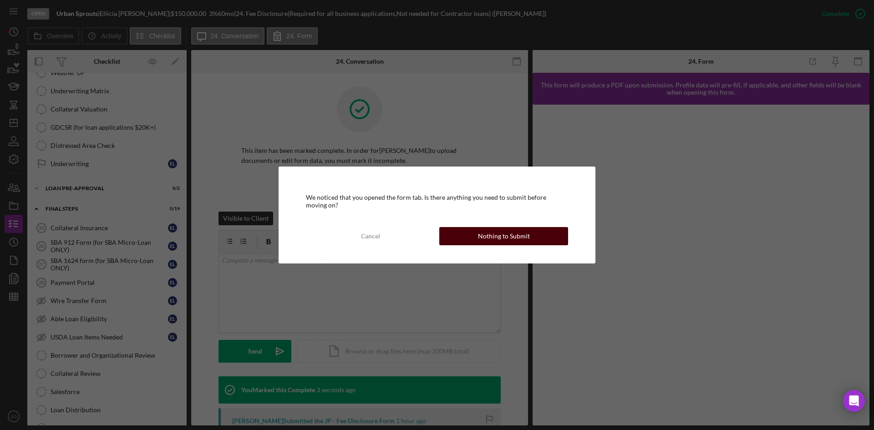
click at [467, 234] on button "Nothing to Submit" at bounding box center [503, 236] width 129 height 18
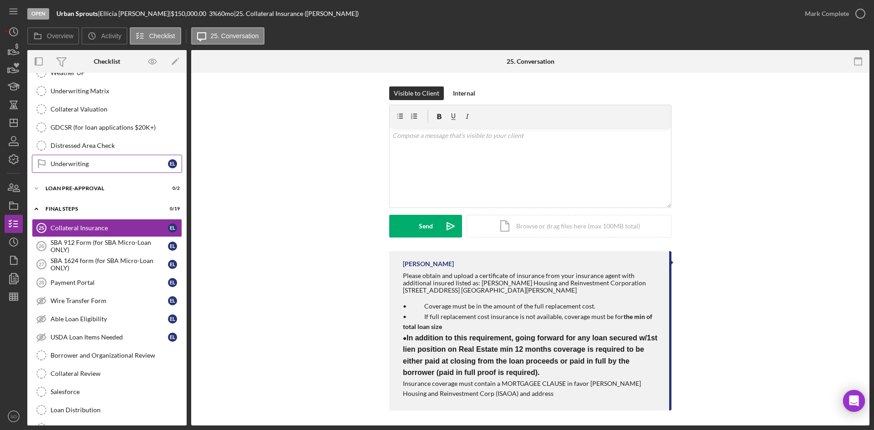
scroll to position [602, 0]
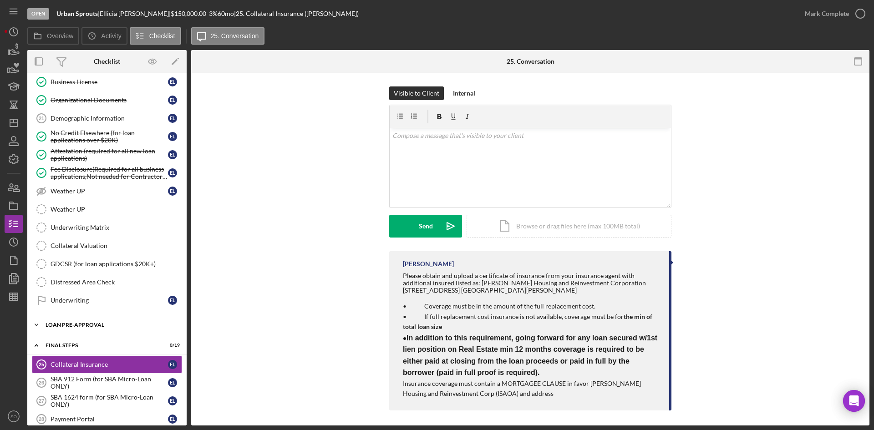
click at [106, 328] on div "Icon/Expander LOAN PRE-APPROVAL 0 / 2" at bounding box center [106, 325] width 159 height 18
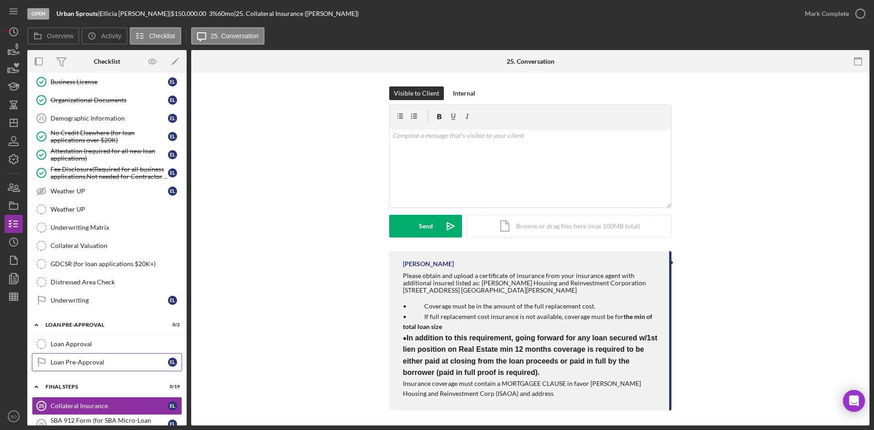
drag, startPoint x: 84, startPoint y: 359, endPoint x: 272, endPoint y: 266, distance: 209.4
click at [84, 359] on div "Loan Pre-Approval" at bounding box center [109, 362] width 117 height 7
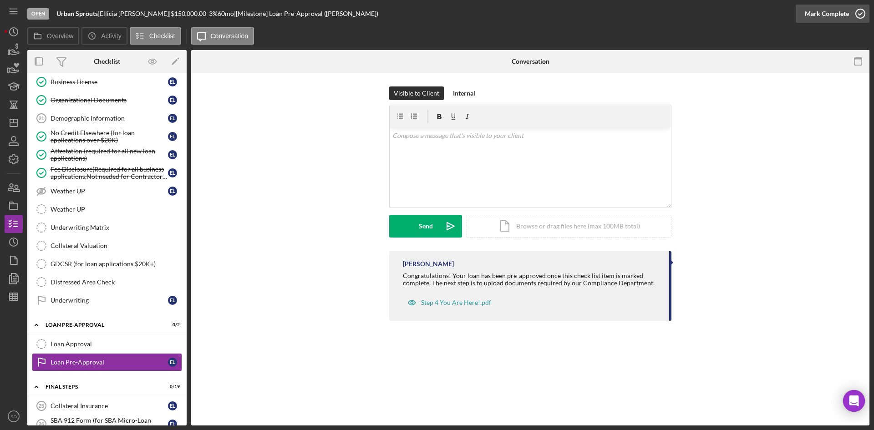
click at [838, 6] on div "Mark Complete" at bounding box center [826, 14] width 44 height 18
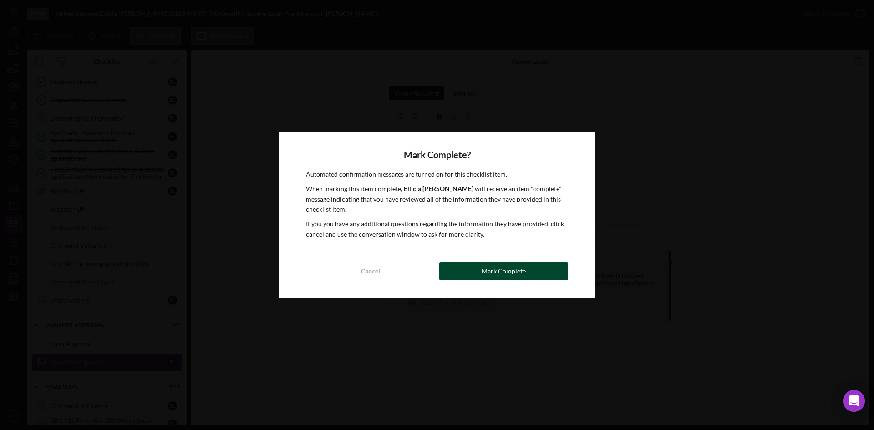
click at [497, 271] on div "Mark Complete" at bounding box center [503, 271] width 44 height 18
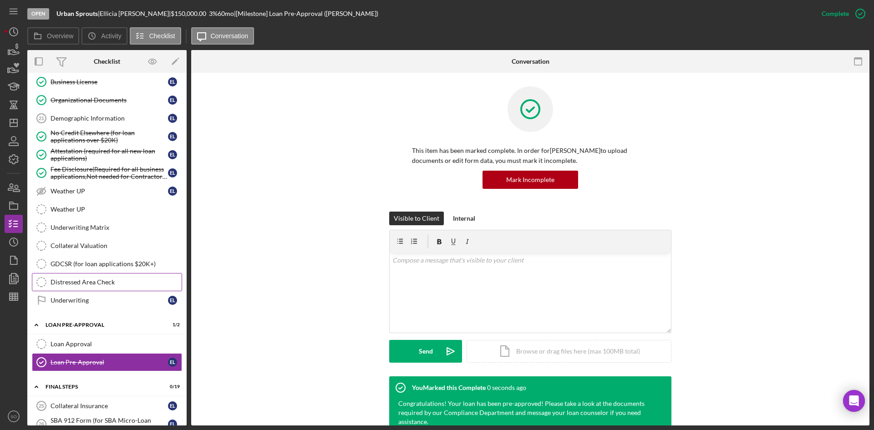
drag, startPoint x: 107, startPoint y: 299, endPoint x: 147, endPoint y: 283, distance: 42.9
click at [108, 299] on div "Underwriting" at bounding box center [109, 300] width 117 height 7
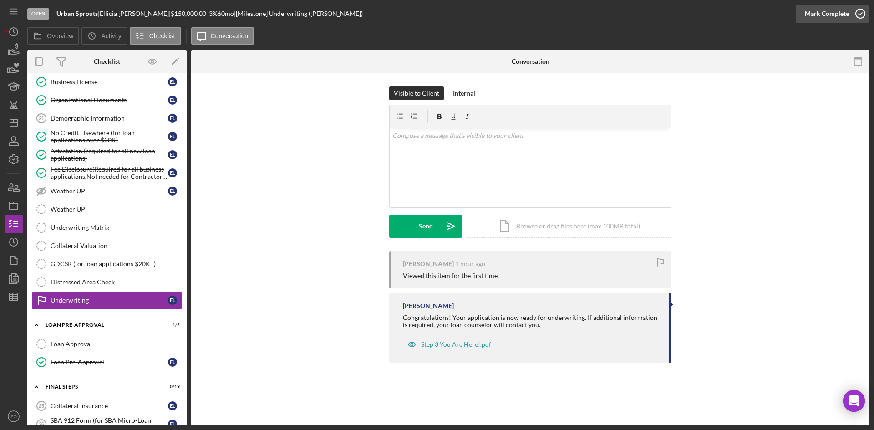
click at [821, 18] on div "Mark Complete" at bounding box center [826, 14] width 44 height 18
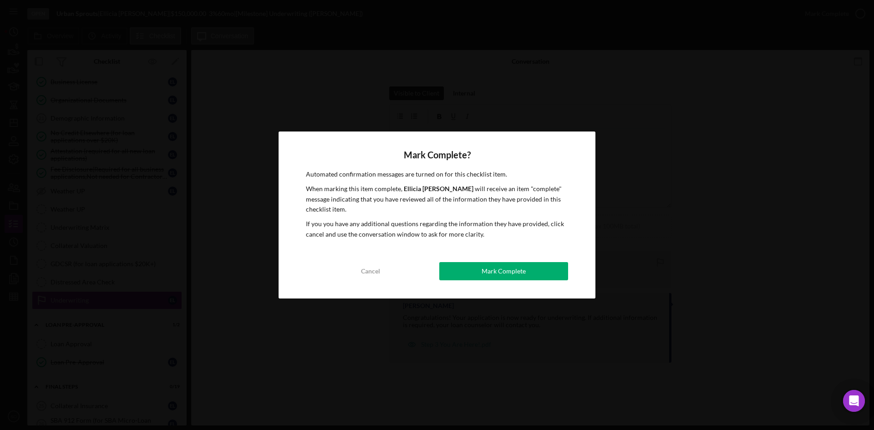
click at [483, 269] on div "Mark Complete" at bounding box center [503, 271] width 44 height 18
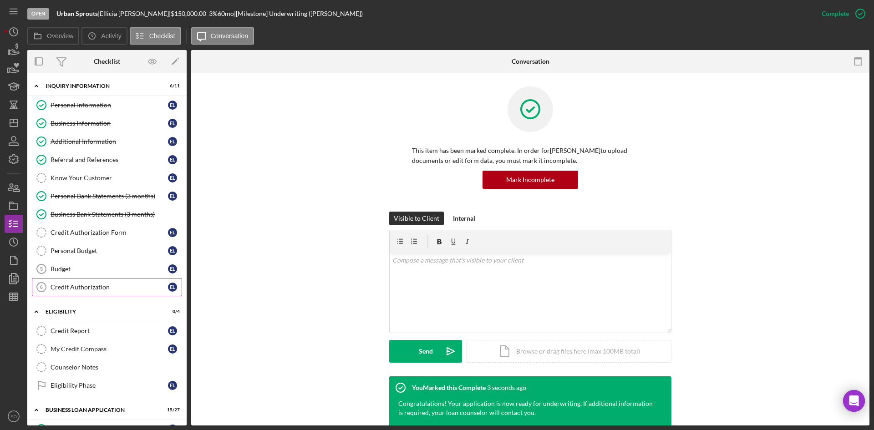
scroll to position [182, 0]
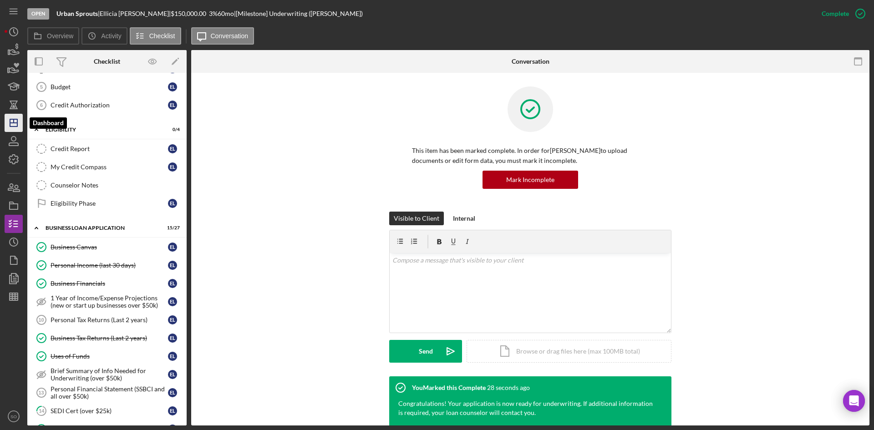
click at [17, 122] on polygon "button" at bounding box center [13, 122] width 7 height 7
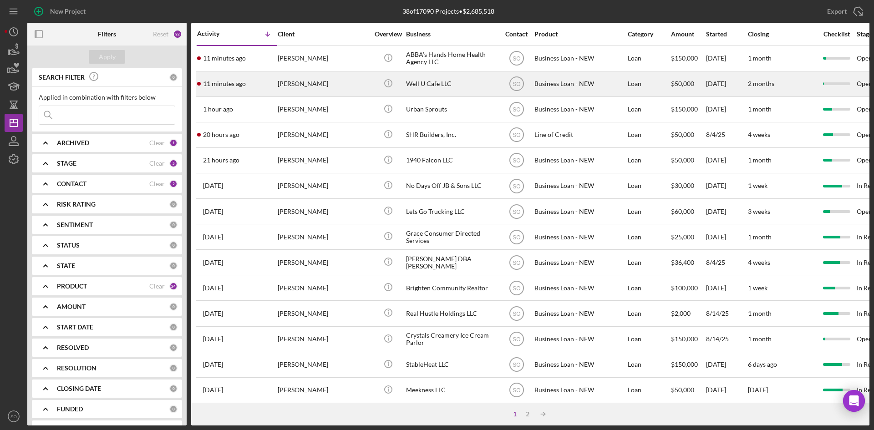
click at [252, 77] on div "11 minutes ago Diara Morris" at bounding box center [237, 84] width 80 height 24
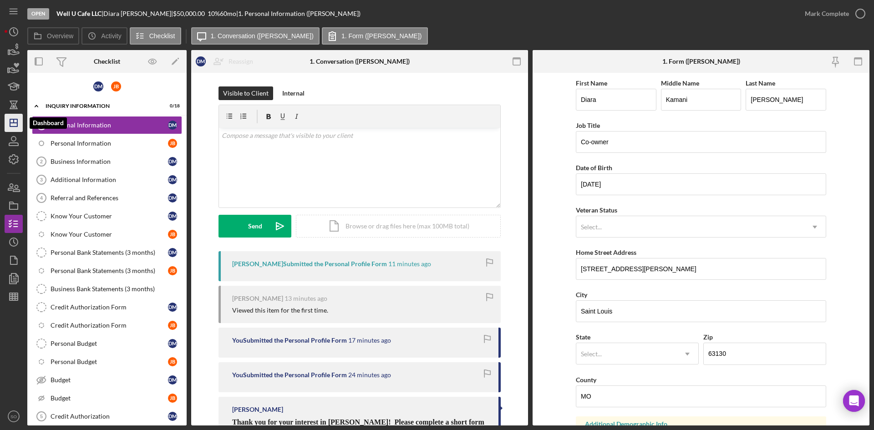
click at [12, 121] on icon "Icon/Dashboard" at bounding box center [13, 122] width 23 height 23
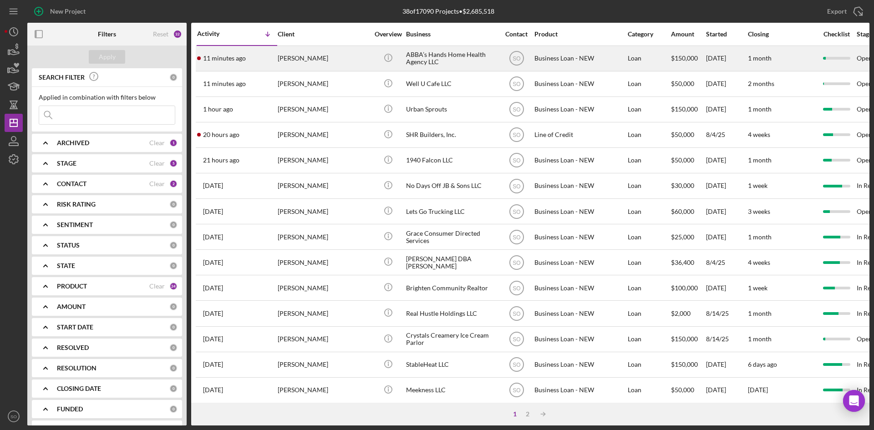
click at [241, 61] on time "11 minutes ago" at bounding box center [224, 58] width 43 height 7
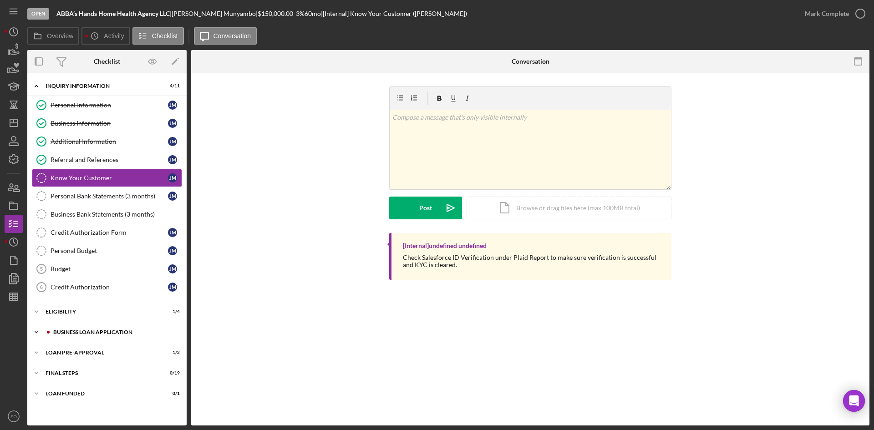
click at [82, 330] on div "BUSINESS LOAN APPLICATION" at bounding box center [114, 331] width 122 height 5
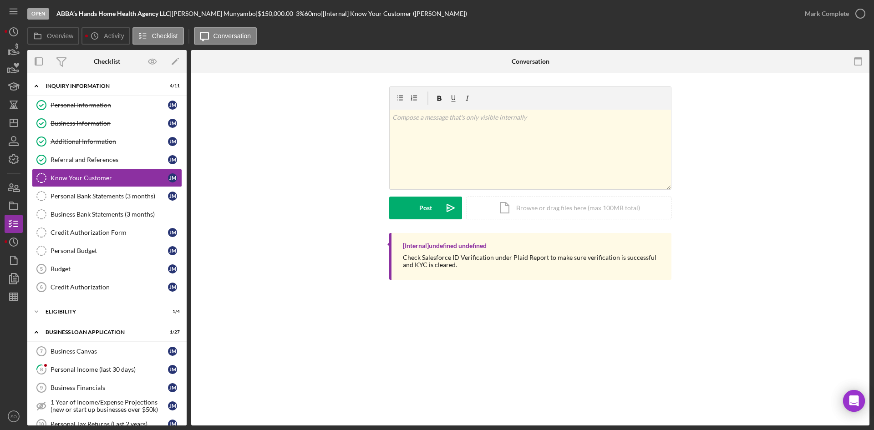
scroll to position [227, 0]
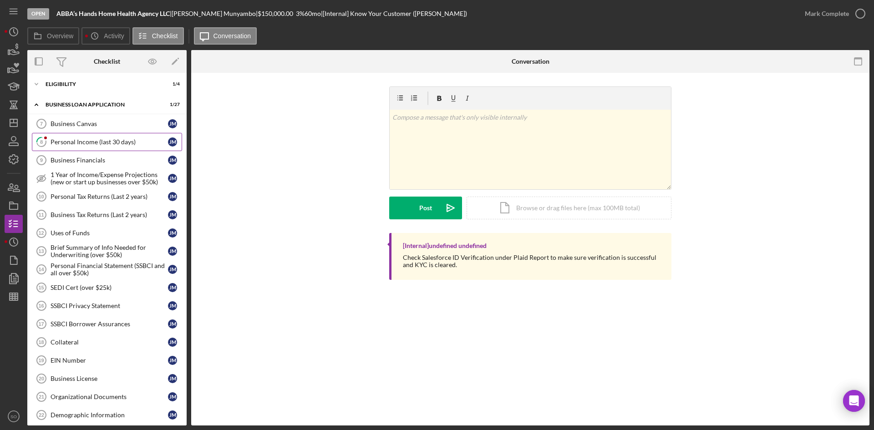
click at [61, 146] on div "Personal Income (last 30 days)" at bounding box center [109, 141] width 117 height 7
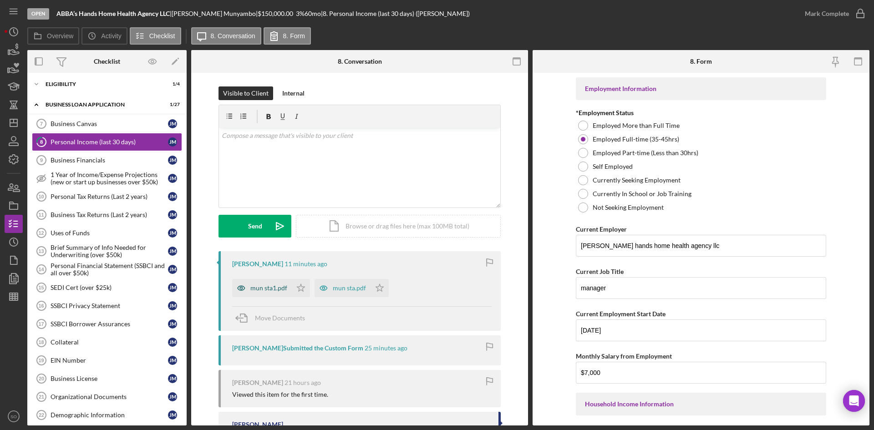
click at [247, 289] on icon "button" at bounding box center [241, 288] width 18 height 18
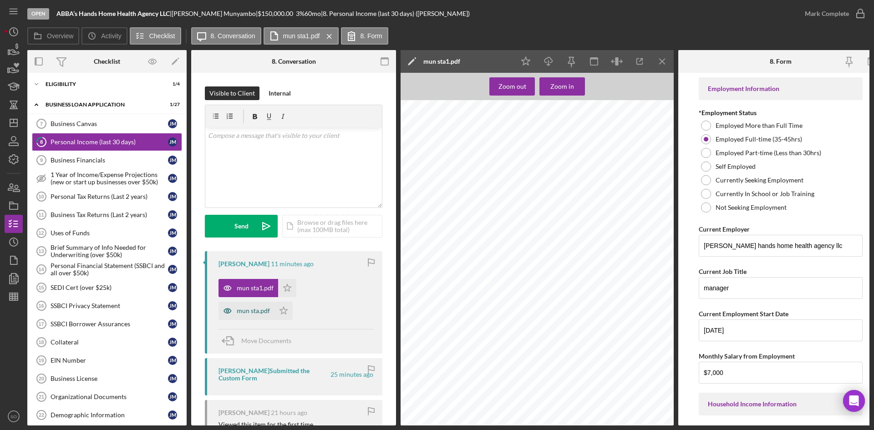
click at [251, 313] on div "mun sta.pdf" at bounding box center [253, 310] width 33 height 7
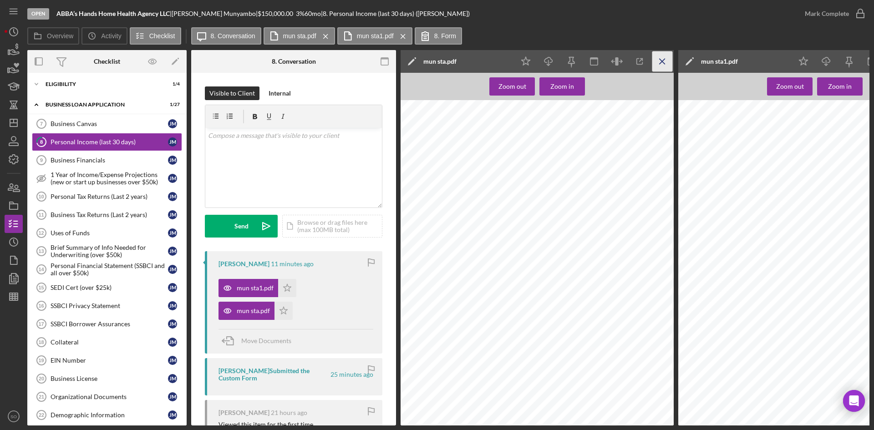
click at [666, 61] on icon "Icon/Menu Close" at bounding box center [662, 61] width 20 height 20
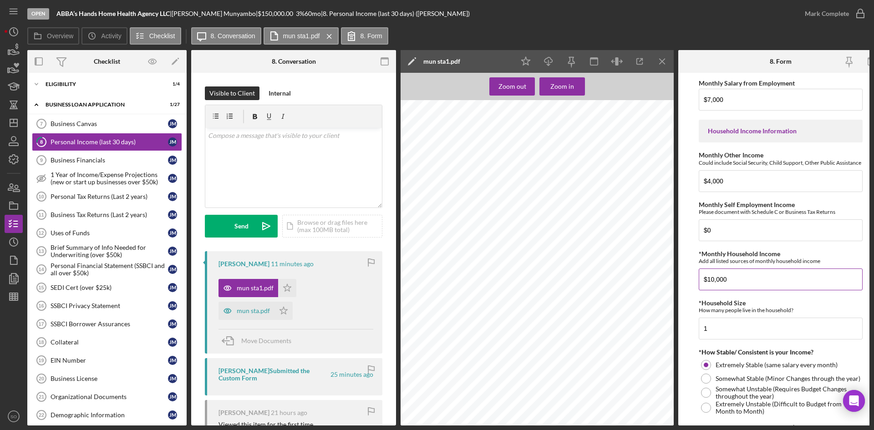
scroll to position [455, 0]
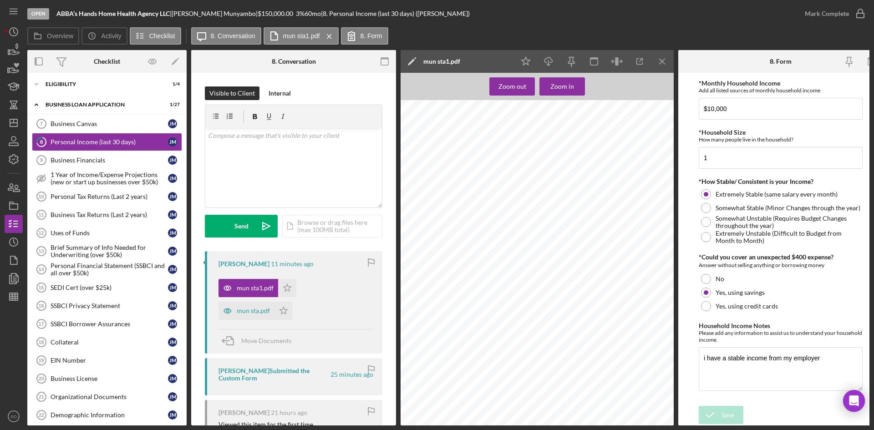
click at [654, 59] on icon "Icon/Menu Close" at bounding box center [662, 61] width 20 height 20
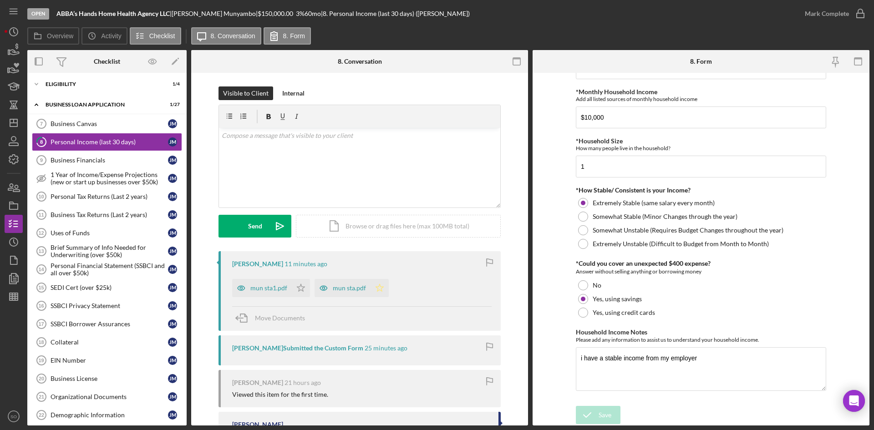
click at [305, 287] on polygon "button" at bounding box center [301, 287] width 8 height 7
click at [300, 285] on icon "Icon/Star" at bounding box center [301, 288] width 18 height 18
click at [829, 9] on div "Mark Complete" at bounding box center [826, 14] width 44 height 18
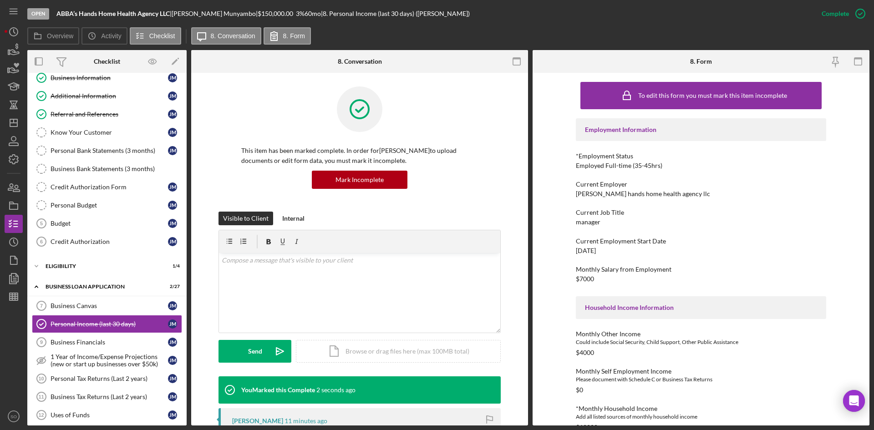
scroll to position [0, 0]
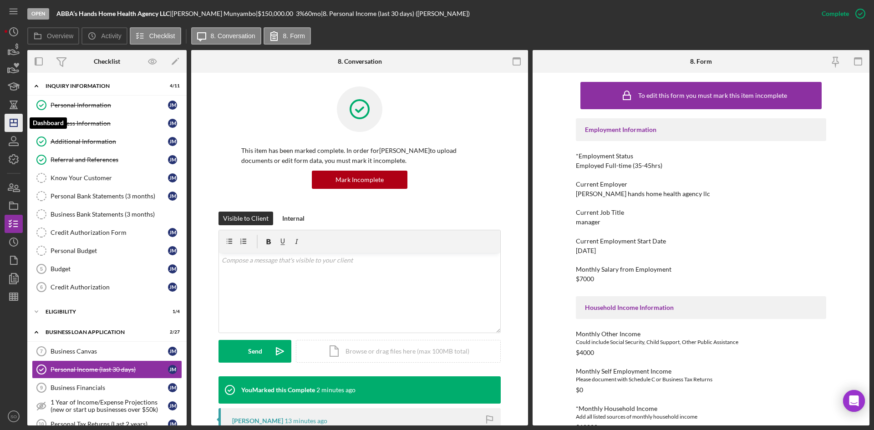
click at [11, 121] on icon "Icon/Dashboard" at bounding box center [13, 122] width 23 height 23
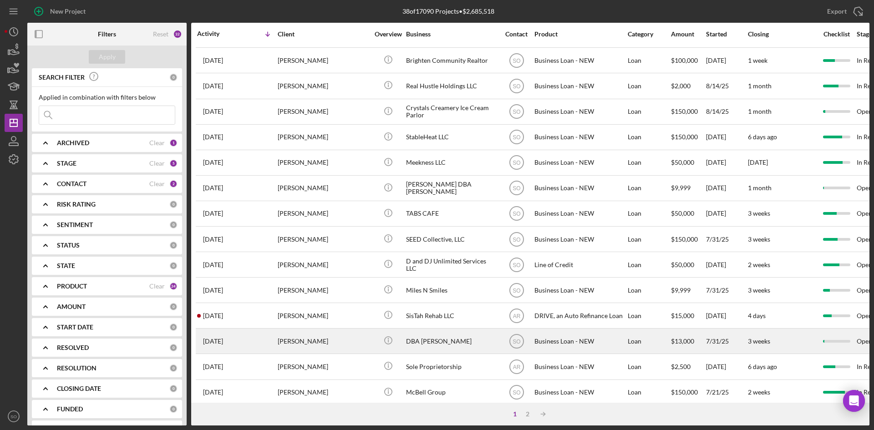
scroll to position [293, 0]
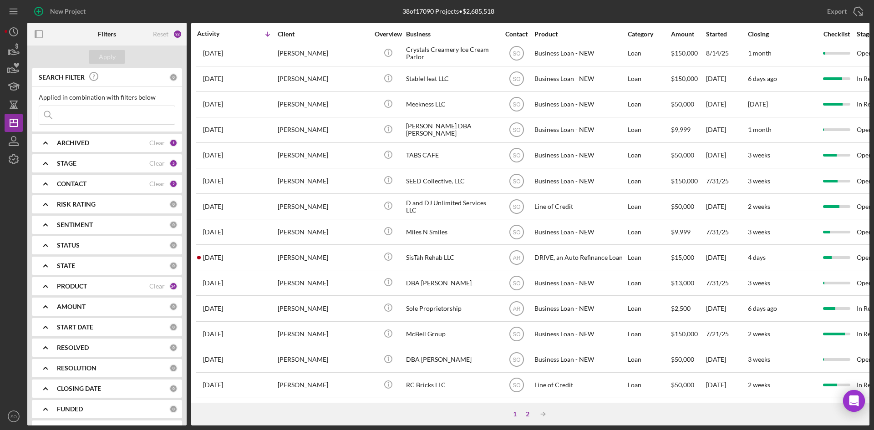
click at [527, 415] on div "2" at bounding box center [527, 413] width 13 height 7
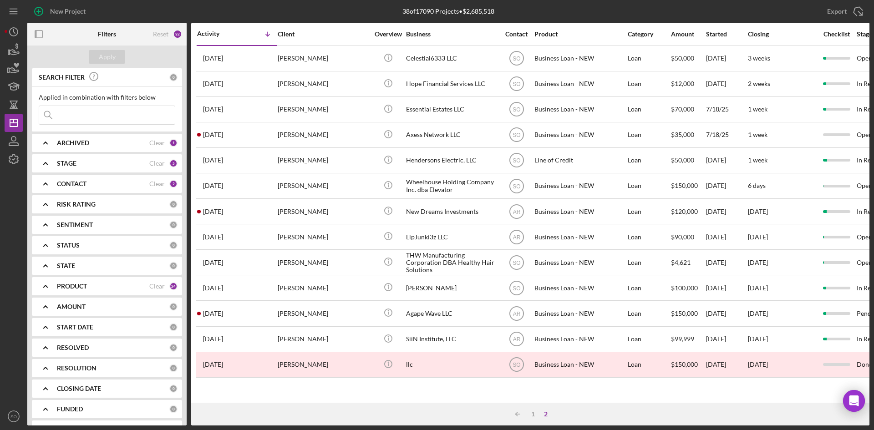
scroll to position [0, 0]
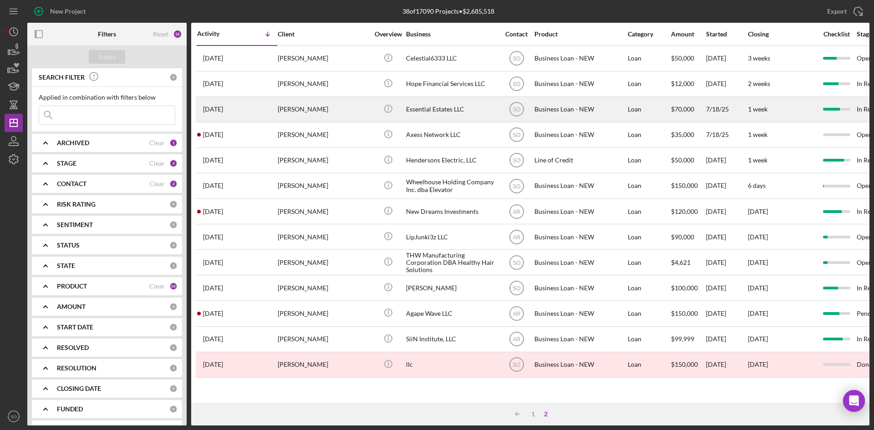
click at [287, 101] on div "Te'Aura Thomas" at bounding box center [323, 109] width 91 height 24
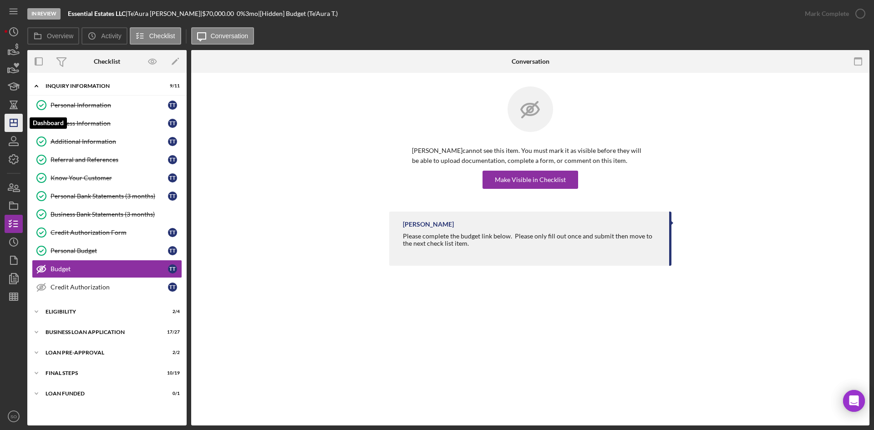
click at [15, 125] on icon "Icon/Dashboard" at bounding box center [13, 122] width 23 height 23
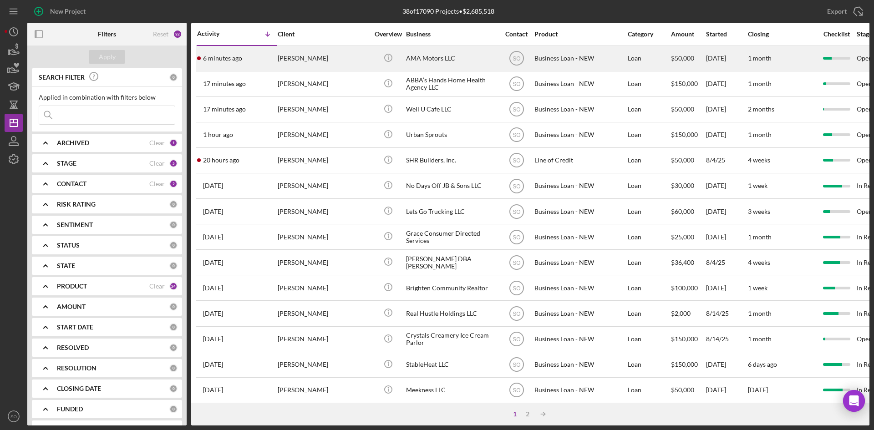
click at [258, 59] on div "6 minutes ago Marni Hopkins" at bounding box center [237, 58] width 80 height 24
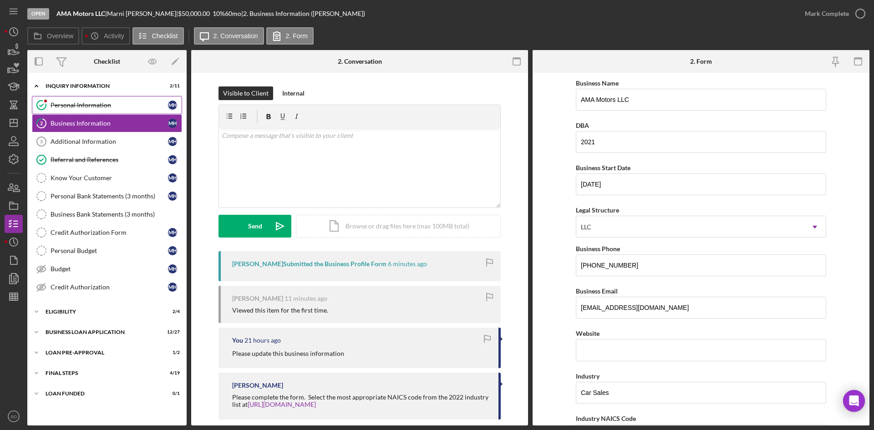
click at [100, 105] on div "Personal Information" at bounding box center [109, 104] width 117 height 7
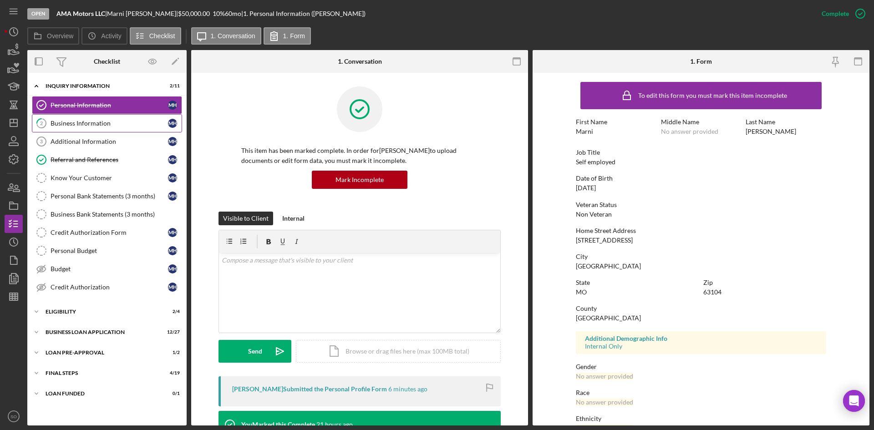
click at [103, 126] on div "Business Information" at bounding box center [109, 123] width 117 height 7
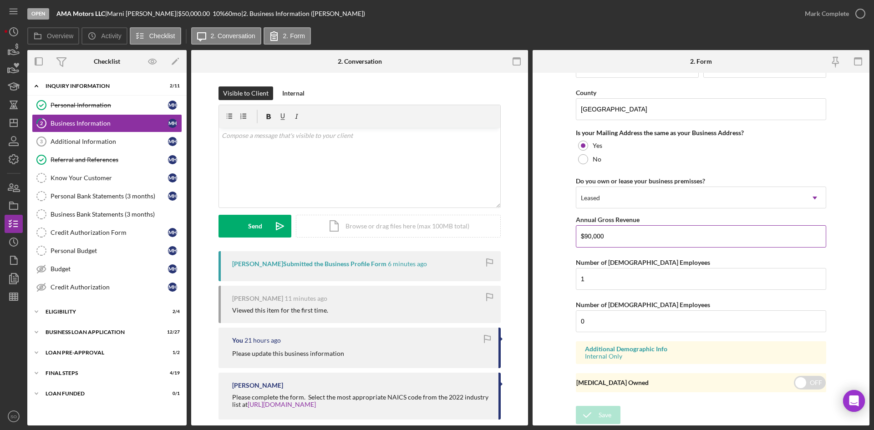
scroll to position [566, 0]
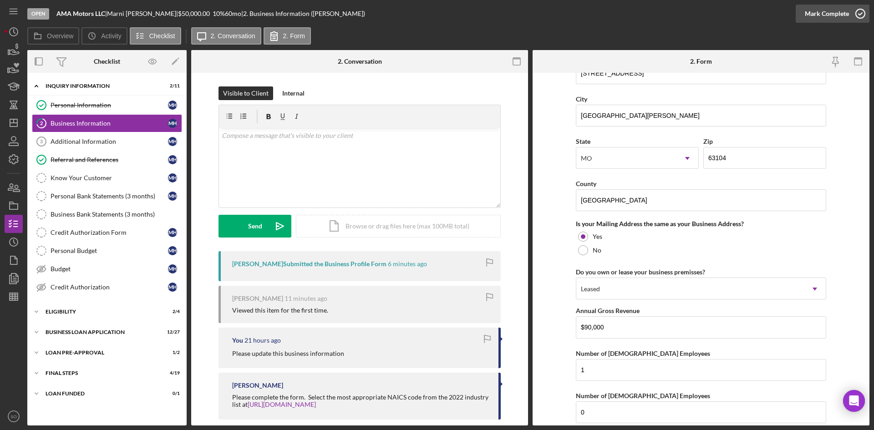
click at [845, 12] on div "Mark Complete" at bounding box center [826, 14] width 44 height 18
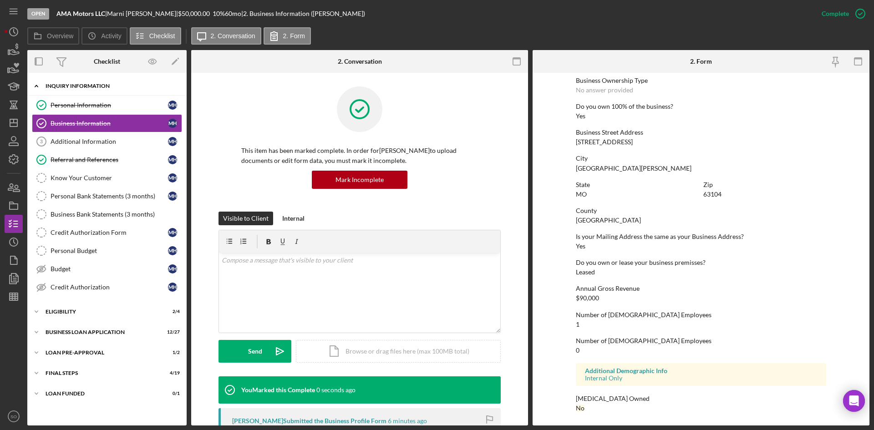
scroll to position [333, 0]
click at [10, 125] on polygon "button" at bounding box center [13, 122] width 7 height 7
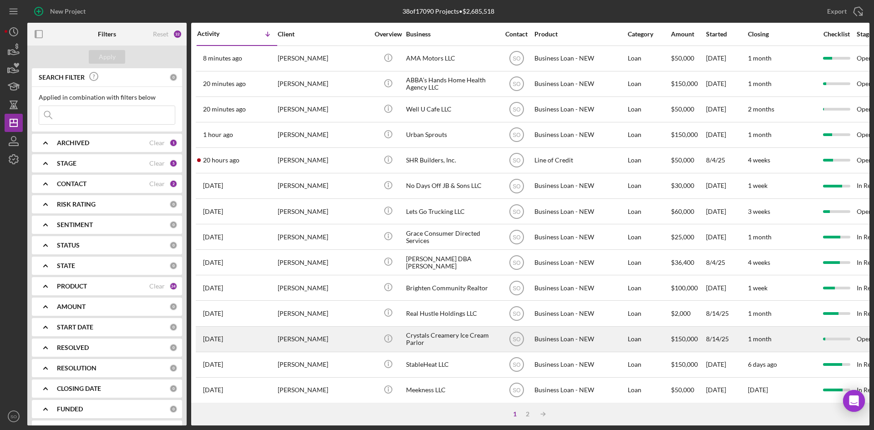
scroll to position [91, 0]
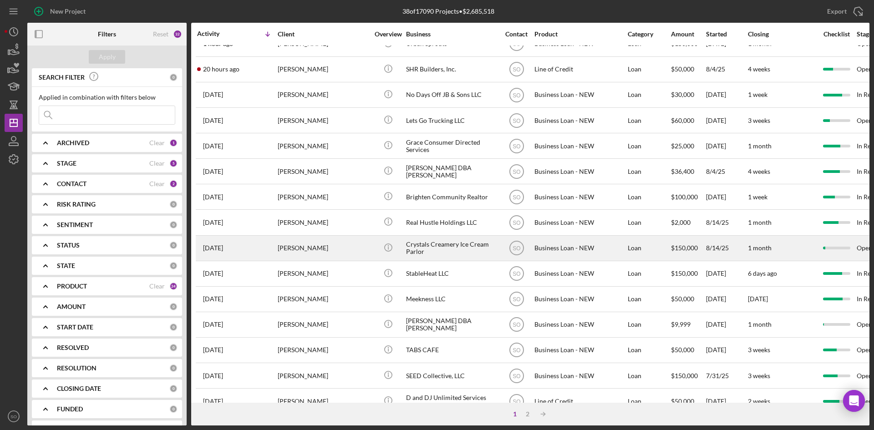
click at [278, 252] on div "Tiffani Martin" at bounding box center [323, 248] width 91 height 24
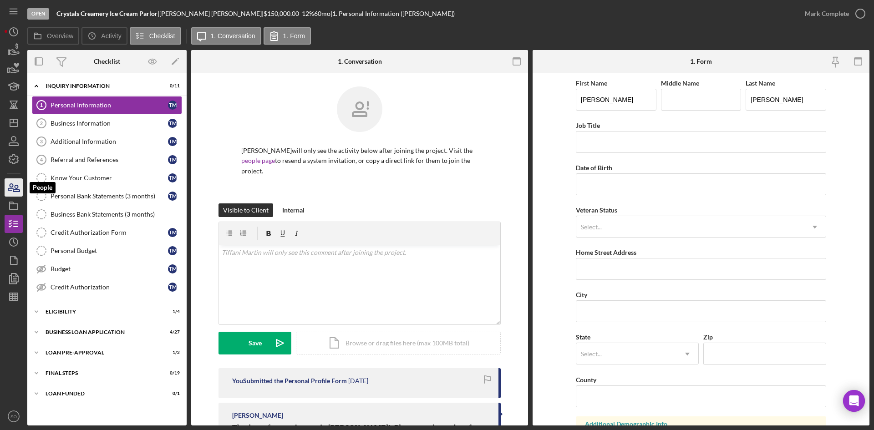
click at [16, 190] on icon "button" at bounding box center [13, 187] width 23 height 23
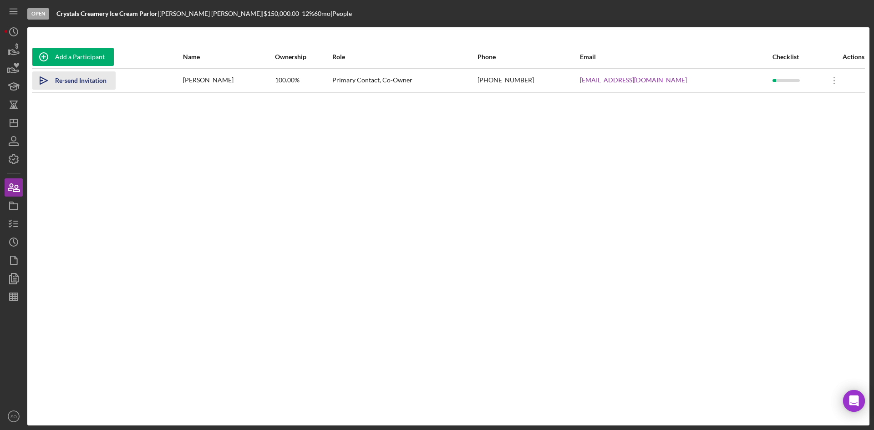
click at [89, 77] on div "Re-send Invitation" at bounding box center [80, 80] width 51 height 18
click at [6, 121] on icon "Icon/Dashboard" at bounding box center [13, 122] width 23 height 23
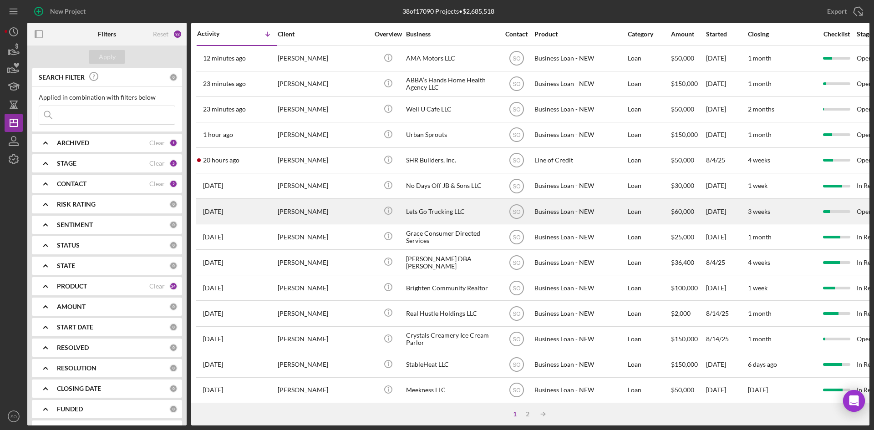
click at [316, 207] on div "Thomas Reynolds" at bounding box center [323, 211] width 91 height 24
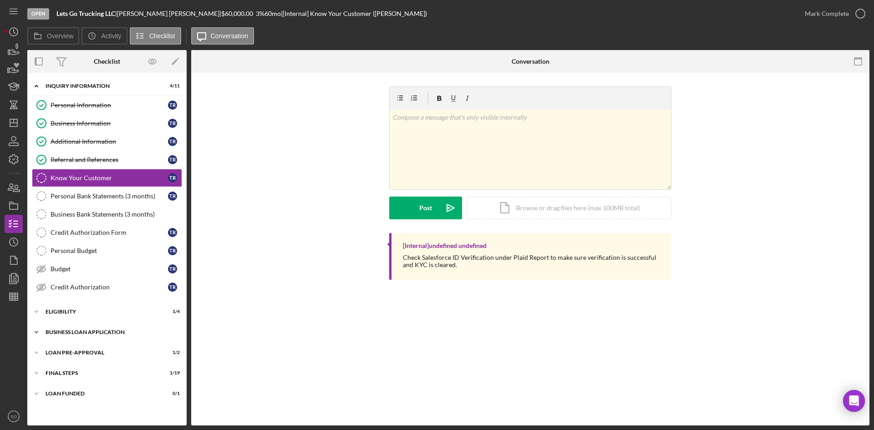
click at [81, 332] on div "BUSINESS LOAN APPLICATION" at bounding box center [110, 331] width 130 height 5
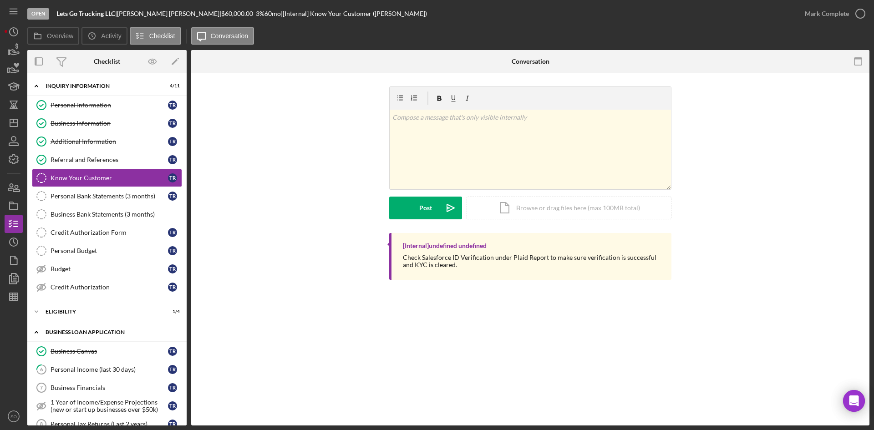
scroll to position [227, 0]
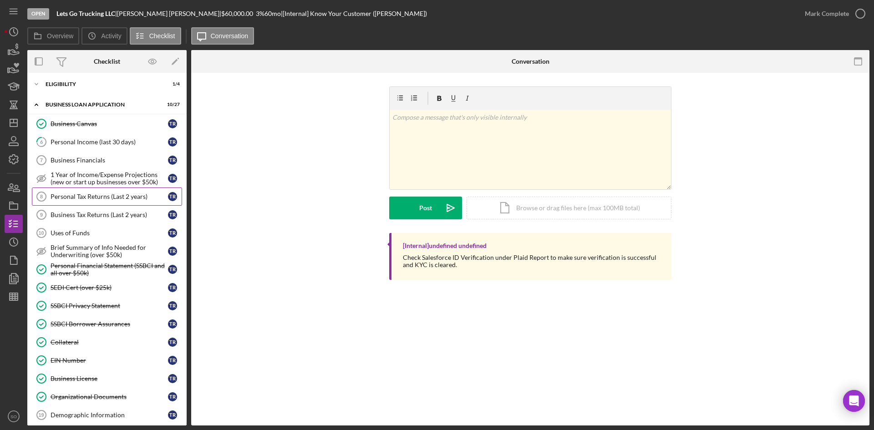
click at [70, 202] on link "Personal Tax Returns (Last 2 years) 8 Personal Tax Returns (Last 2 years) T R" at bounding box center [107, 196] width 150 height 18
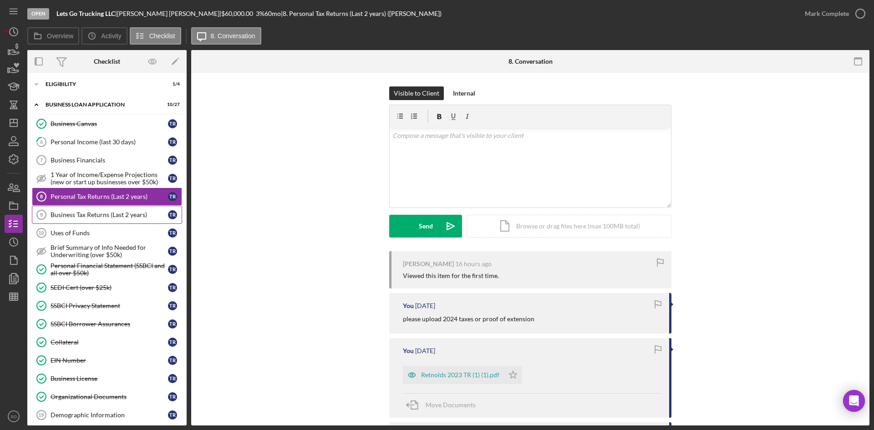
click at [81, 220] on link "Business Tax Returns (Last 2 years) 9 Business Tax Returns (Last 2 years) T R" at bounding box center [107, 215] width 150 height 18
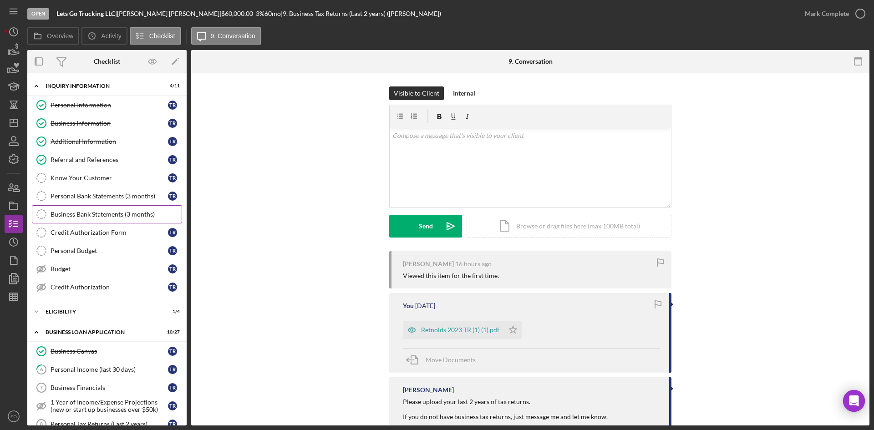
click at [77, 211] on div "Business Bank Statements (3 months)" at bounding box center [116, 214] width 131 height 7
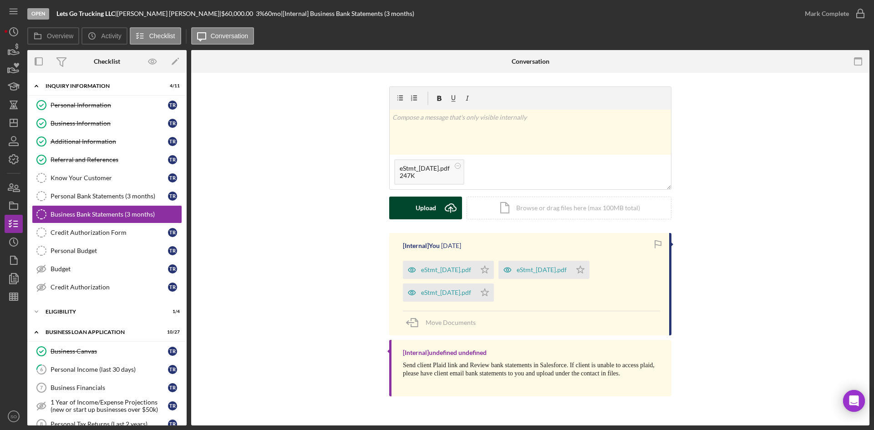
click at [434, 216] on div "Upload" at bounding box center [425, 208] width 20 height 23
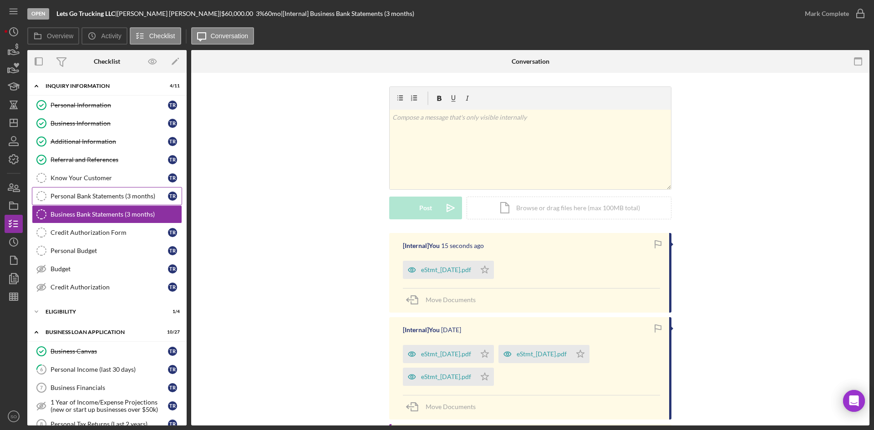
click at [146, 196] on div "Personal Bank Statements (3 months)" at bounding box center [109, 195] width 117 height 7
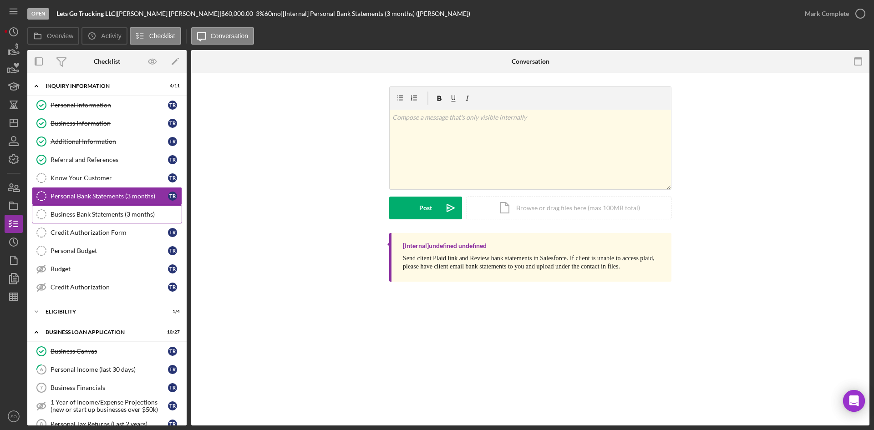
click at [87, 214] on div "Business Bank Statements (3 months)" at bounding box center [116, 214] width 131 height 7
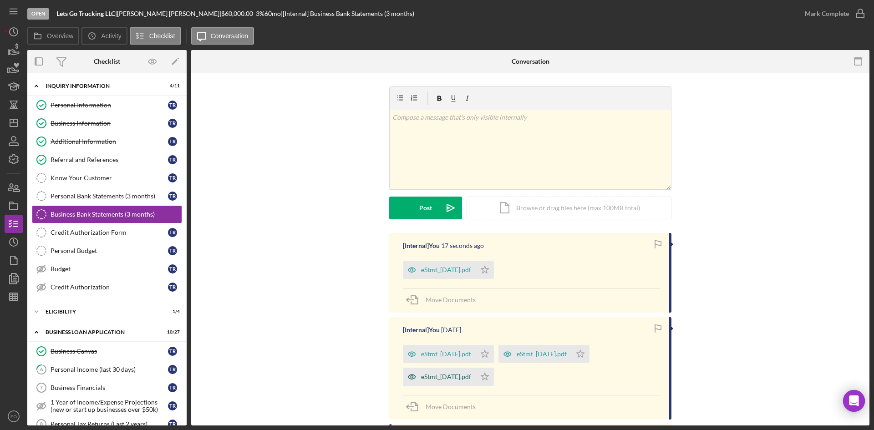
scroll to position [73, 0]
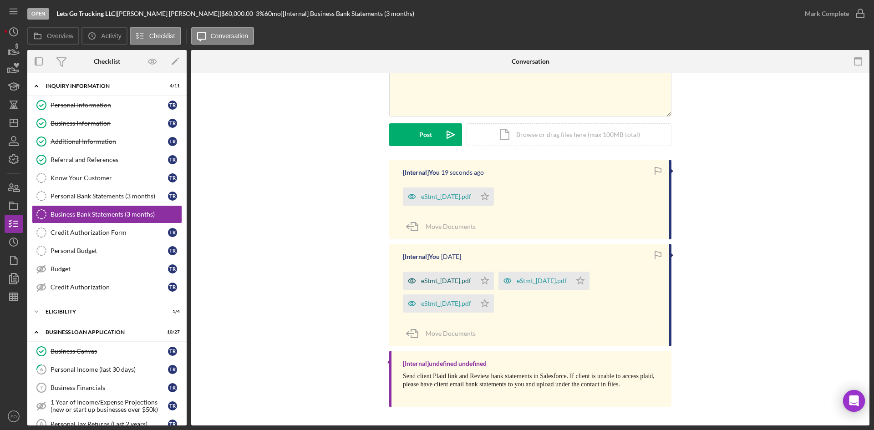
click at [439, 284] on div "eStmt_2025-07-31.pdf" at bounding box center [446, 280] width 50 height 7
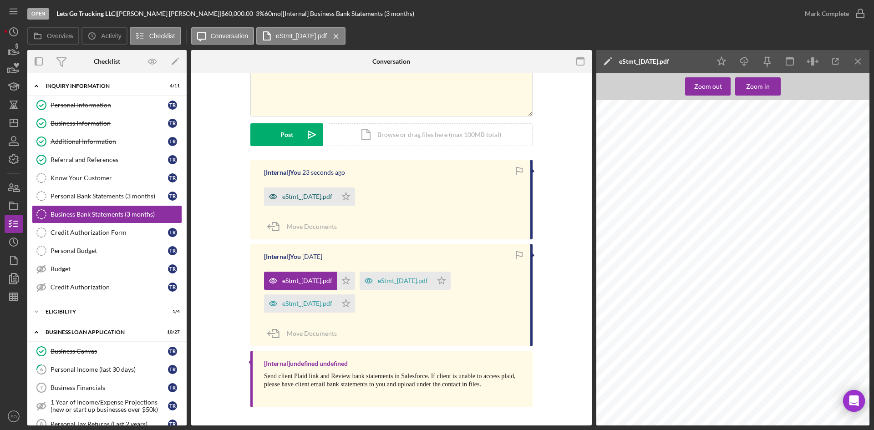
click at [290, 198] on div "eStmt_2025-07-24.pdf" at bounding box center [307, 196] width 50 height 7
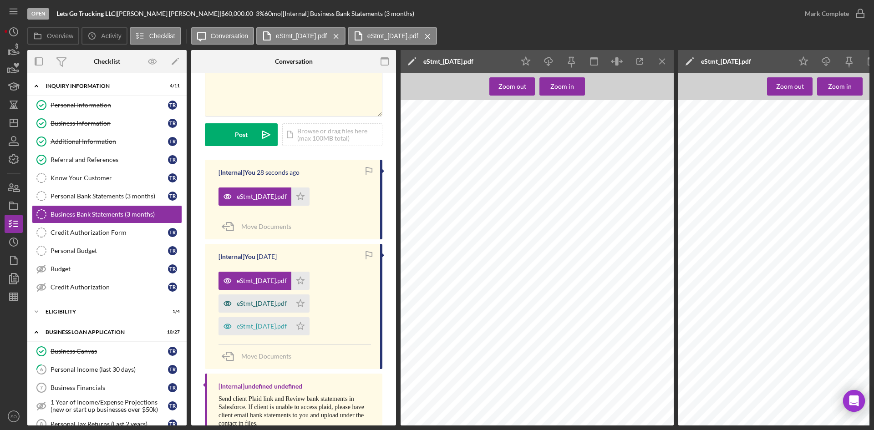
click at [280, 302] on div "eStmt_2025-06-30.pdf" at bounding box center [262, 303] width 50 height 7
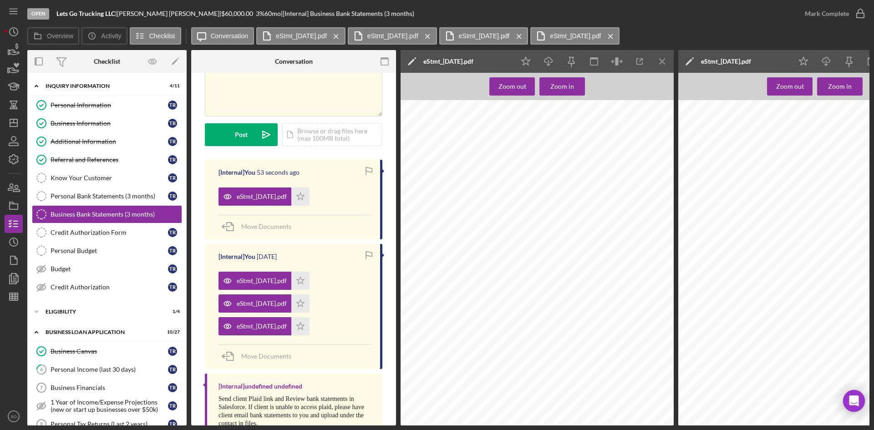
scroll to position [136, 0]
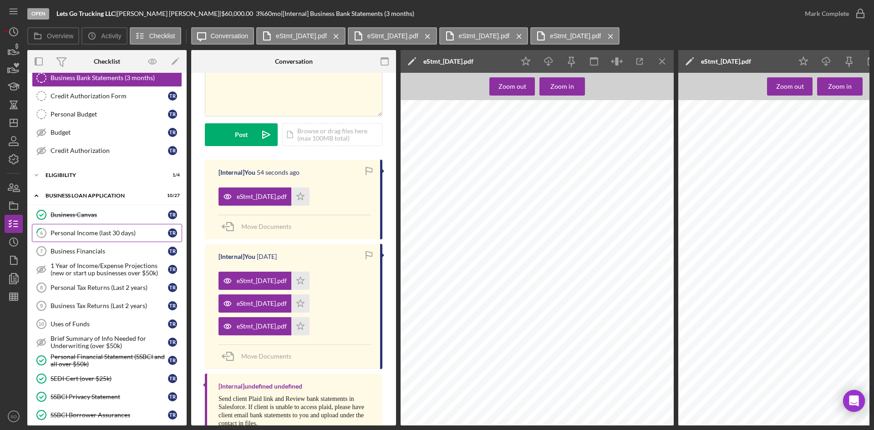
click at [71, 236] on div "Personal Income (last 30 days)" at bounding box center [109, 232] width 117 height 7
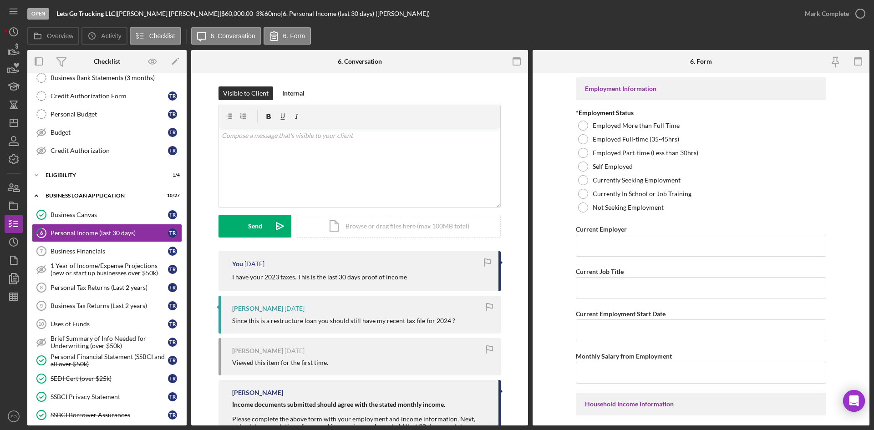
scroll to position [93, 0]
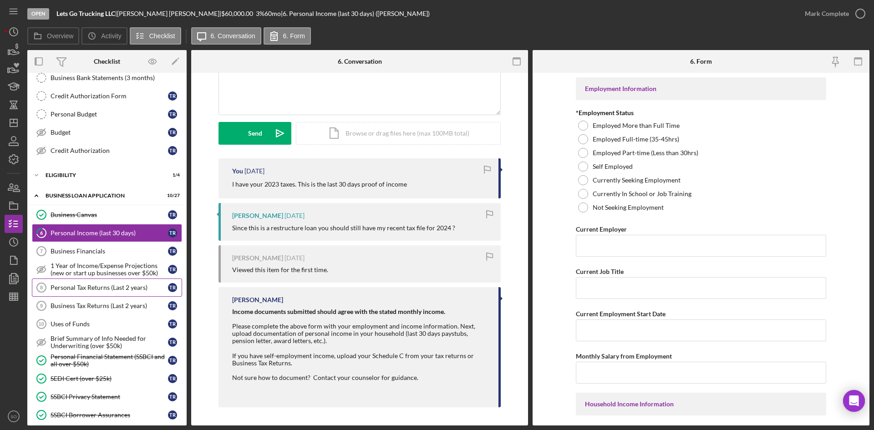
click at [94, 284] on div "Personal Tax Returns (Last 2 years)" at bounding box center [109, 287] width 117 height 7
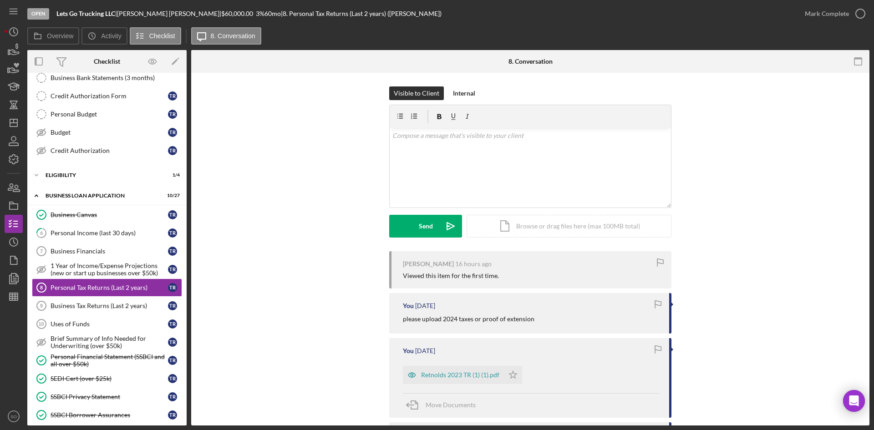
scroll to position [55, 0]
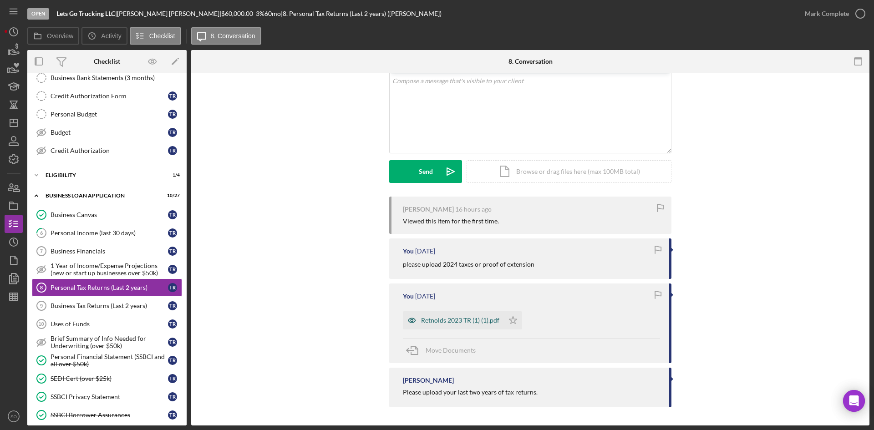
click at [443, 318] on div "Retnolds 2023 TR (1) (1).pdf" at bounding box center [460, 320] width 78 height 7
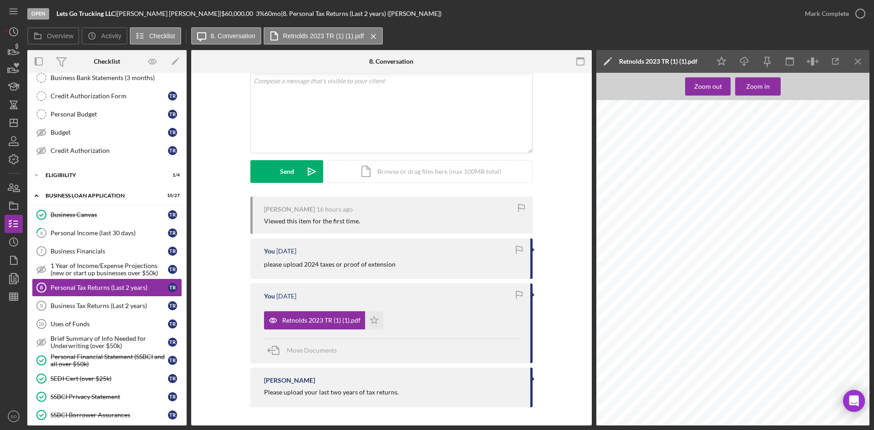
scroll to position [0, 0]
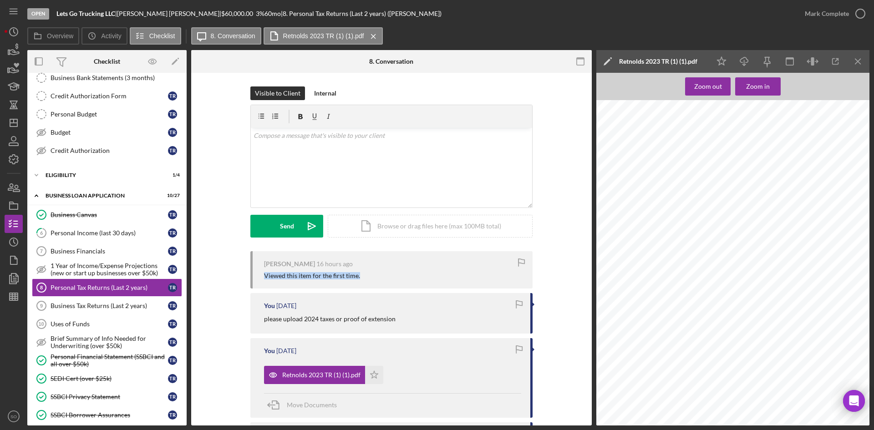
drag, startPoint x: 365, startPoint y: 276, endPoint x: 258, endPoint y: 277, distance: 107.8
click at [258, 277] on div "Thomas Reynolds 16 hours ago Viewed this item for the first time." at bounding box center [391, 269] width 282 height 37
click at [309, 288] on div "Thomas Reynolds 16 hours ago Viewed this item for the first time." at bounding box center [391, 269] width 282 height 37
drag, startPoint x: 399, startPoint y: 321, endPoint x: 262, endPoint y: 320, distance: 136.5
click at [262, 320] on div "You 4 days ago please upload 2024 taxes or proof of extension" at bounding box center [391, 313] width 282 height 40
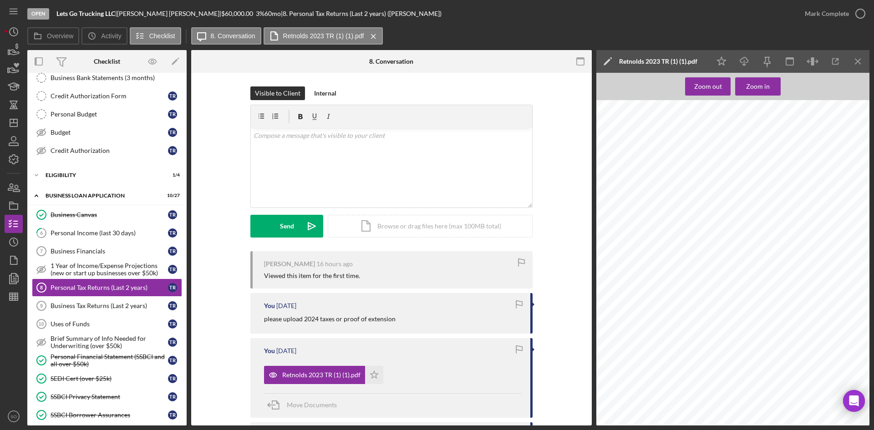
copy p "please upload 2024 taxes or proof of extension"
click at [273, 184] on div "v Color teal Color pink Remove color Add row above Add row below Add column bef…" at bounding box center [391, 168] width 281 height 80
click at [283, 234] on div "Send" at bounding box center [287, 226] width 14 height 23
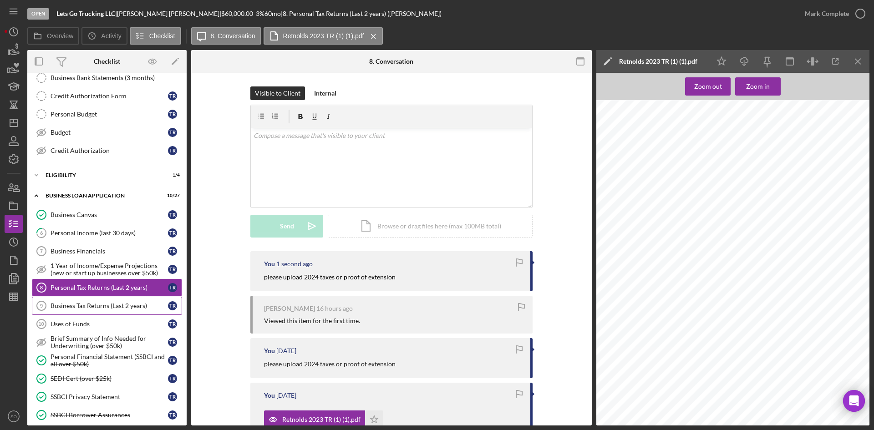
click at [82, 305] on div "Business Tax Returns (Last 2 years)" at bounding box center [109, 305] width 117 height 7
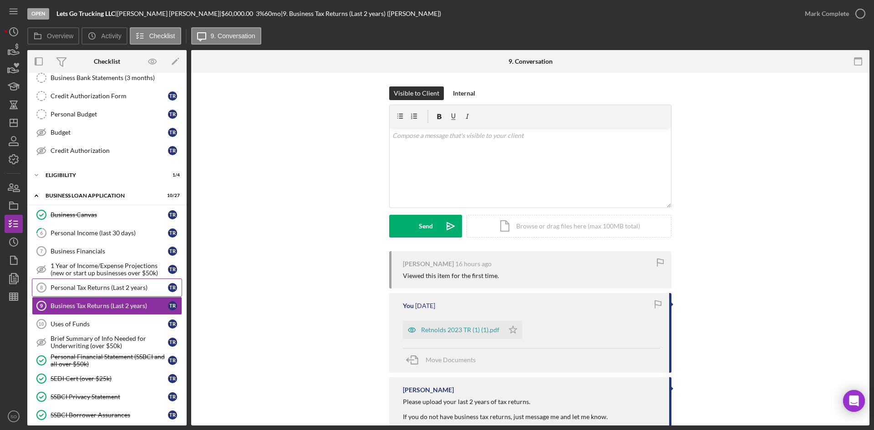
click at [131, 290] on div "Personal Tax Returns (Last 2 years)" at bounding box center [109, 287] width 117 height 7
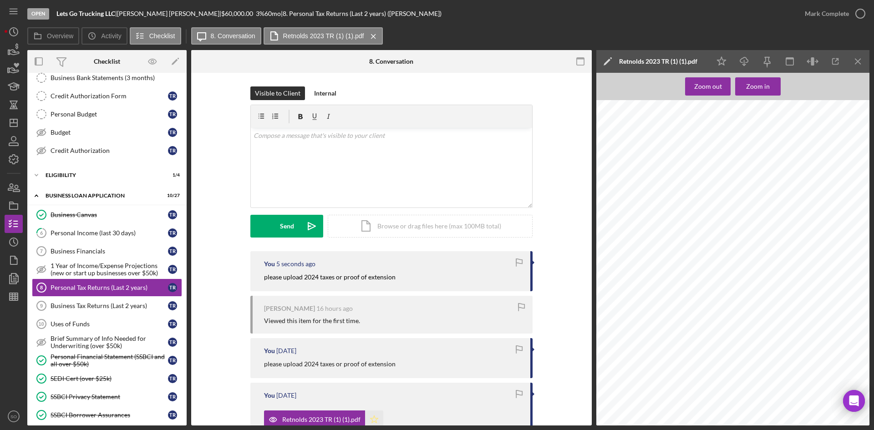
scroll to position [100, 0]
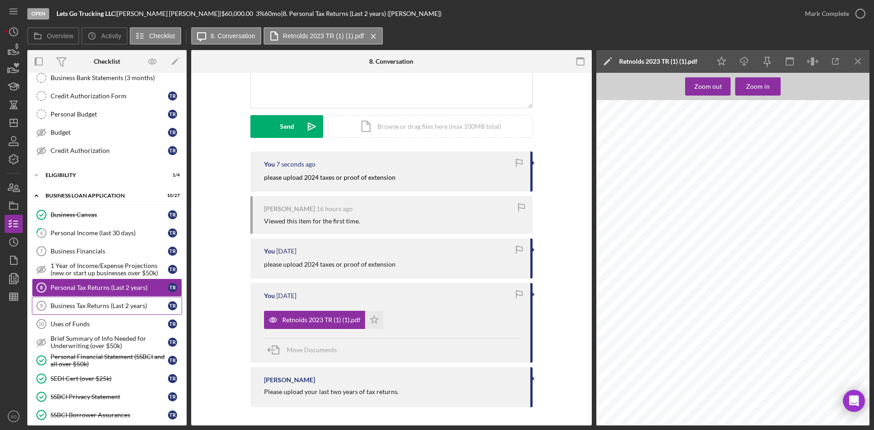
click at [90, 303] on div "Business Tax Returns (Last 2 years)" at bounding box center [109, 305] width 117 height 7
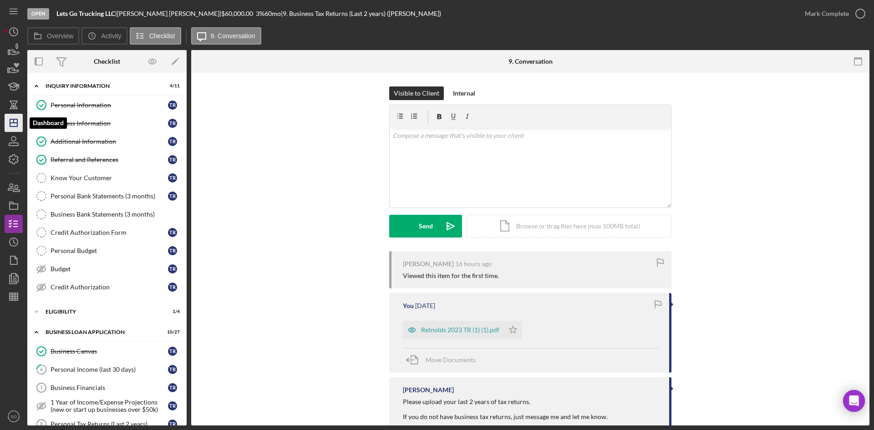
click at [16, 124] on icon "Icon/Dashboard" at bounding box center [13, 122] width 23 height 23
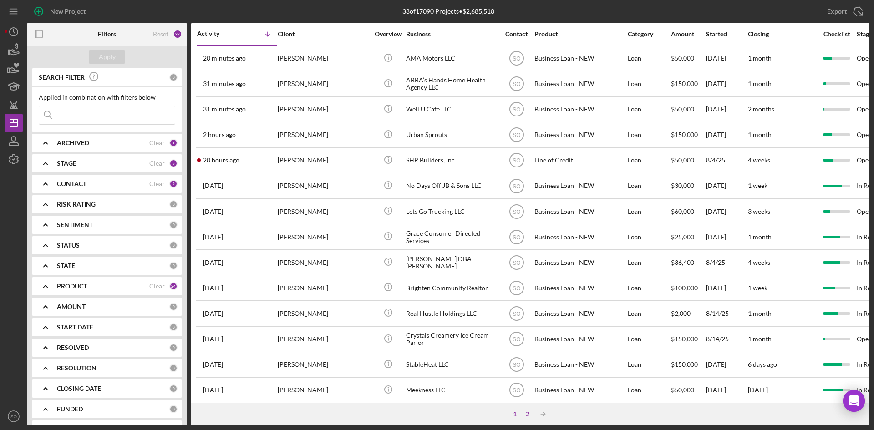
click at [524, 416] on div "2" at bounding box center [527, 413] width 13 height 7
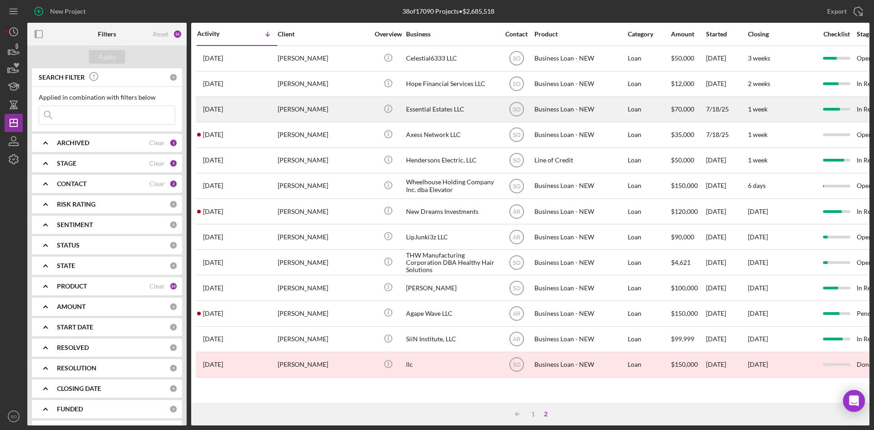
click at [264, 106] on div "1 month ago Te'Aura Thomas" at bounding box center [237, 109] width 80 height 24
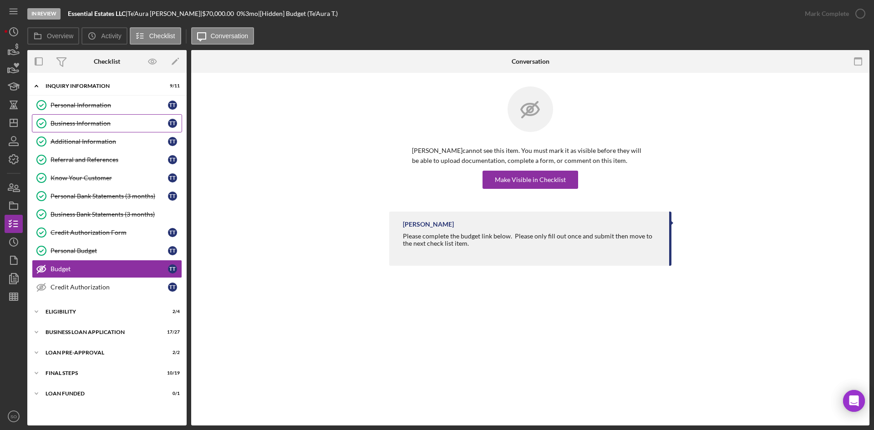
click at [79, 125] on div "Business Information" at bounding box center [109, 123] width 117 height 7
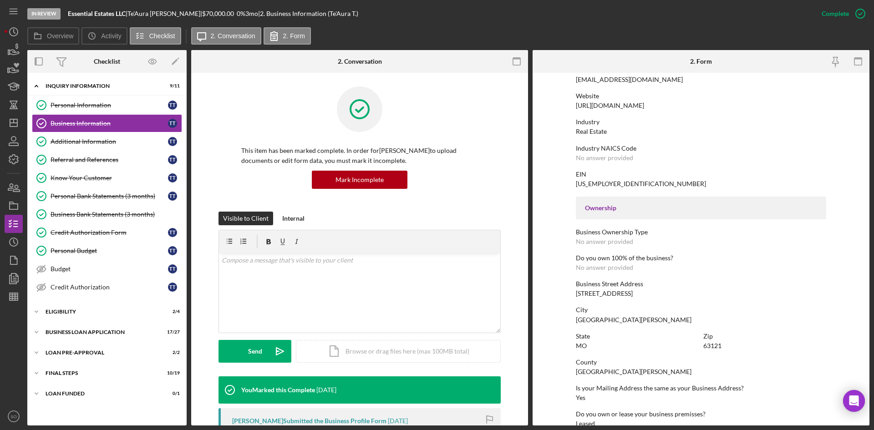
scroll to position [333, 0]
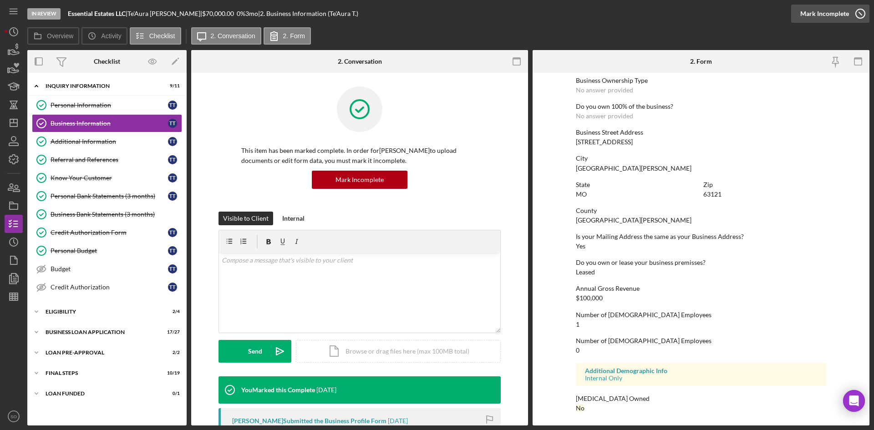
click at [821, 13] on div "Mark Incomplete" at bounding box center [824, 14] width 49 height 18
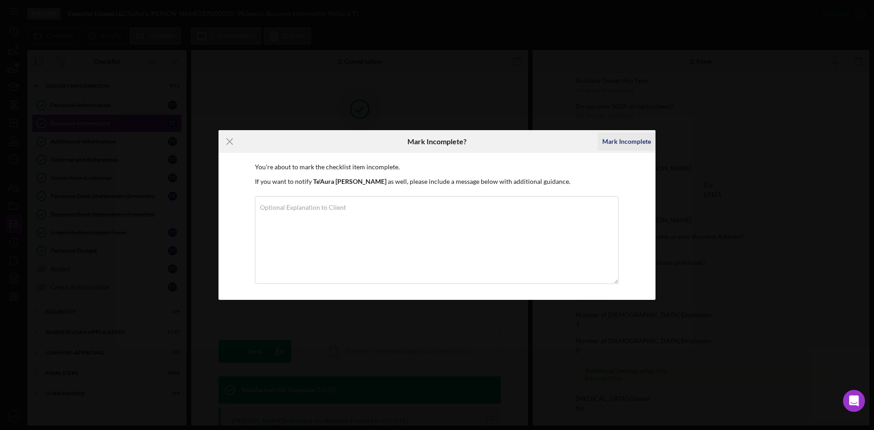
click at [624, 141] on div "Mark Incomplete" at bounding box center [626, 141] width 49 height 18
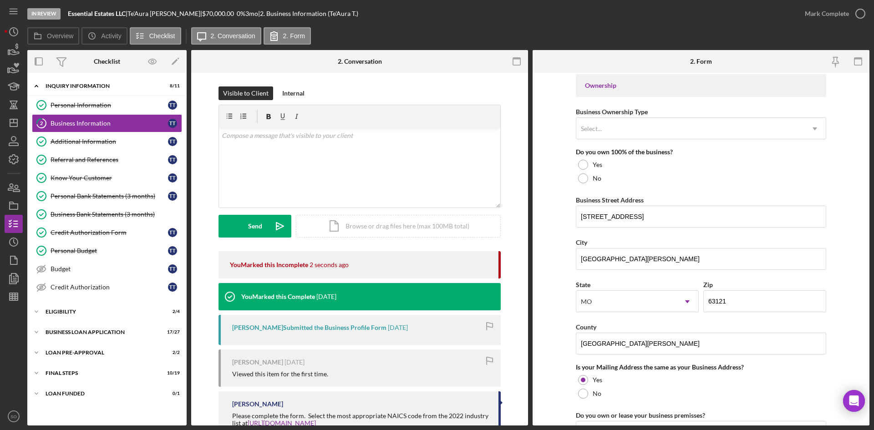
scroll to position [378, 0]
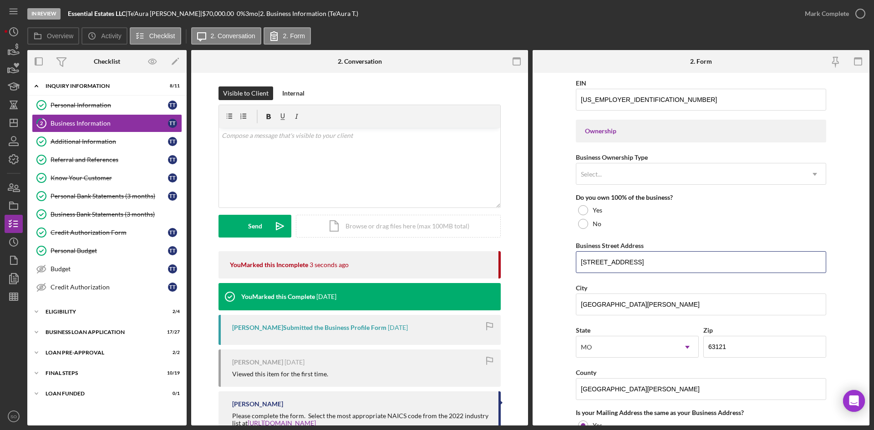
drag, startPoint x: 647, startPoint y: 257, endPoint x: 547, endPoint y: 260, distance: 99.2
click at [547, 260] on form "Business Name Essential Estates LLC DBA Essential Estates LLC Business Start Da…" at bounding box center [700, 249] width 337 height 353
click at [578, 207] on div at bounding box center [583, 210] width 10 height 10
drag, startPoint x: 635, startPoint y: 262, endPoint x: 540, endPoint y: 258, distance: 95.2
click at [540, 258] on form "Business Name Essential Estates LLC DBA Essential Estates LLC Business Start Da…" at bounding box center [700, 249] width 337 height 353
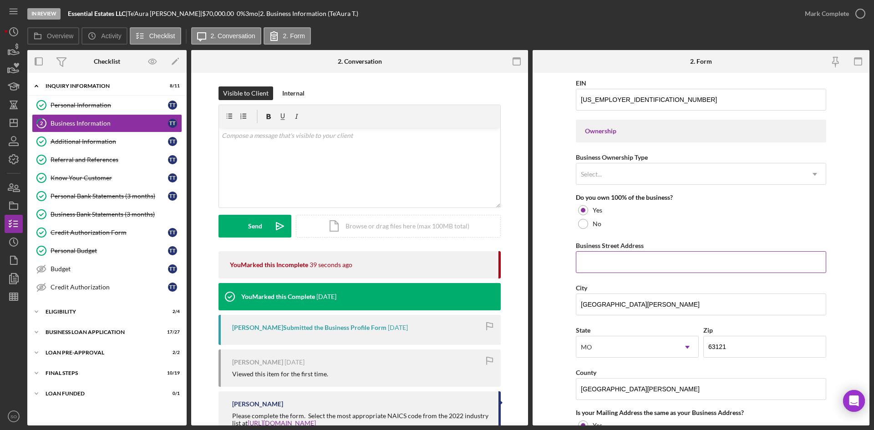
paste input "9651 Clayton Rd"
type input "9651 Clayton Rd"
click at [607, 304] on input "St. Louis" at bounding box center [701, 304] width 250 height 22
click at [728, 342] on input "63121" at bounding box center [764, 347] width 123 height 22
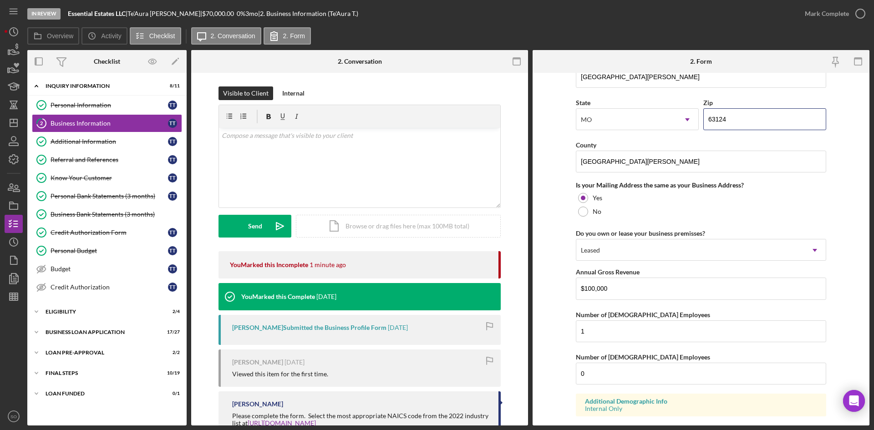
scroll to position [657, 0]
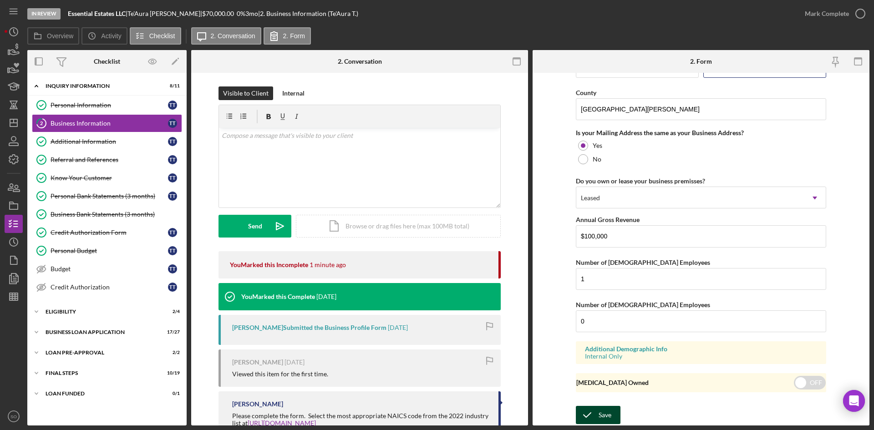
type input "63124"
click at [586, 418] on icon "submit" at bounding box center [587, 415] width 23 height 23
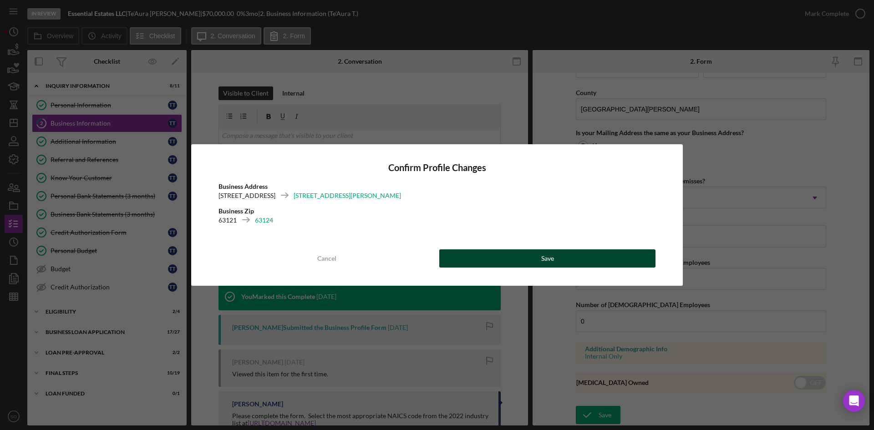
click at [596, 253] on button "Save" at bounding box center [547, 258] width 216 height 18
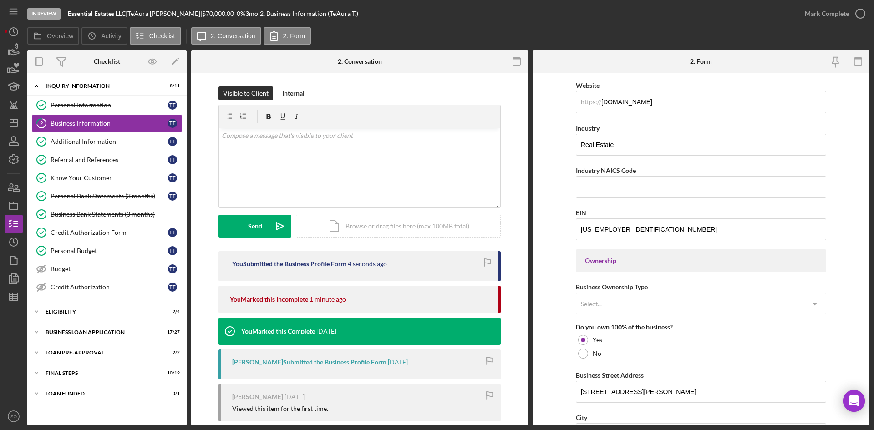
scroll to position [0, 0]
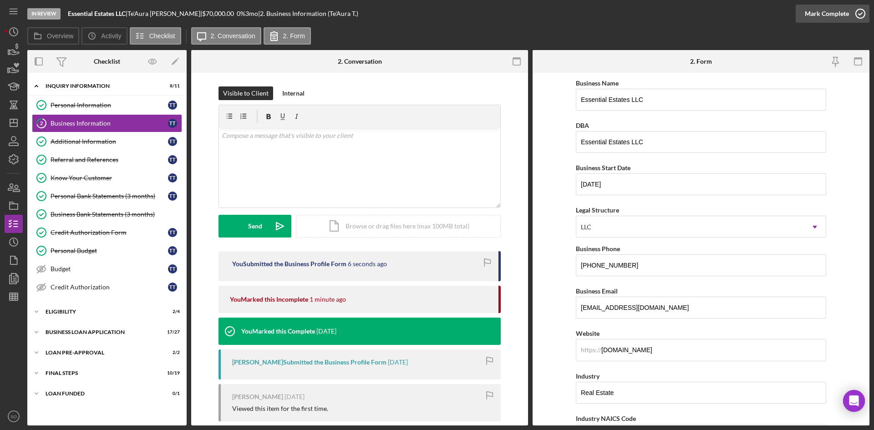
click at [836, 13] on div "Mark Complete" at bounding box center [826, 14] width 44 height 18
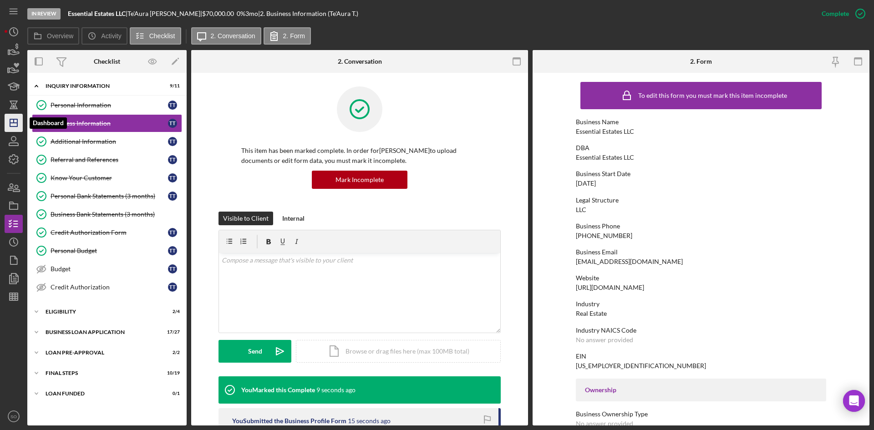
click at [15, 123] on line "button" at bounding box center [13, 123] width 7 height 0
